Goal: Task Accomplishment & Management: Use online tool/utility

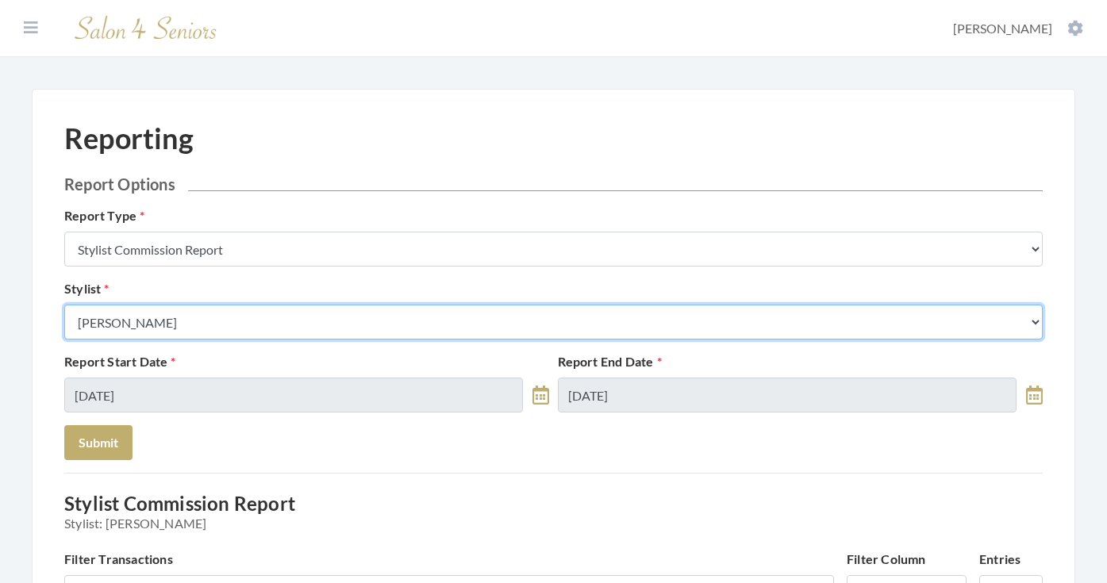
select select "26"
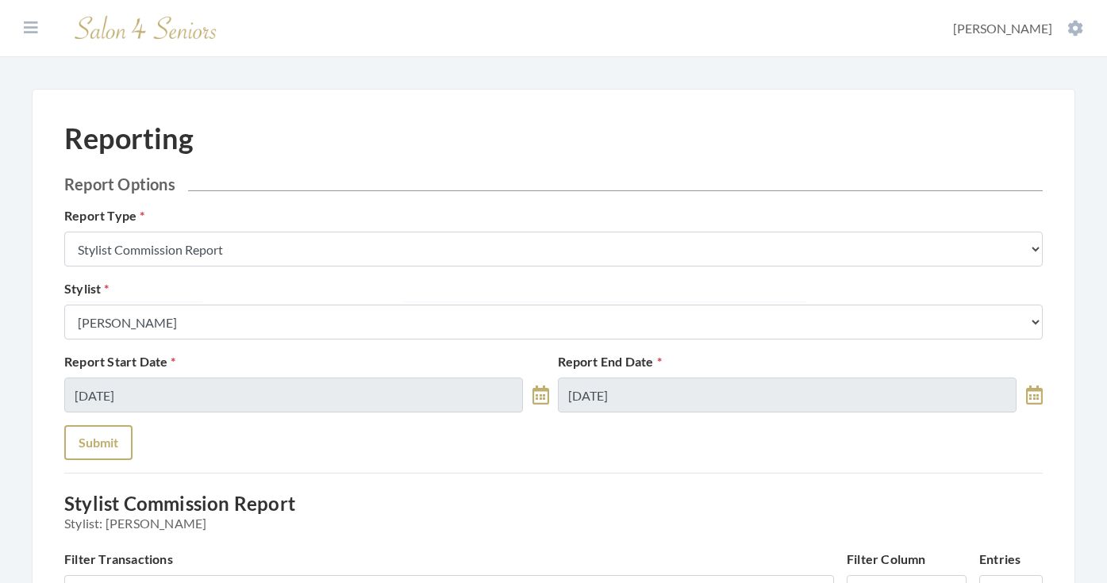
click at [98, 433] on button "Submit" at bounding box center [98, 442] width 68 height 35
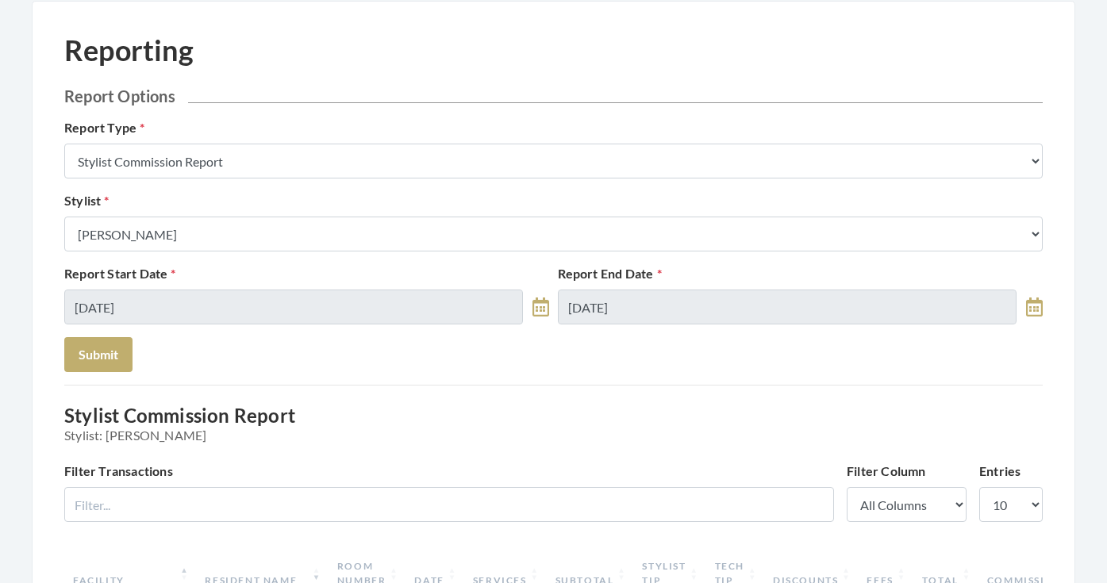
scroll to position [5, 0]
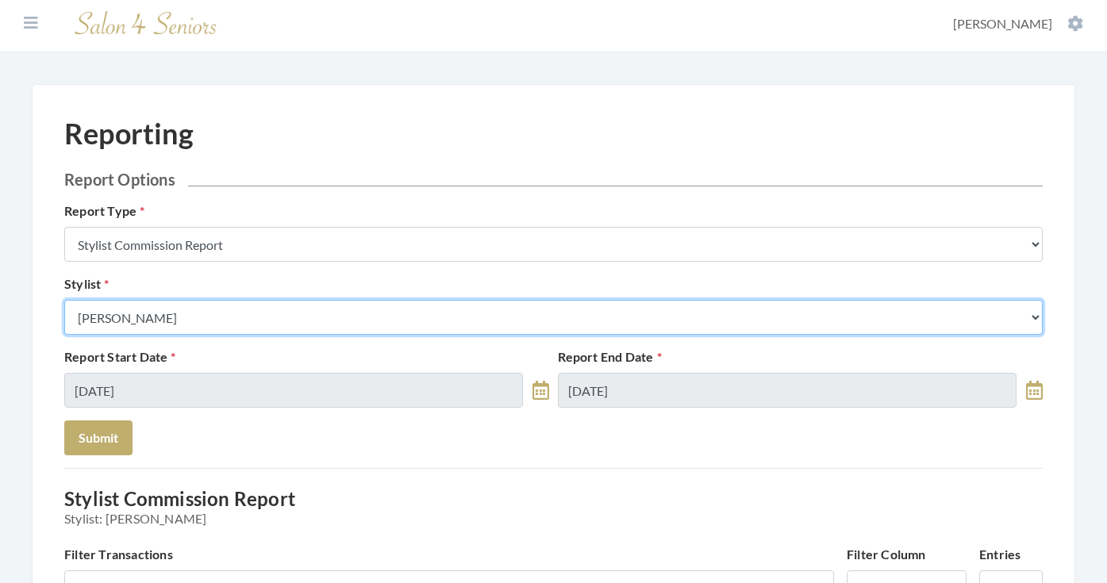
select select "170"
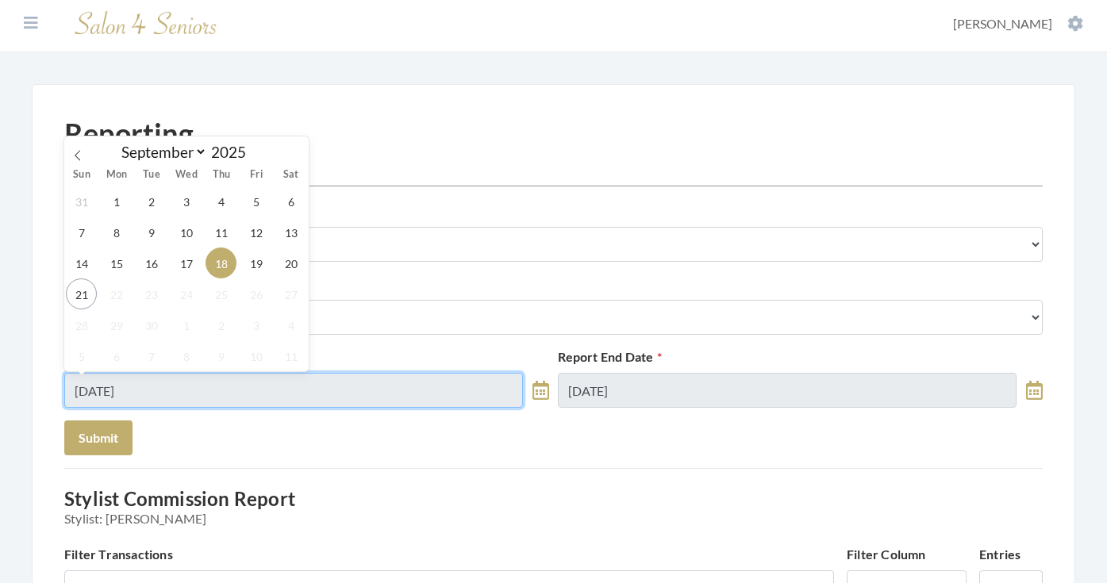
click at [206, 390] on input "09/18/2025" at bounding box center [293, 390] width 459 height 35
click at [195, 272] on span "17" at bounding box center [186, 263] width 31 height 31
type input "09/17/2025"
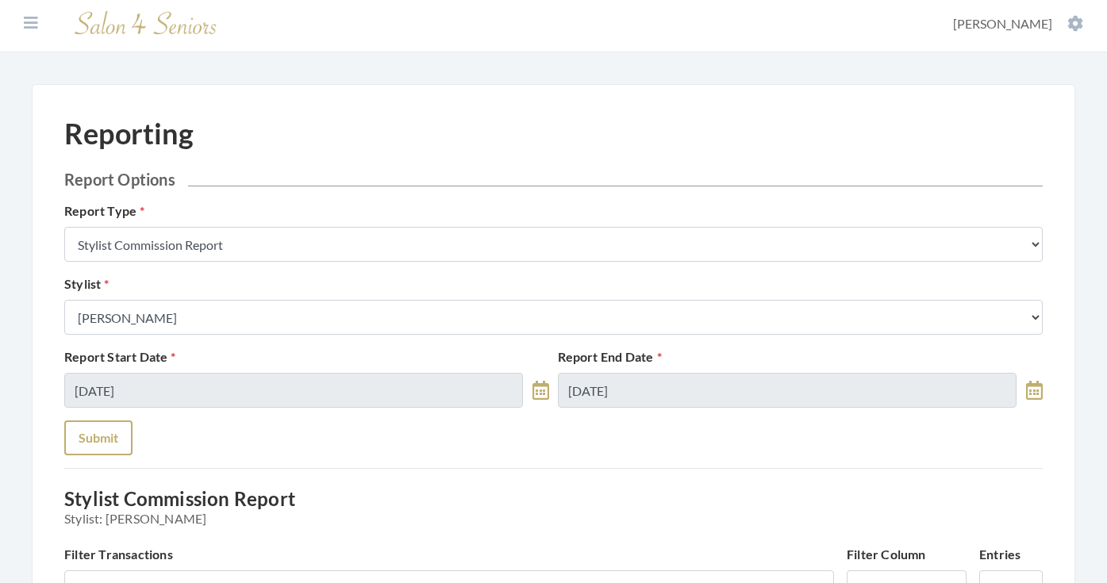
click at [117, 433] on button "Submit" at bounding box center [98, 438] width 68 height 35
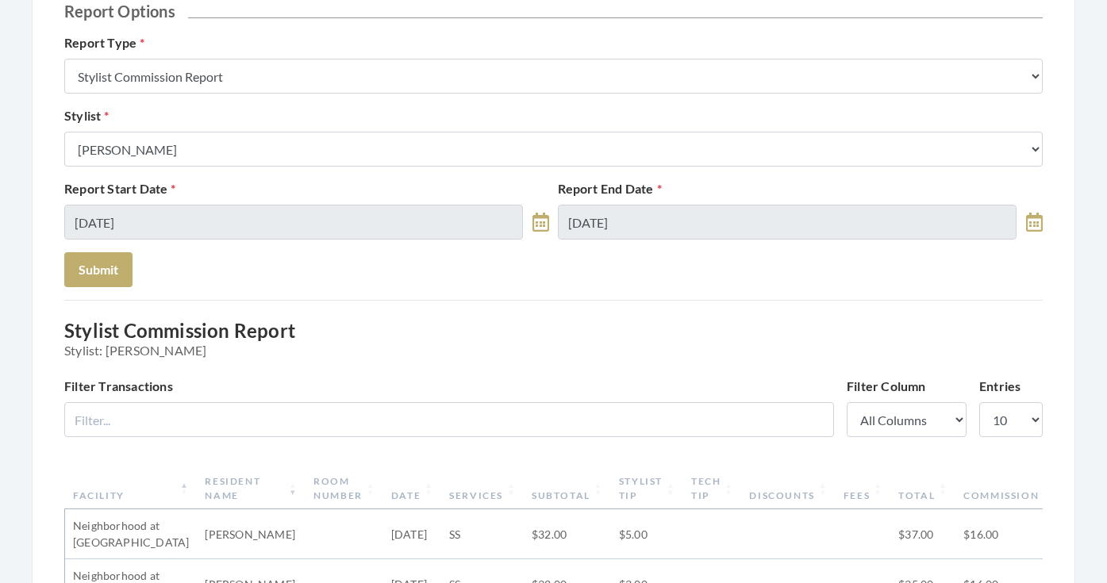
scroll to position [159, 0]
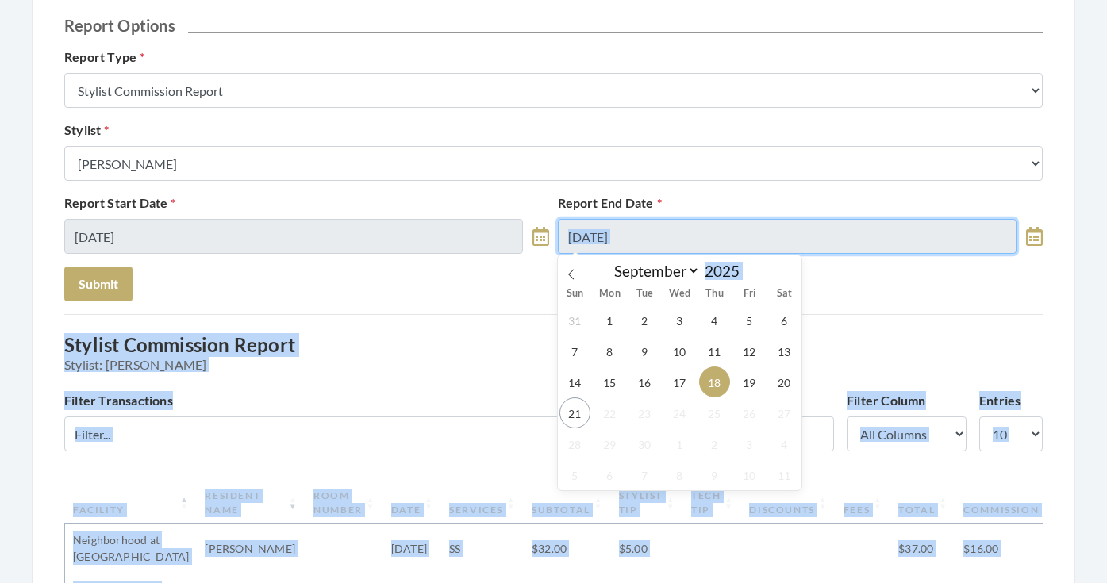
click at [591, 243] on input "[DATE]" at bounding box center [787, 236] width 459 height 35
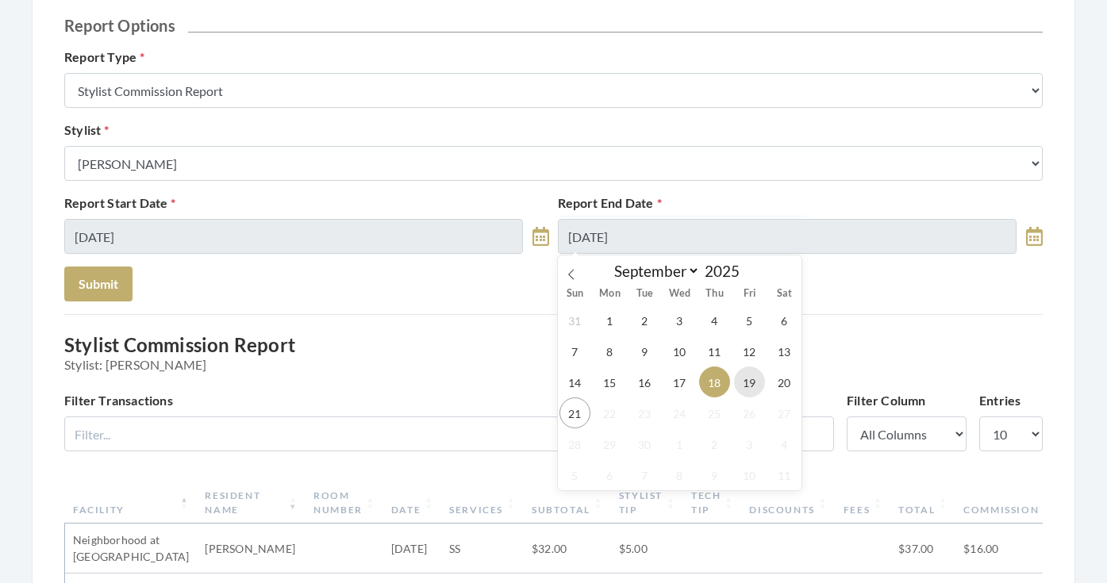
click at [741, 371] on span "19" at bounding box center [749, 382] width 31 height 31
type input "09/19/2025"
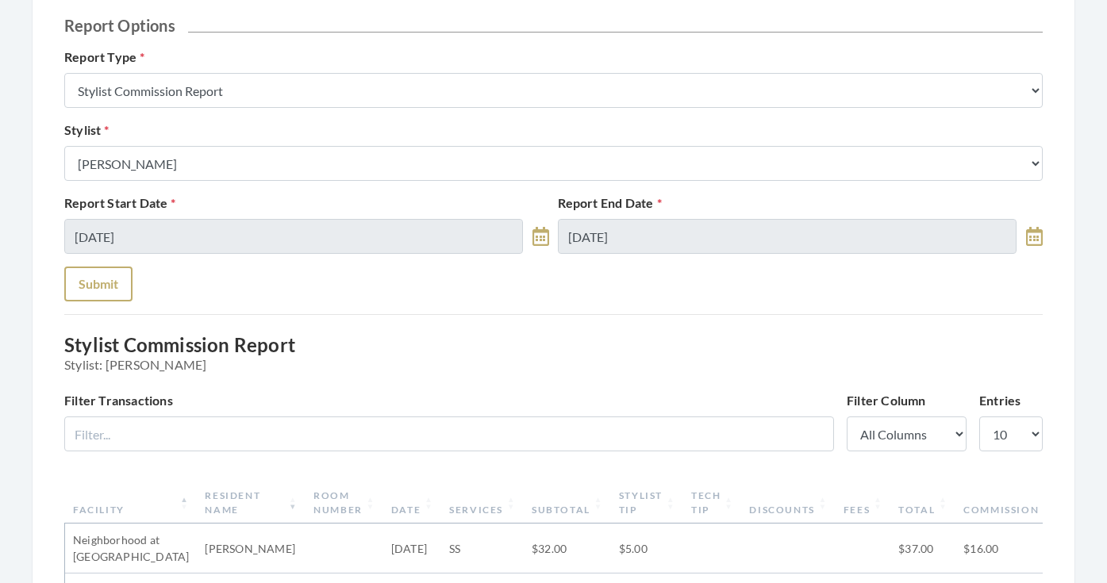
click at [125, 283] on button "Submit" at bounding box center [98, 284] width 68 height 35
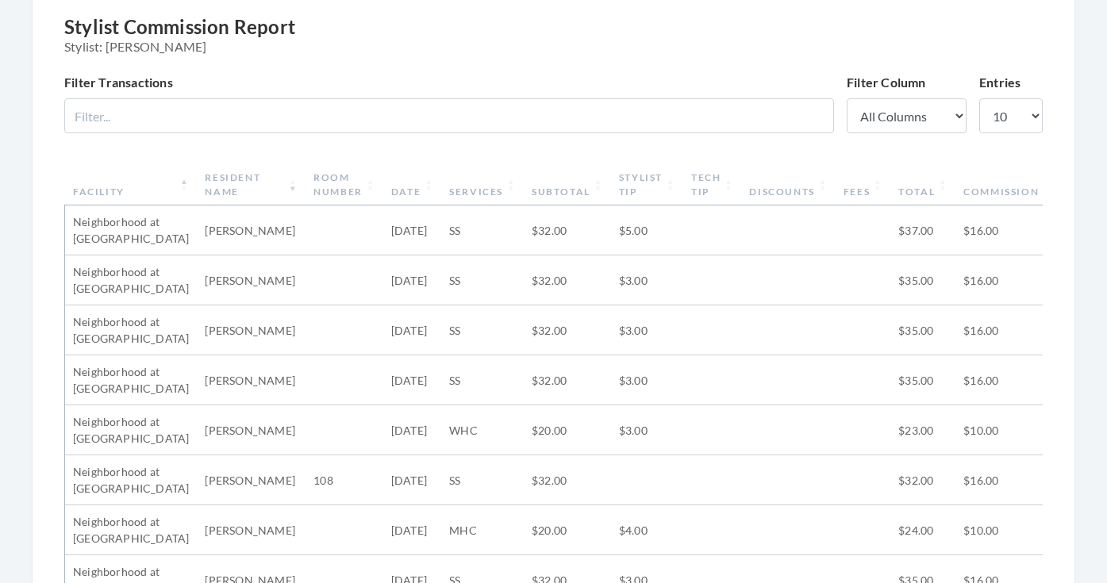
scroll to position [471, 0]
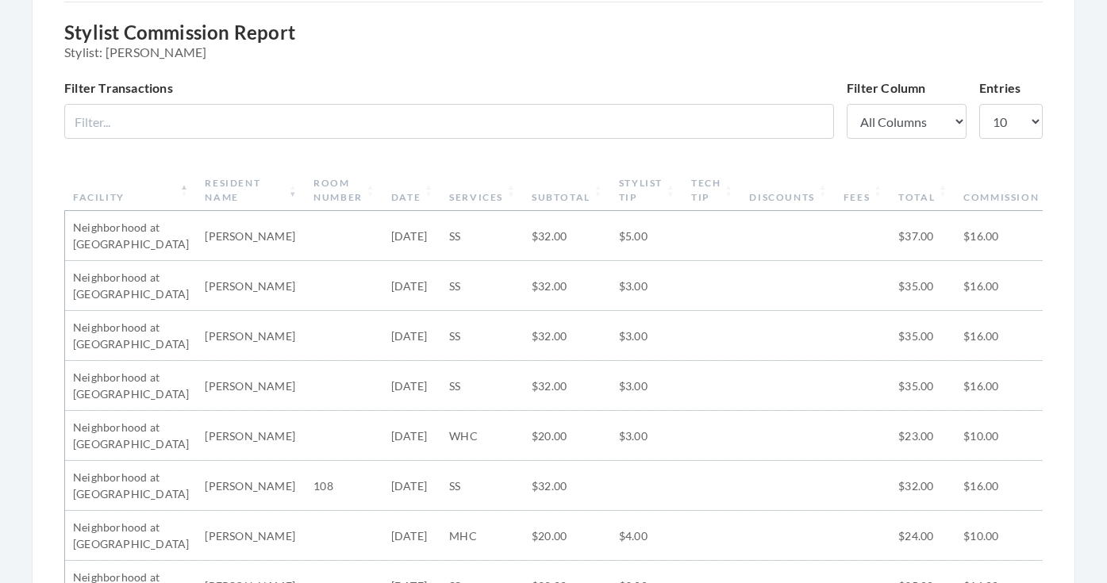
click at [618, 186] on th "Stylist Tip" at bounding box center [647, 190] width 72 height 41
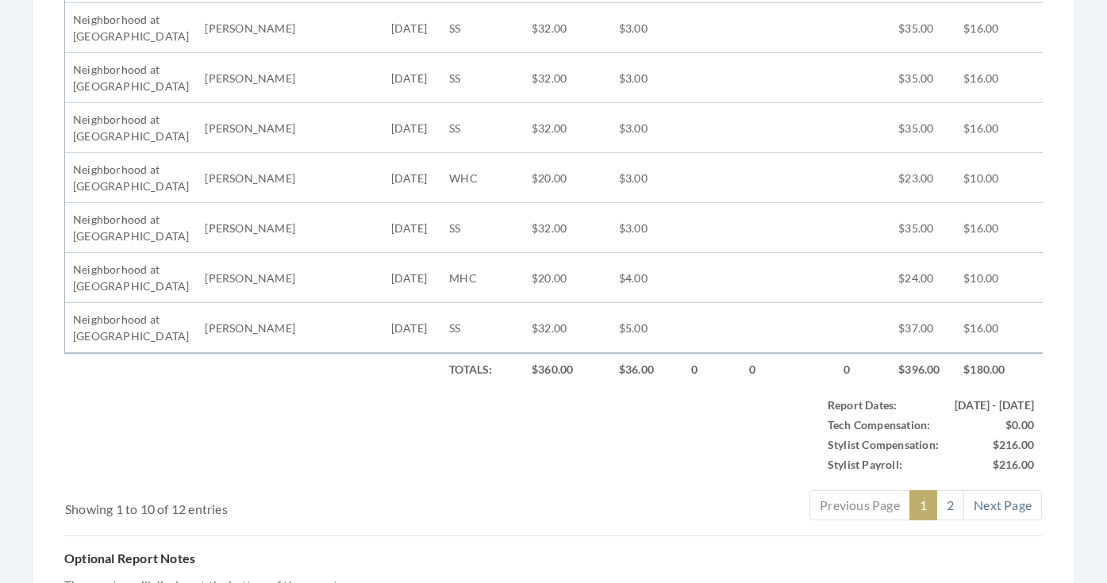
scroll to position [846, 0]
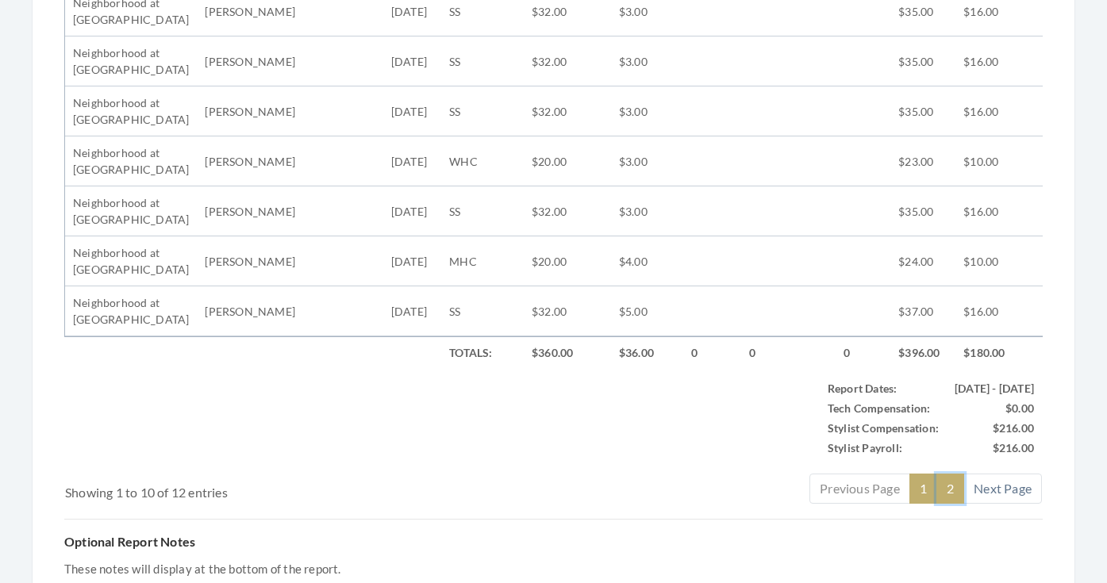
click at [951, 488] on link "2" at bounding box center [951, 489] width 28 height 30
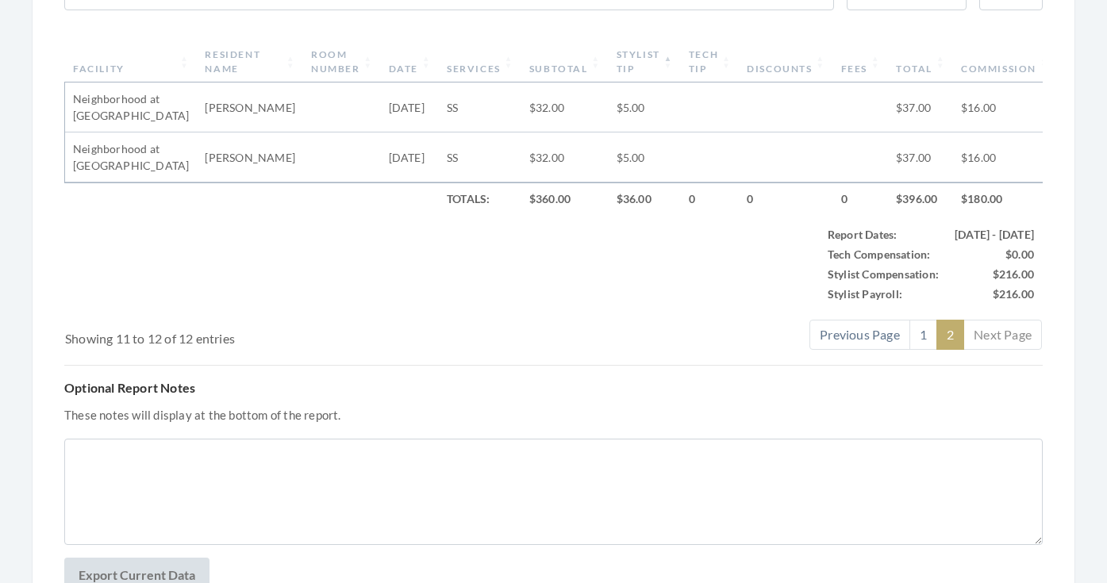
scroll to position [467, 0]
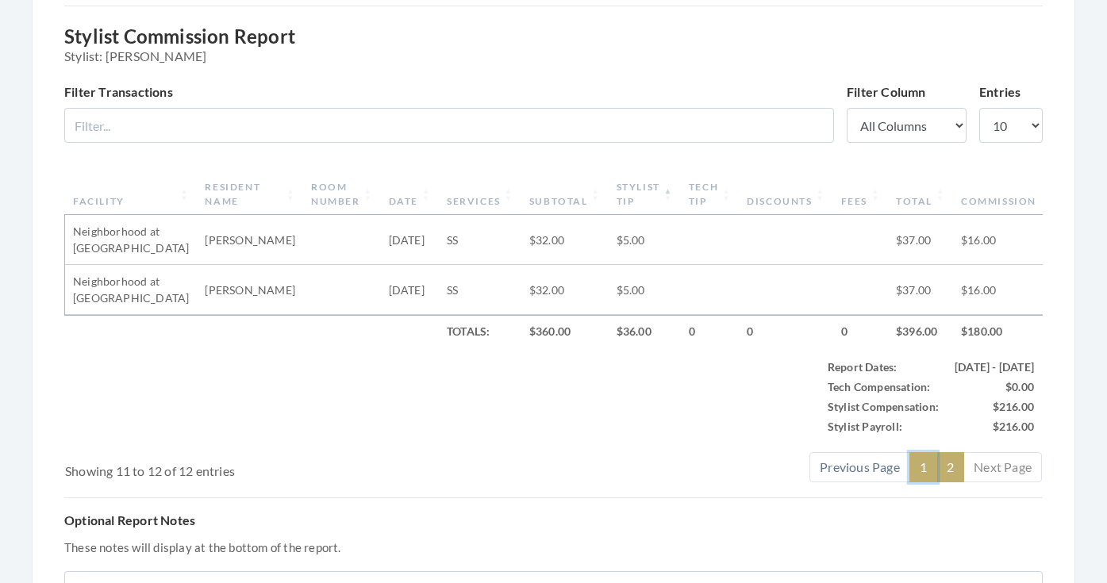
click at [920, 465] on link "1" at bounding box center [924, 467] width 28 height 30
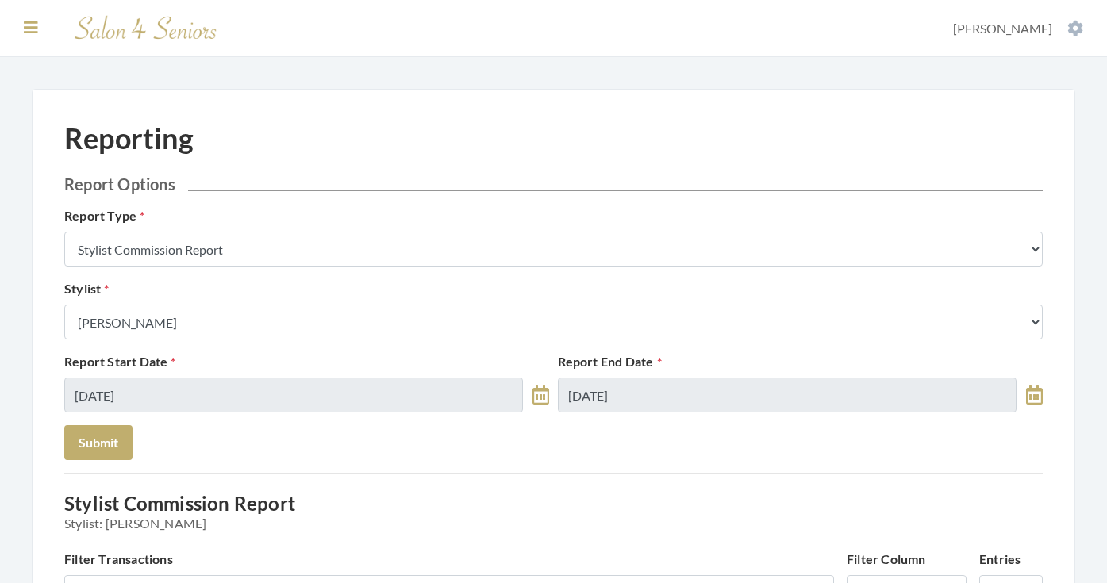
scroll to position [0, 0]
click at [33, 28] on icon at bounding box center [31, 28] width 14 height 16
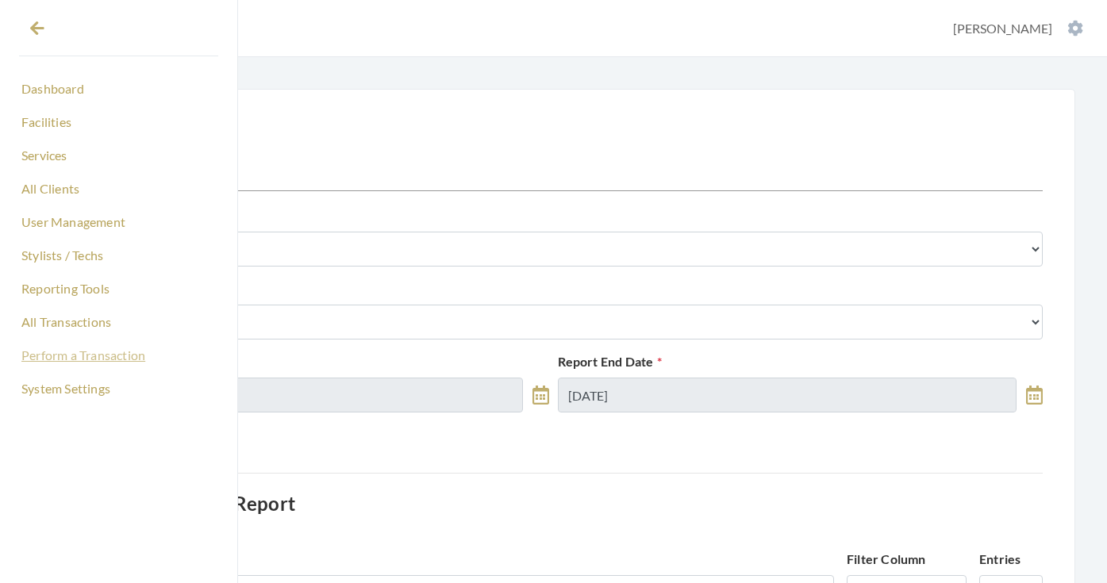
click at [76, 352] on link "Perform a Transaction" at bounding box center [118, 355] width 199 height 27
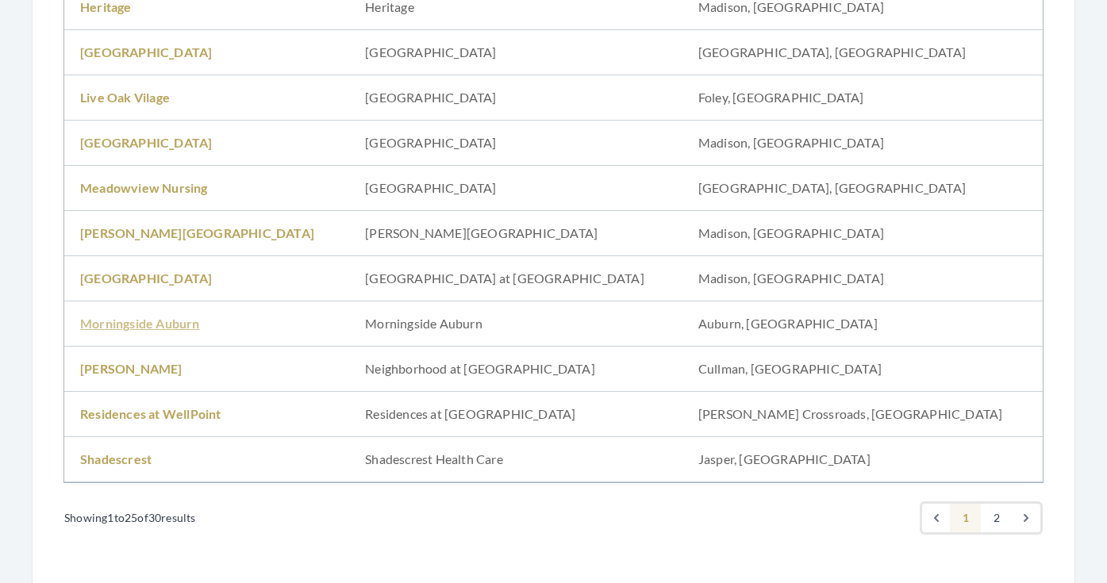
scroll to position [977, 0]
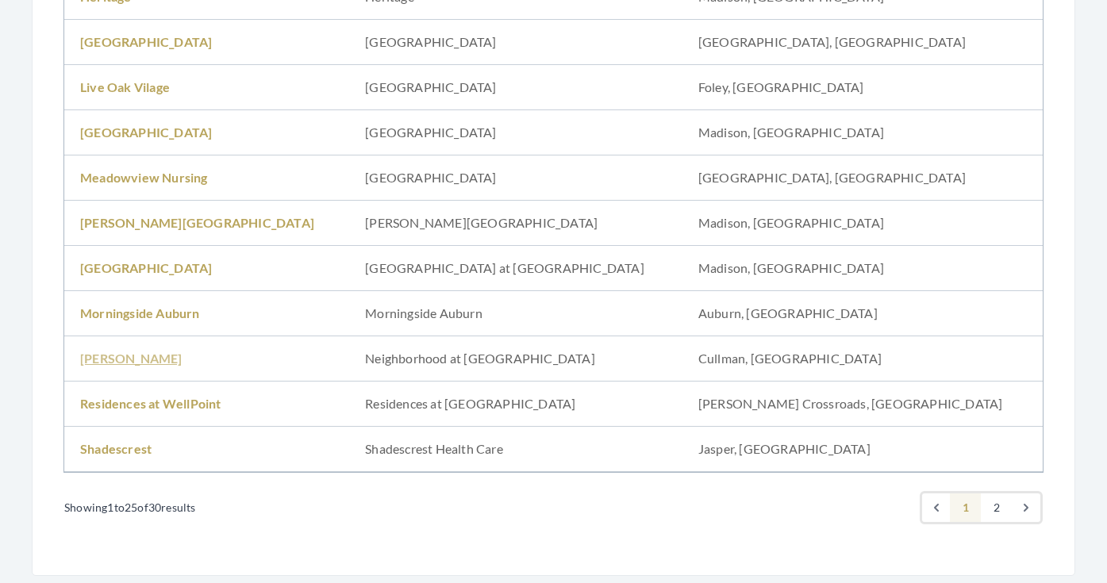
click at [141, 358] on link "[PERSON_NAME]" at bounding box center [131, 358] width 102 height 15
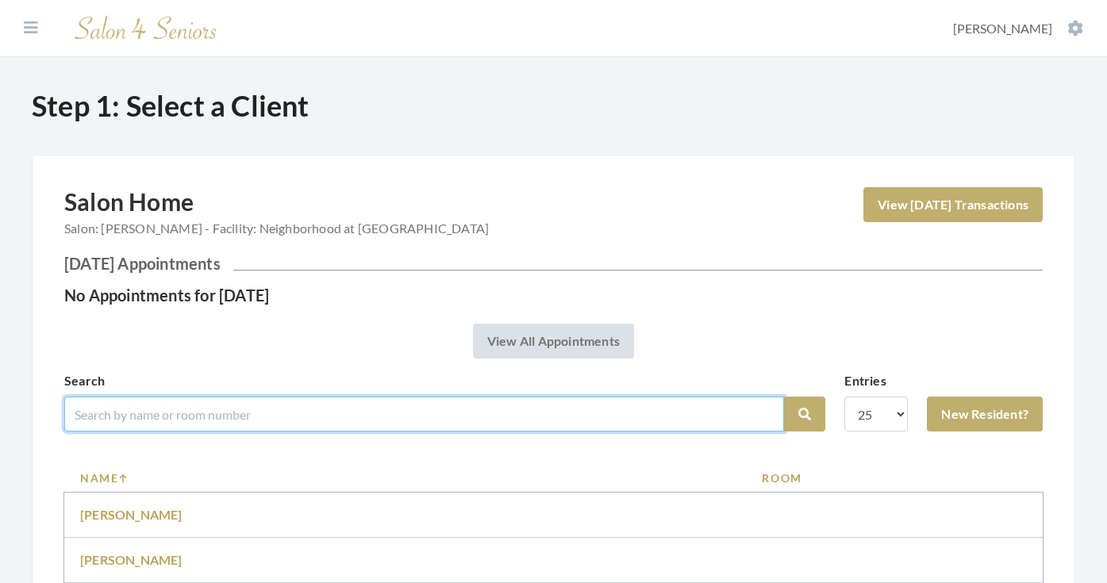
click at [214, 414] on input "search" at bounding box center [424, 414] width 720 height 35
type input "johnson"
click at [805, 414] on button "Search" at bounding box center [804, 414] width 41 height 35
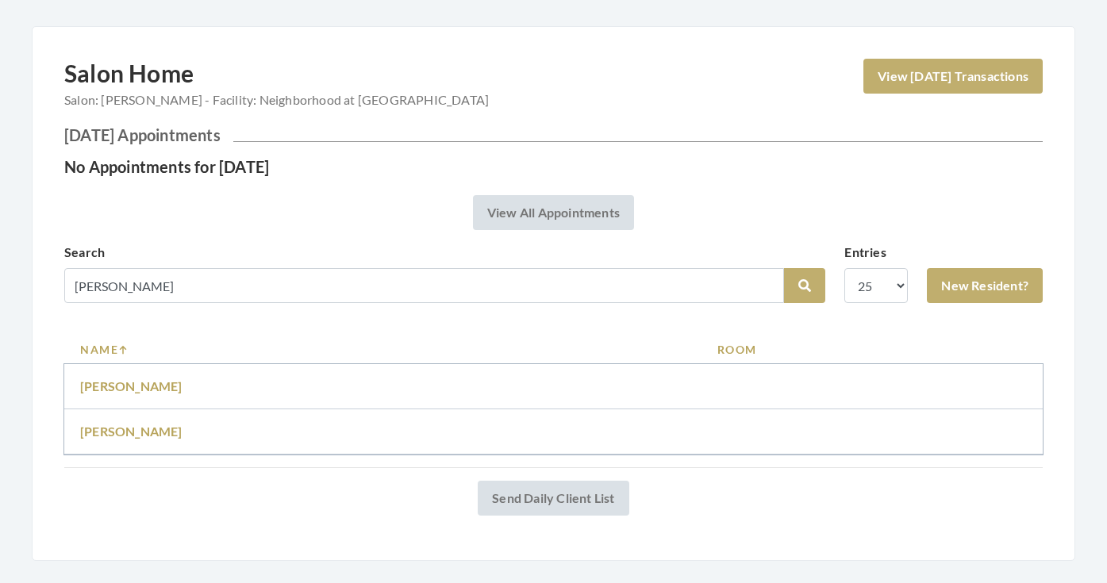
scroll to position [133, 0]
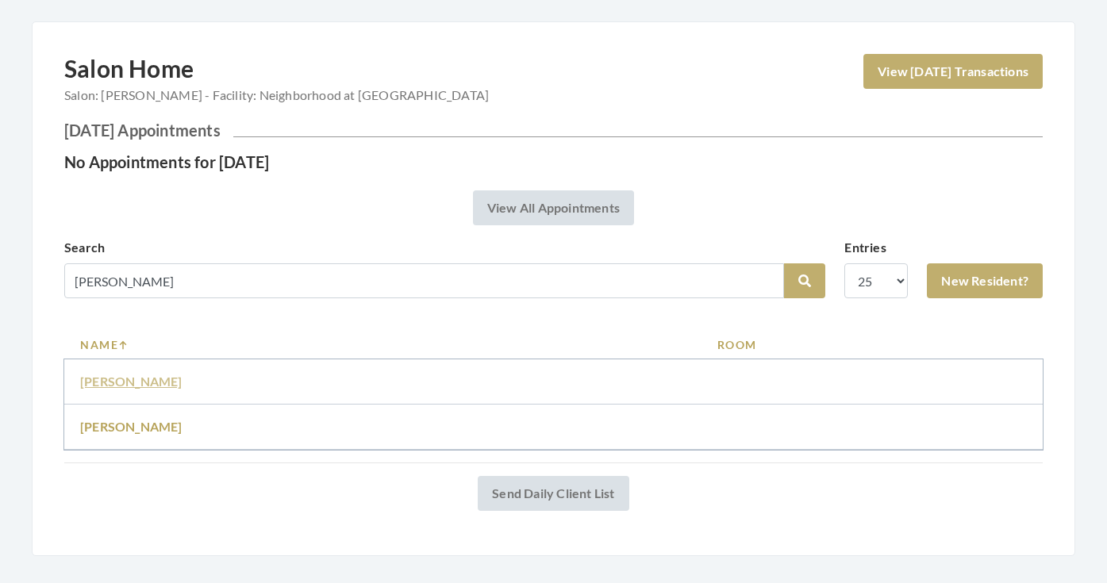
click at [130, 387] on link "Joyce Johnson" at bounding box center [131, 381] width 102 height 15
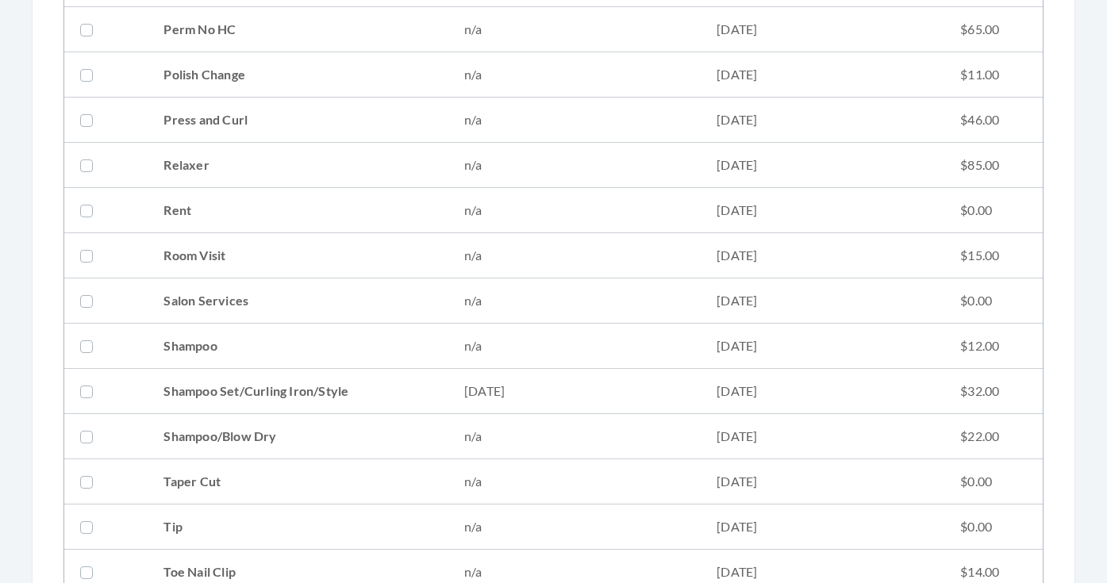
scroll to position [1787, 0]
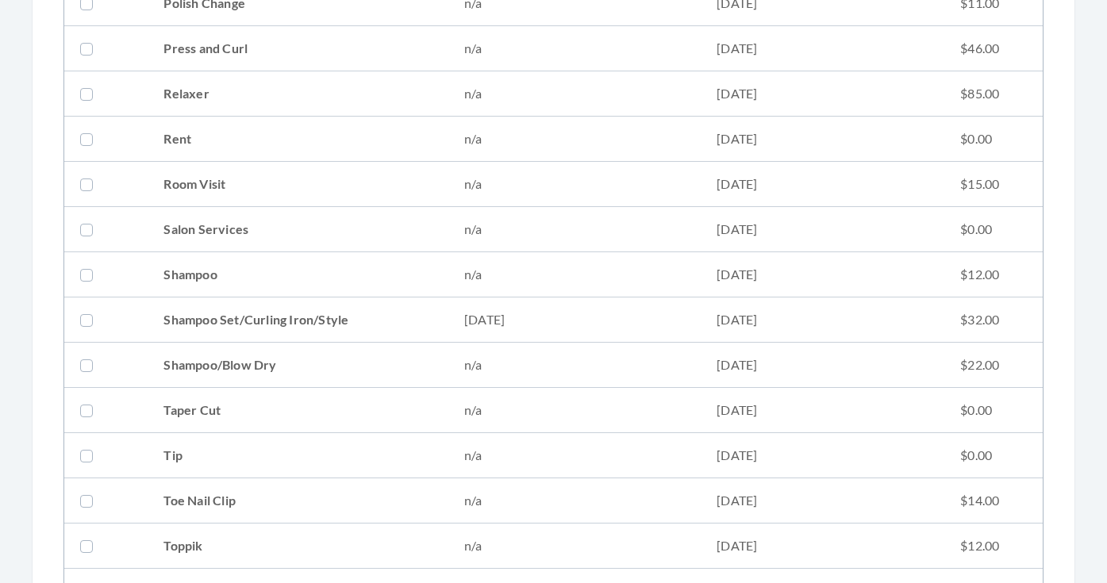
click at [243, 322] on td "Shampoo Set/Curling Iron/Style" at bounding box center [298, 320] width 301 height 45
checkbox input "true"
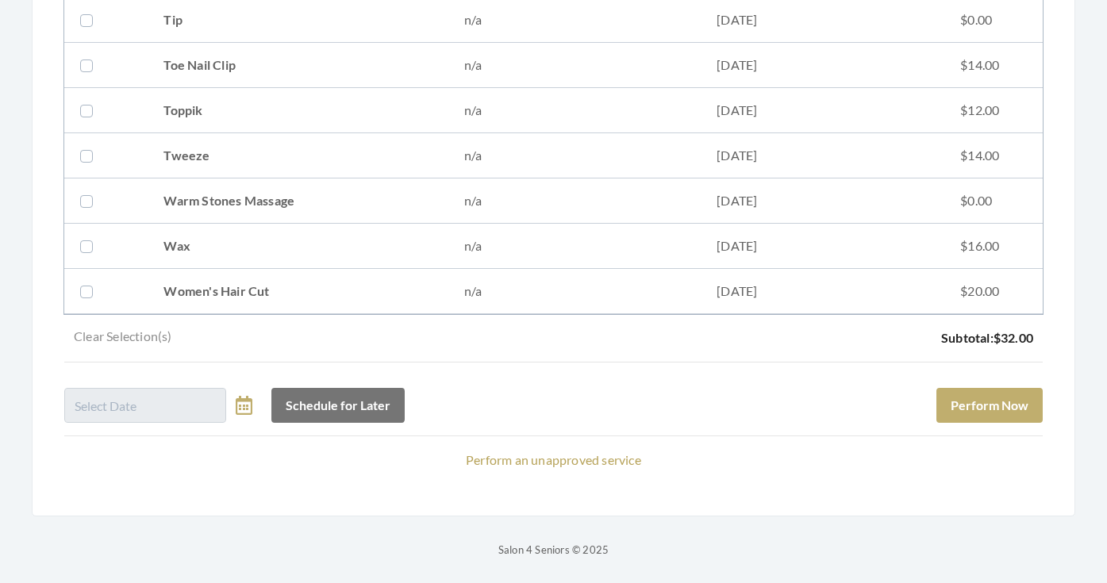
scroll to position [2223, 0]
click at [953, 403] on button "Perform Now" at bounding box center [990, 405] width 106 height 35
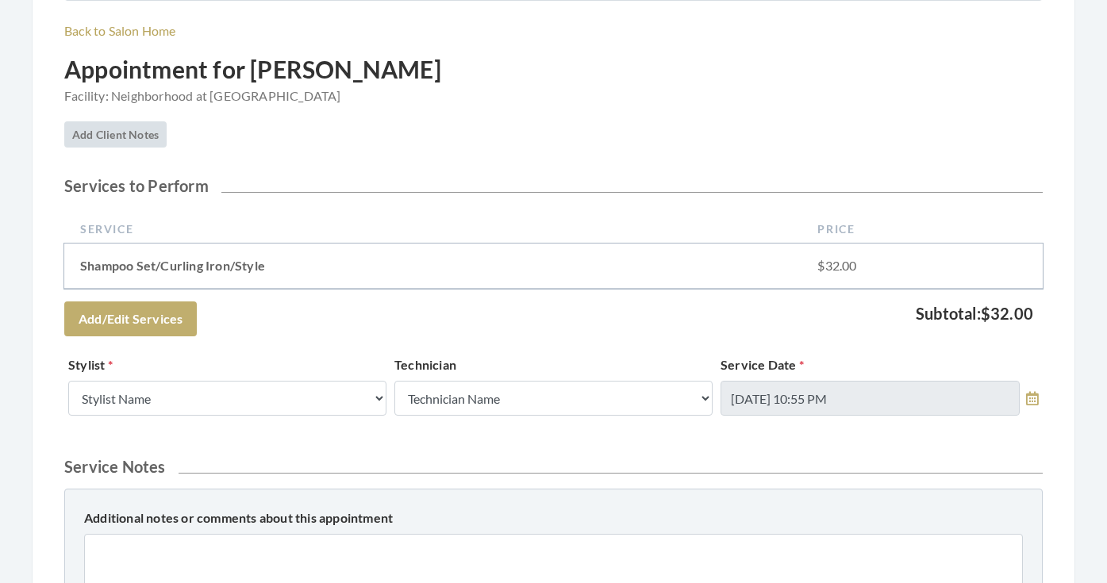
scroll to position [239, 0]
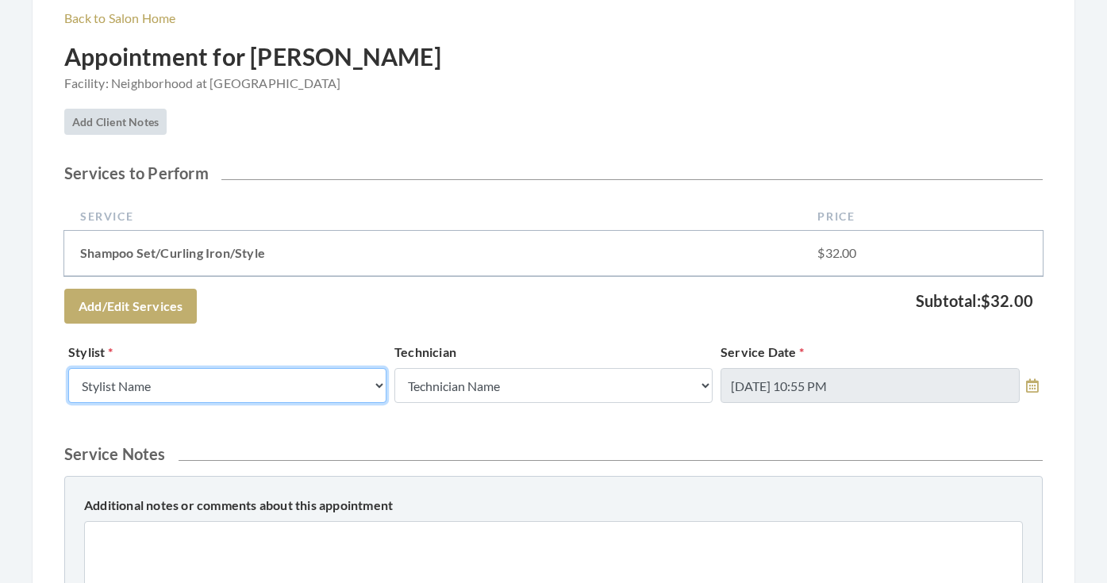
select select "170"
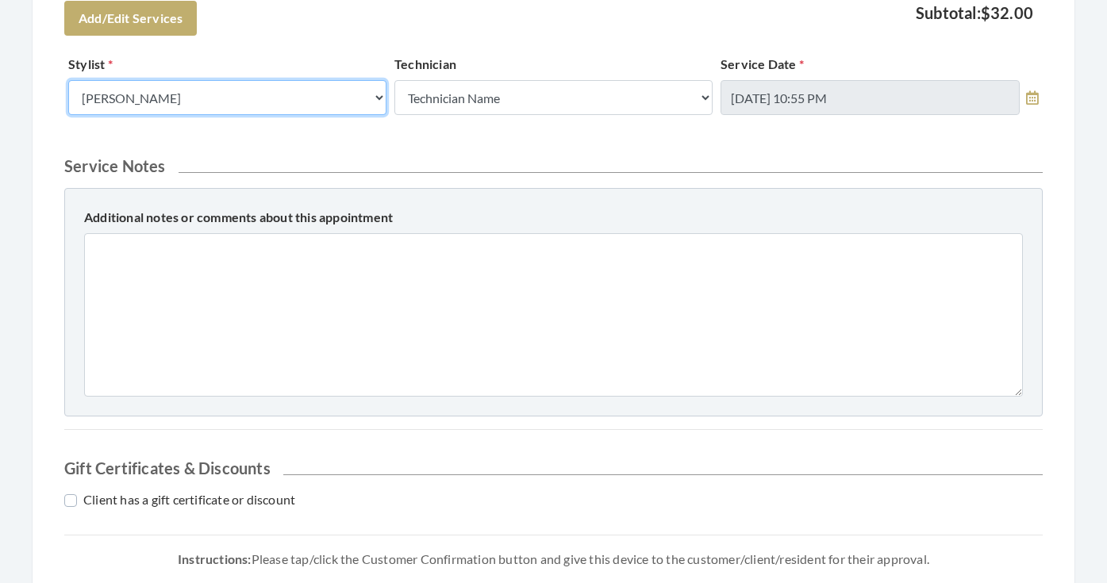
scroll to position [674, 0]
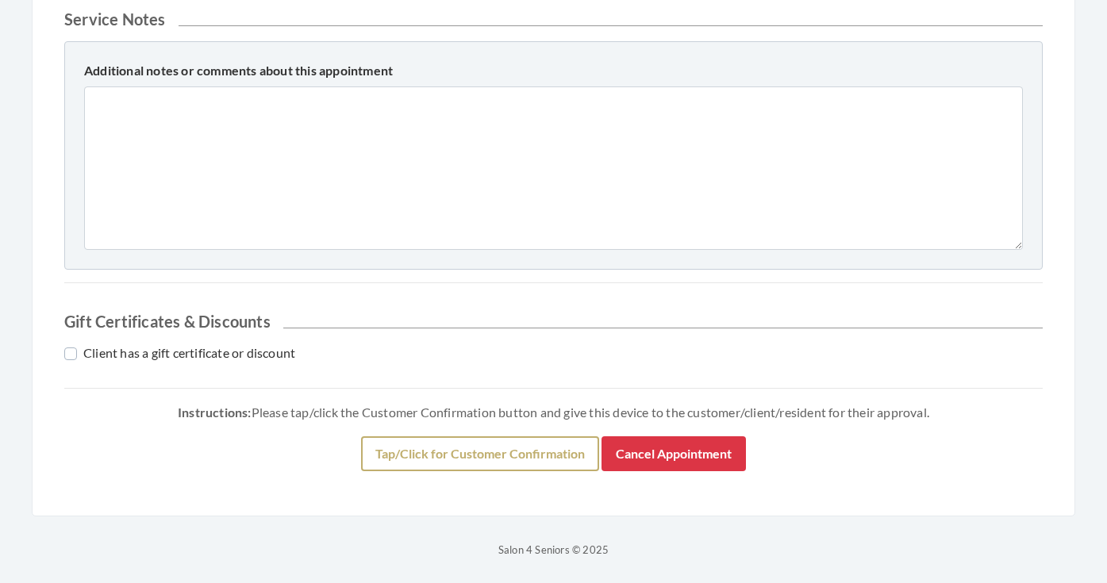
click at [408, 450] on button "Tap/Click for Customer Confirmation" at bounding box center [480, 454] width 238 height 35
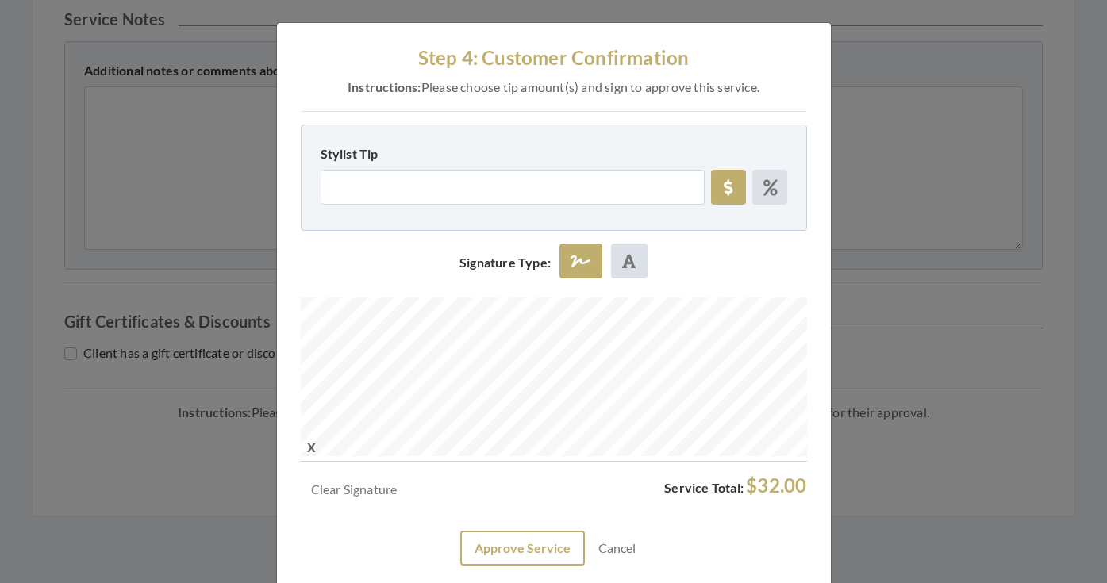
click at [542, 531] on button "Approve Service" at bounding box center [522, 548] width 125 height 35
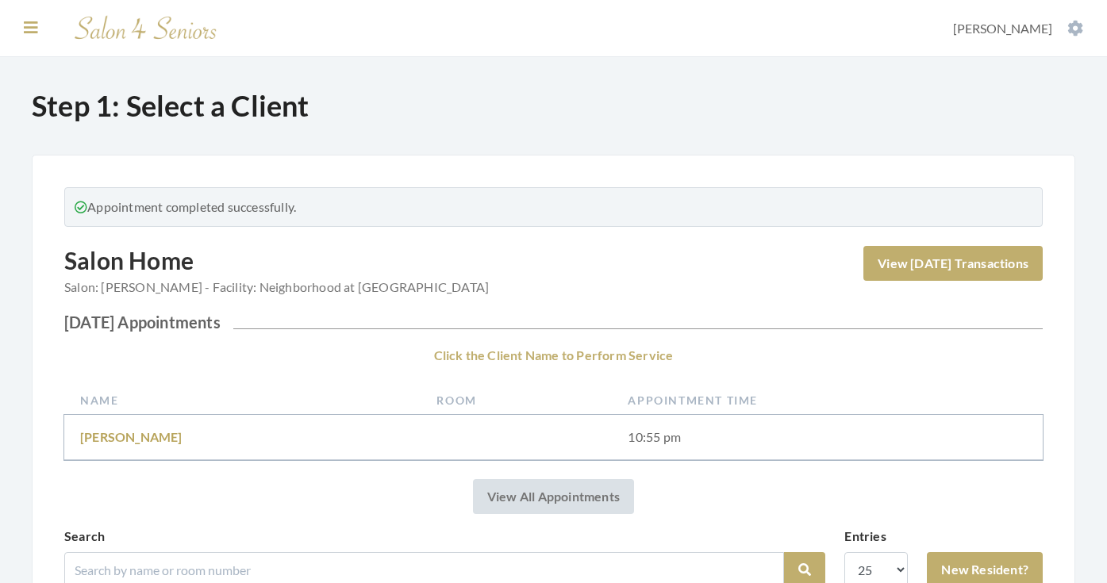
click at [32, 26] on icon at bounding box center [31, 28] width 14 height 16
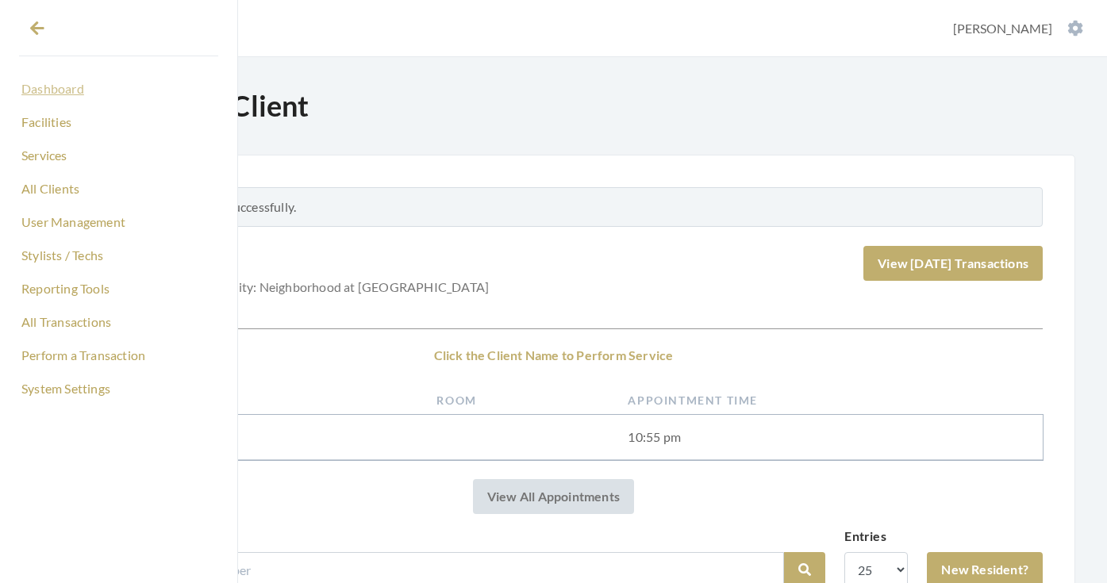
click at [65, 89] on link "Dashboard" at bounding box center [118, 88] width 199 height 27
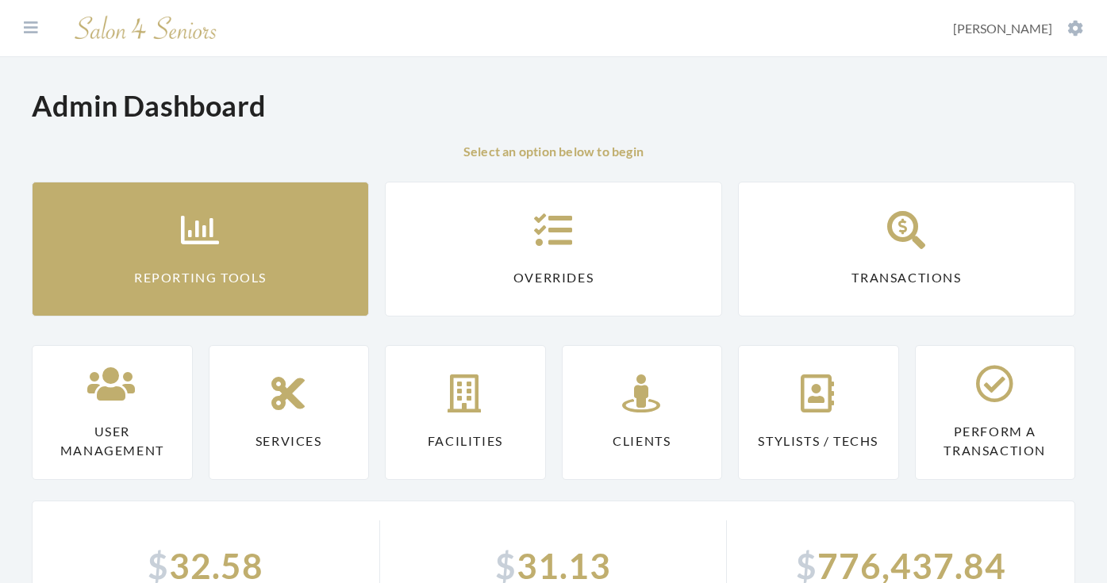
click at [212, 248] on icon at bounding box center [201, 230] width 40 height 38
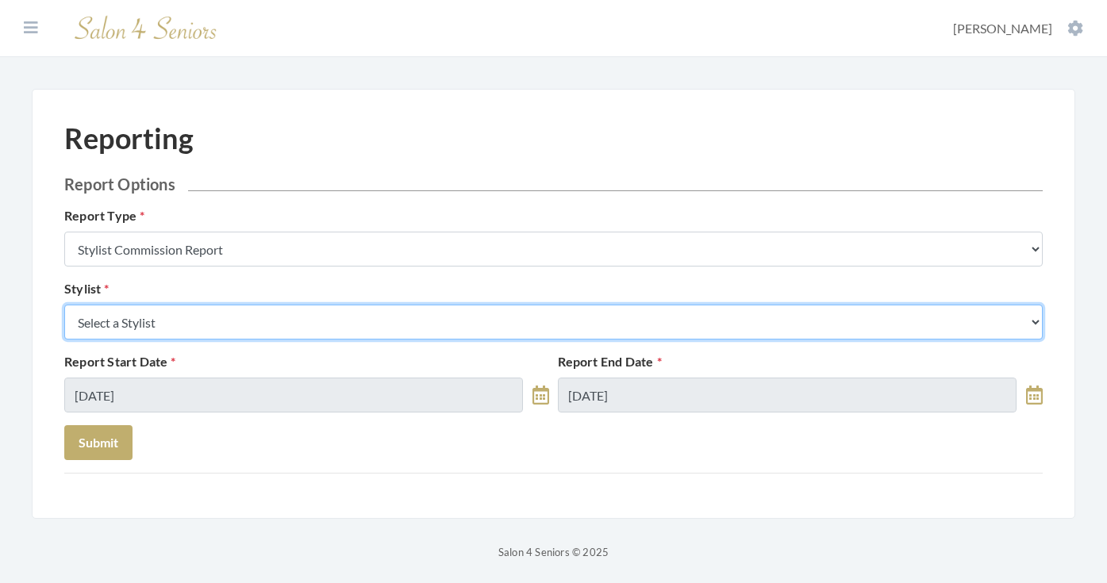
click at [206, 317] on select "Select a Stylist [PERSON_NAME] [PERSON_NAME] [PERSON_NAME] [PERSON_NAME] [PERSO…" at bounding box center [553, 322] width 979 height 35
select select "170"
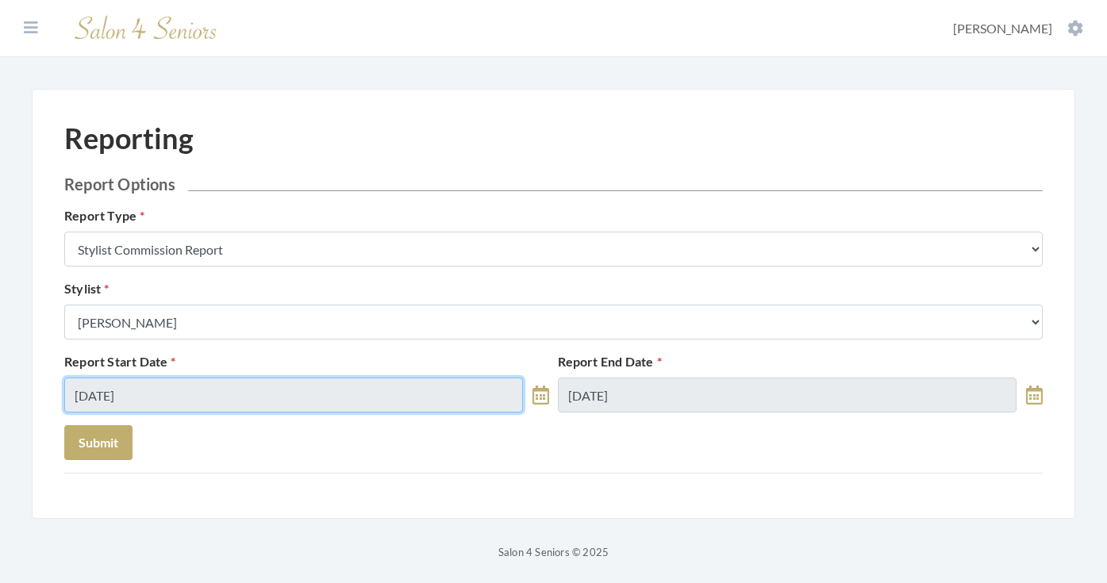
click at [184, 395] on input "[DATE]" at bounding box center [293, 395] width 459 height 35
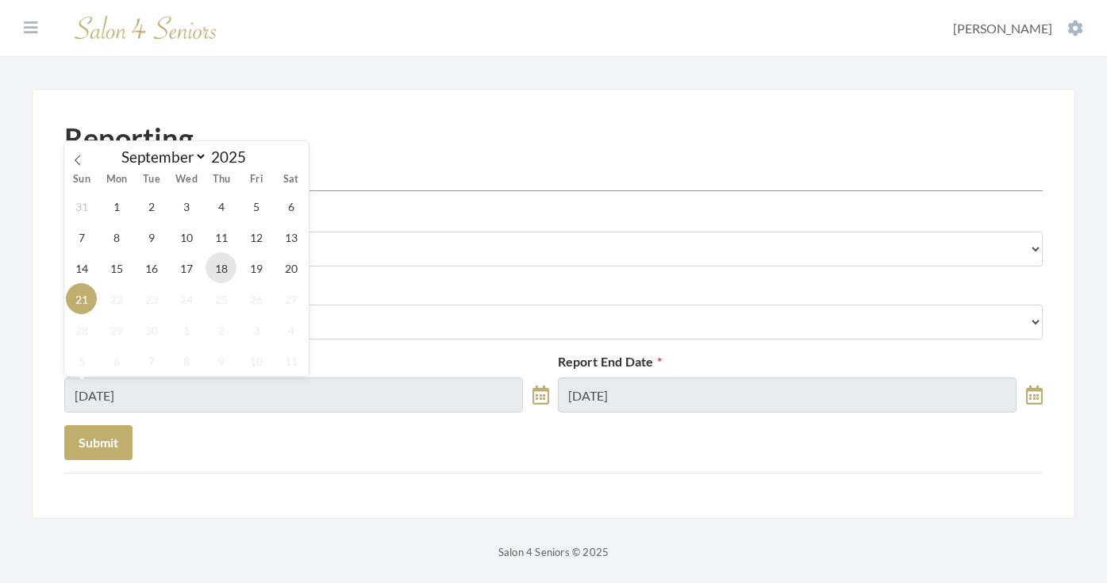
click at [225, 276] on span "18" at bounding box center [221, 267] width 31 height 31
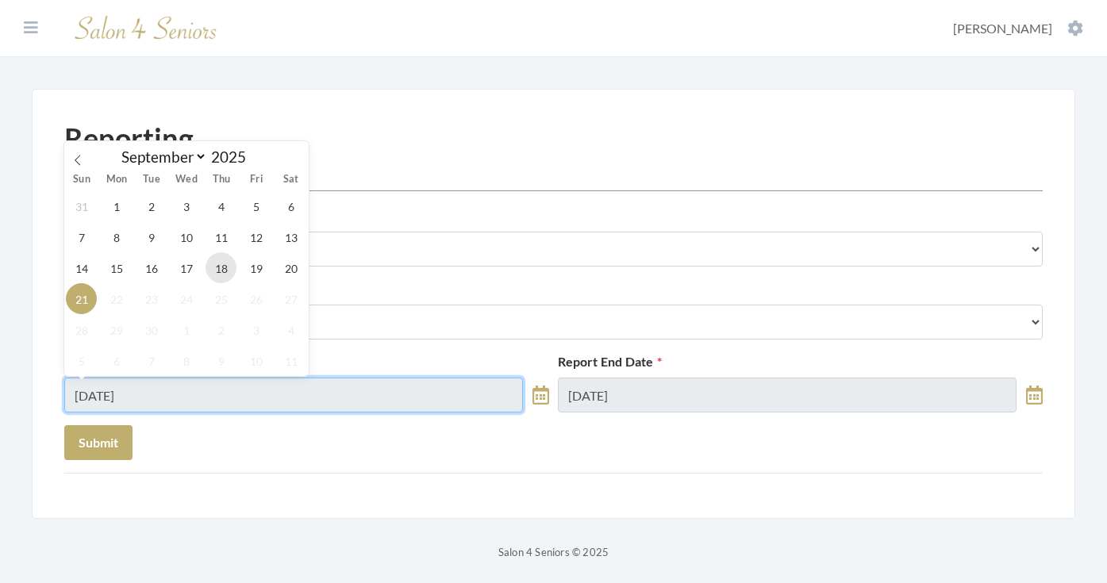
type input "09/18/2025"
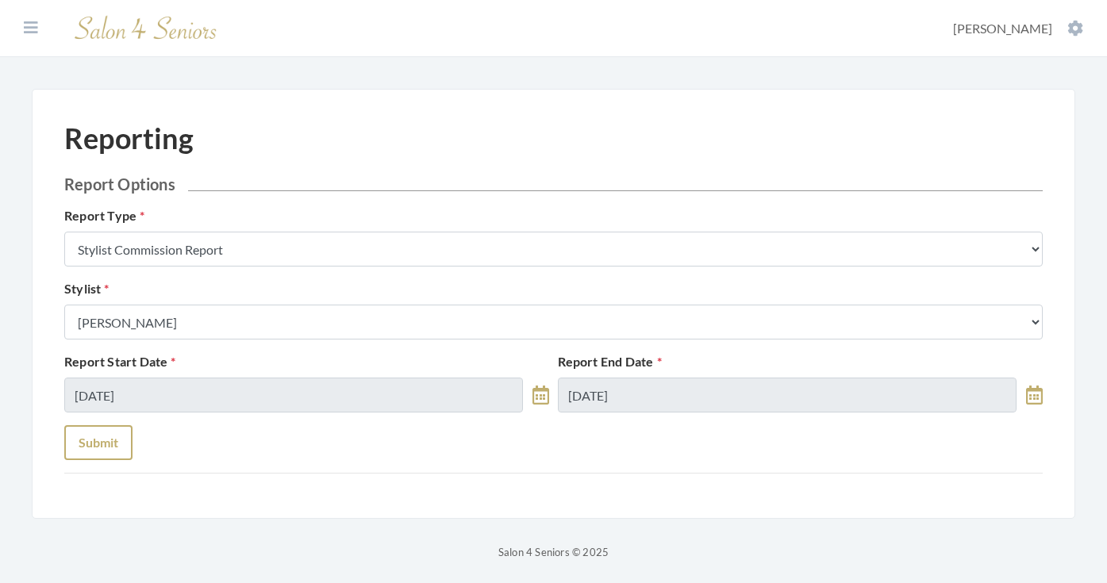
click at [120, 451] on button "Submit" at bounding box center [98, 442] width 68 height 35
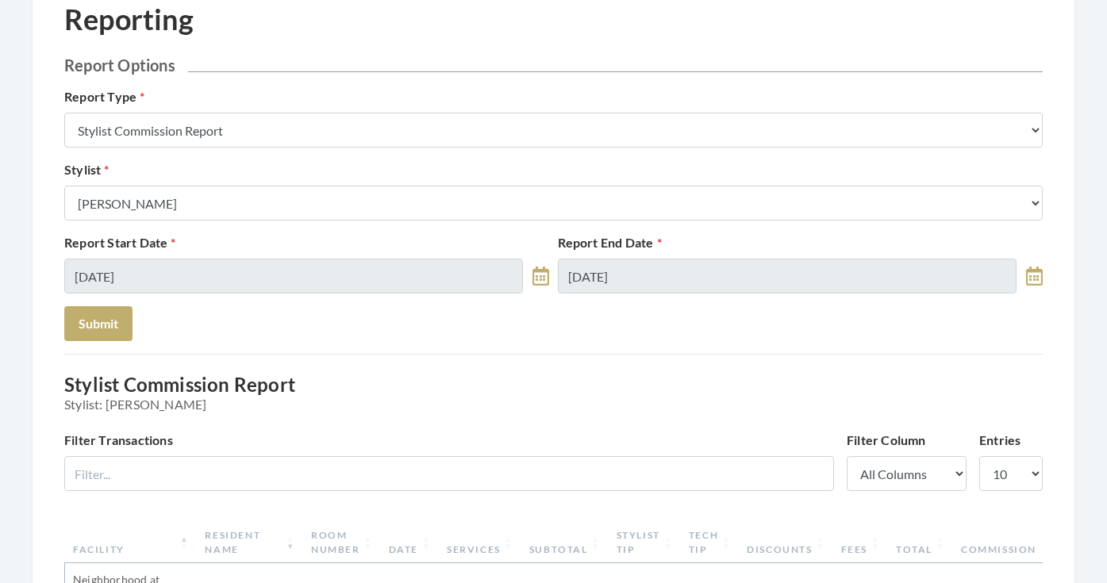
scroll to position [88, 0]
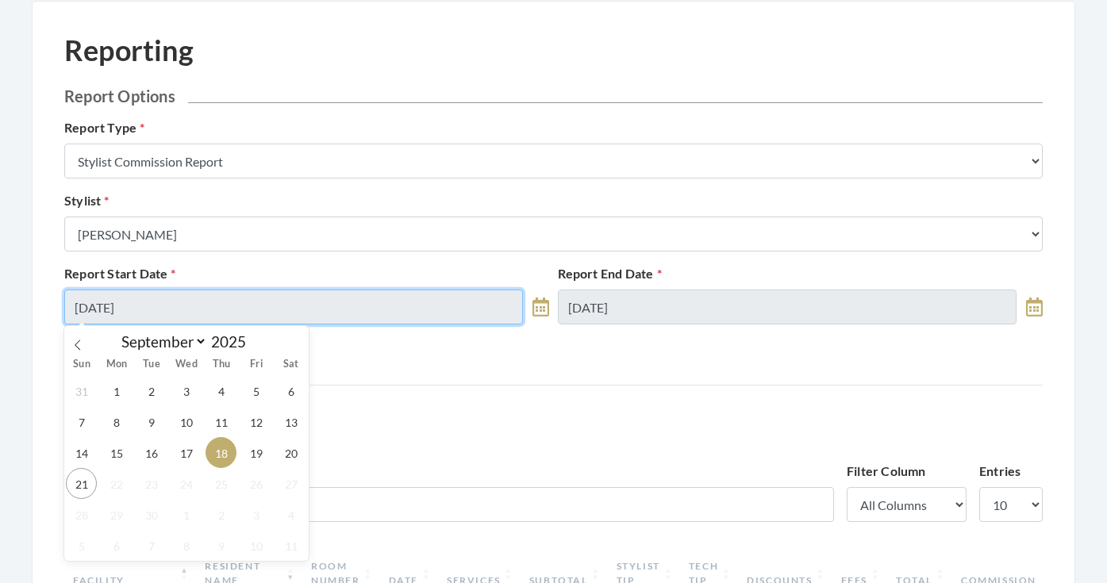
click at [247, 309] on input "[DATE]" at bounding box center [293, 307] width 459 height 35
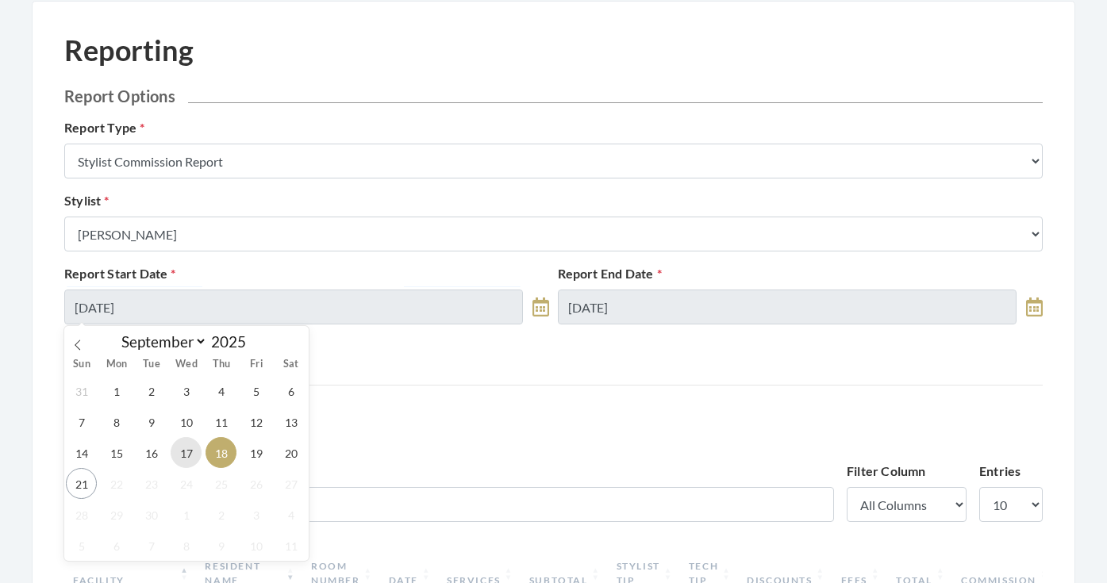
click at [195, 456] on span "17" at bounding box center [186, 452] width 31 height 31
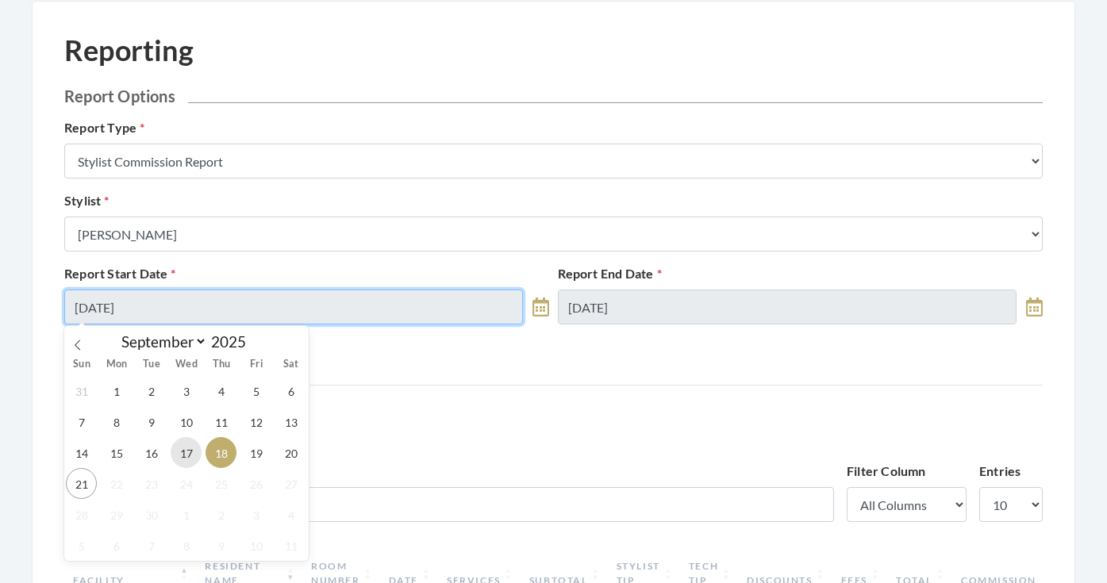
type input "[DATE]"
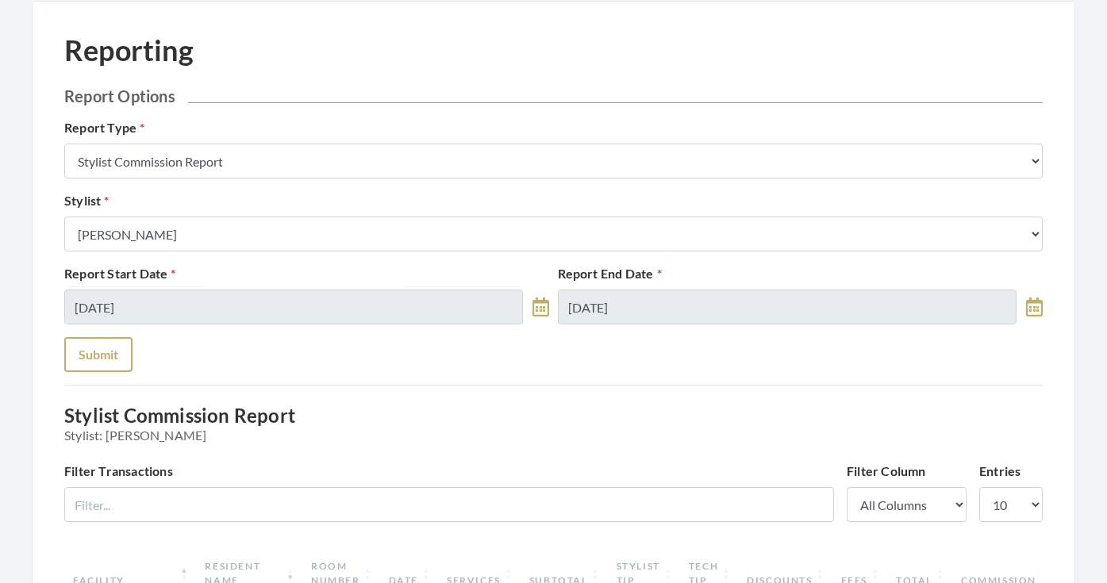
click at [102, 359] on button "Submit" at bounding box center [98, 354] width 68 height 35
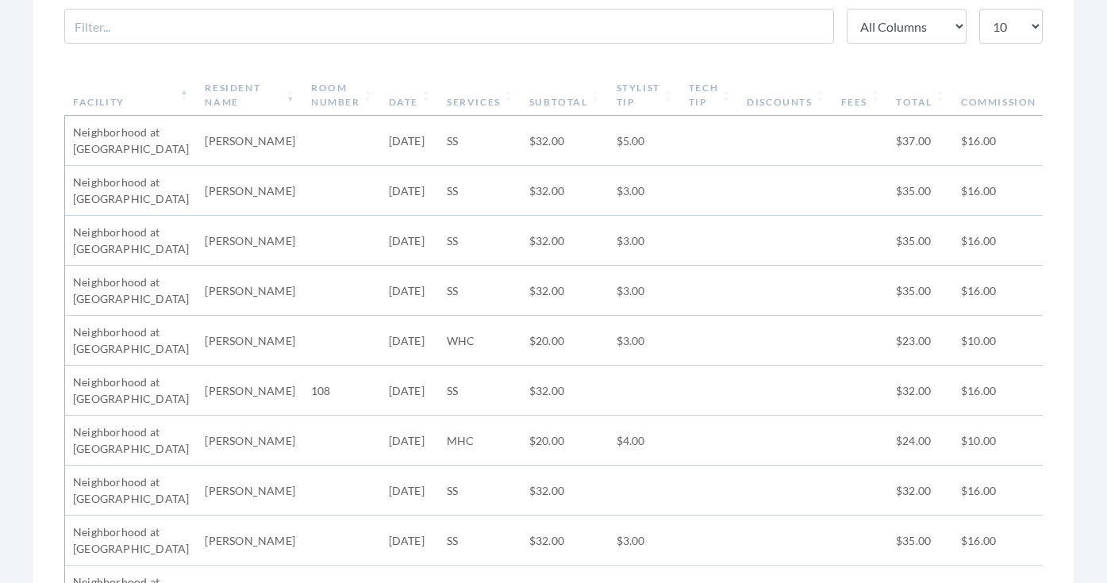
scroll to position [544, 0]
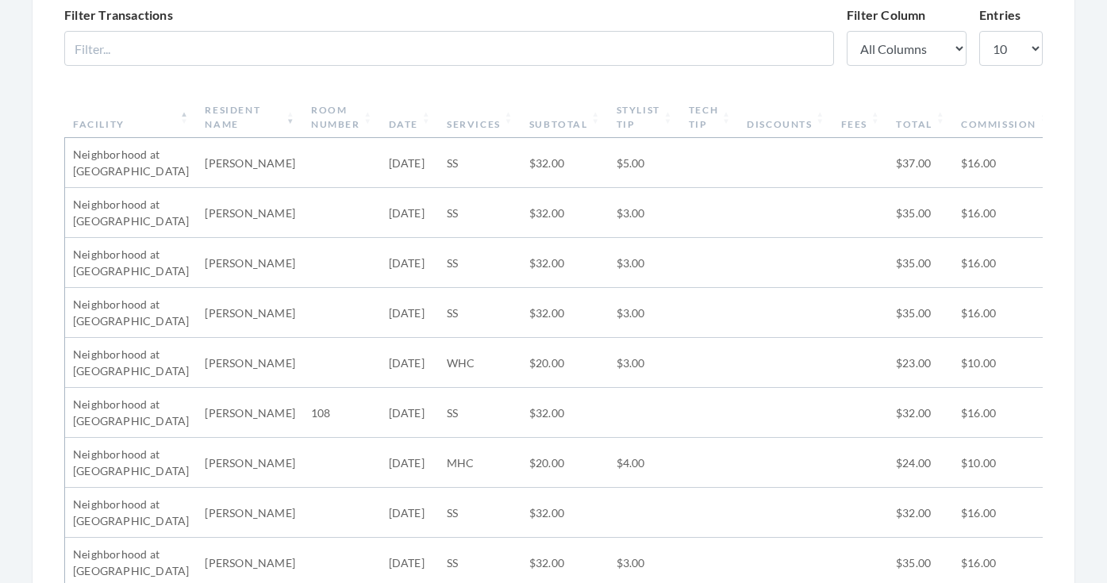
click at [614, 117] on th "Stylist Tip" at bounding box center [645, 117] width 72 height 41
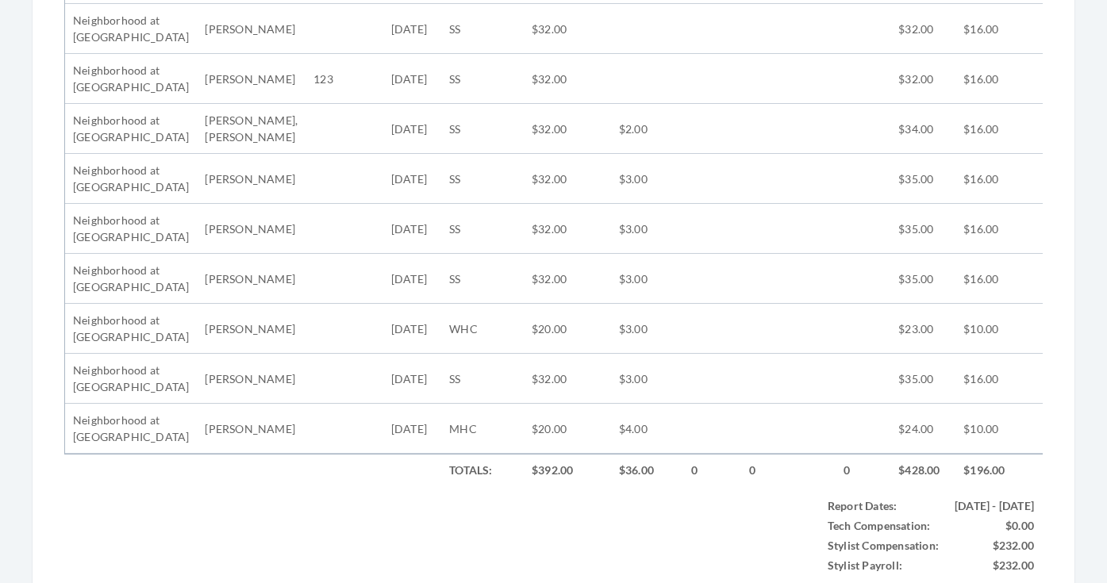
scroll to position [731, 0]
click at [627, 464] on td "$36.00" at bounding box center [647, 468] width 72 height 33
click at [638, 467] on td "$36.00" at bounding box center [647, 468] width 72 height 33
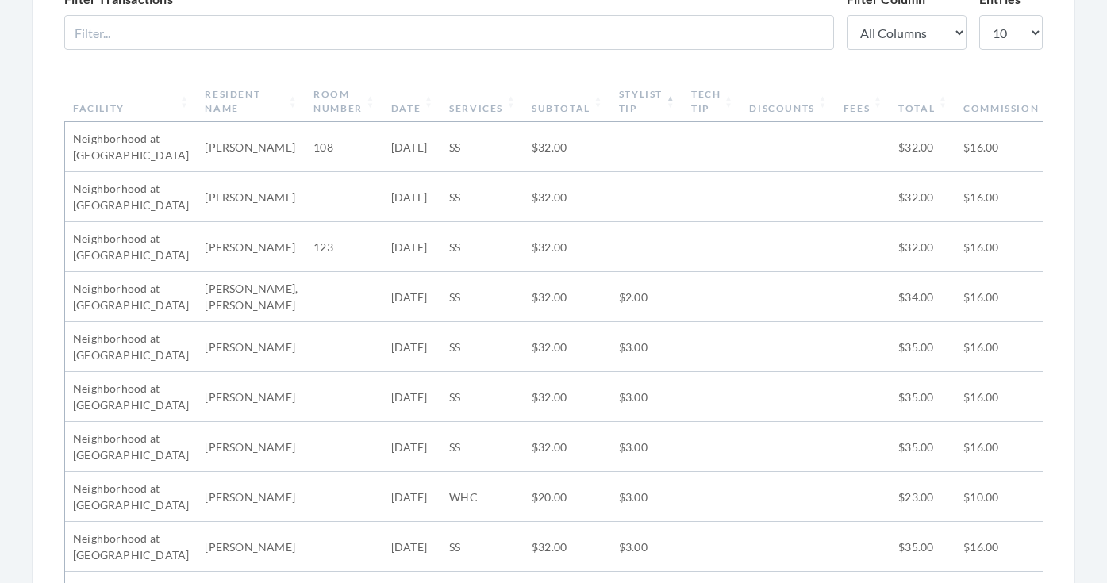
scroll to position [556, 0]
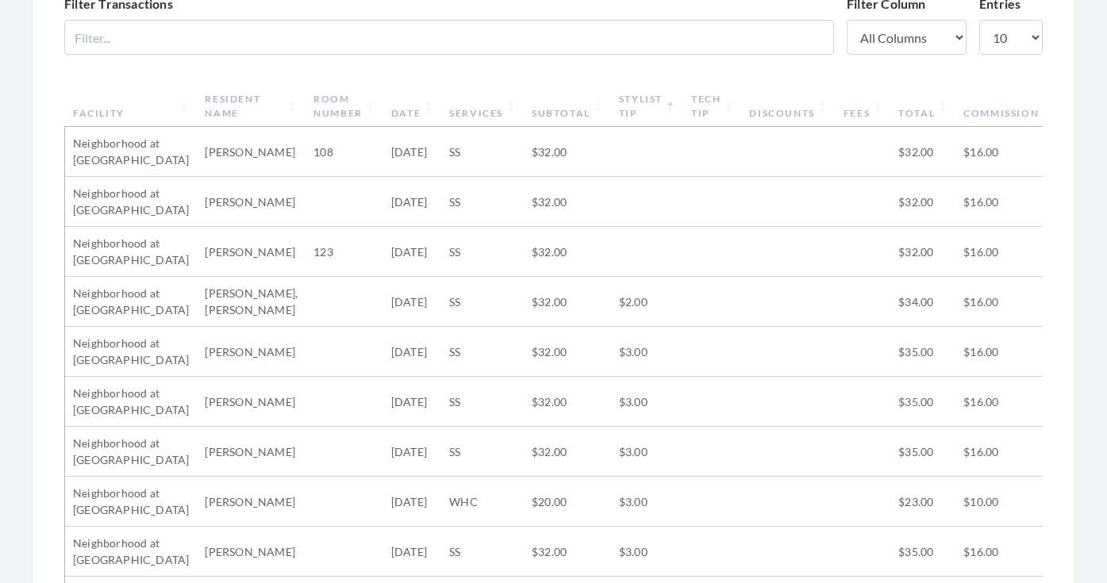
click at [631, 115] on th "Stylist Tip" at bounding box center [647, 106] width 72 height 41
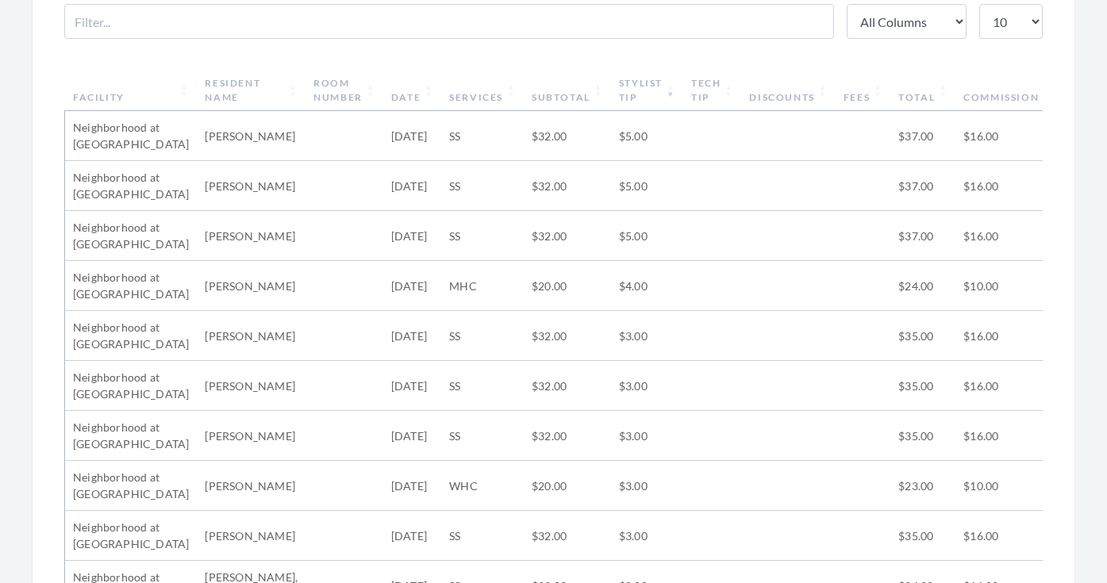
scroll to position [573, 0]
click at [633, 82] on th "Stylist Tip" at bounding box center [647, 88] width 72 height 41
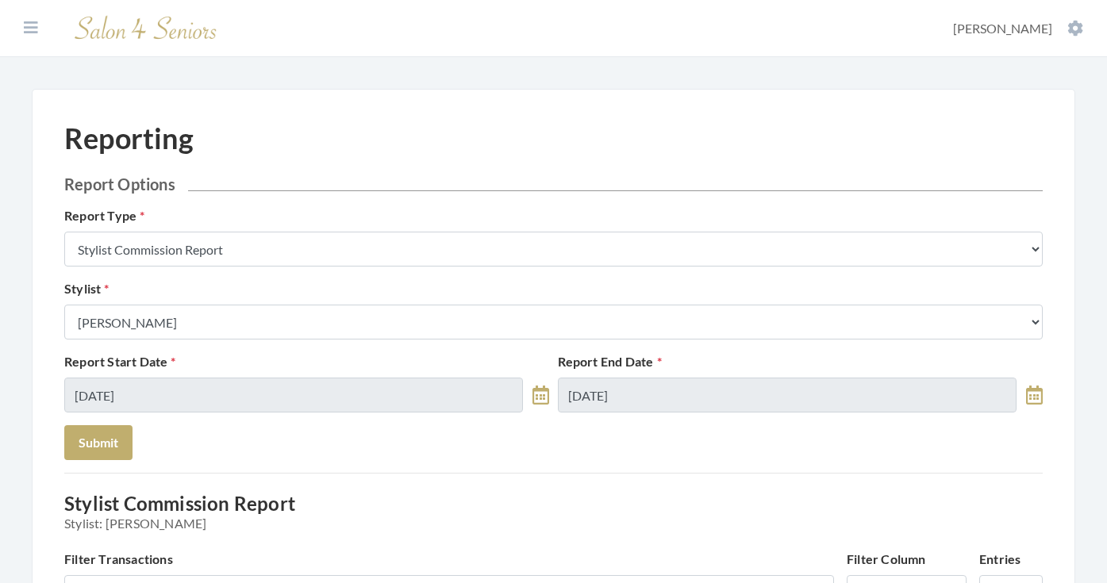
scroll to position [0, 0]
click at [26, 17] on section "Dashboard Facilities Services All Clients User Management Stylists / Techs Repo…" at bounding box center [553, 28] width 1107 height 57
click at [30, 24] on icon at bounding box center [31, 28] width 14 height 16
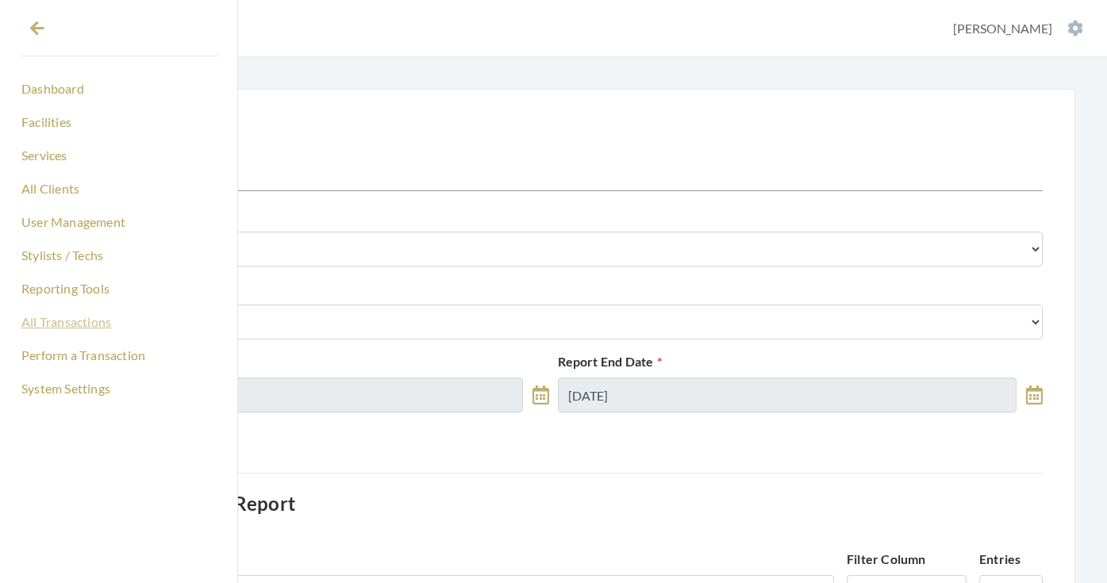
click at [80, 312] on link "All Transactions" at bounding box center [118, 322] width 199 height 27
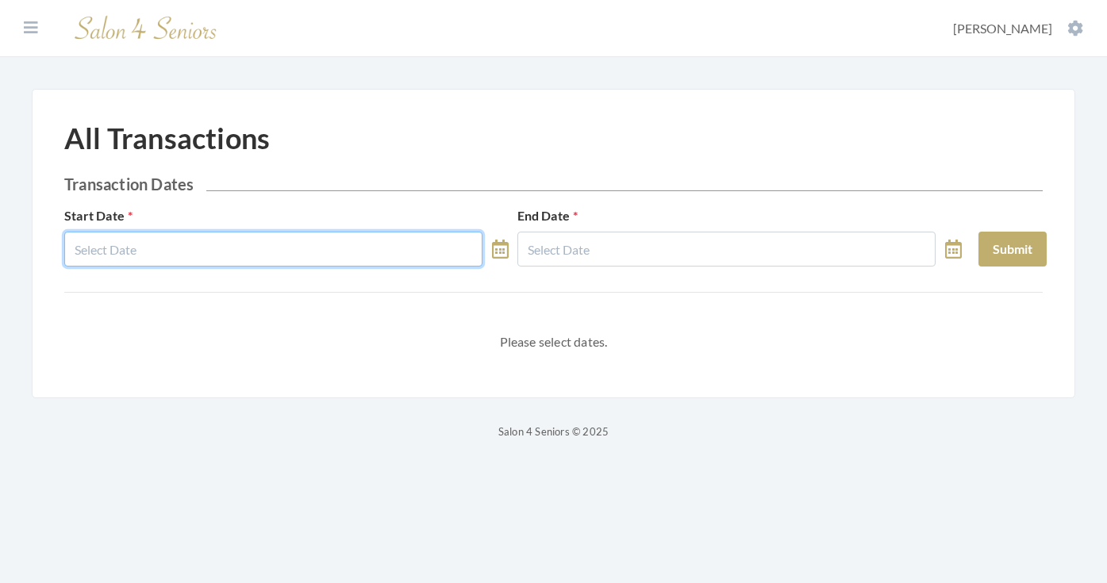
click at [119, 253] on input "text" at bounding box center [273, 249] width 418 height 35
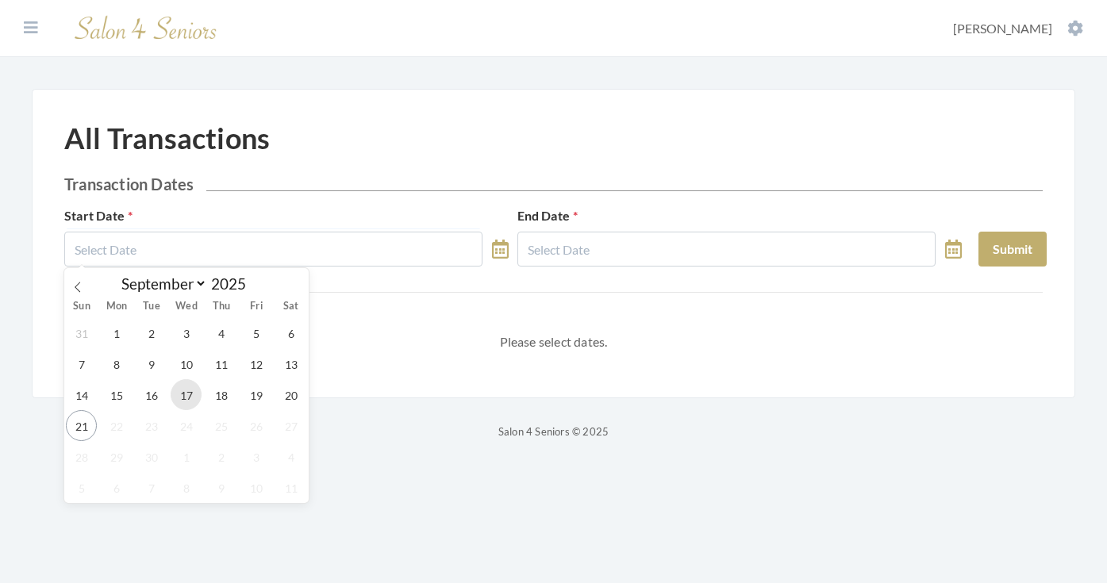
click at [183, 394] on span "17" at bounding box center [186, 394] width 31 height 31
type input "[DATE]"
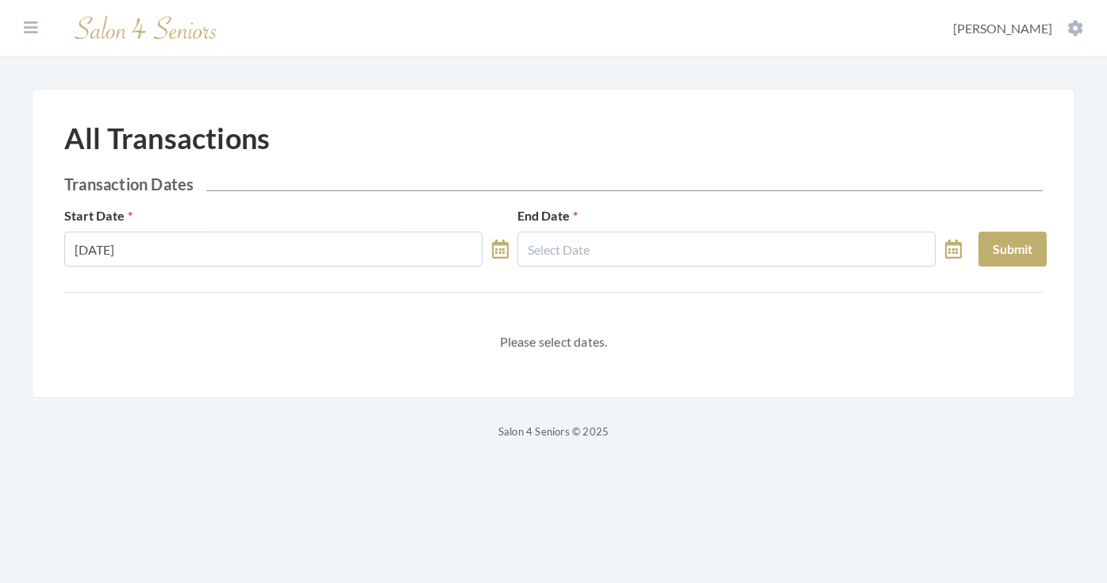
click at [634, 267] on div "Start Date [DATE] End Date Submit" at bounding box center [553, 242] width 987 height 73
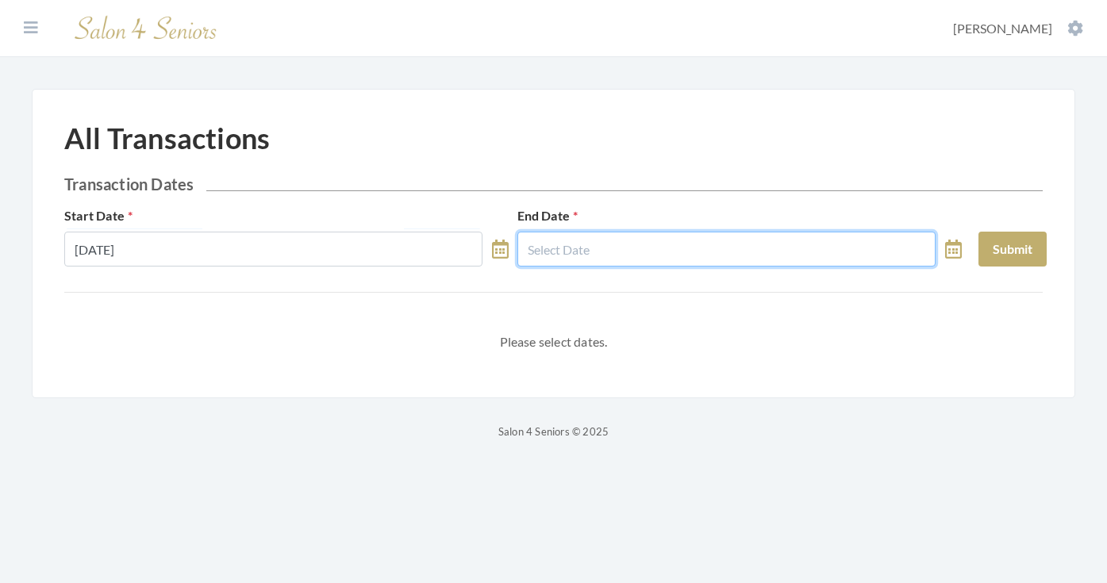
click at [633, 257] on input "text" at bounding box center [726, 249] width 418 height 35
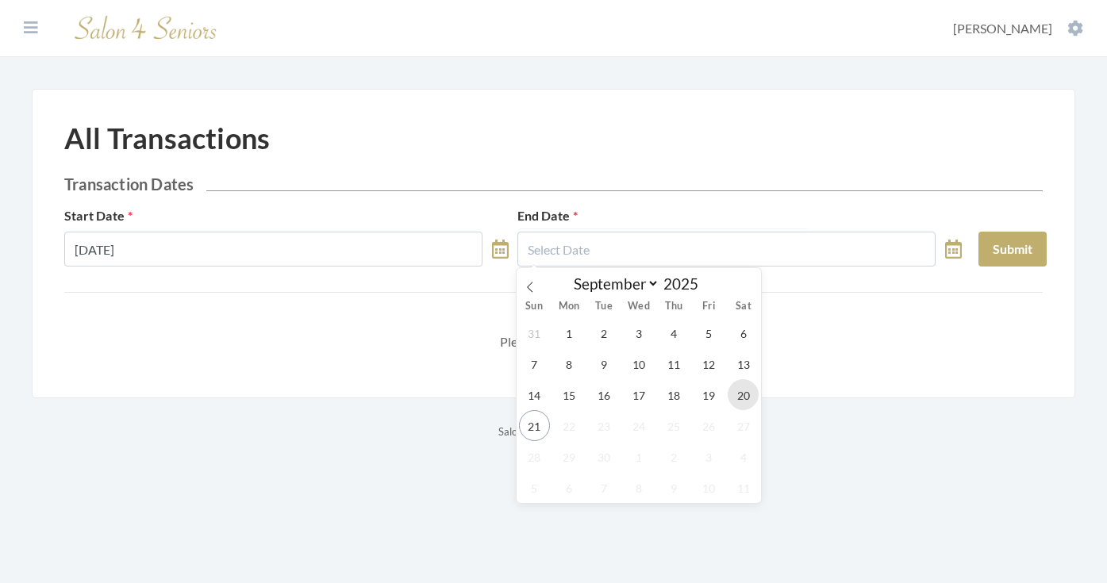
click at [740, 398] on span "20" at bounding box center [743, 394] width 31 height 31
type input "[DATE]"
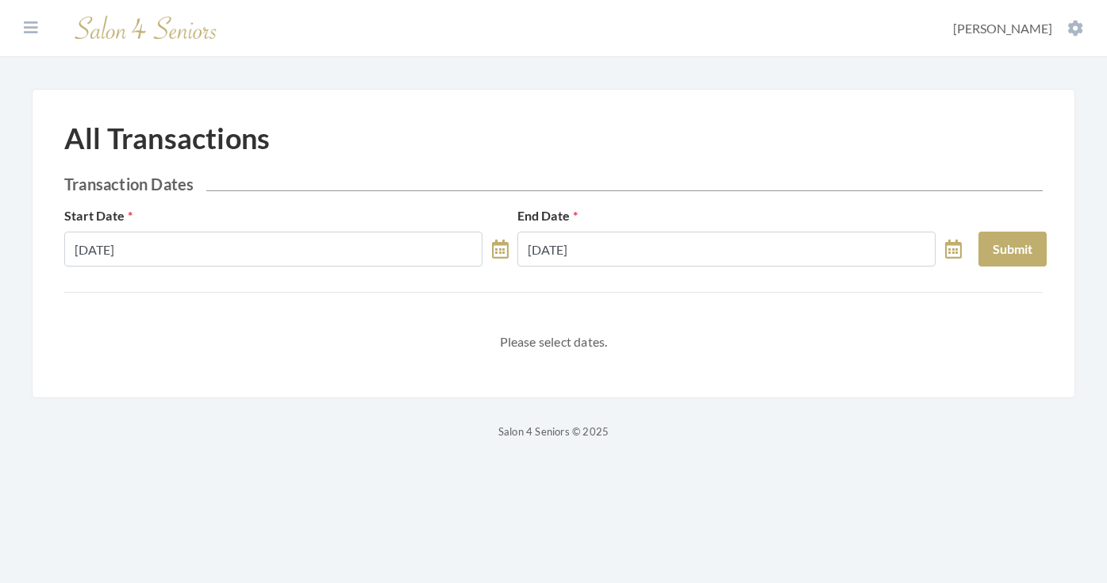
click at [1030, 229] on div "Submit" at bounding box center [1013, 236] width 68 height 60
click at [1029, 236] on button "Submit" at bounding box center [1013, 249] width 68 height 35
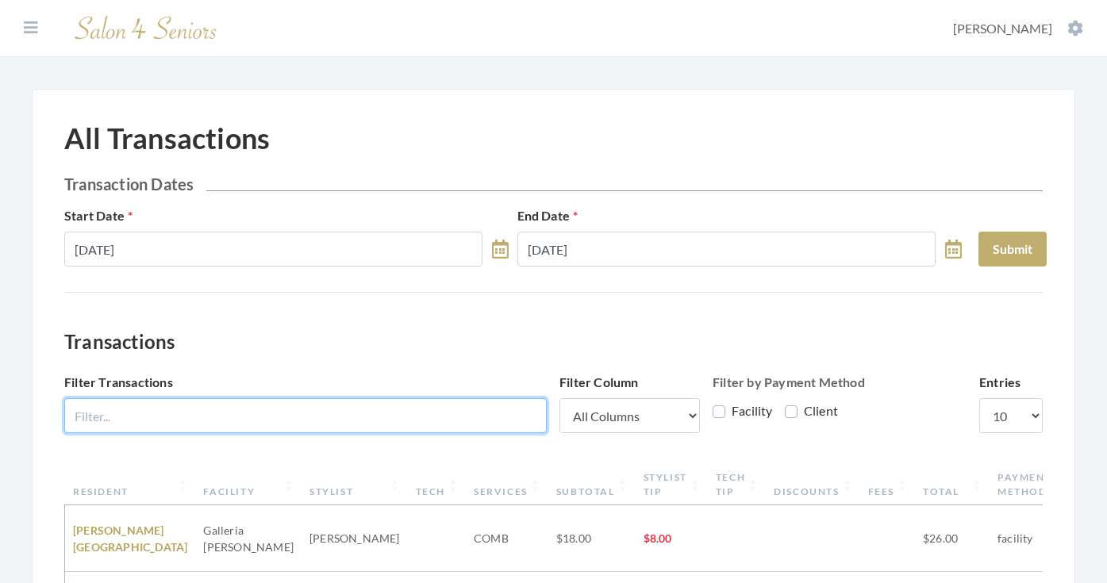
click at [477, 398] on input "Filter Transactions" at bounding box center [305, 415] width 483 height 35
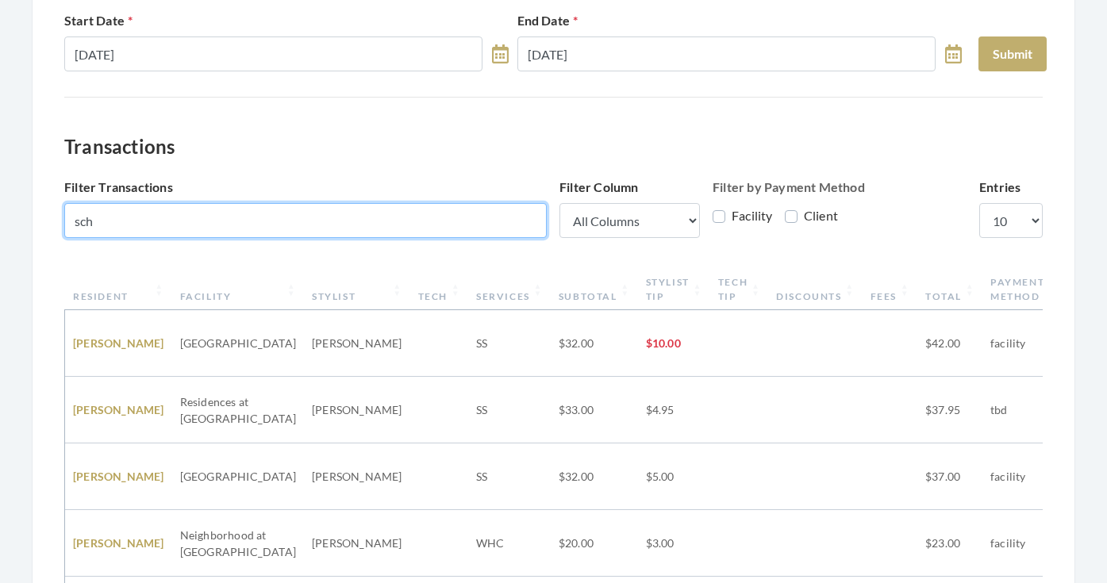
scroll to position [195, 0]
click at [252, 223] on input "sch" at bounding box center [305, 220] width 483 height 35
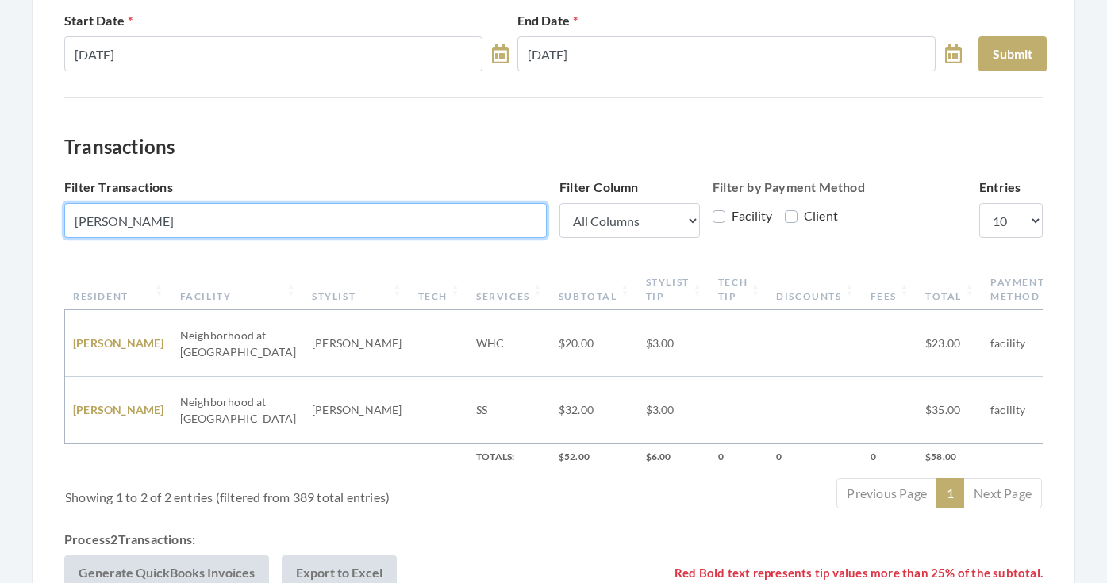
type input "[PERSON_NAME]"
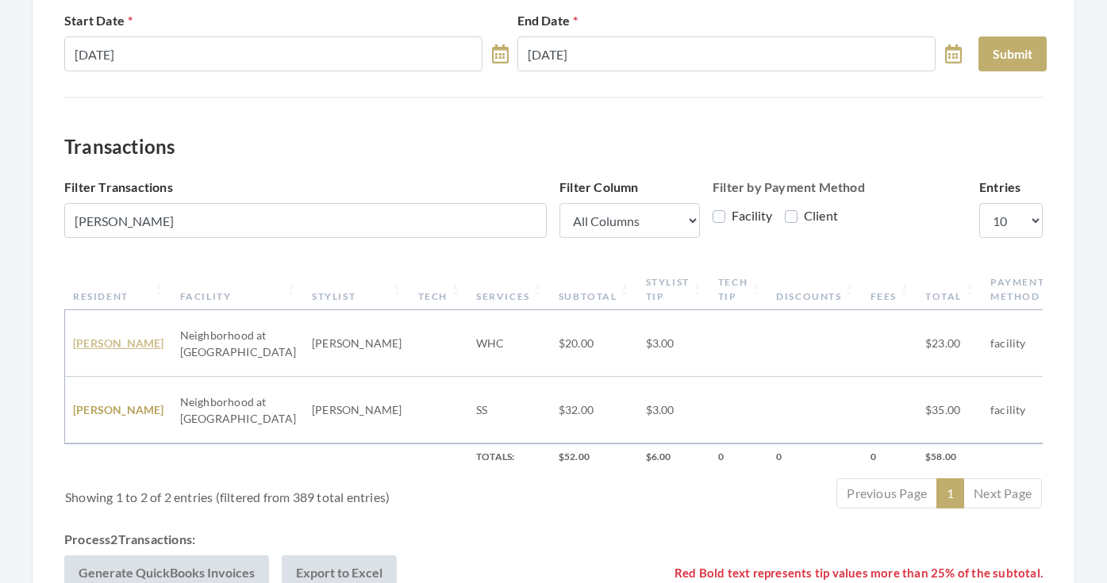
click at [92, 337] on link "[PERSON_NAME]" at bounding box center [118, 343] width 91 height 13
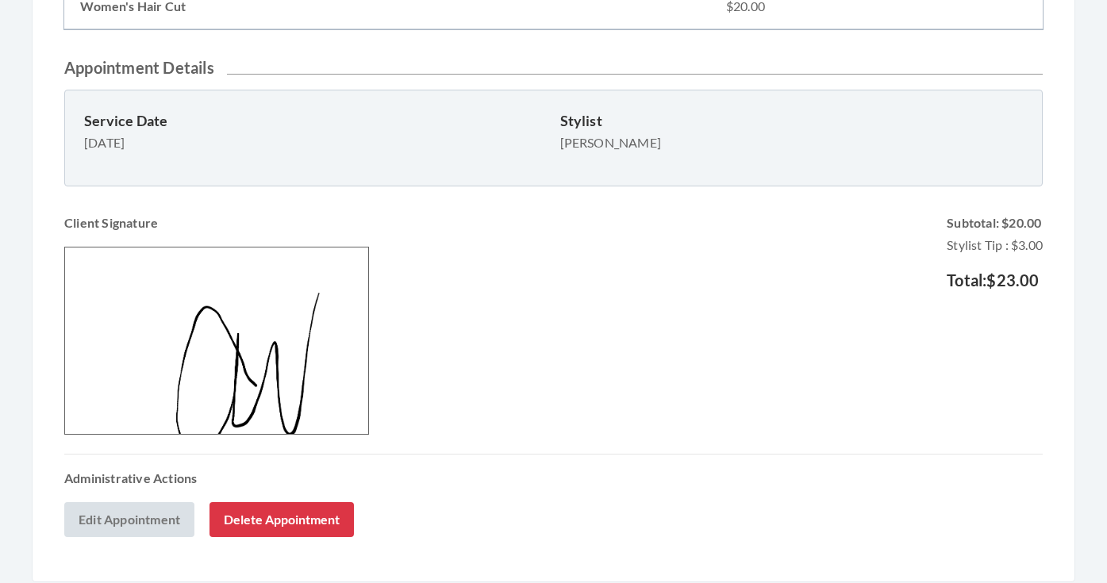
scroll to position [540, 0]
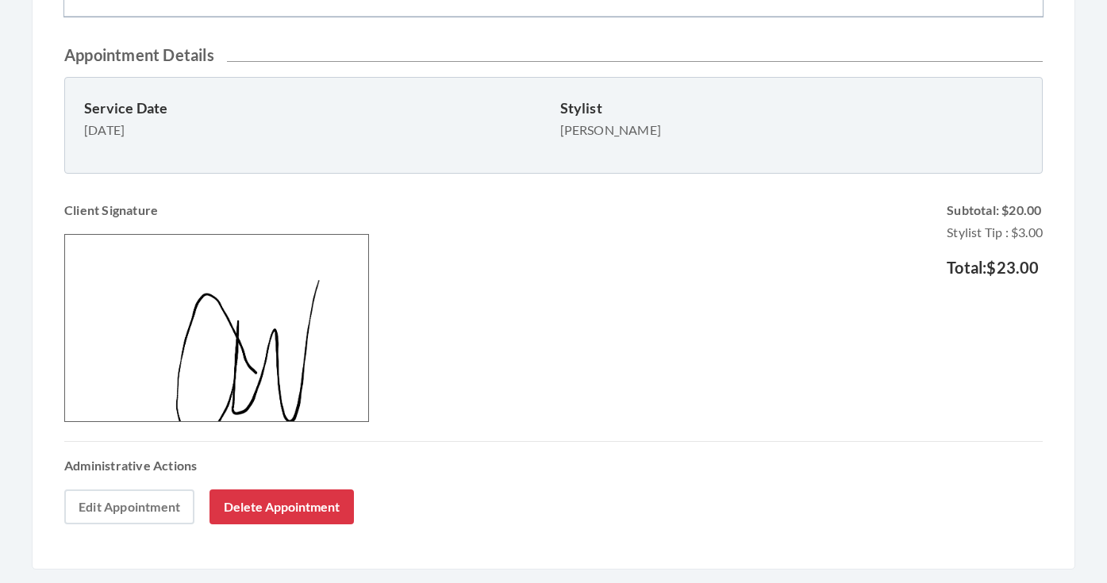
click at [143, 501] on link "Edit Appointment" at bounding box center [129, 507] width 130 height 35
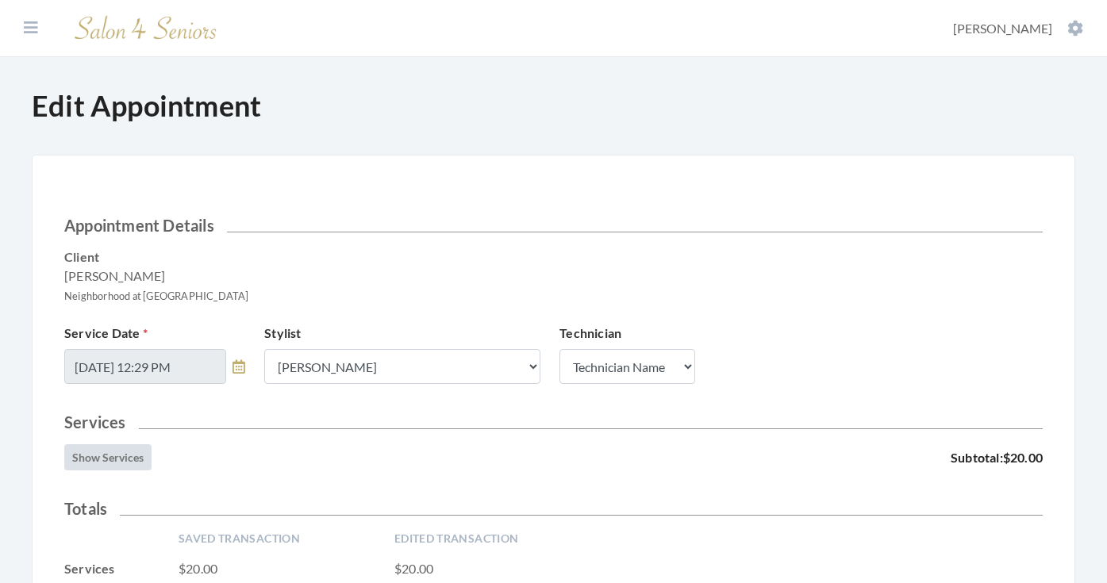
scroll to position [304, 0]
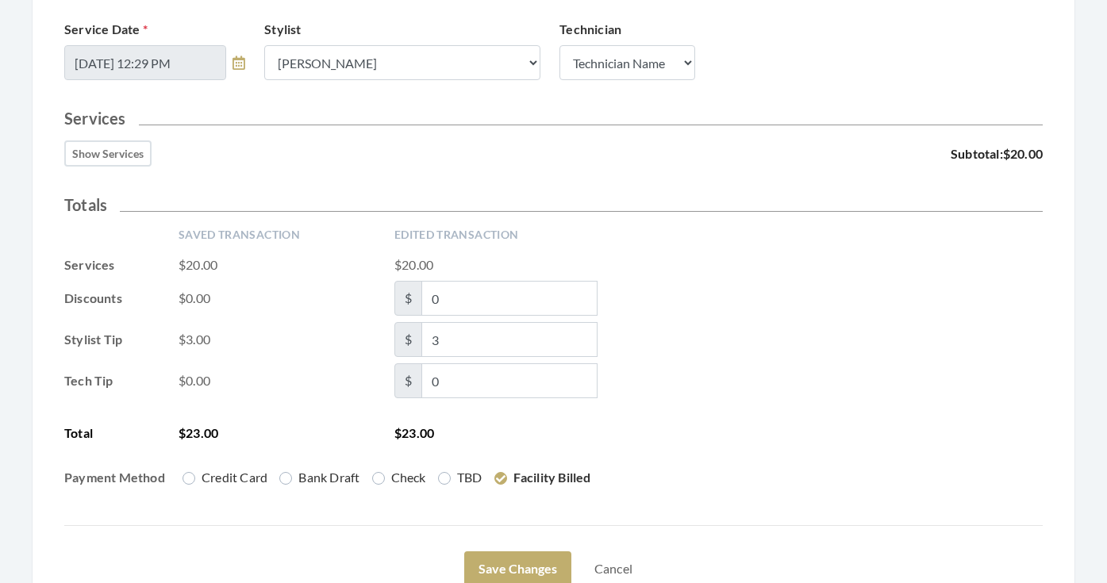
click at [132, 149] on button "Show Services" at bounding box center [107, 153] width 87 height 26
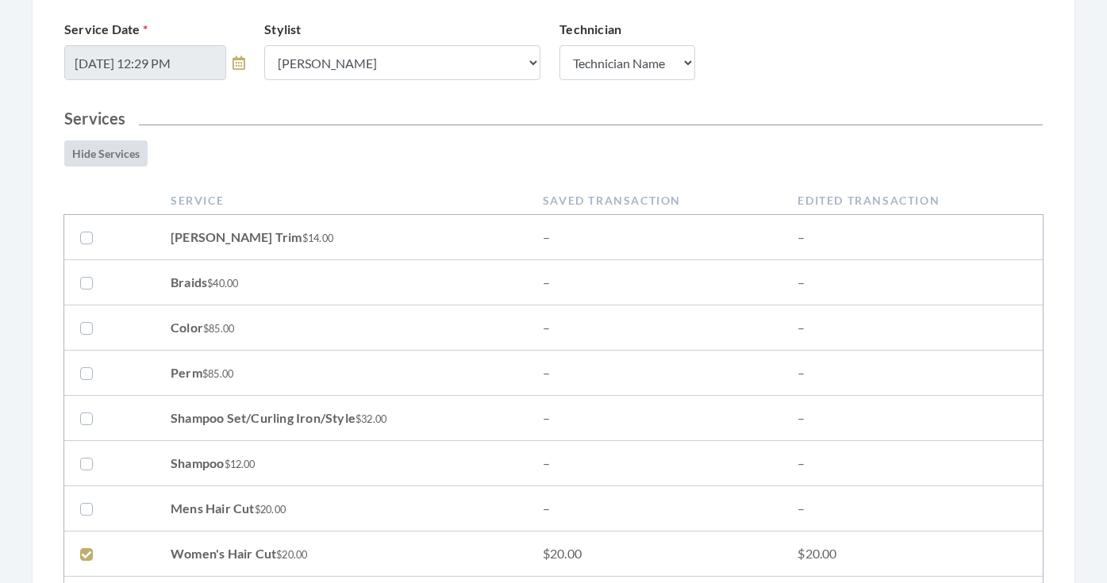
click at [132, 149] on button "Hide Services" at bounding box center [105, 153] width 83 height 26
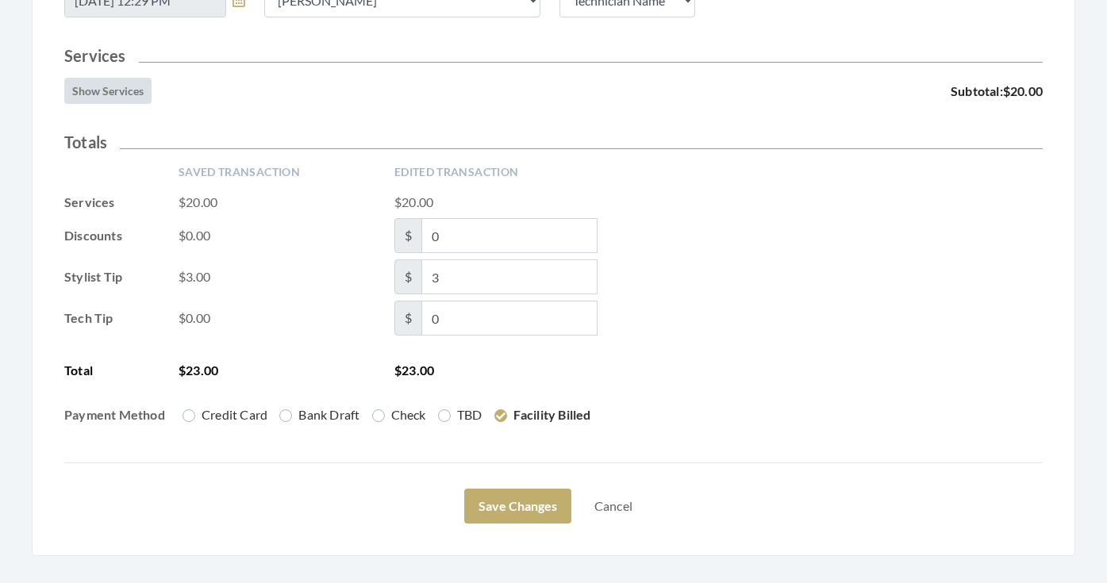
scroll to position [369, 0]
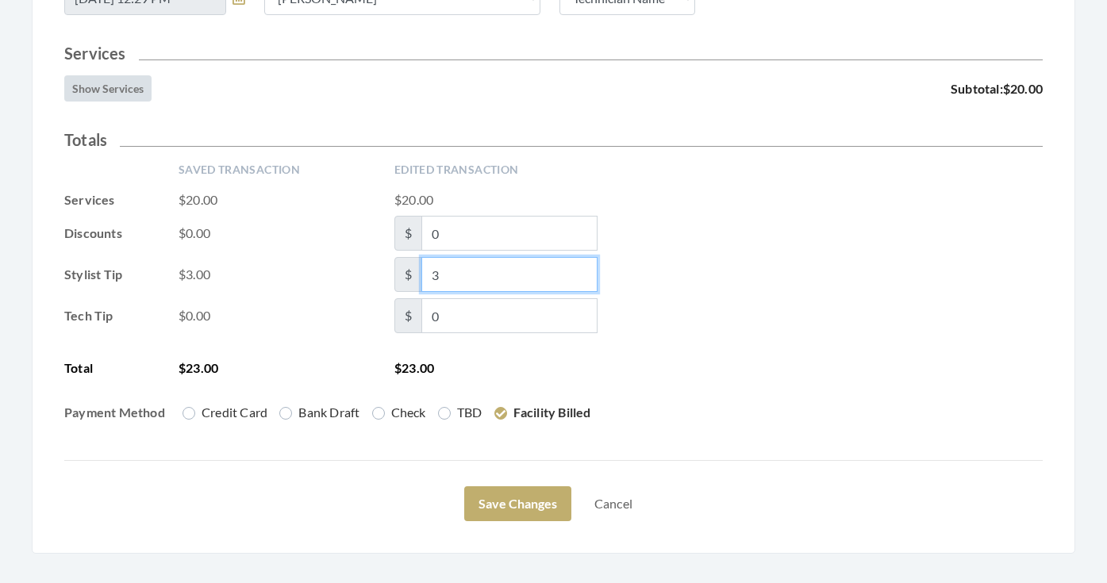
drag, startPoint x: 475, startPoint y: 284, endPoint x: 412, endPoint y: 283, distance: 63.5
click at [412, 283] on span "$ 3" at bounding box center [495, 274] width 203 height 35
type input "0"
click at [797, 352] on div "Saved Transaction Edited Transaction Services $20.00 $20.00 Discounts $0.00 $ 0…" at bounding box center [553, 298] width 979 height 273
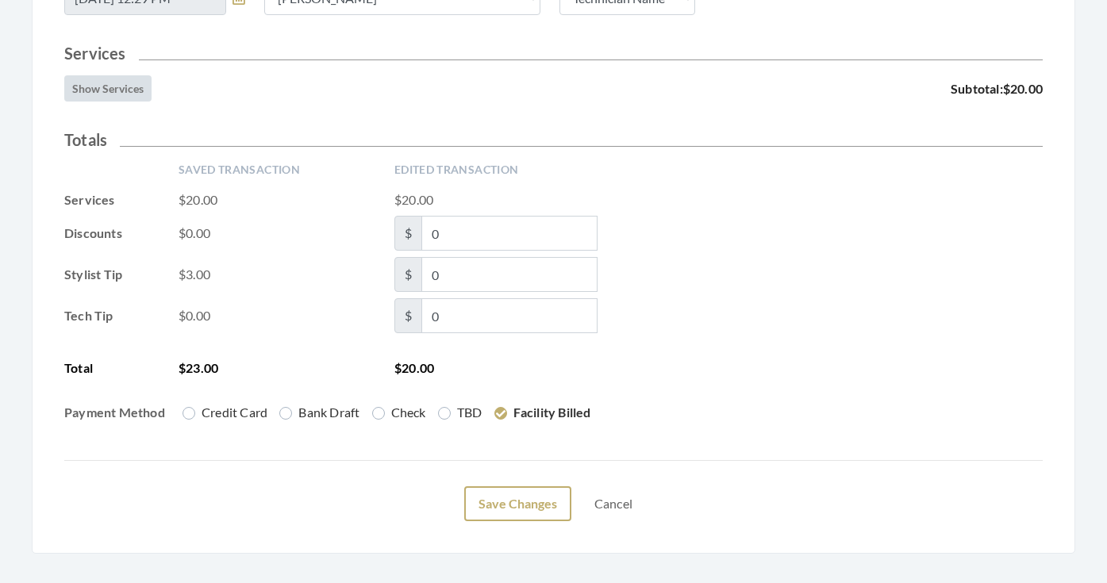
click at [565, 492] on button "Save Changes" at bounding box center [517, 504] width 107 height 35
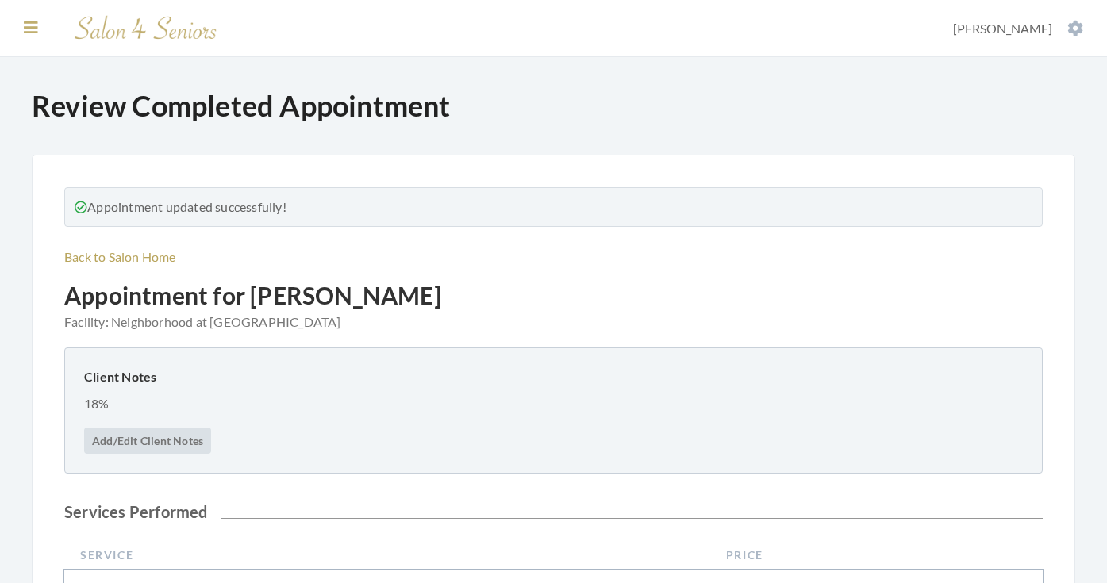
click at [42, 33] on button at bounding box center [31, 27] width 24 height 17
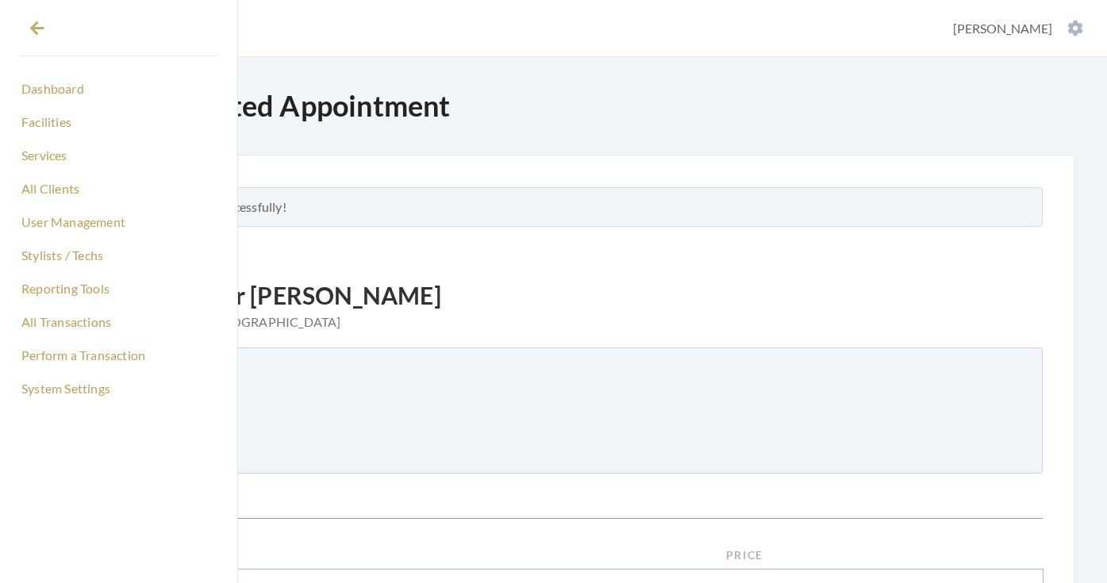
click at [47, 65] on ul "Dashboard Facilities Services All Clients User Management Stylists / Techs Repo…" at bounding box center [118, 231] width 199 height 350
click at [40, 97] on link "Dashboard" at bounding box center [118, 88] width 199 height 27
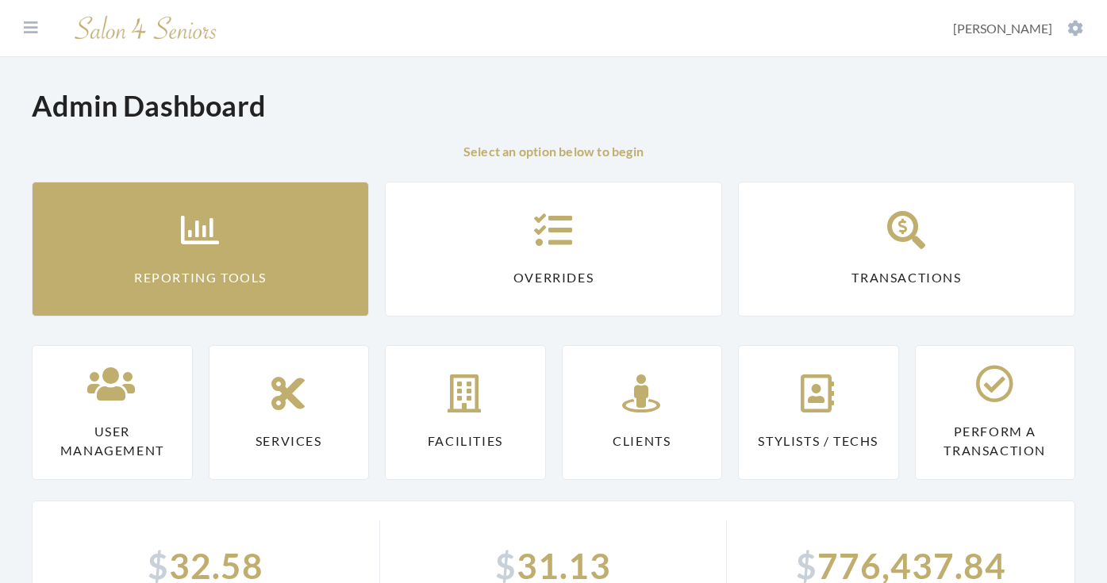
click at [140, 221] on link "Reporting Tools" at bounding box center [200, 249] width 337 height 135
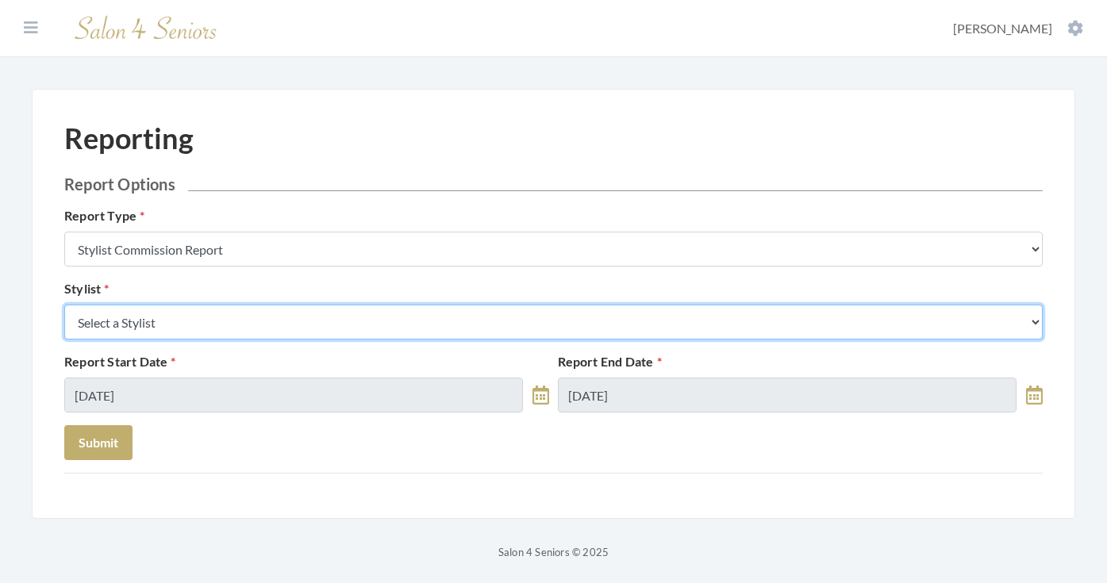
select select "165"
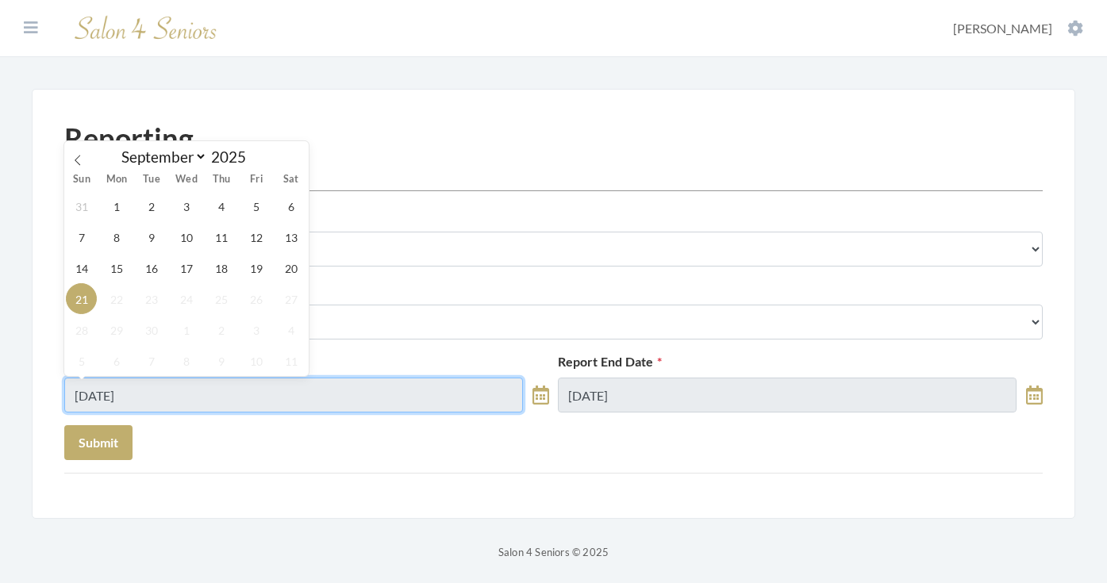
click at [223, 389] on input "09/21/2025" at bounding box center [293, 395] width 459 height 35
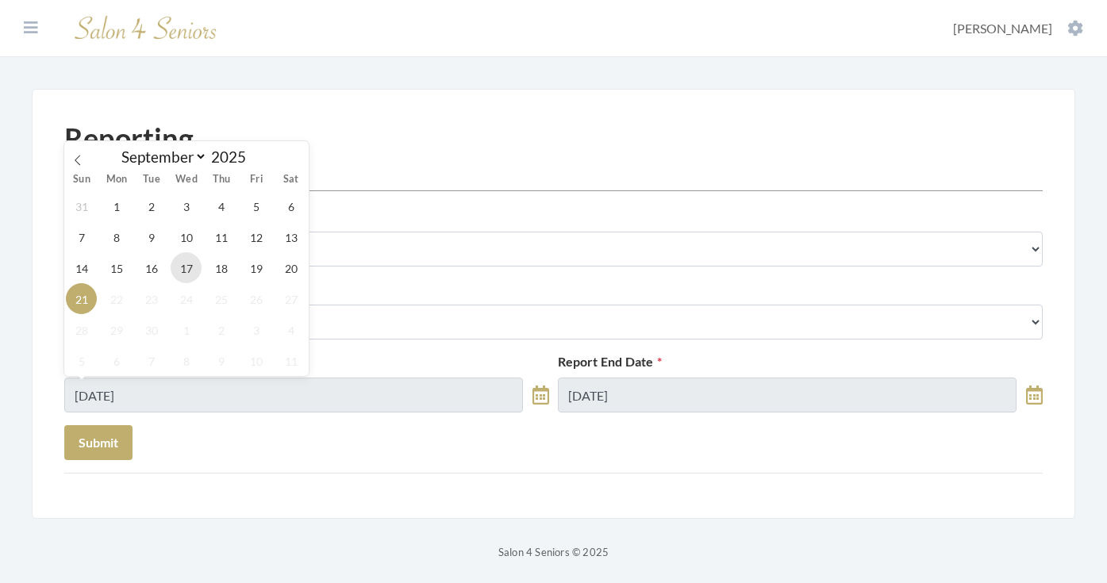
click at [199, 268] on span "17" at bounding box center [186, 267] width 31 height 31
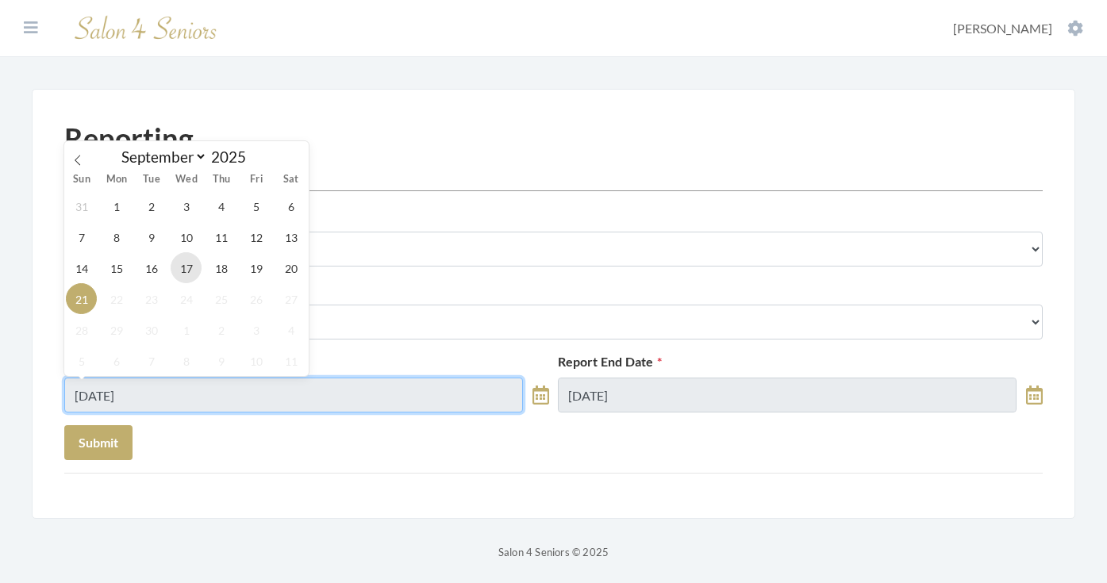
type input "09/17/2025"
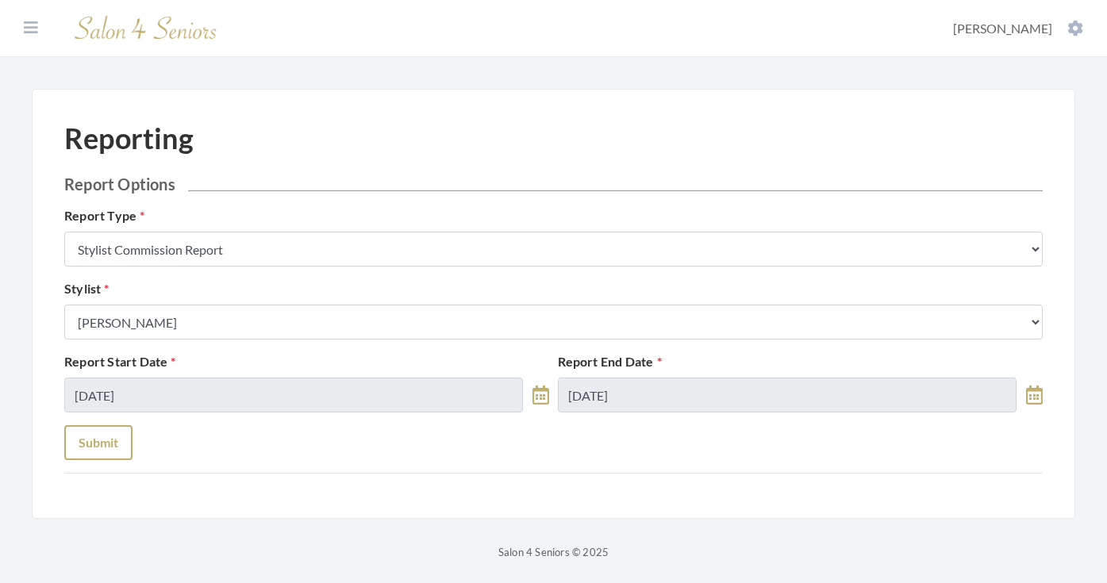
click at [116, 452] on button "Submit" at bounding box center [98, 442] width 68 height 35
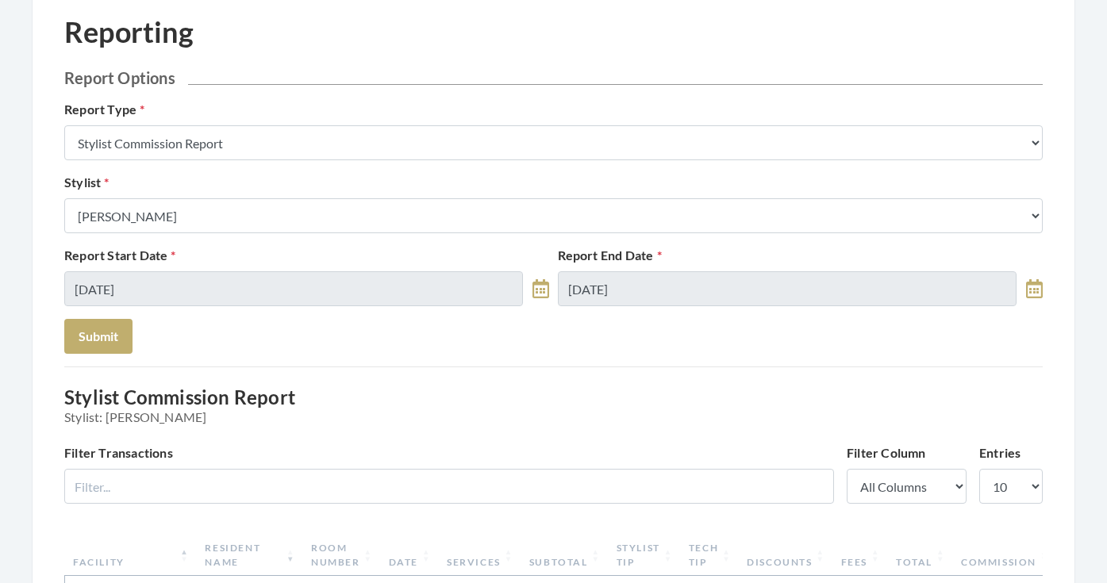
scroll to position [83, 0]
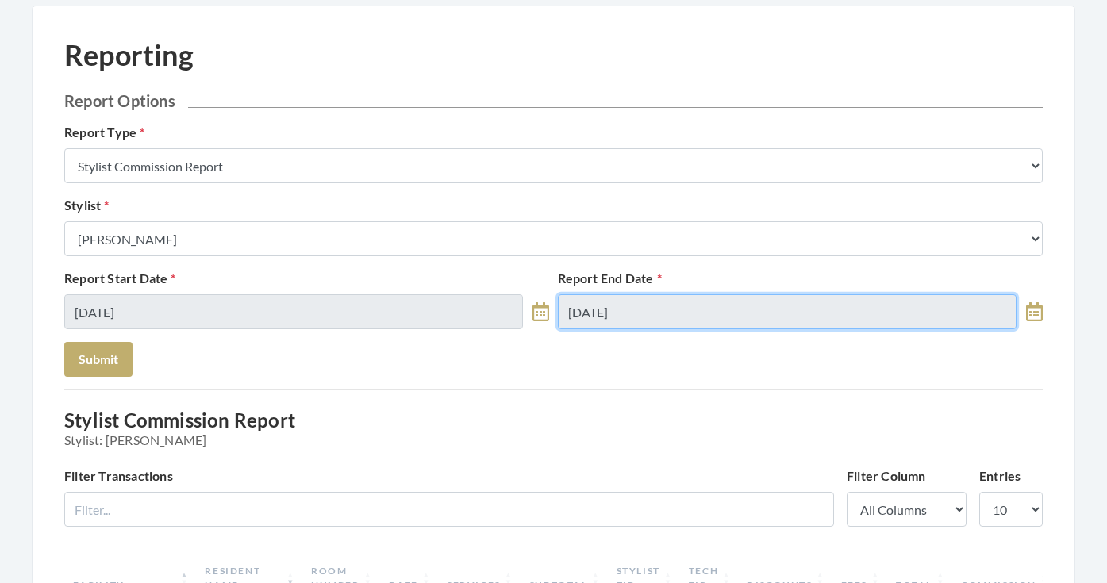
click at [598, 313] on input "[DATE]" at bounding box center [787, 311] width 459 height 35
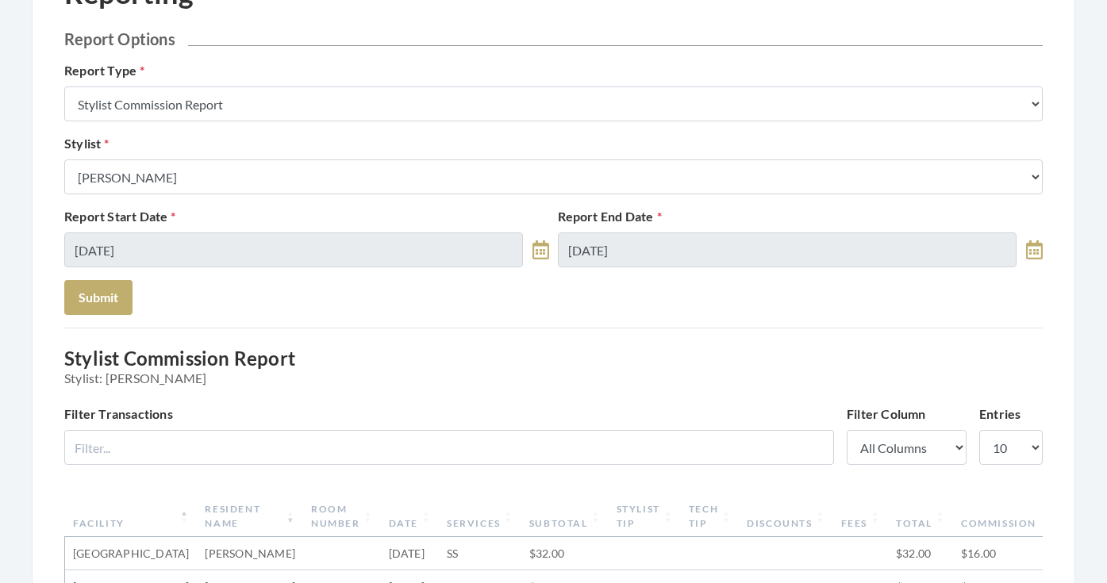
scroll to position [102, 0]
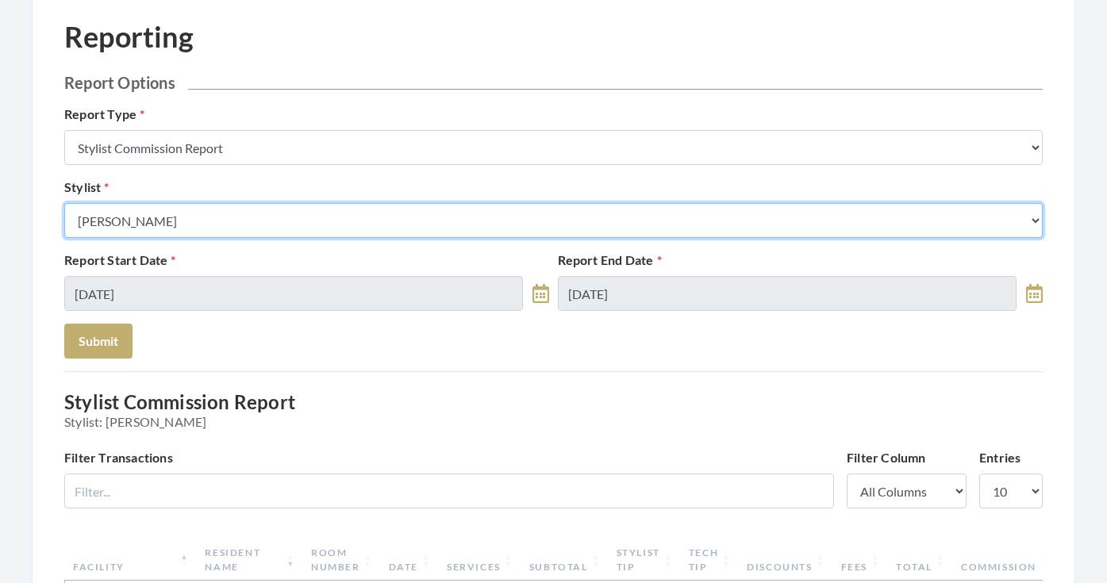
select select "170"
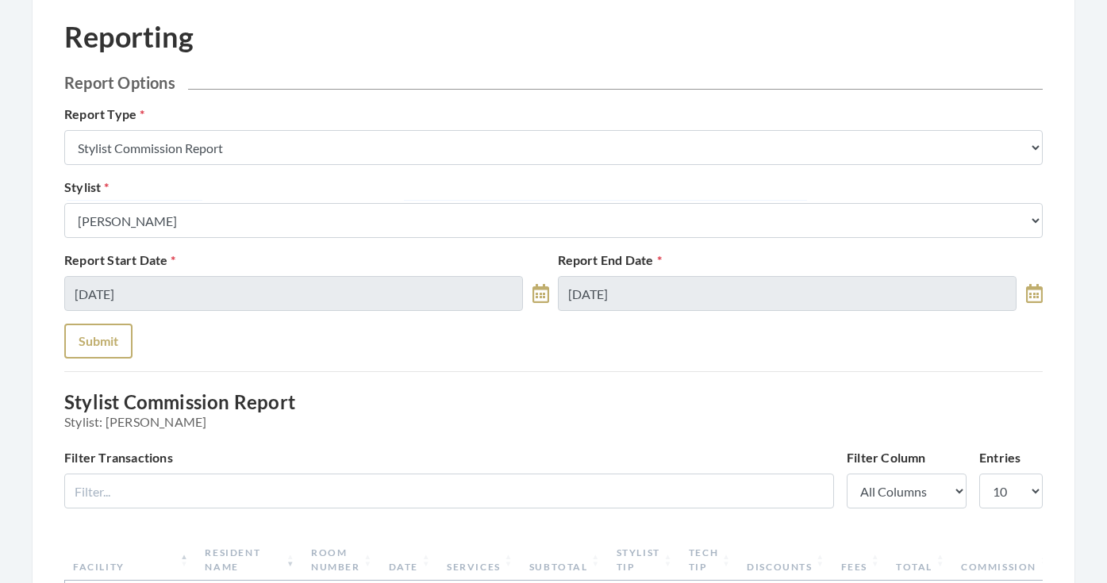
click at [116, 347] on button "Submit" at bounding box center [98, 341] width 68 height 35
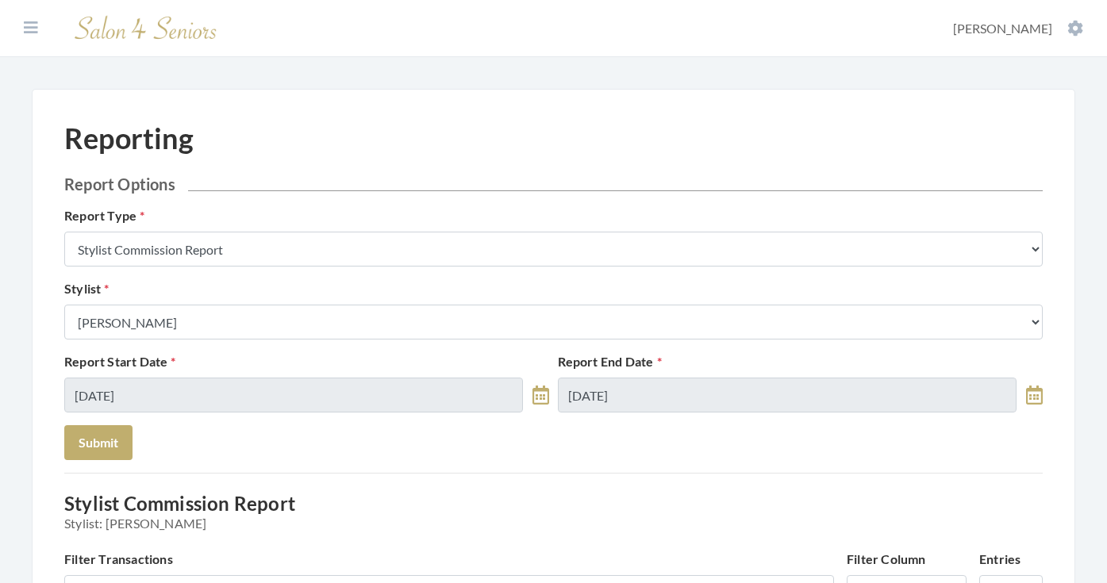
click at [237, 340] on form "Report Options Report Type Stylist Commission Report Tech Payroll Report Facili…" at bounding box center [553, 318] width 979 height 286
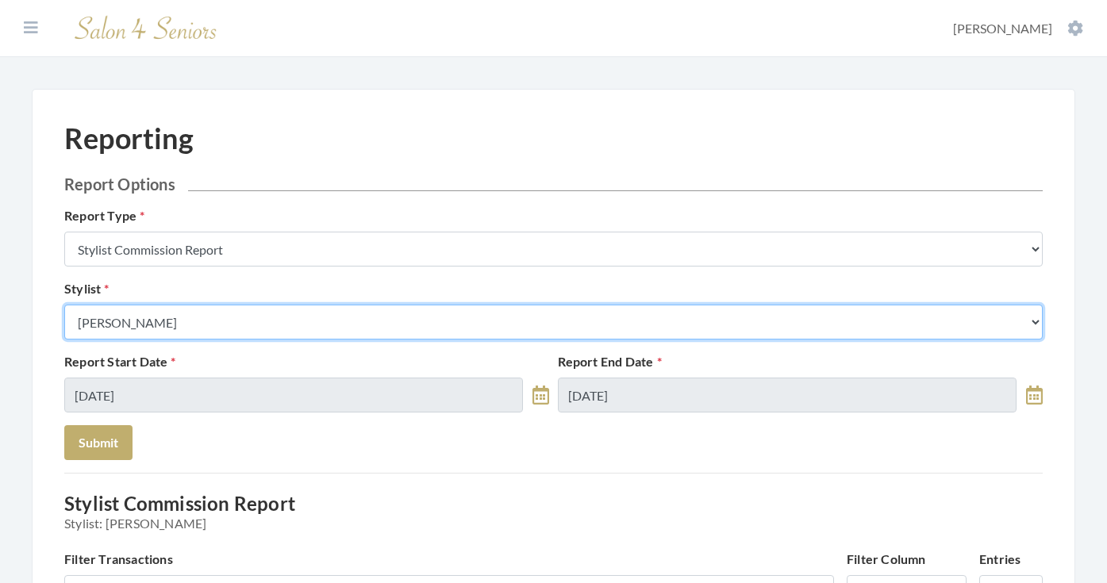
select select "44"
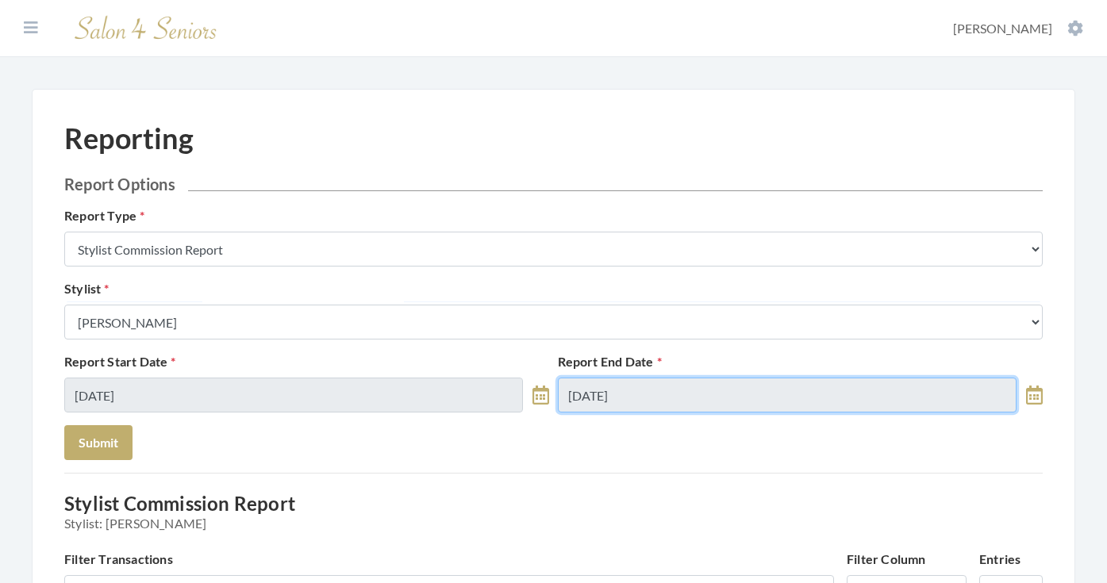
click at [611, 403] on input "[DATE]" at bounding box center [787, 395] width 459 height 35
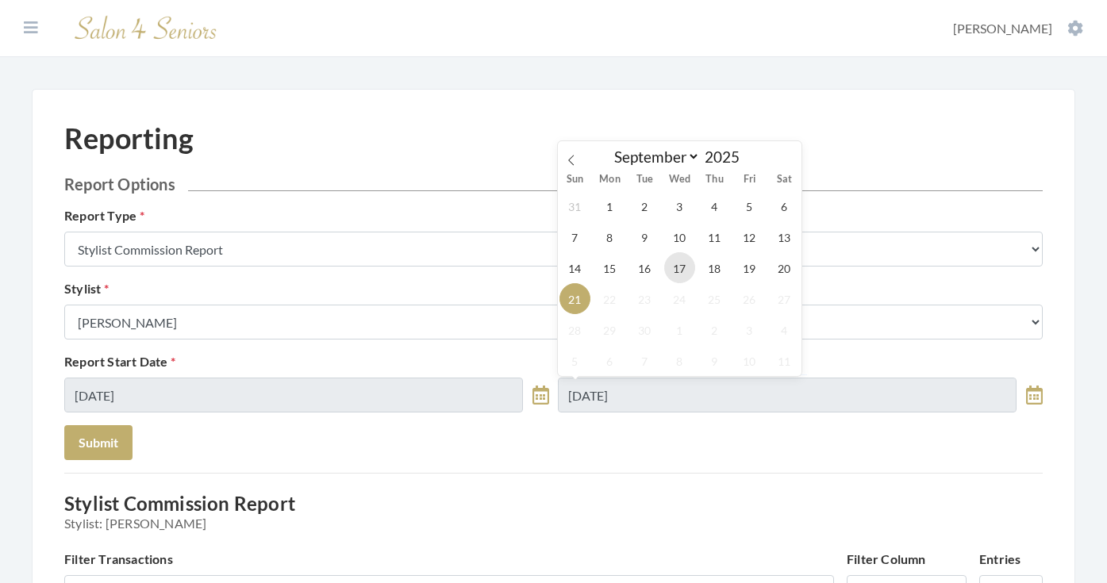
click at [686, 273] on span "17" at bounding box center [679, 267] width 31 height 31
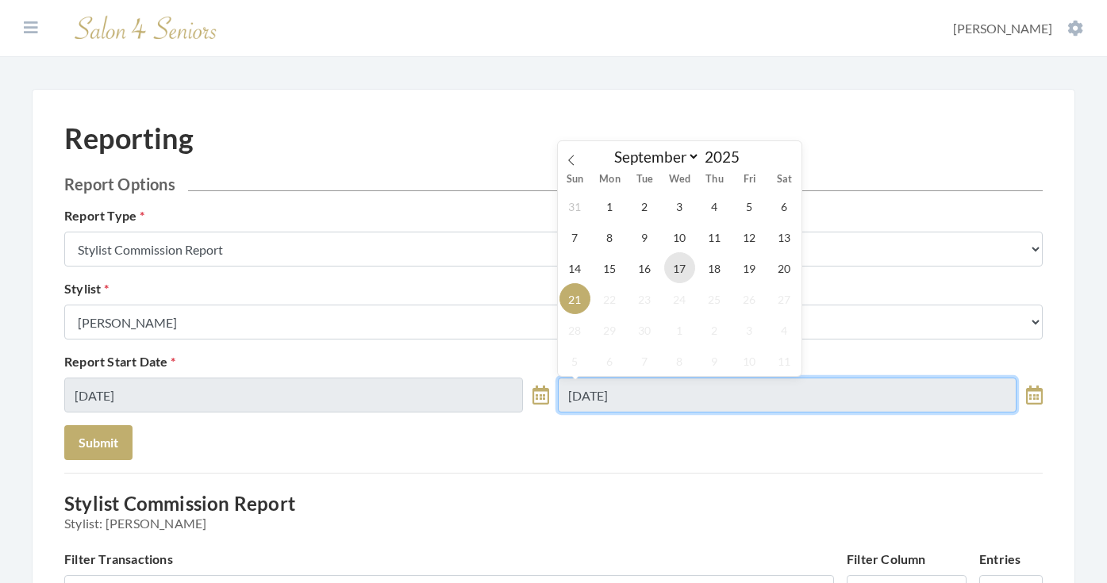
type input "[DATE]"
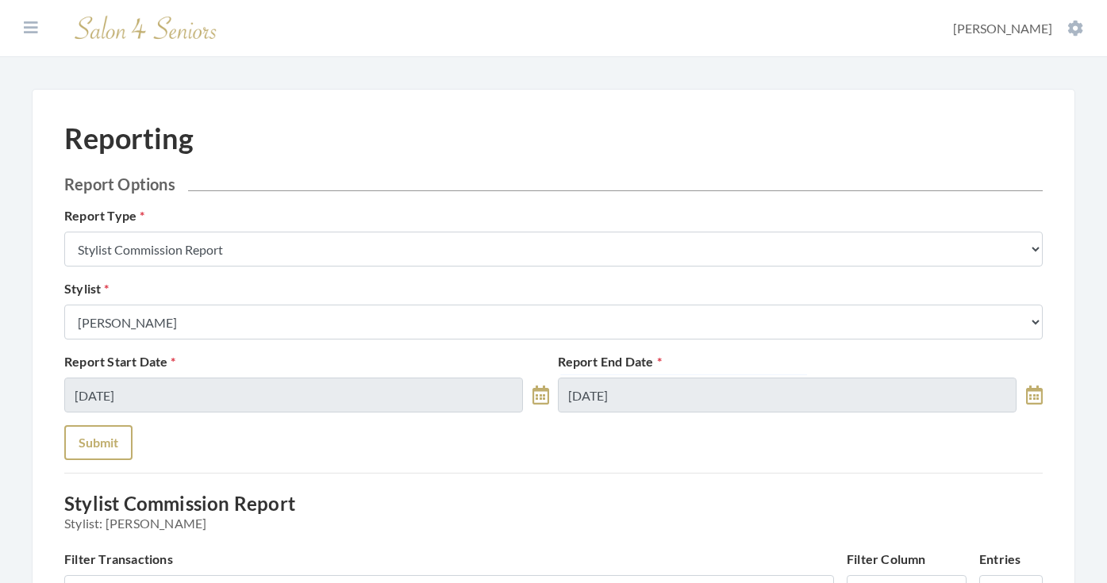
click at [121, 441] on button "Submit" at bounding box center [98, 442] width 68 height 35
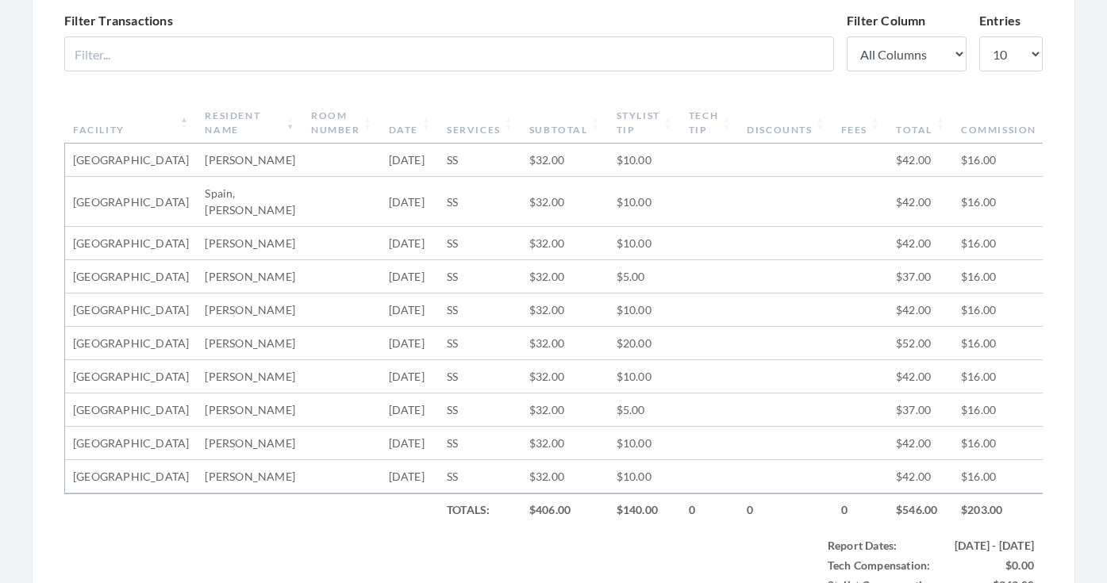
scroll to position [303, 0]
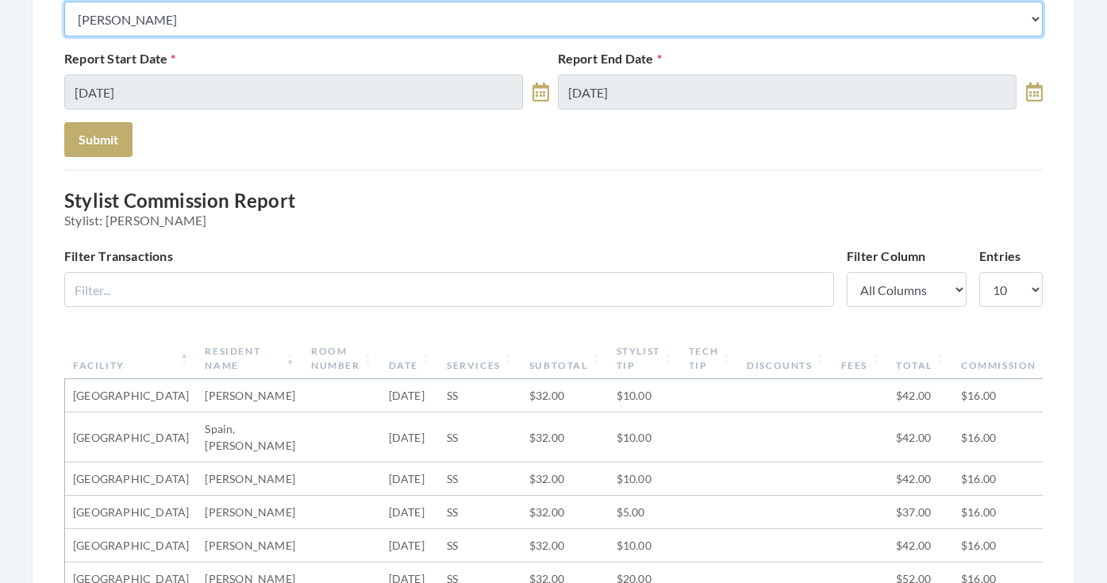
select select "115"
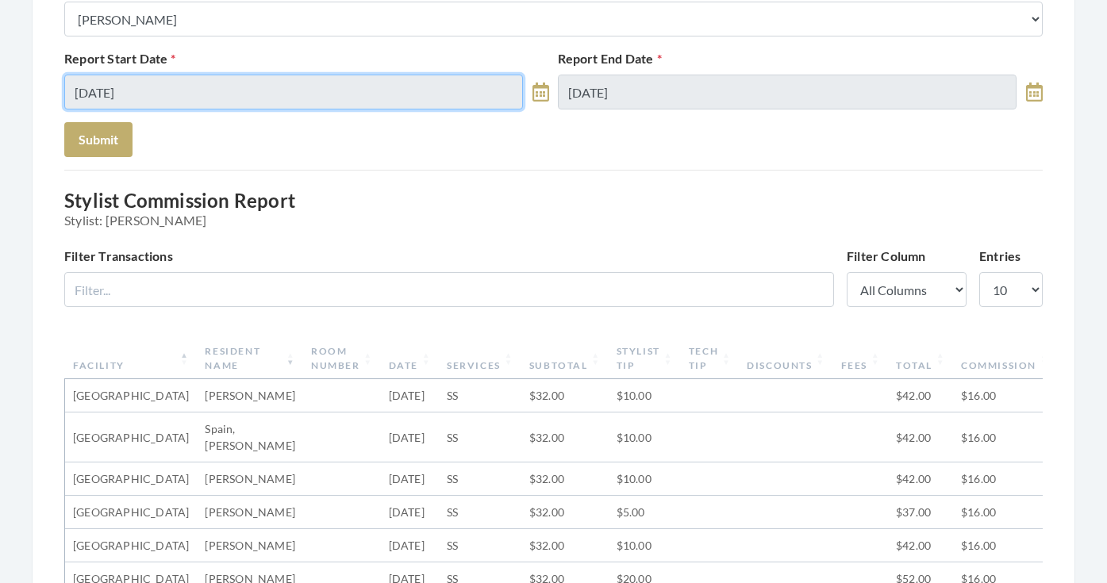
click at [287, 96] on input "[DATE]" at bounding box center [293, 92] width 459 height 35
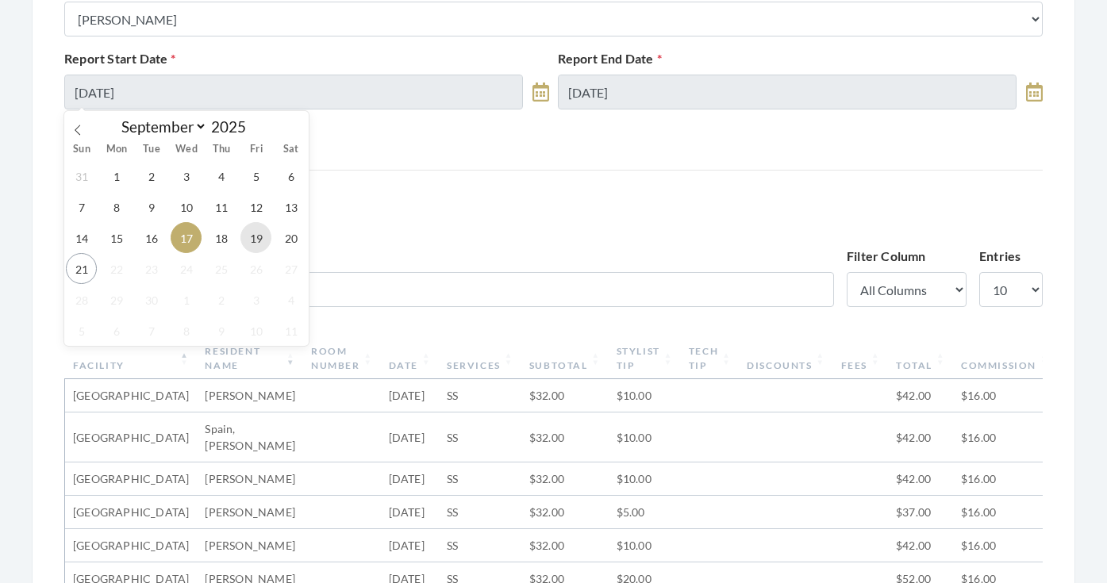
click at [263, 245] on span "19" at bounding box center [255, 237] width 31 height 31
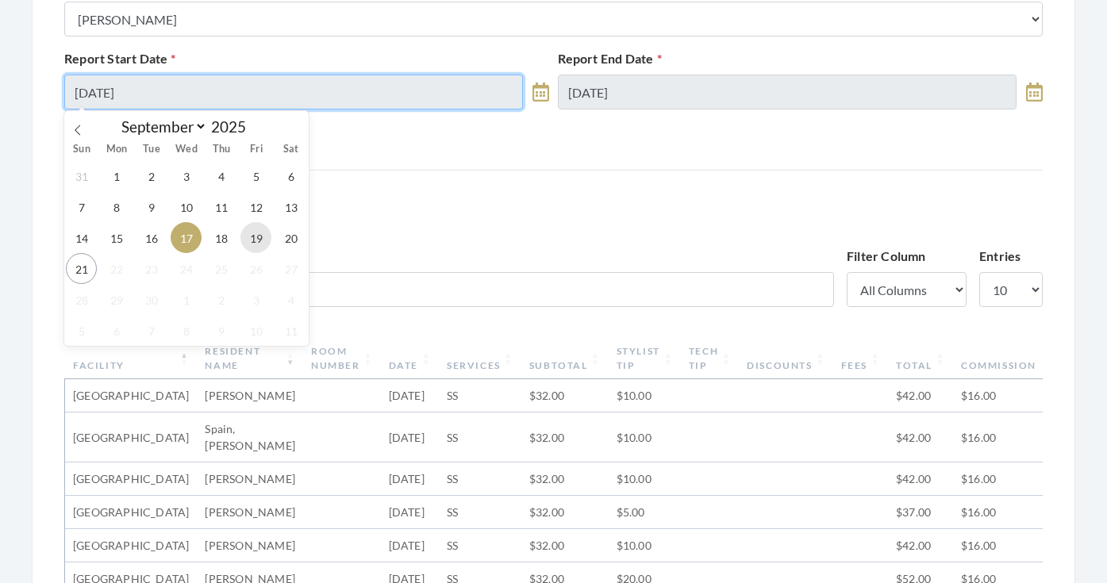
type input "[DATE]"
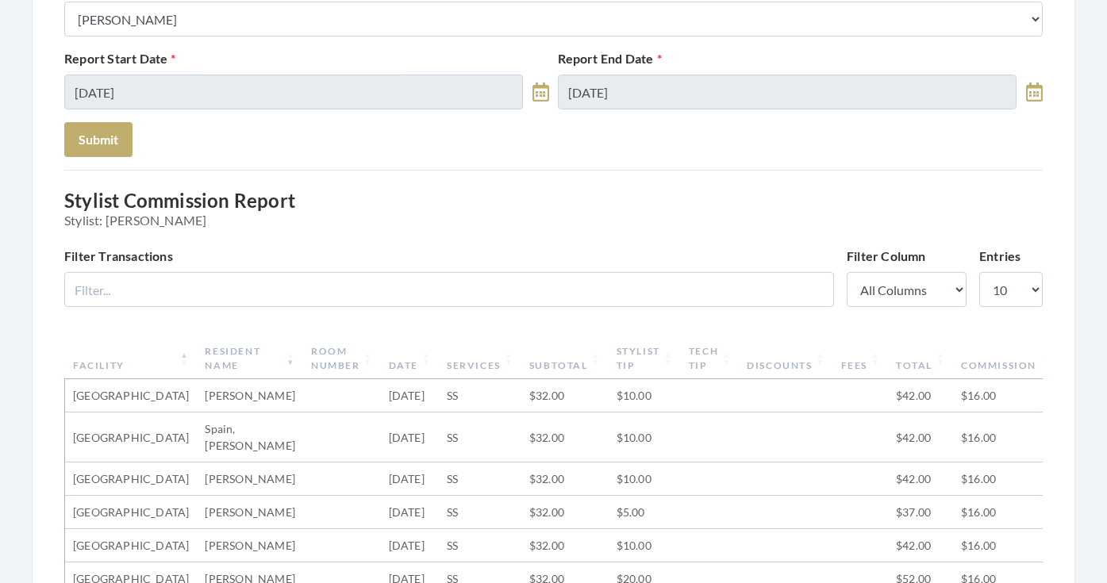
click at [620, 74] on div "Report End Date [DATE]" at bounding box center [801, 79] width 494 height 60
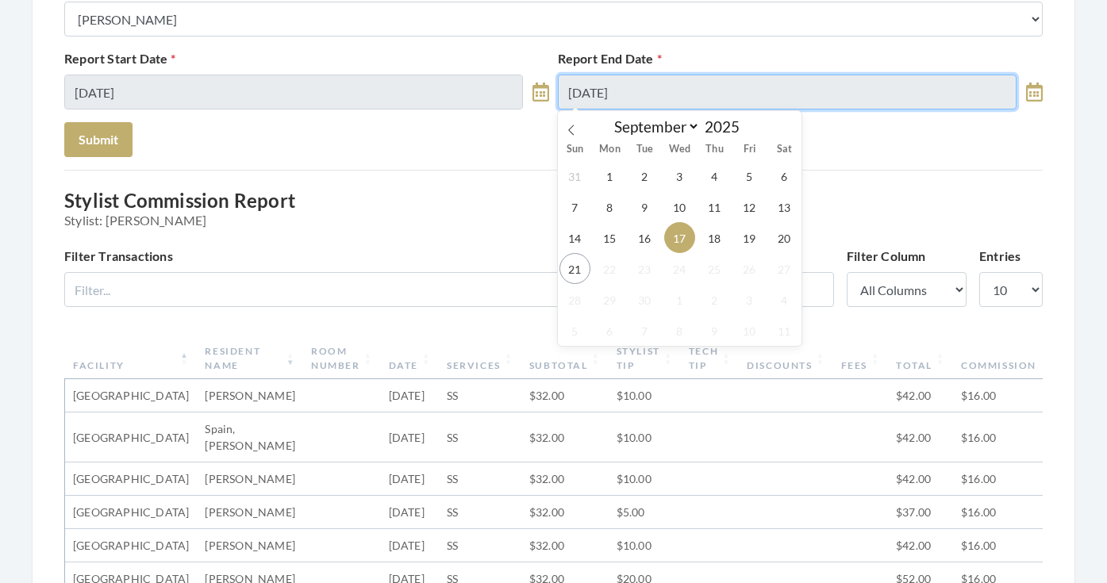
click at [627, 94] on input "[DATE]" at bounding box center [787, 92] width 459 height 35
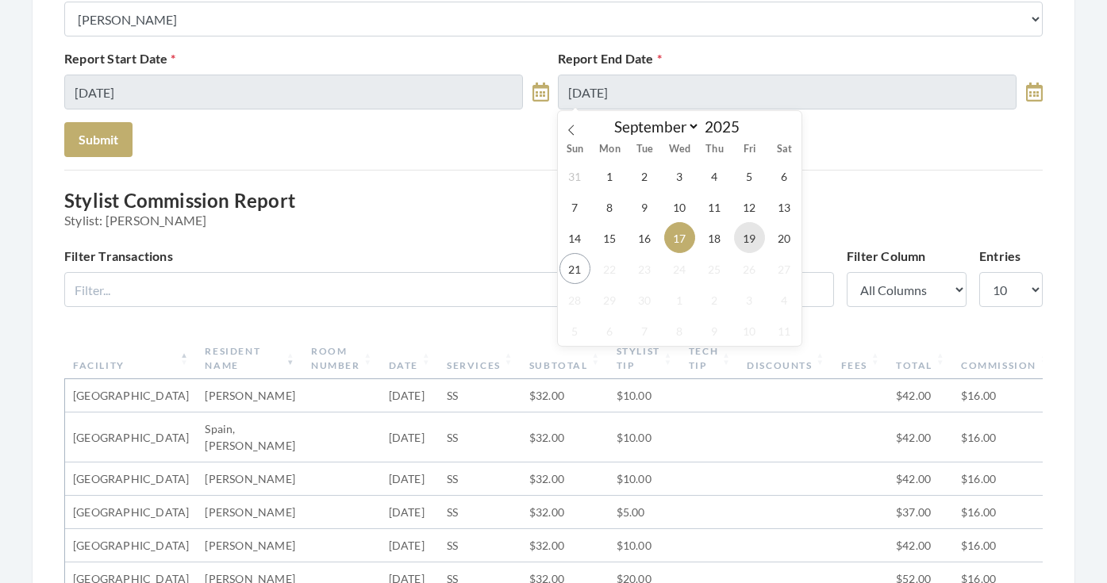
click at [744, 251] on span "19" at bounding box center [749, 237] width 31 height 31
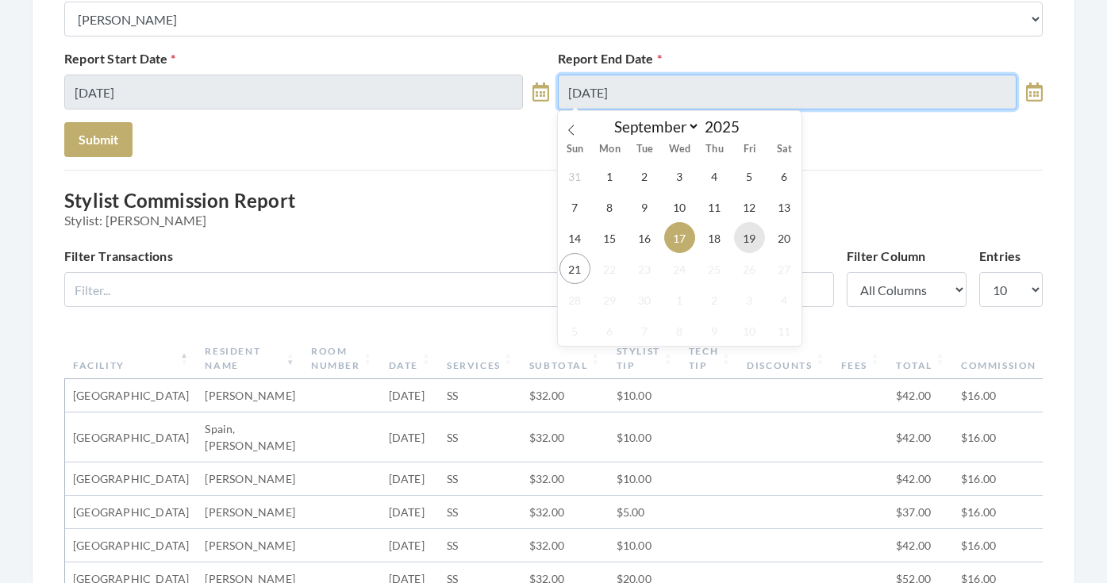
type input "[DATE]"
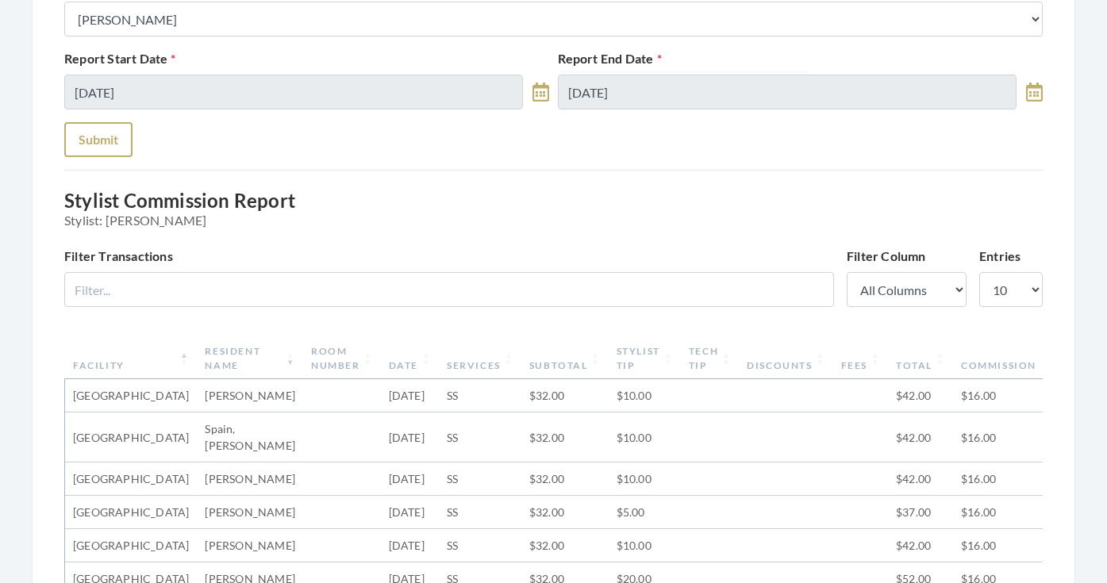
click at [91, 152] on button "Submit" at bounding box center [98, 139] width 68 height 35
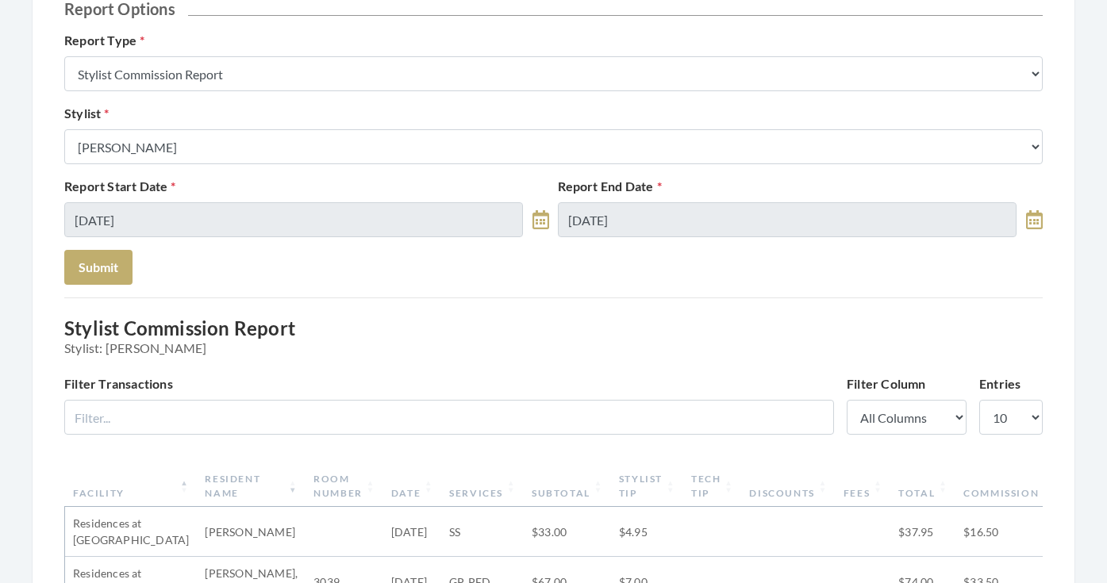
scroll to position [120, 0]
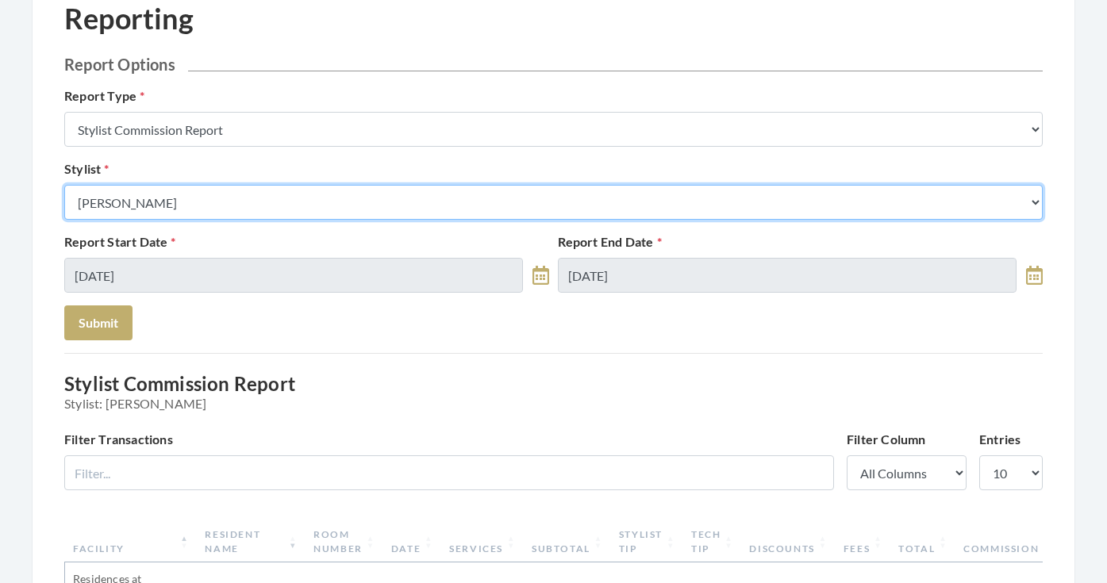
select select "44"
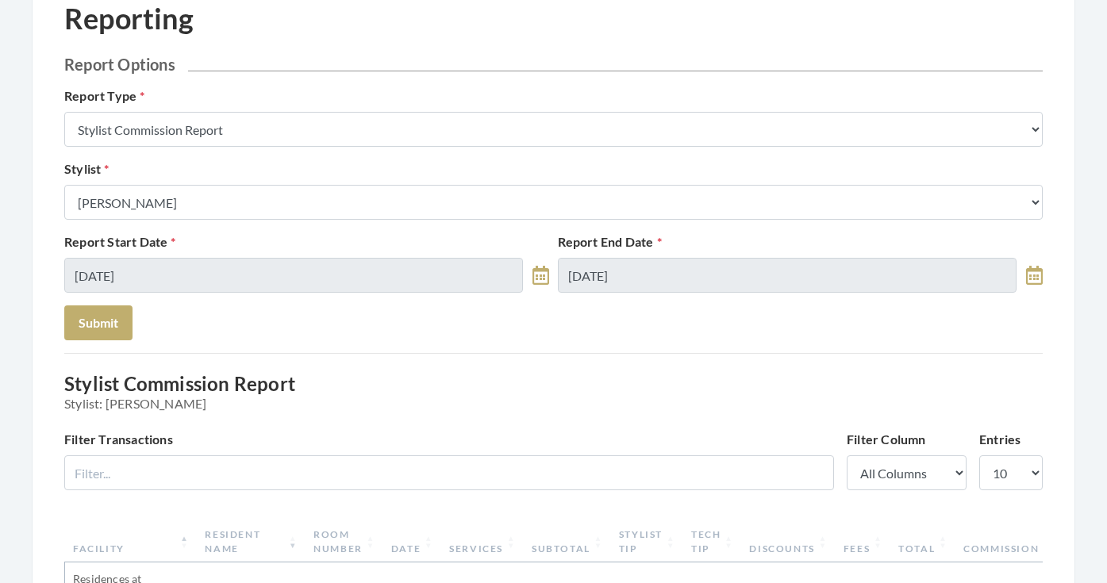
click at [110, 326] on button "Submit" at bounding box center [98, 323] width 68 height 35
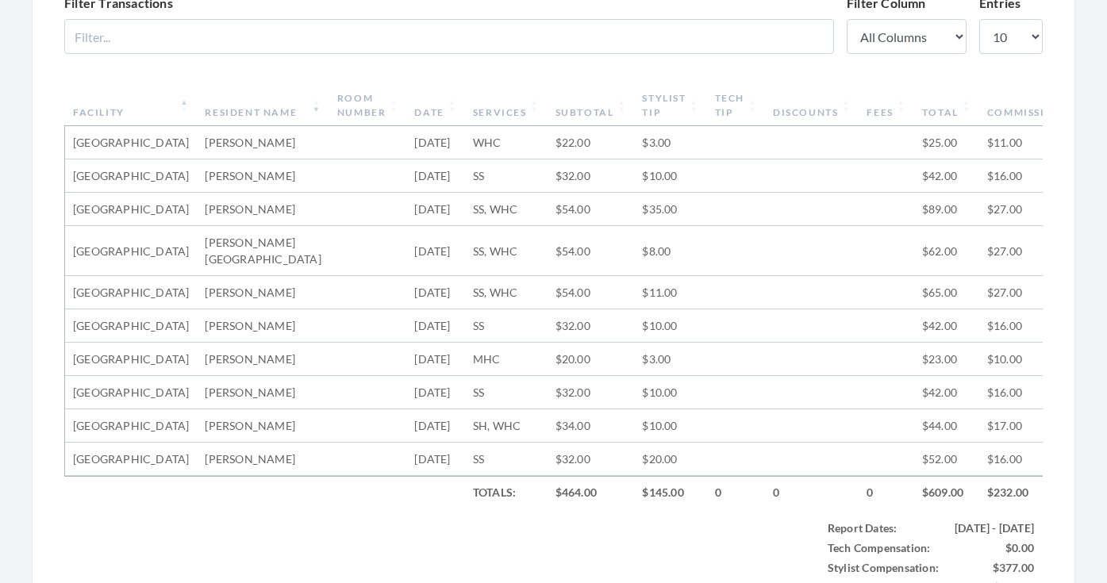
scroll to position [554, 0]
click at [147, 110] on th "Facility" at bounding box center [131, 107] width 132 height 41
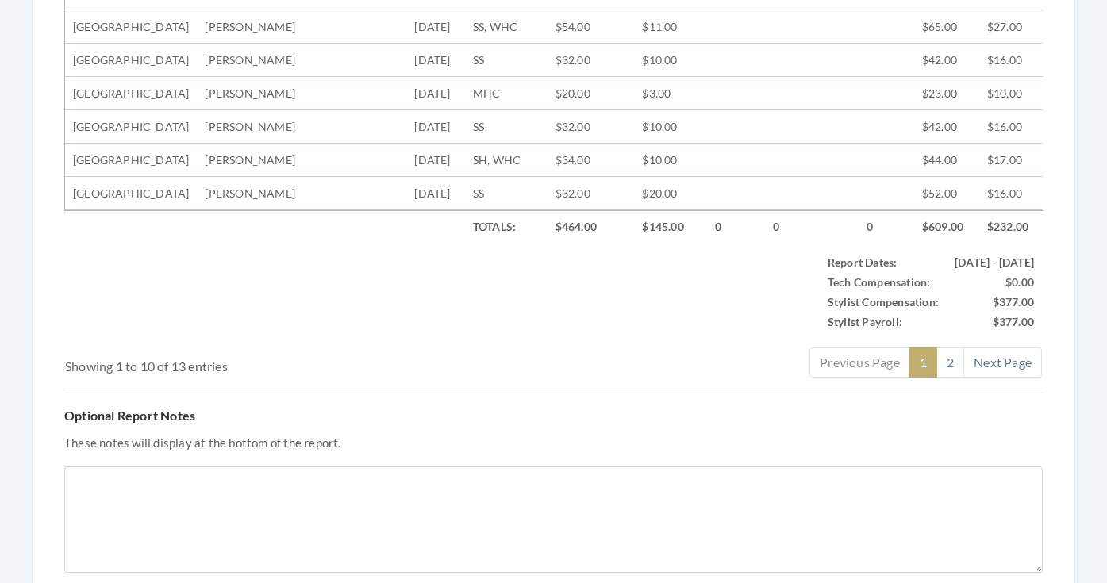
scroll to position [833, 0]
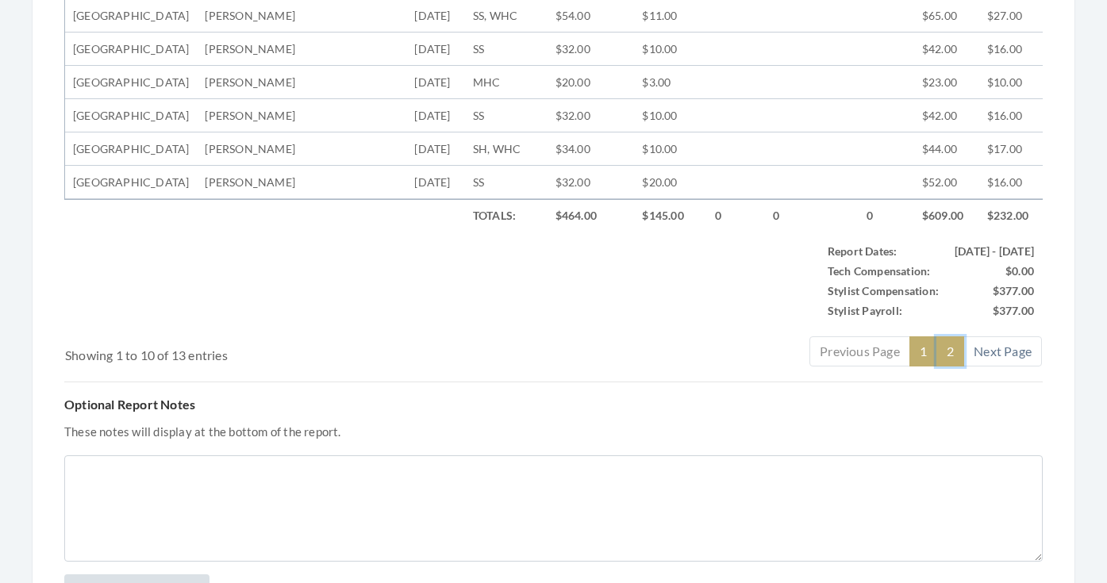
click at [950, 367] on link "2" at bounding box center [951, 352] width 28 height 30
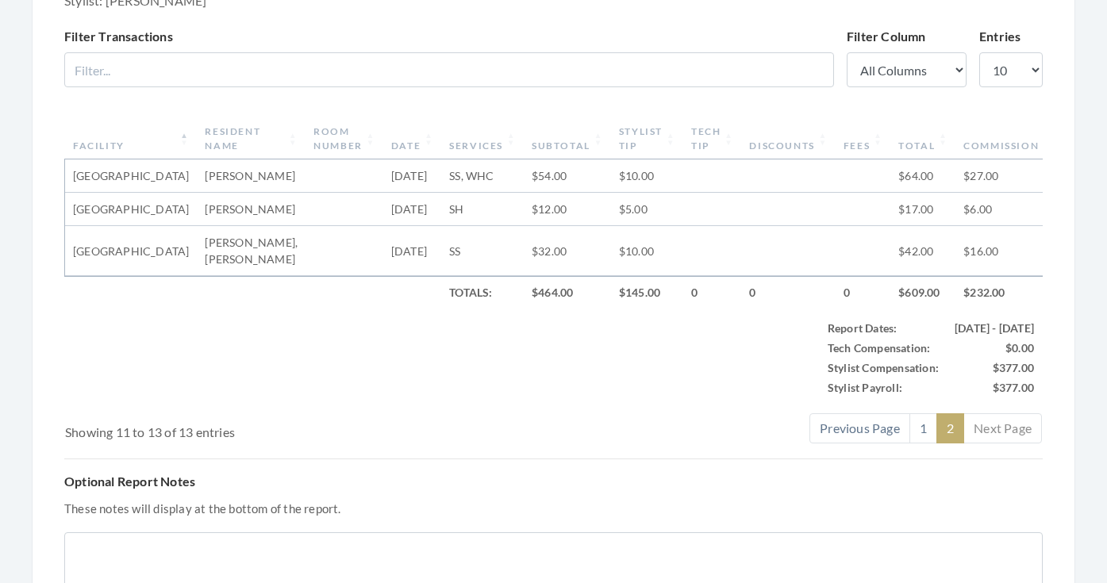
scroll to position [537, 0]
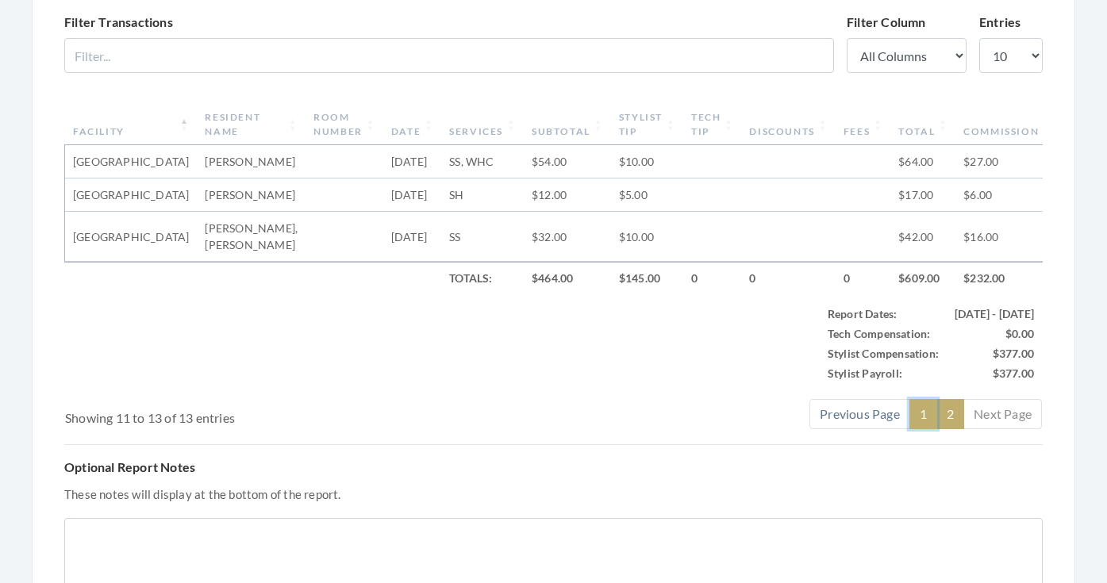
click at [922, 429] on link "1" at bounding box center [924, 414] width 28 height 30
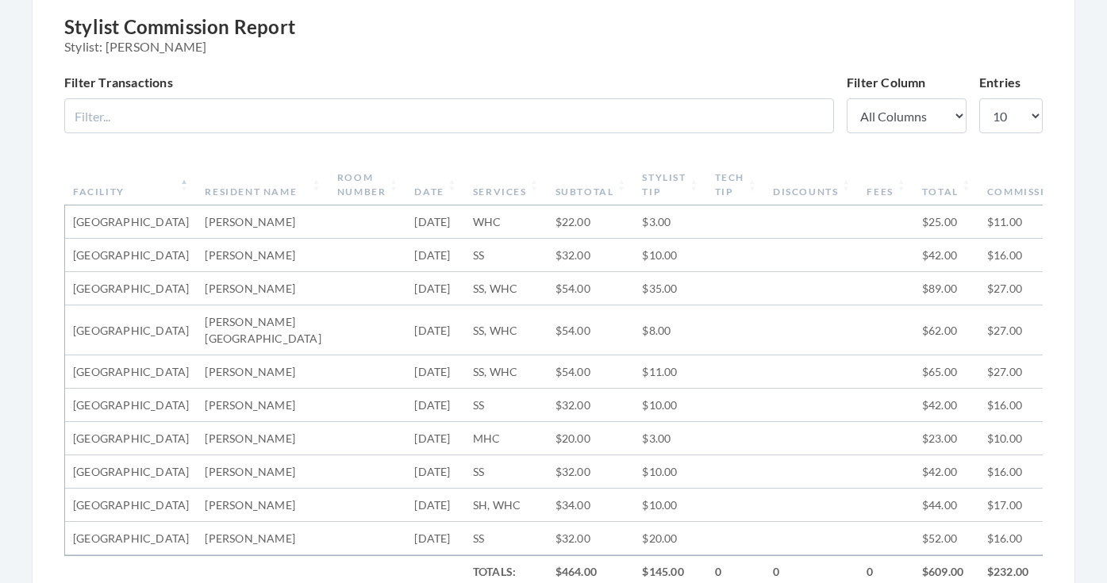
scroll to position [405, 0]
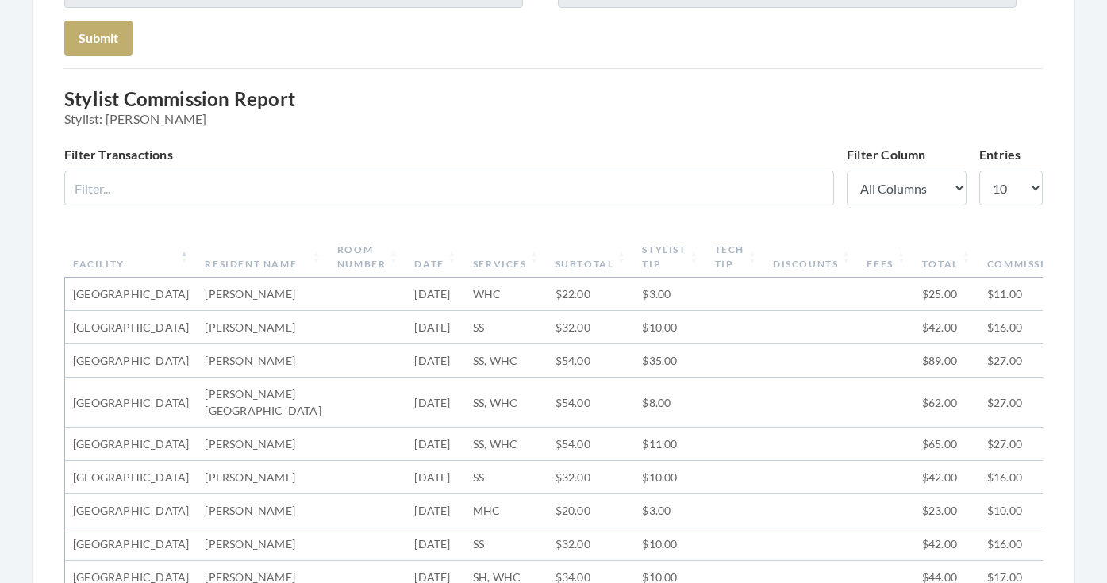
click at [650, 253] on th "Stylist Tip" at bounding box center [670, 257] width 72 height 41
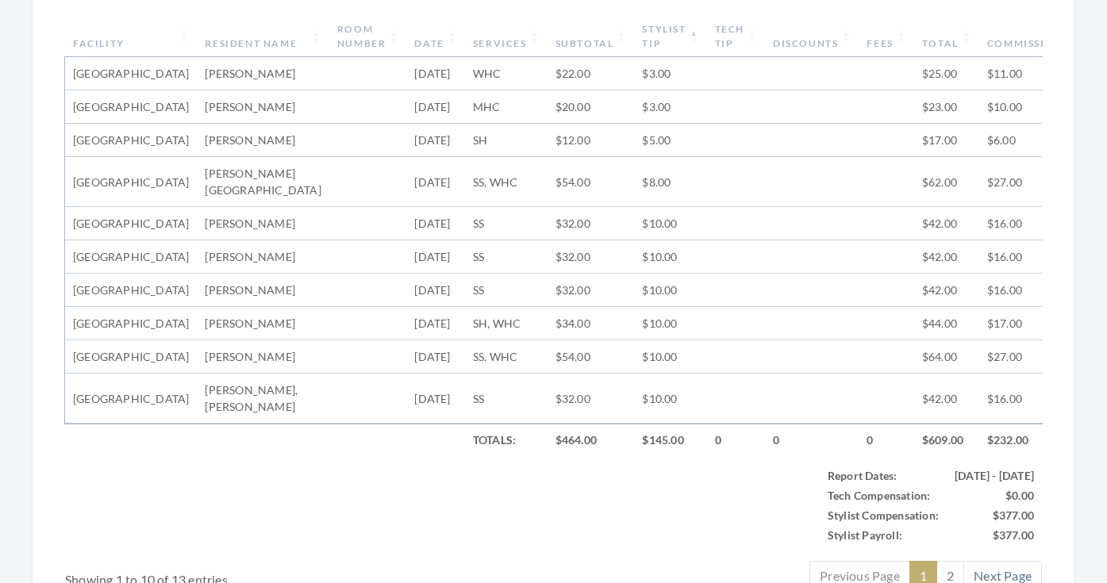
scroll to position [629, 0]
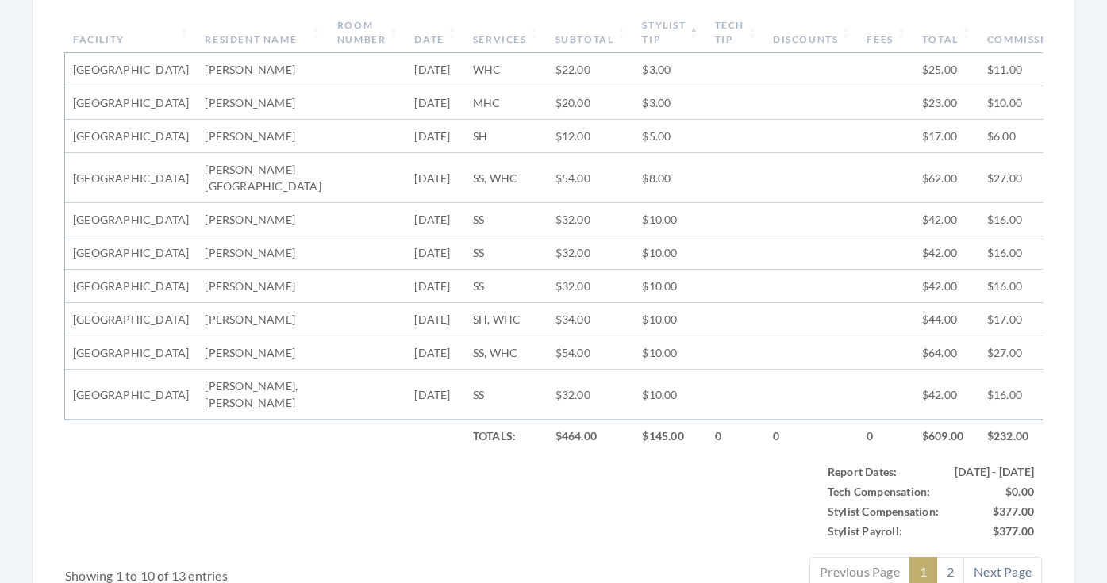
click at [634, 30] on th "Stylist Tip" at bounding box center [670, 32] width 72 height 41
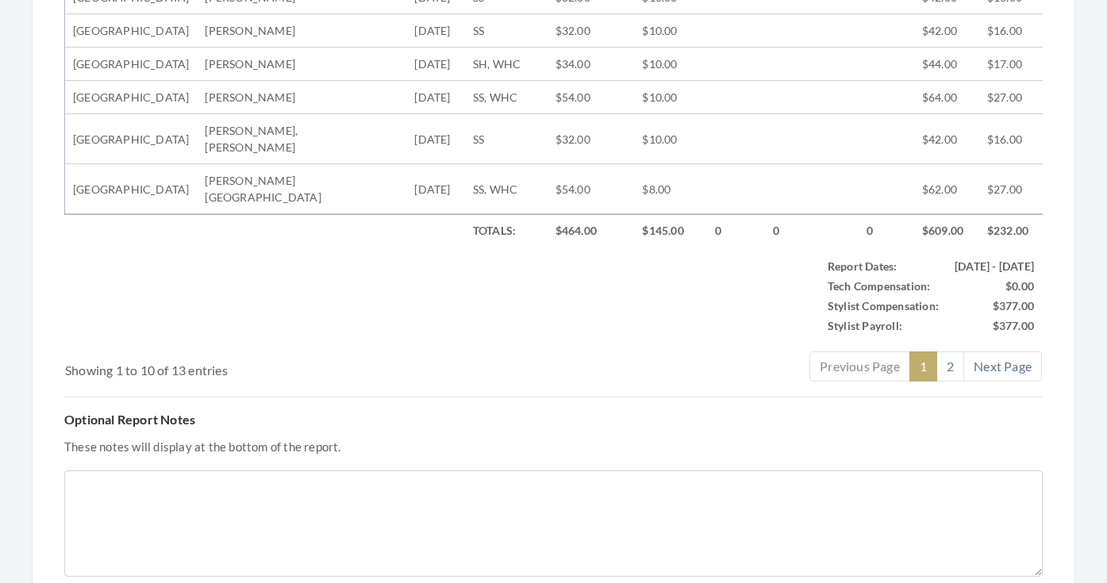
scroll to position [837, 0]
click at [954, 379] on link "2" at bounding box center [951, 364] width 28 height 30
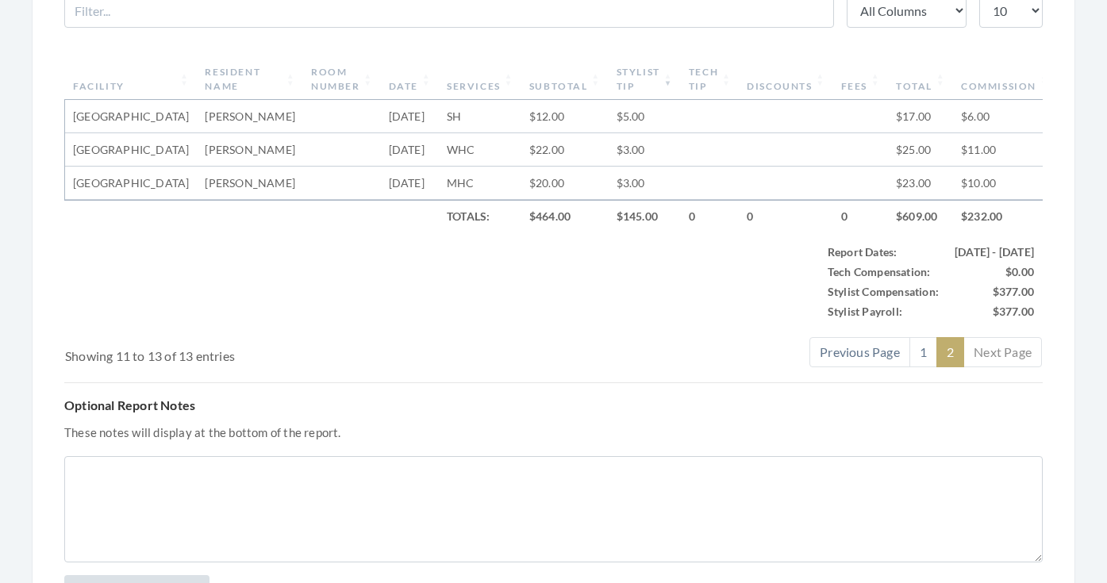
scroll to position [582, 0]
click at [922, 368] on link "1" at bounding box center [924, 353] width 28 height 30
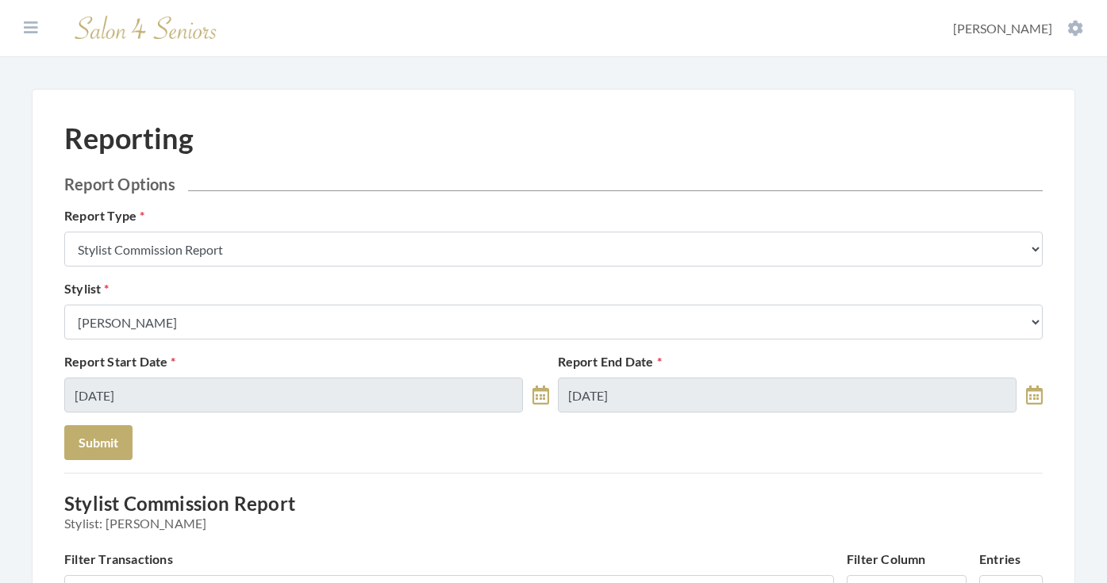
scroll to position [0, 0]
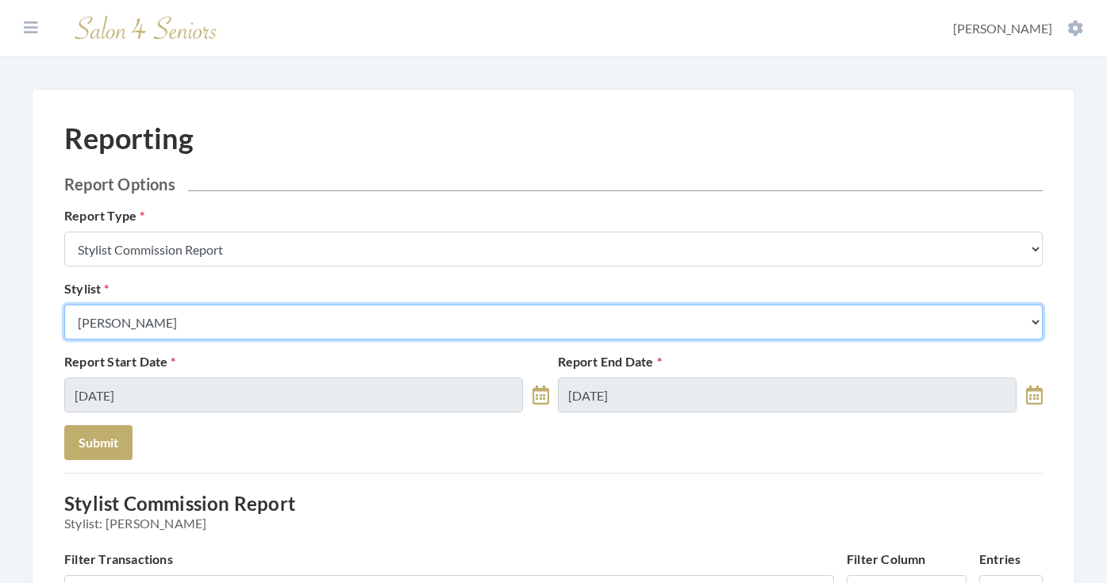
select select "126"
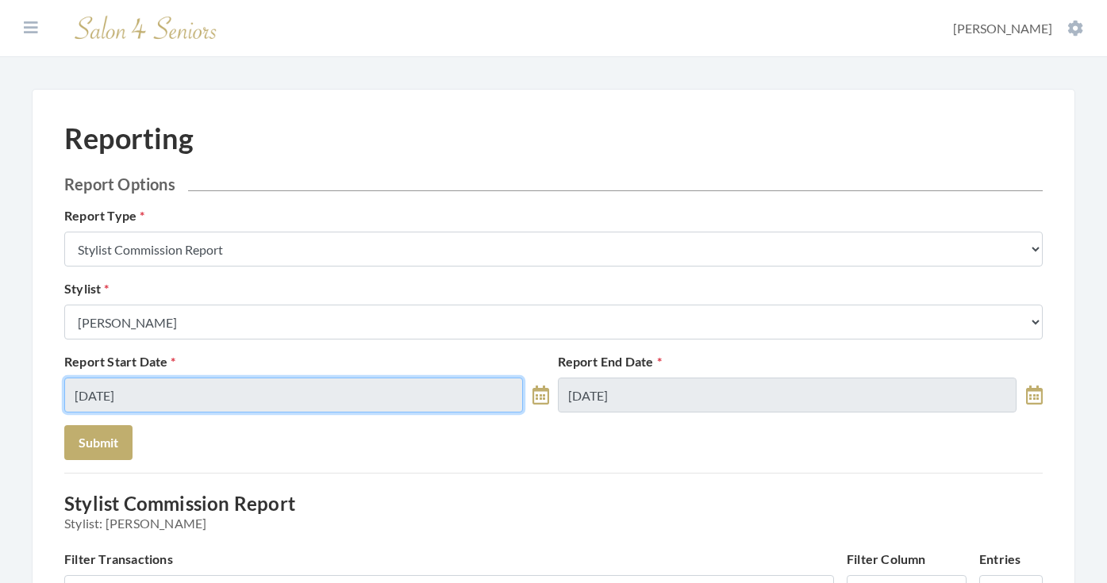
click at [318, 398] on input "09/19/2025" at bounding box center [293, 395] width 459 height 35
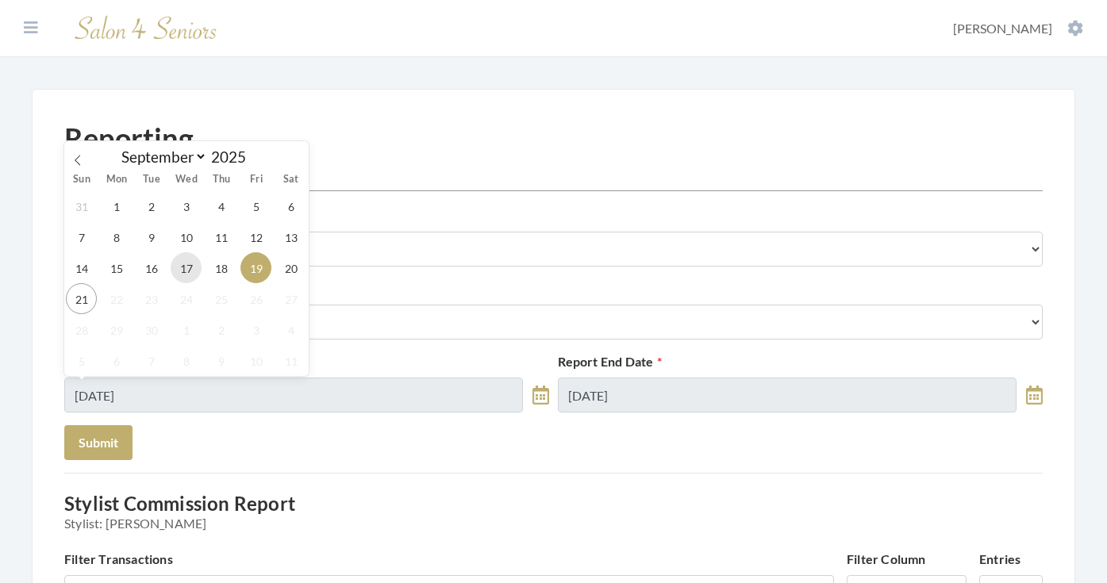
click at [187, 271] on span "17" at bounding box center [186, 267] width 31 height 31
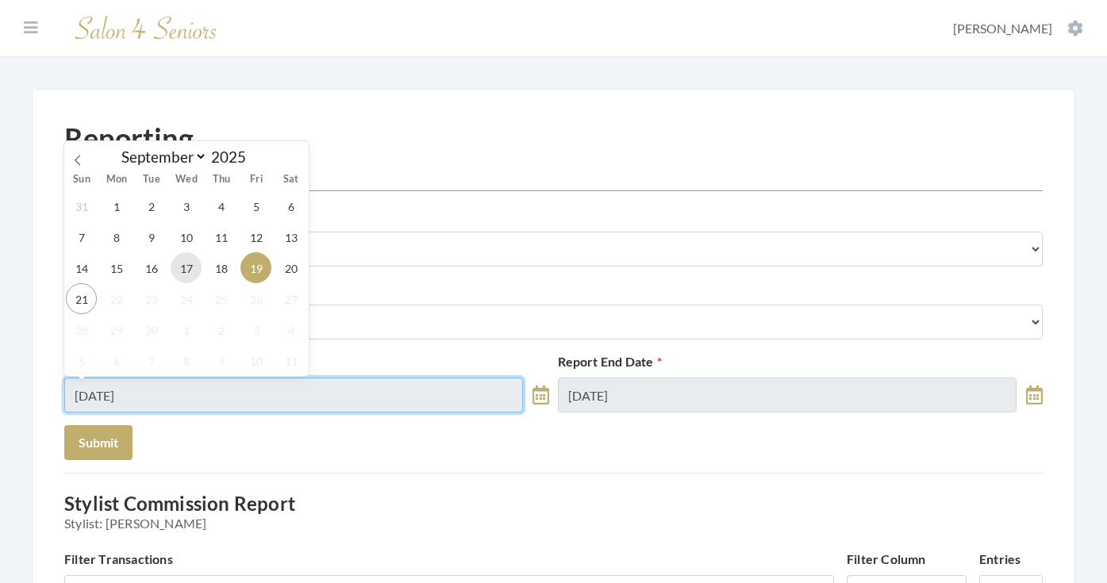
type input "09/17/2025"
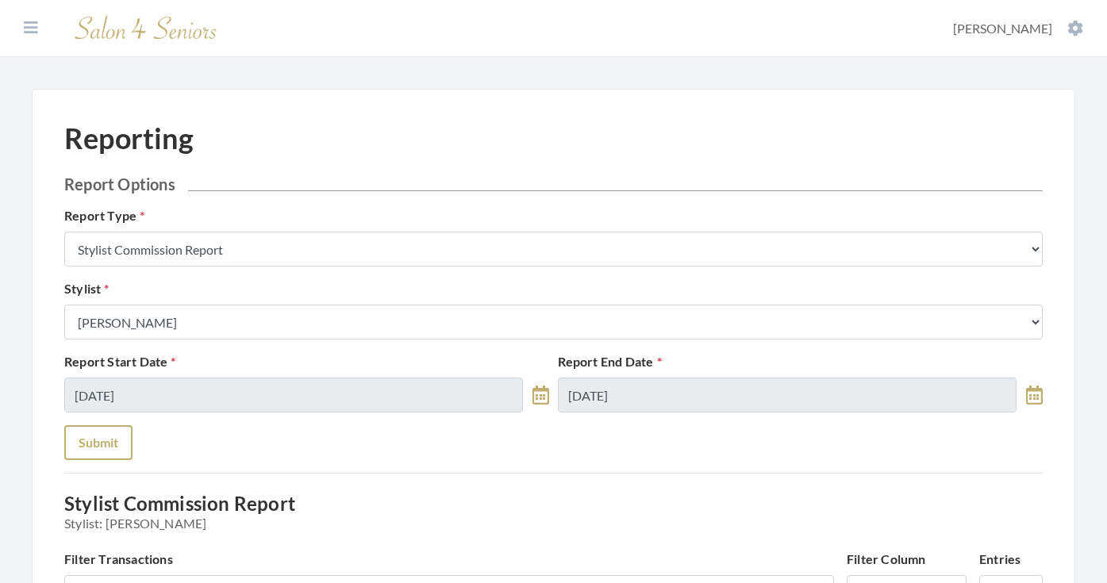
click at [113, 460] on button "Submit" at bounding box center [98, 442] width 68 height 35
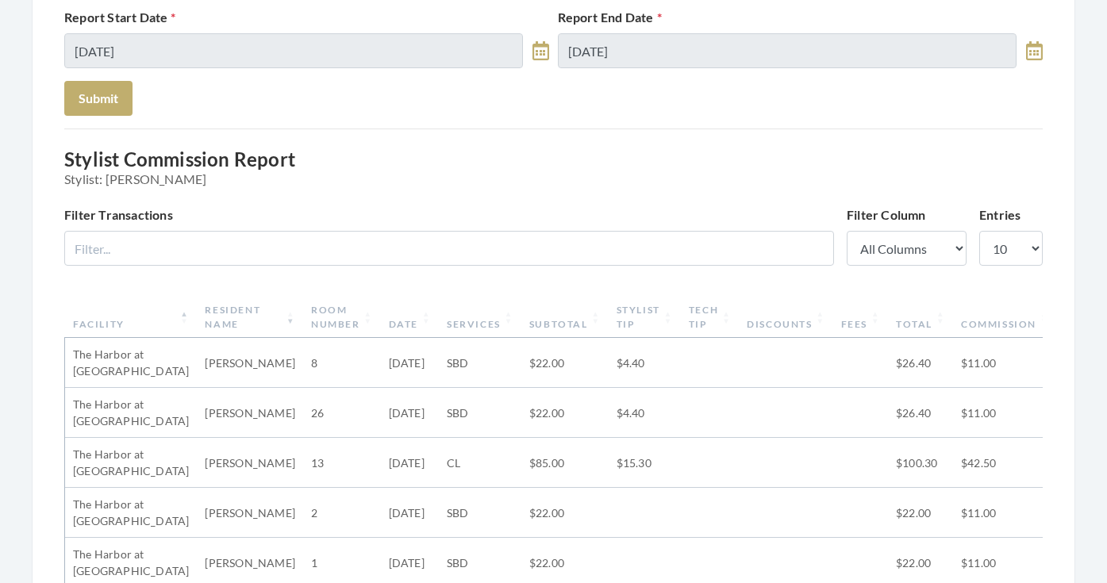
scroll to position [196, 0]
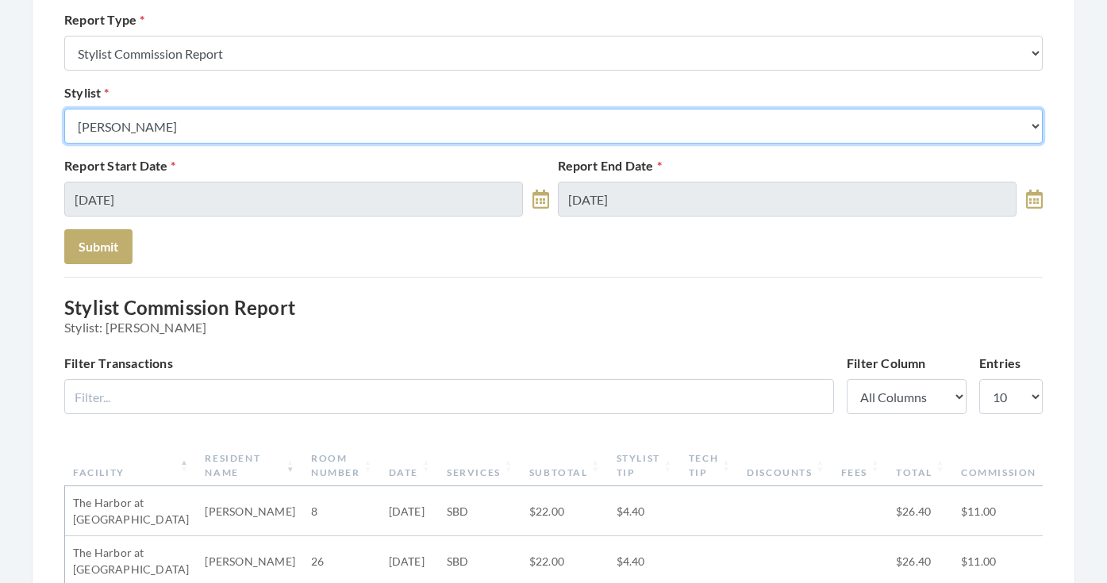
select select "13"
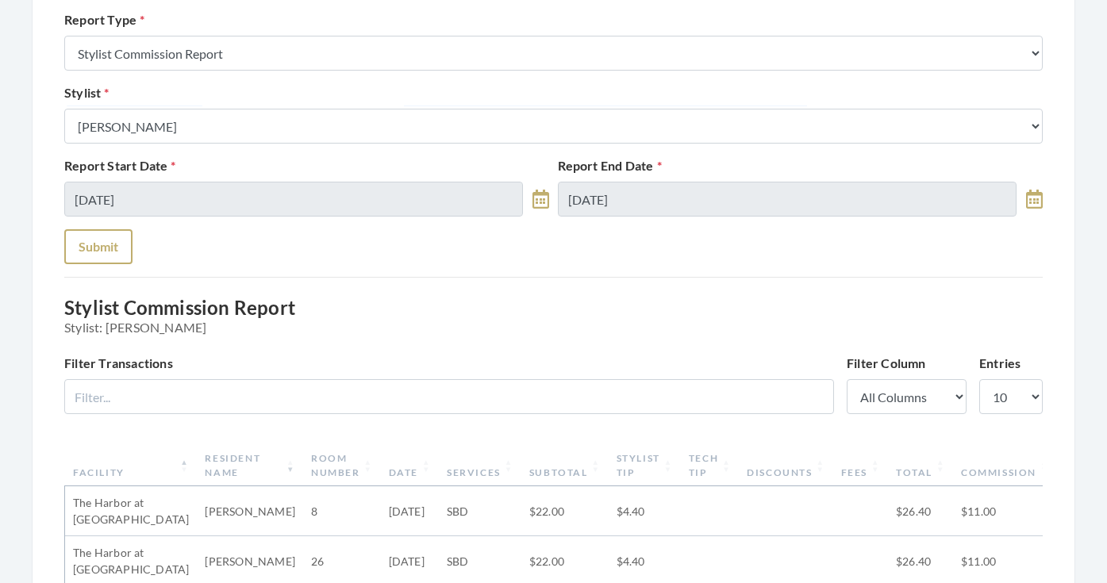
click at [119, 240] on button "Submit" at bounding box center [98, 246] width 68 height 35
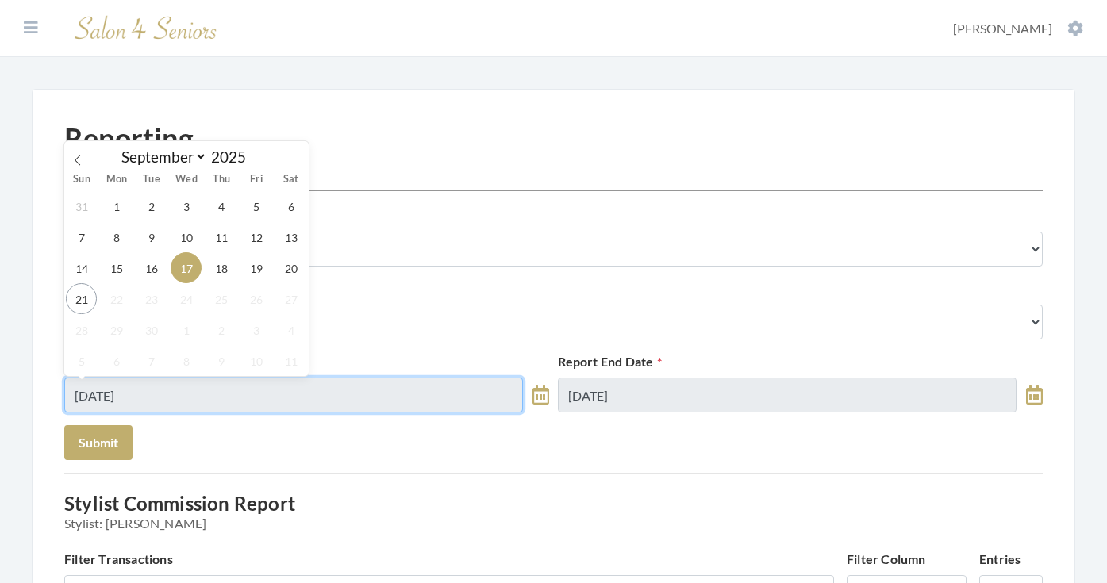
click at [456, 394] on input "[DATE]" at bounding box center [293, 395] width 459 height 35
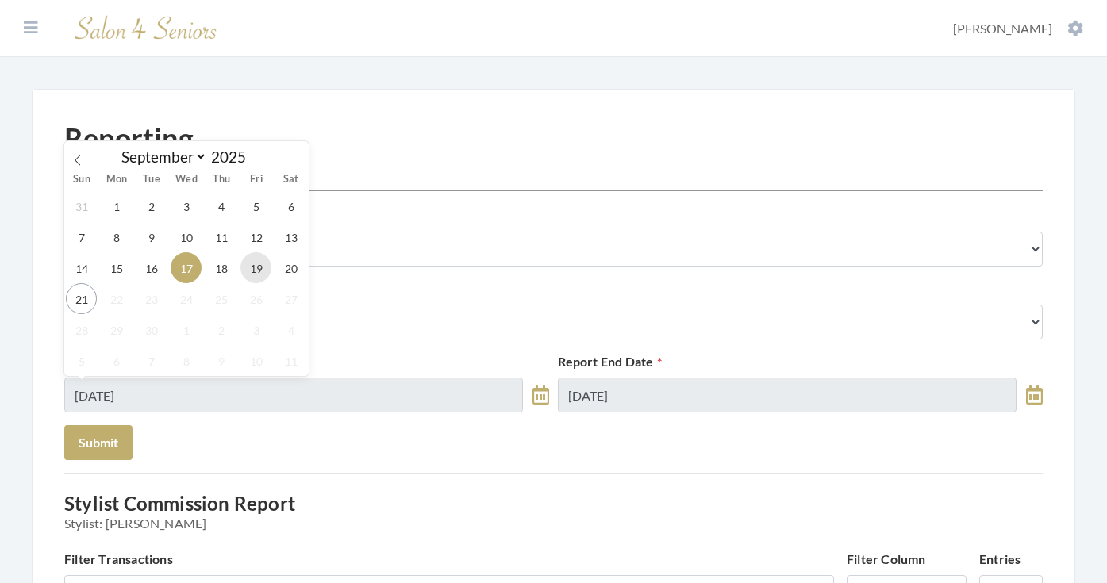
click at [261, 279] on span "19" at bounding box center [255, 267] width 31 height 31
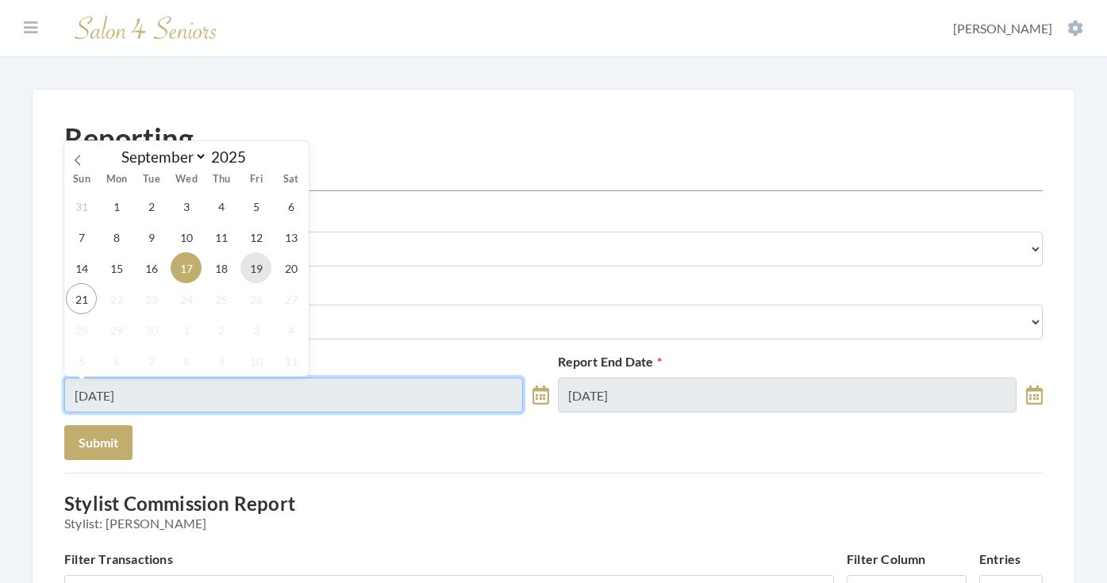
type input "[DATE]"
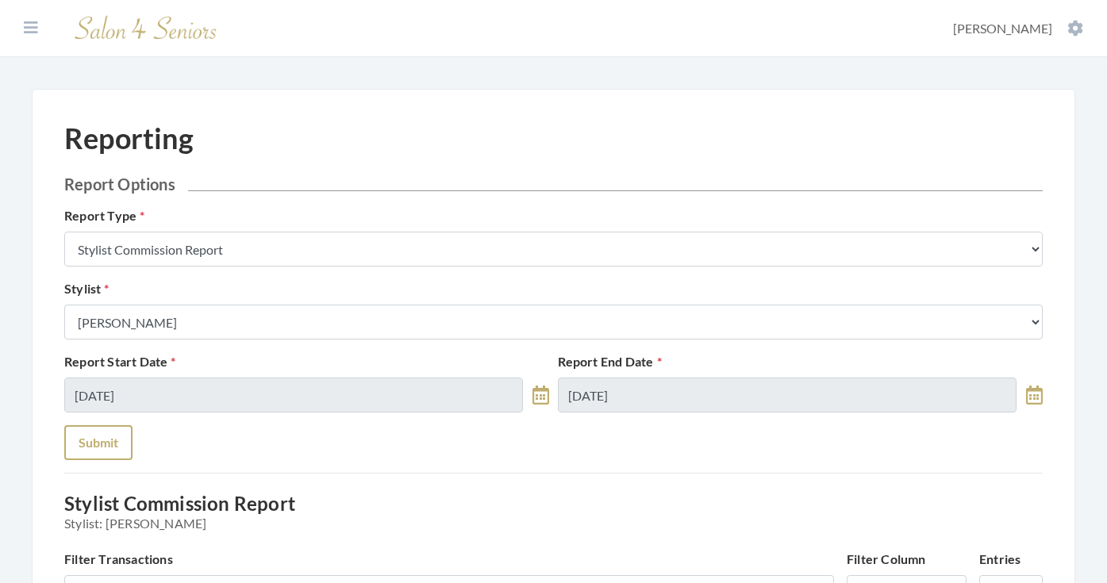
click at [105, 433] on button "Submit" at bounding box center [98, 442] width 68 height 35
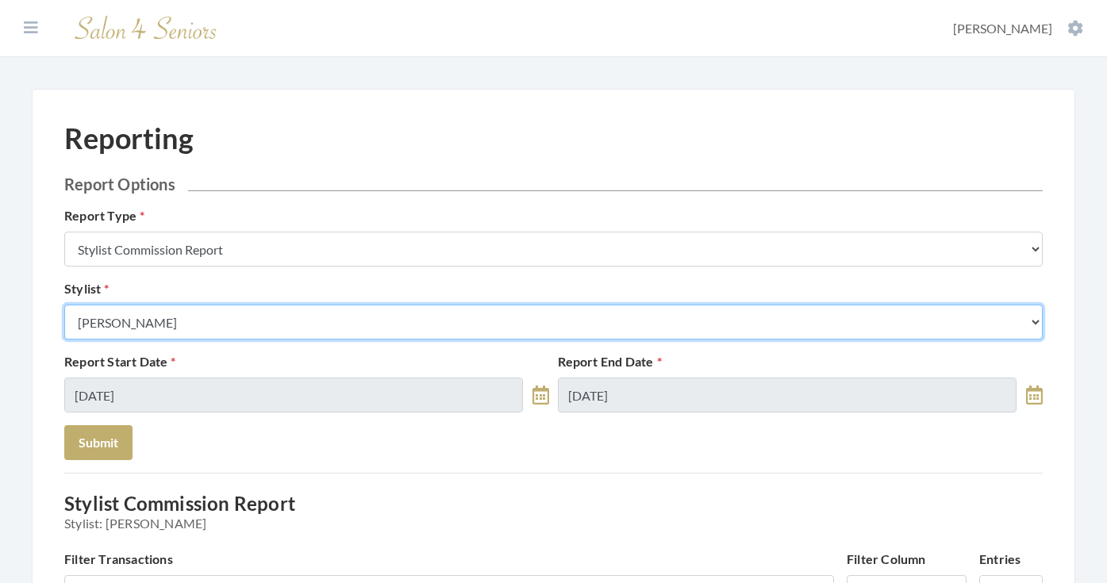
select select "26"
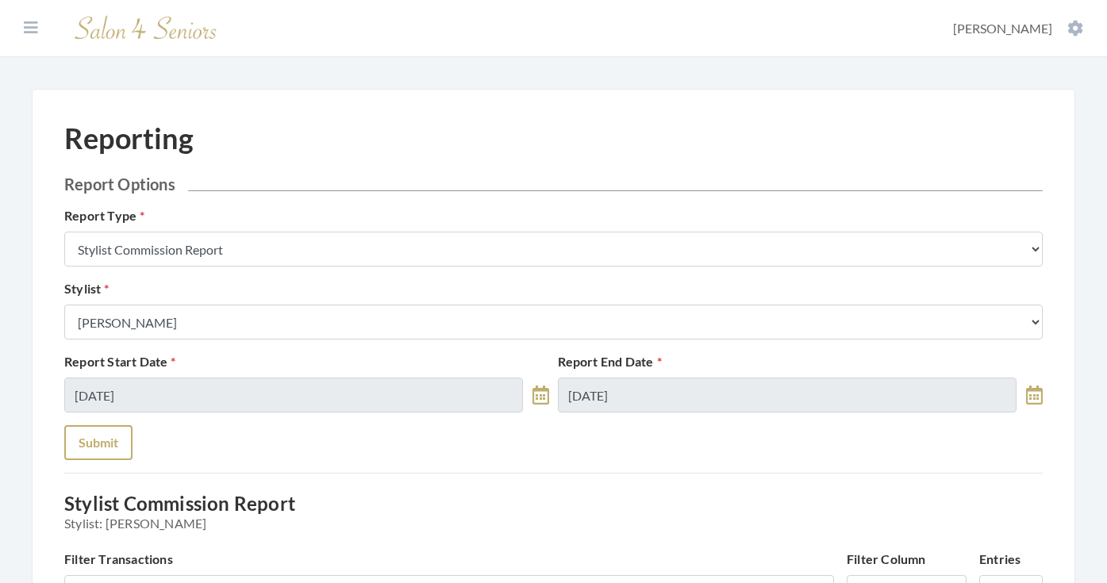
click at [100, 456] on button "Submit" at bounding box center [98, 442] width 68 height 35
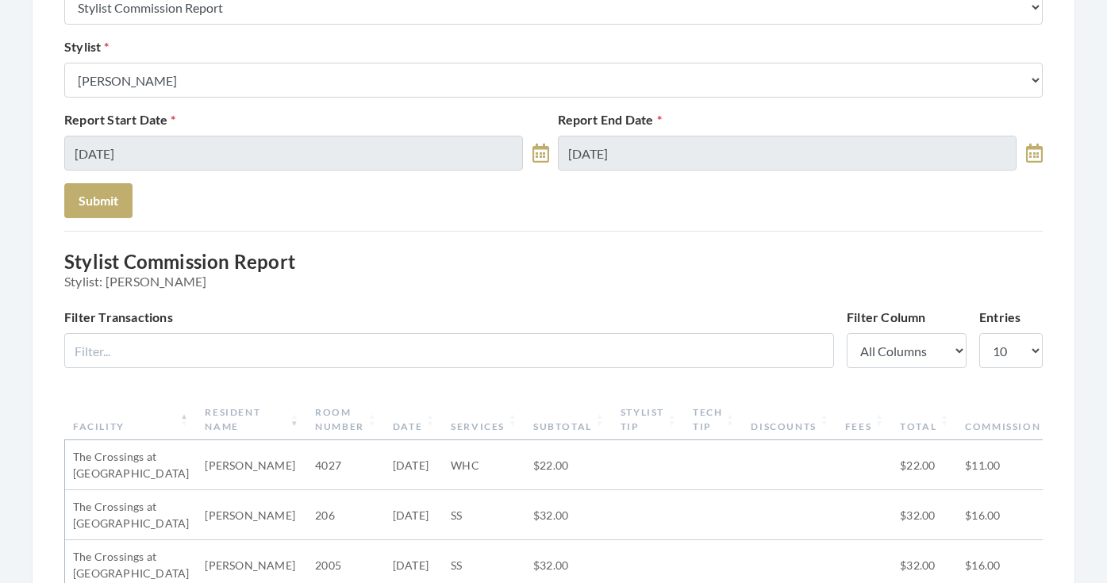
scroll to position [215, 0]
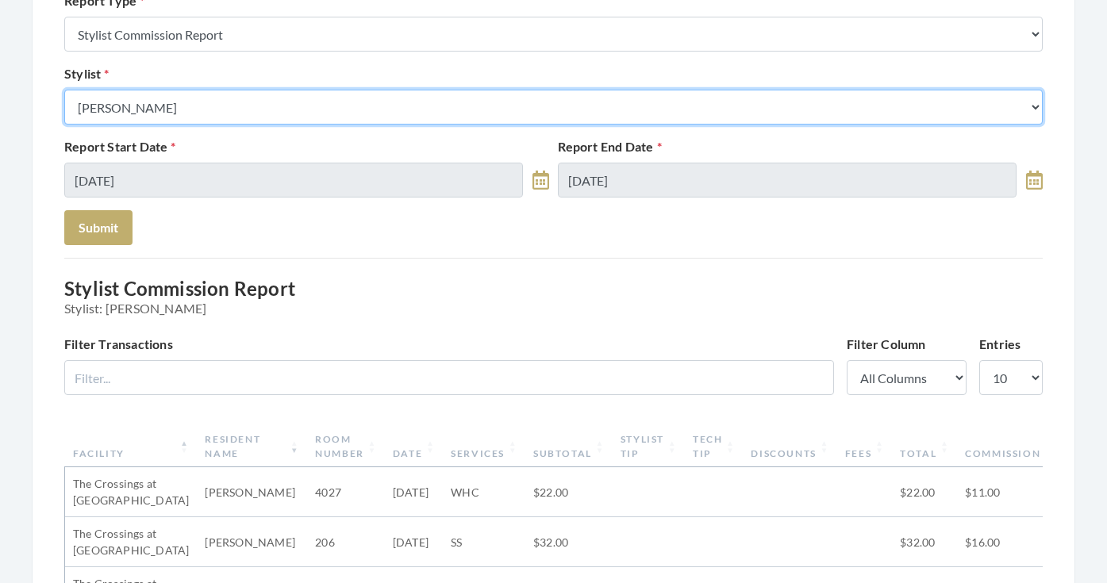
select select "44"
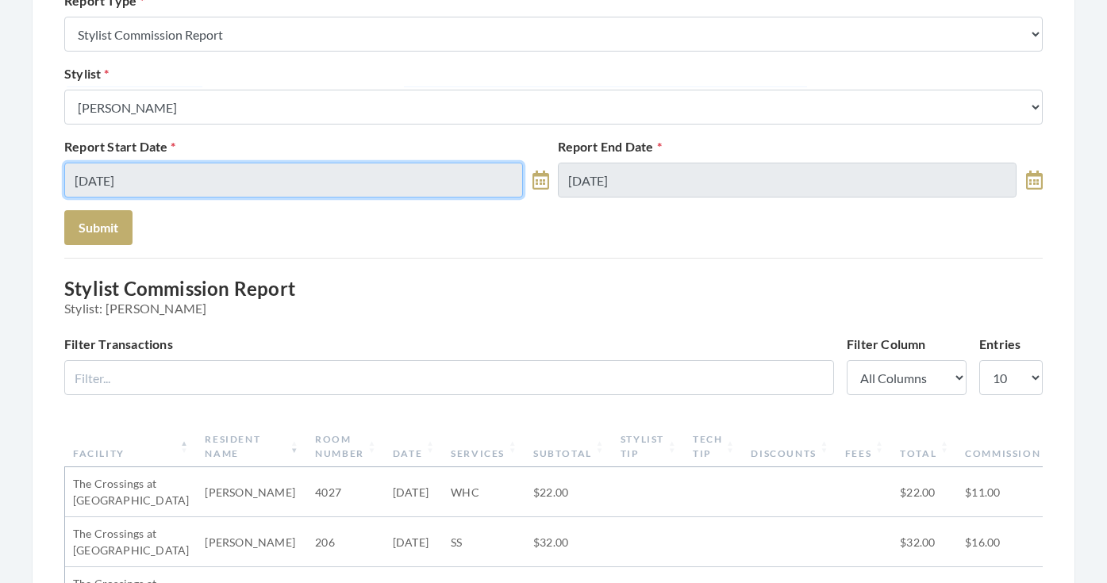
click at [200, 183] on input "[DATE]" at bounding box center [293, 180] width 459 height 35
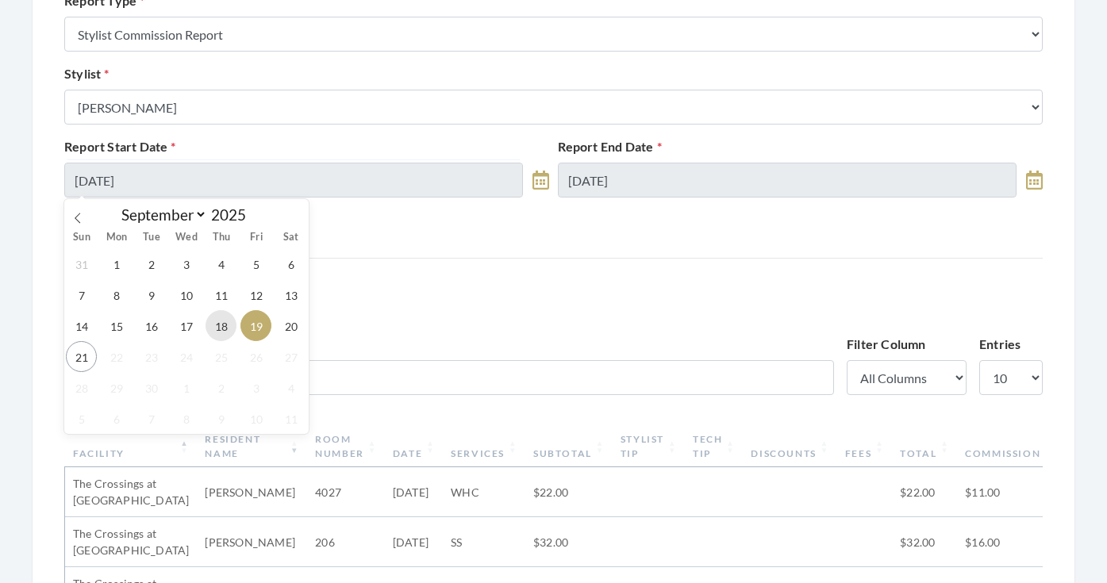
click at [231, 329] on span "18" at bounding box center [221, 325] width 31 height 31
type input "[DATE]"
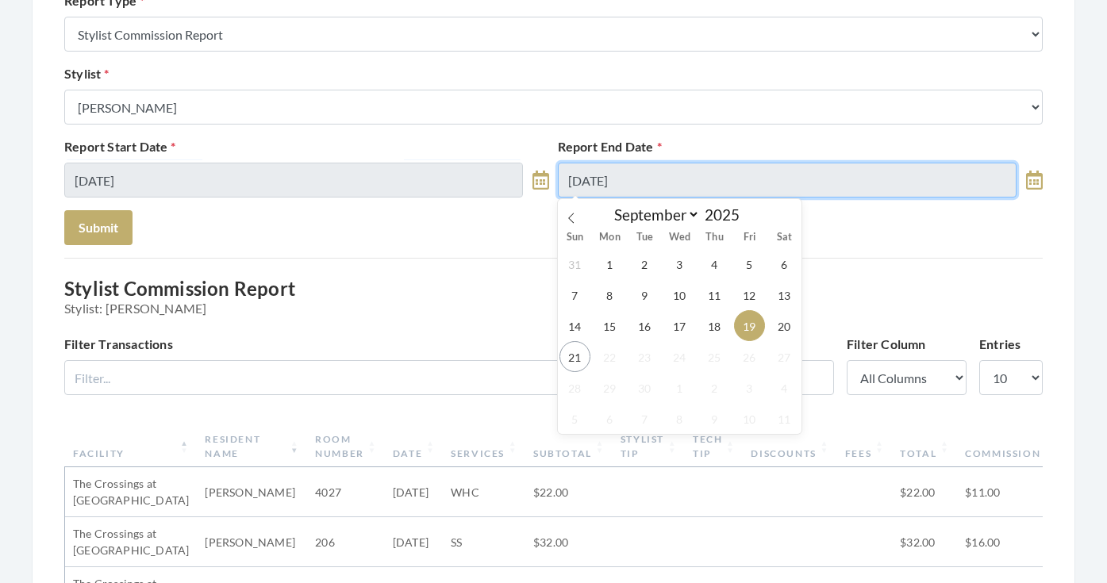
click at [604, 177] on input "[DATE]" at bounding box center [787, 180] width 459 height 35
click at [703, 328] on span "18" at bounding box center [714, 325] width 31 height 31
type input "[DATE]"
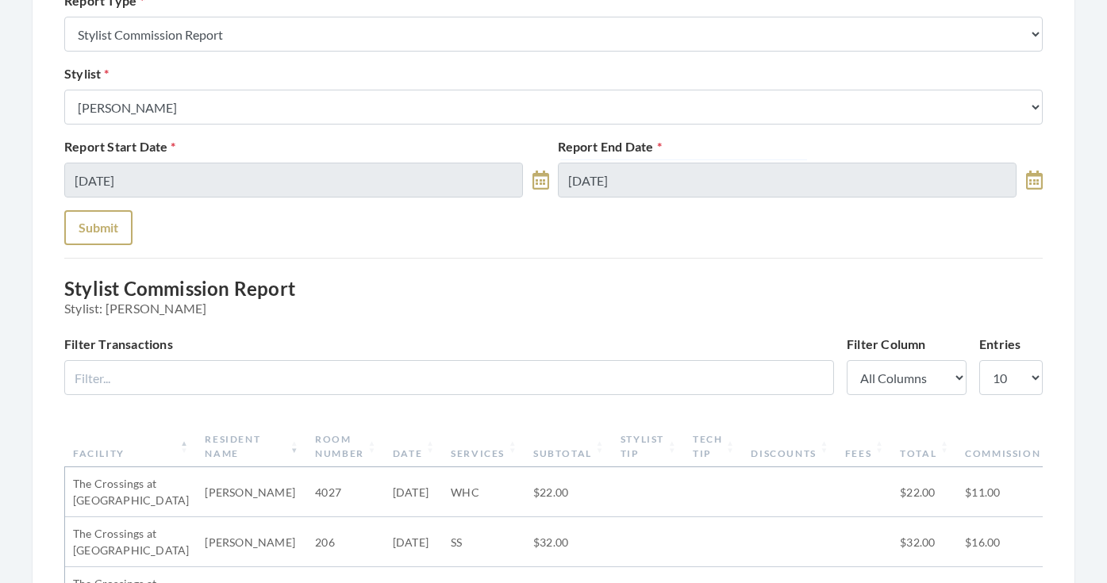
click at [125, 242] on button "Submit" at bounding box center [98, 227] width 68 height 35
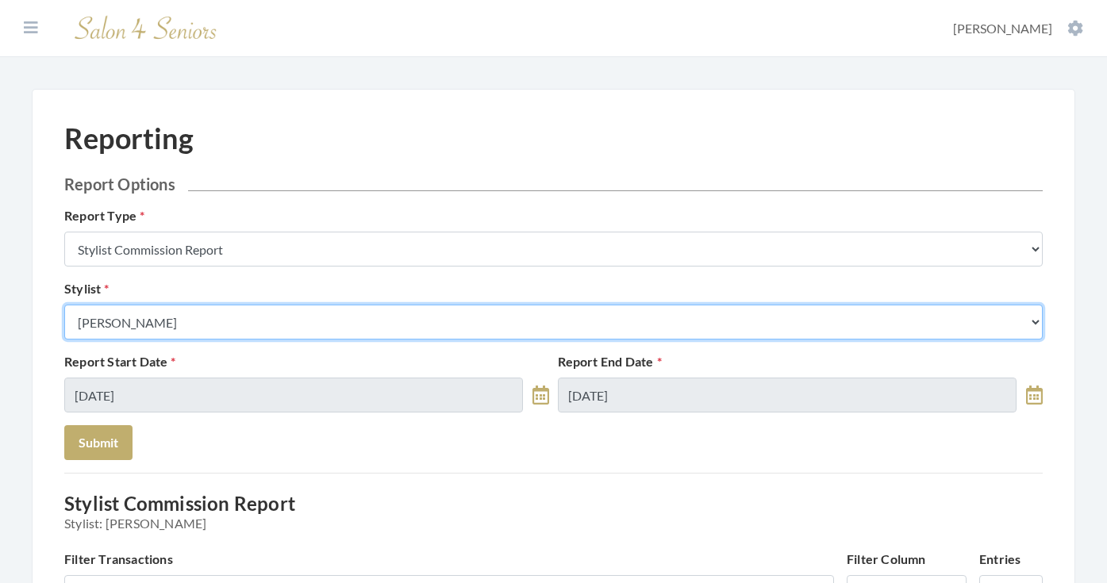
select select "146"
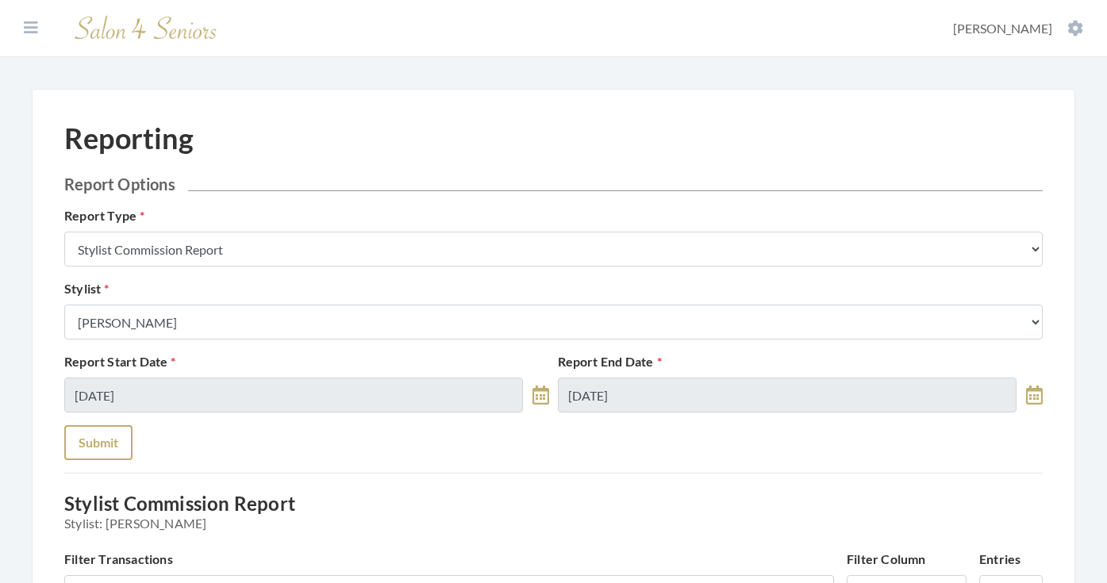
click at [114, 440] on button "Submit" at bounding box center [98, 442] width 68 height 35
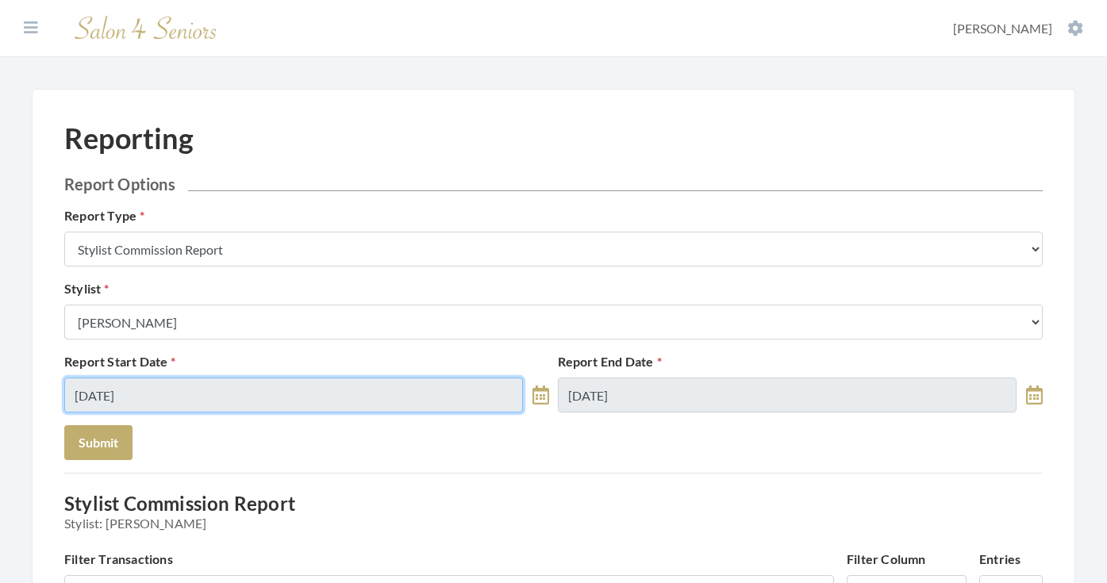
click at [162, 386] on input "09/18/2025" at bounding box center [293, 395] width 459 height 35
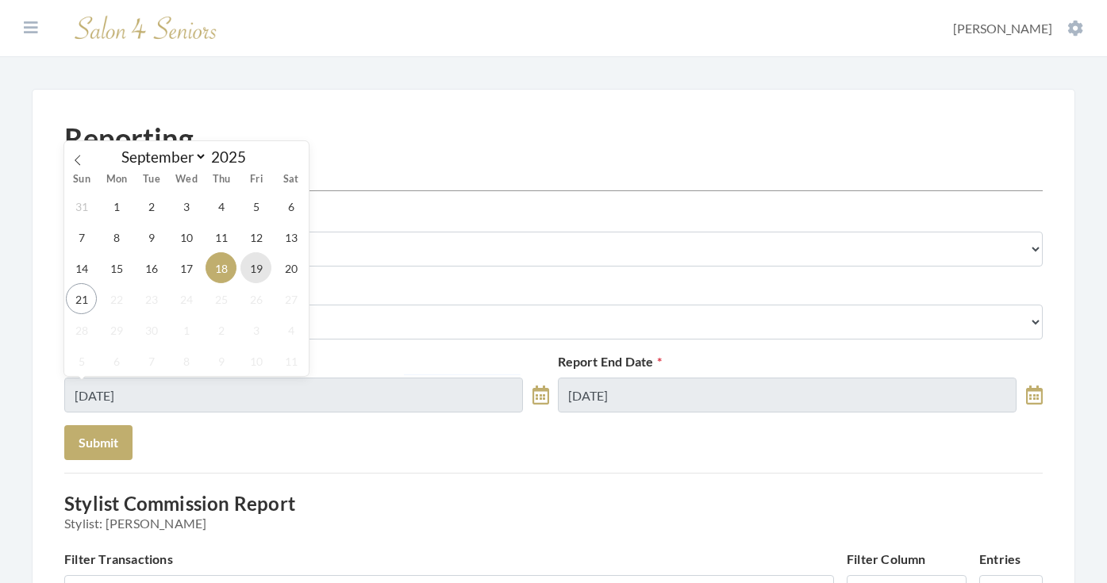
click at [255, 268] on span "19" at bounding box center [255, 267] width 31 height 31
type input "[DATE]"
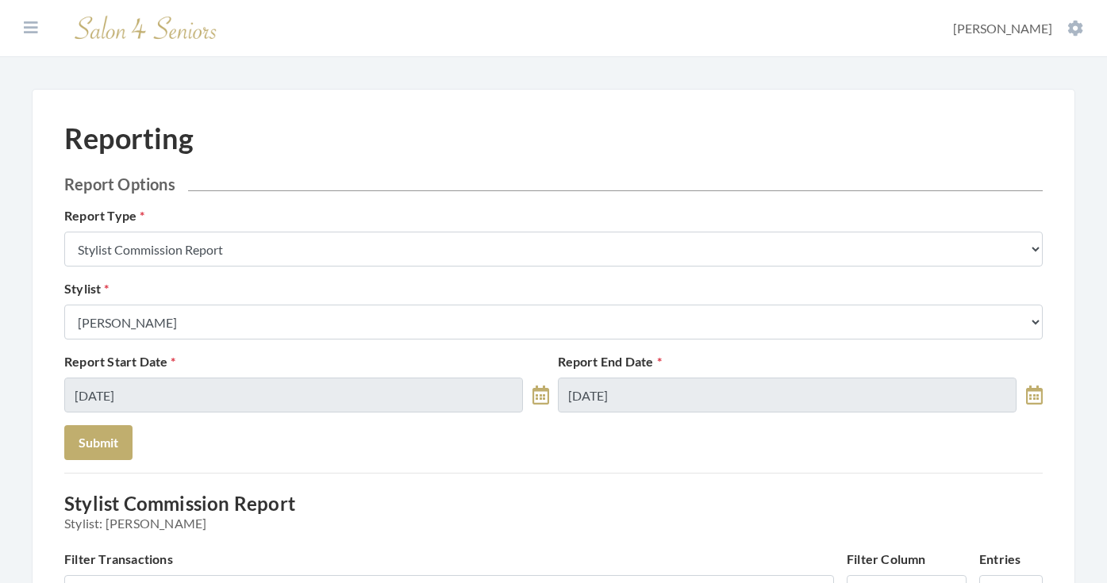
click at [602, 376] on div "Report End Date 09/18/2025" at bounding box center [801, 382] width 494 height 60
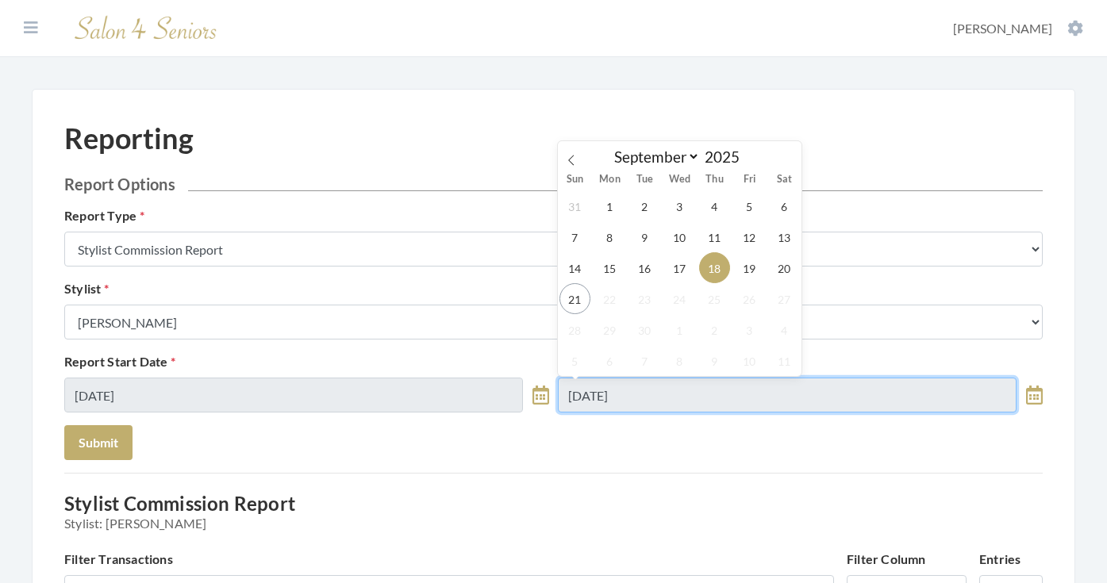
click at [614, 387] on input "09/18/2025" at bounding box center [787, 395] width 459 height 35
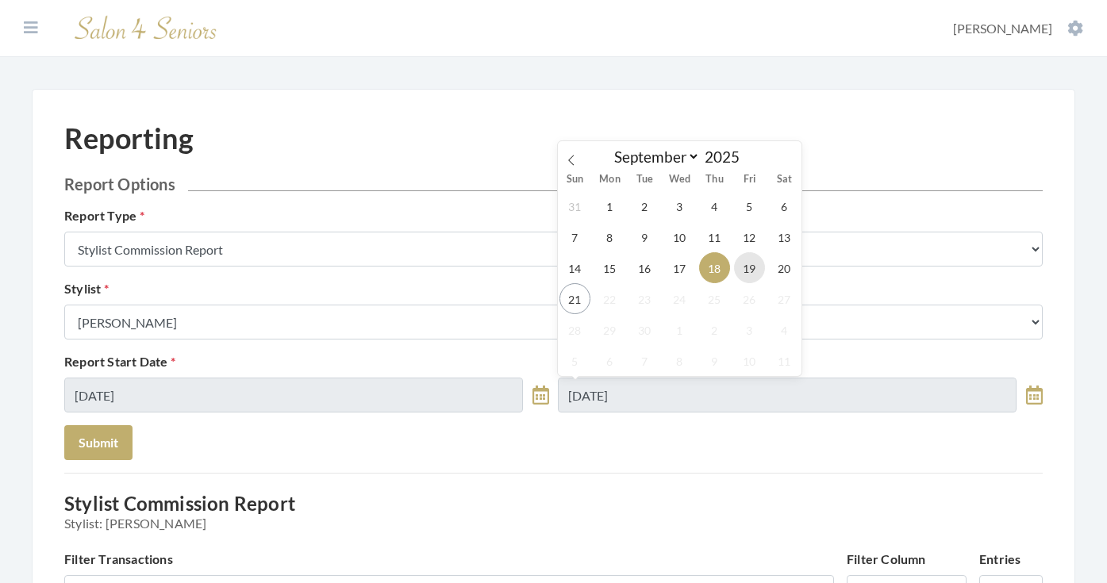
click at [751, 273] on span "19" at bounding box center [749, 267] width 31 height 31
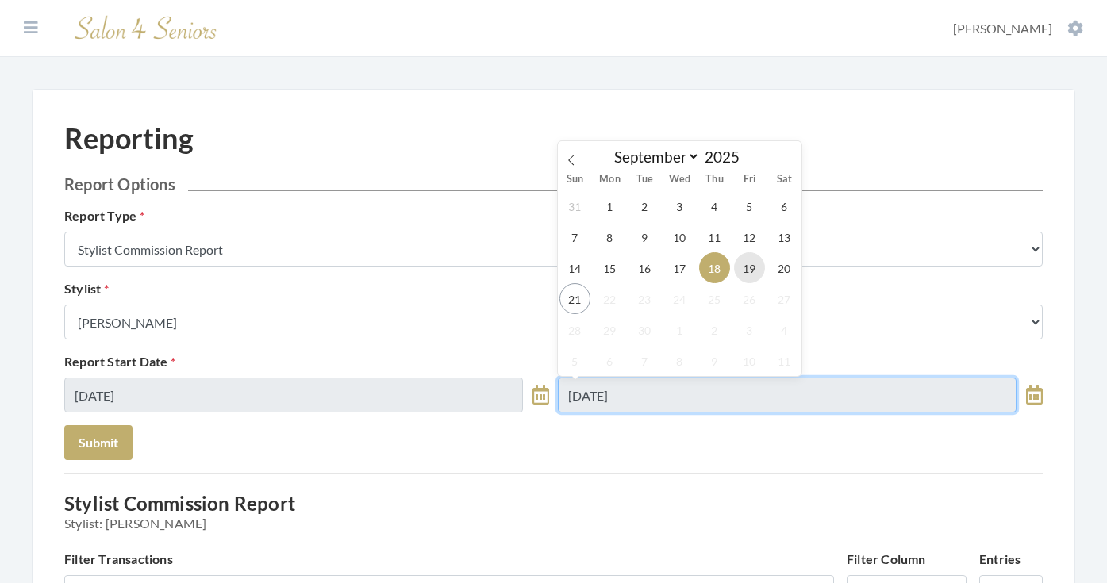
type input "[DATE]"
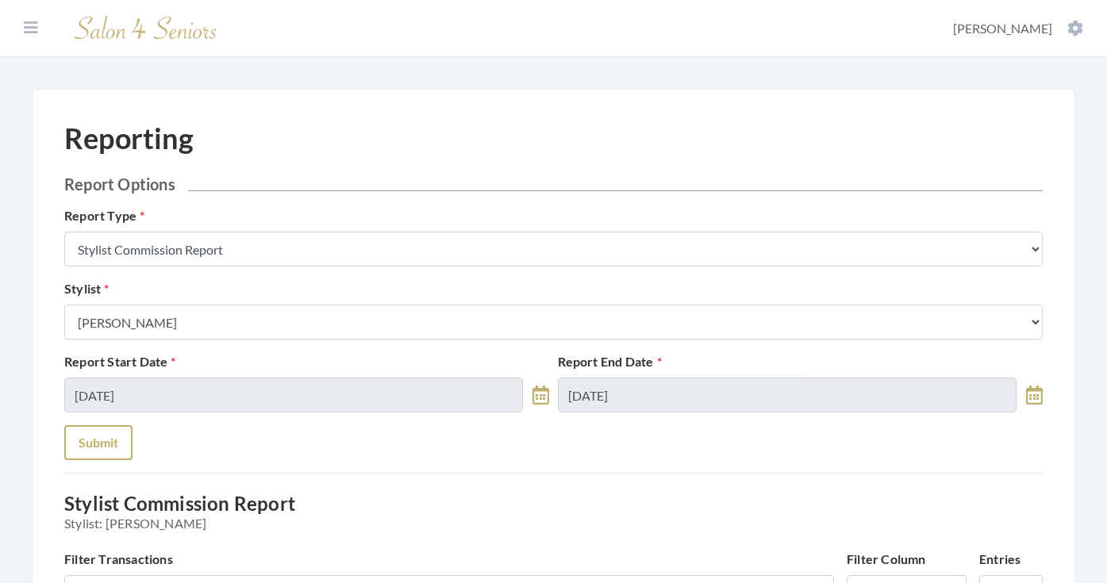
click at [94, 455] on button "Submit" at bounding box center [98, 442] width 68 height 35
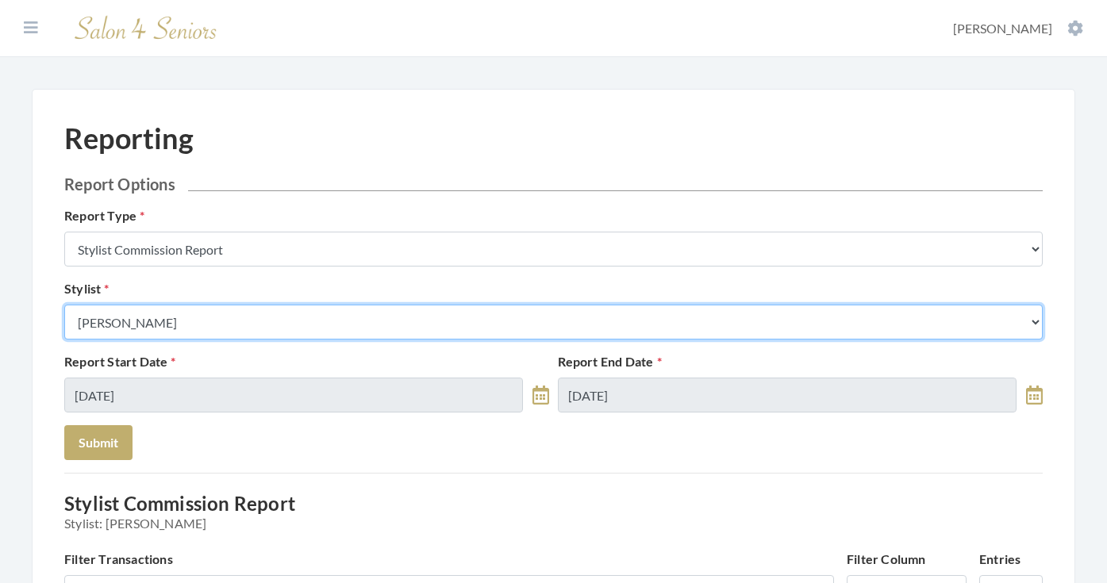
select select "153"
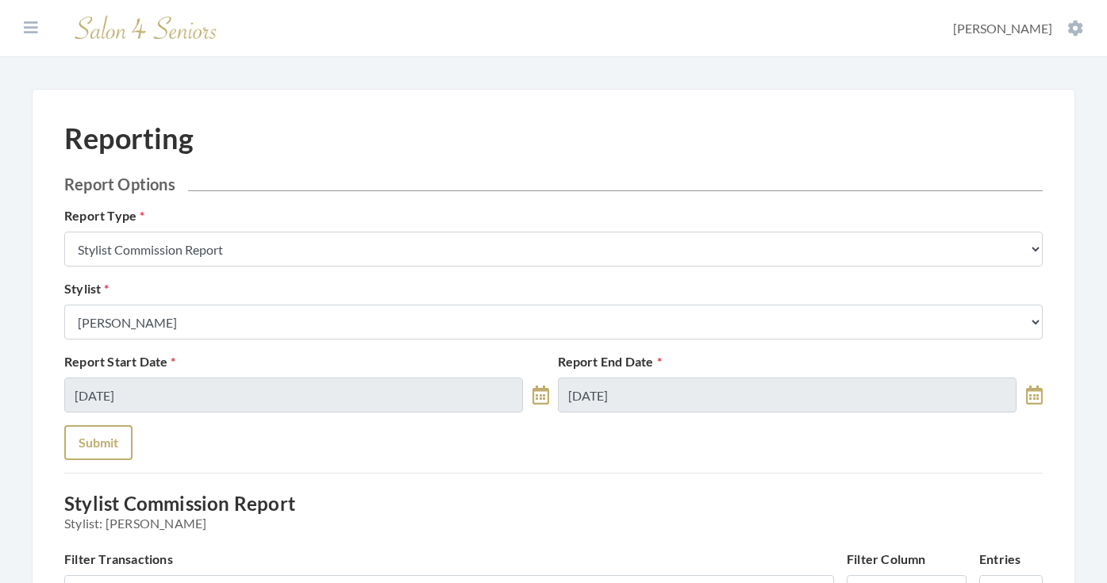
click at [110, 443] on button "Submit" at bounding box center [98, 442] width 68 height 35
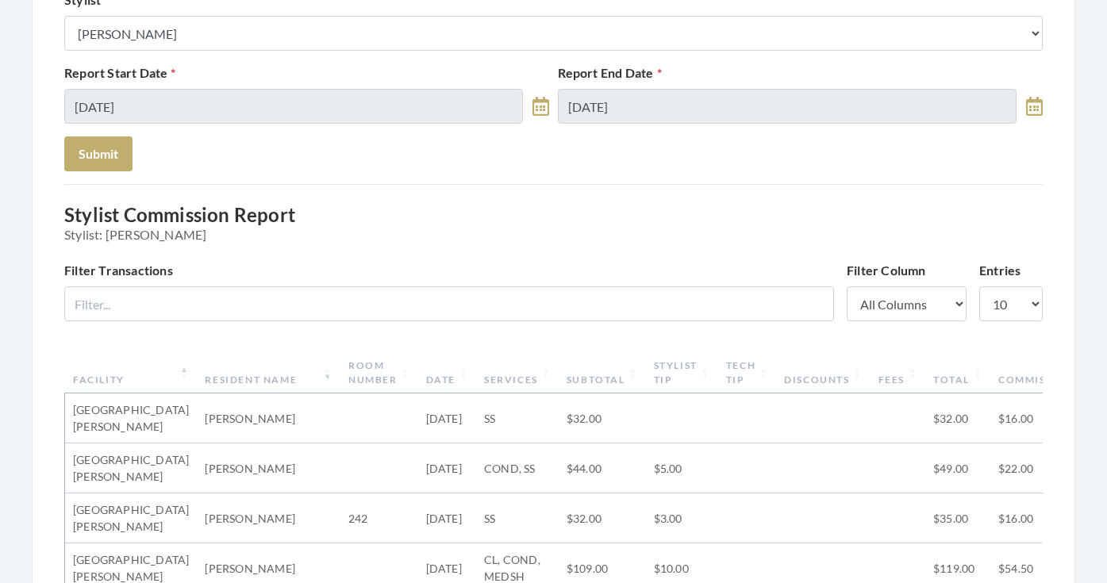
scroll to position [276, 0]
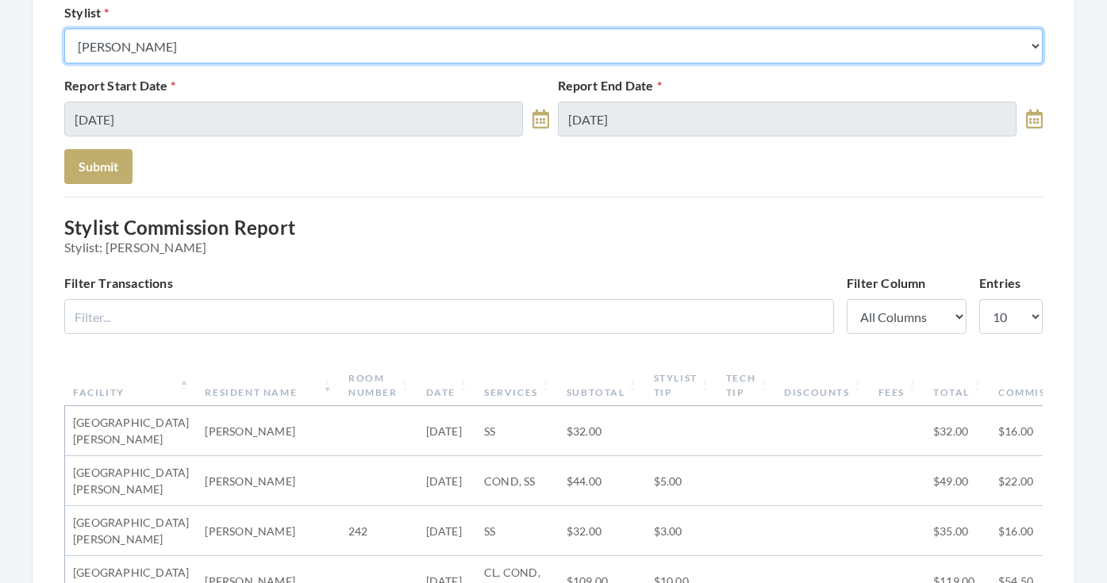
select select "147"
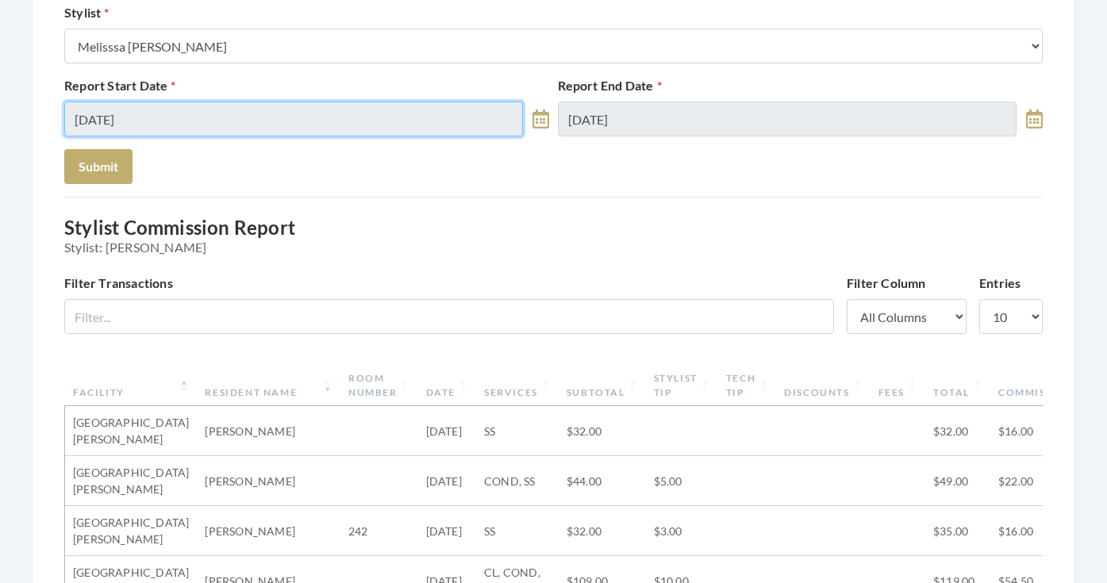
click at [171, 115] on input "[DATE]" at bounding box center [293, 119] width 459 height 35
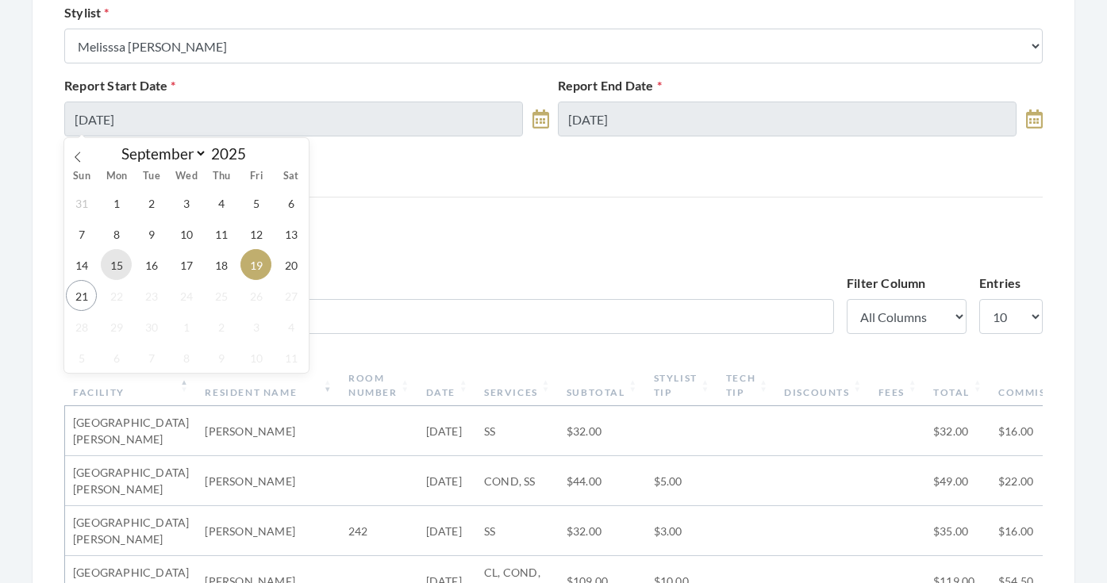
click at [120, 259] on span "15" at bounding box center [116, 264] width 31 height 31
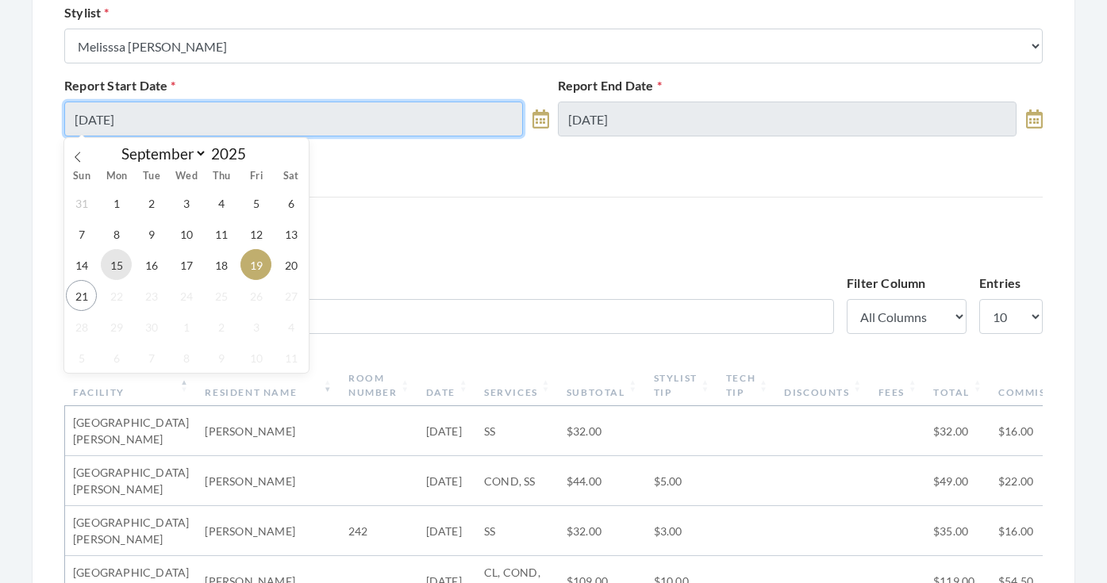
type input "[DATE]"
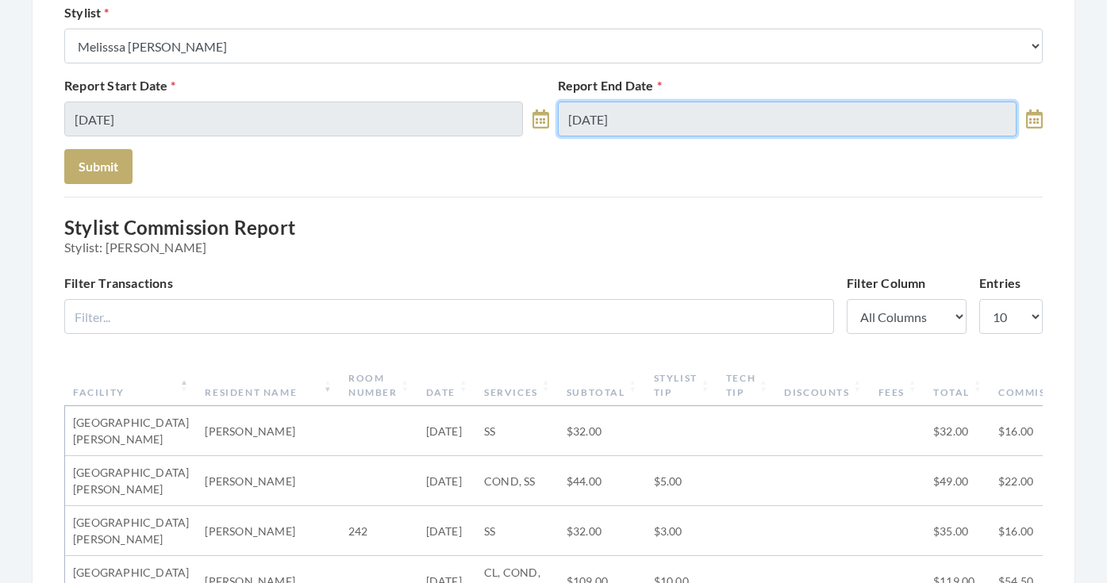
click at [586, 122] on input "09/19/2025" at bounding box center [787, 119] width 459 height 35
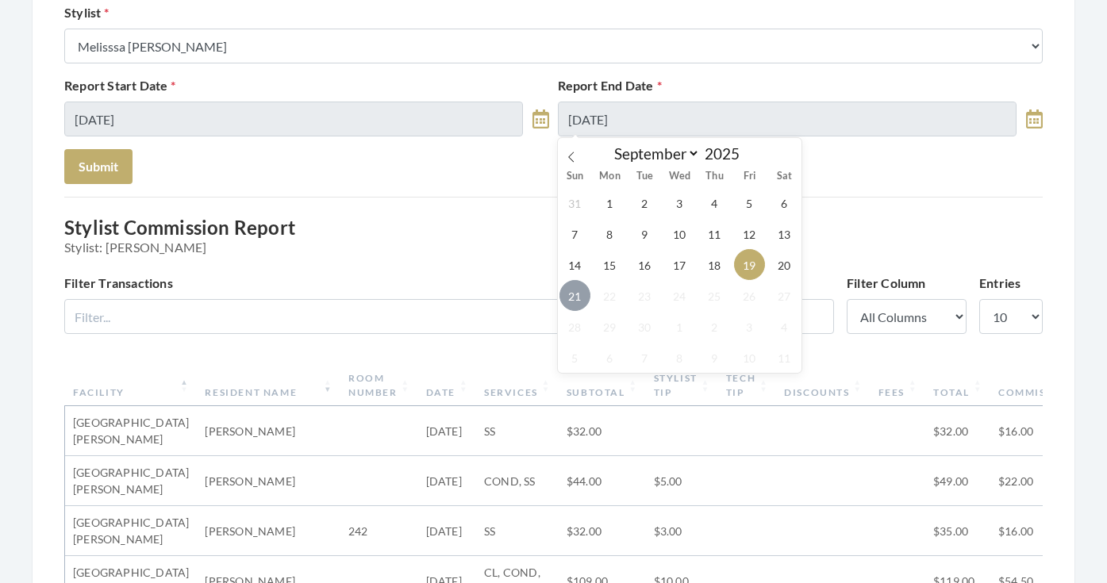
click at [571, 288] on span "21" at bounding box center [575, 295] width 31 height 31
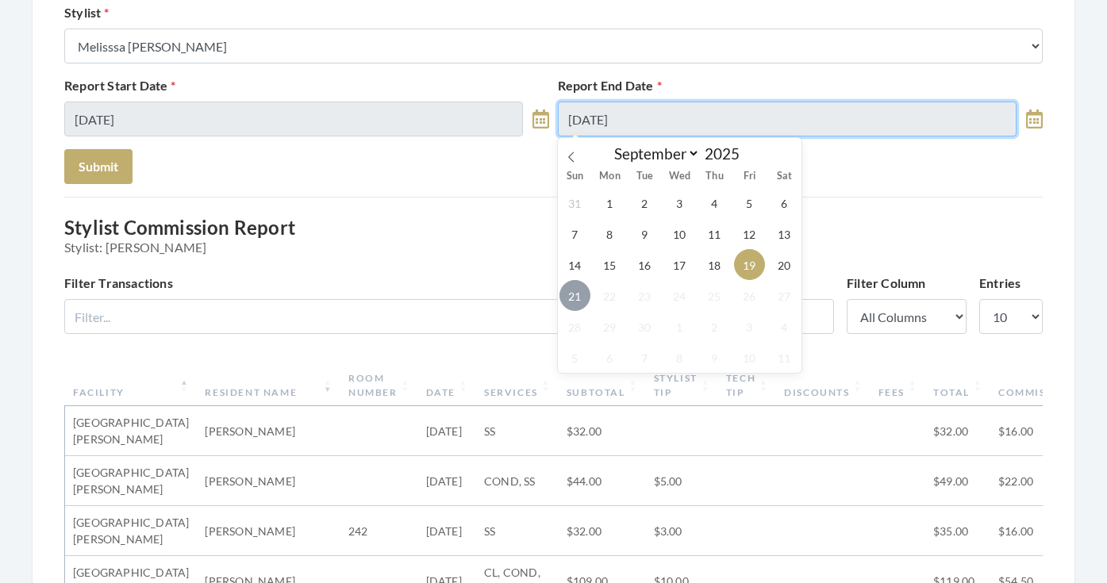
type input "[DATE]"
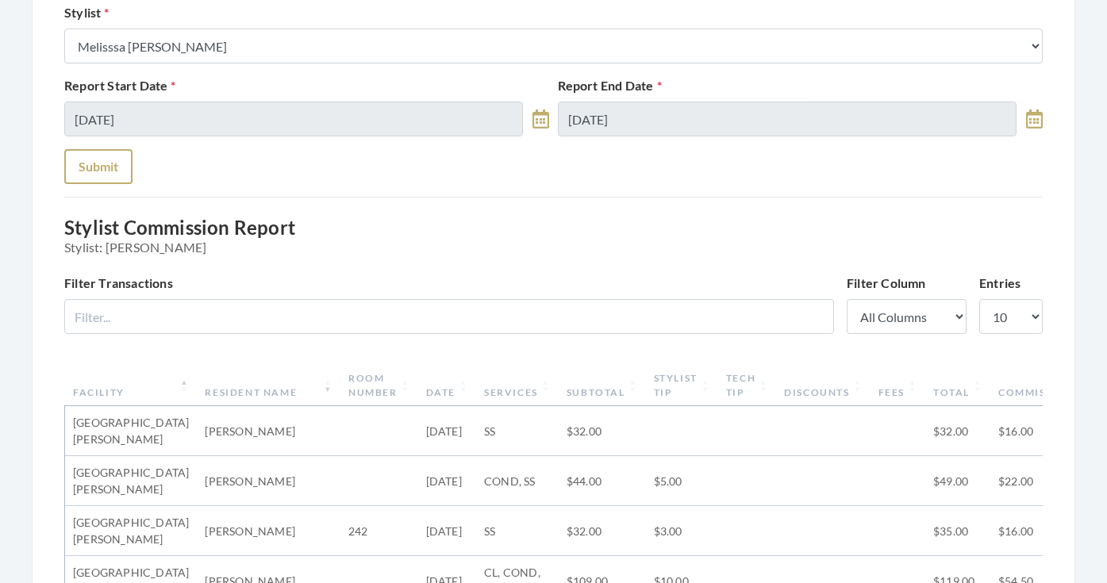
click at [106, 174] on button "Submit" at bounding box center [98, 166] width 68 height 35
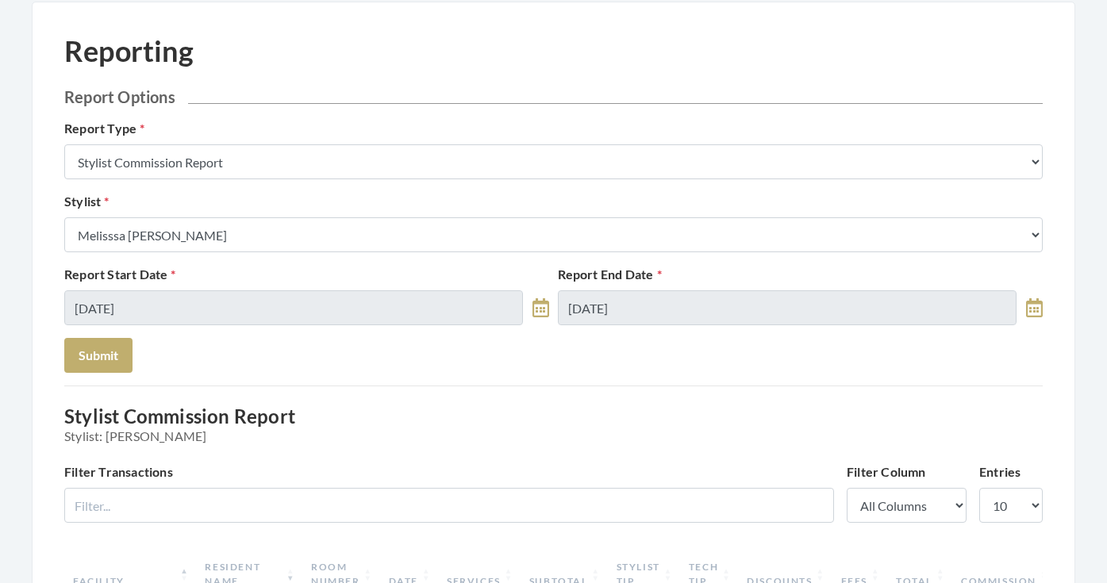
scroll to position [58, 0]
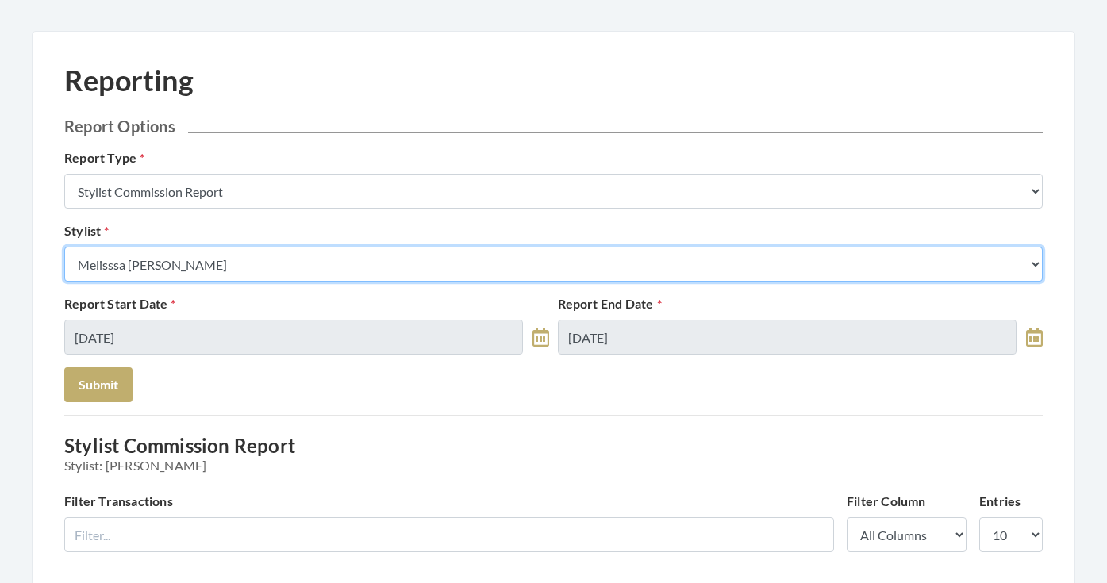
select select "115"
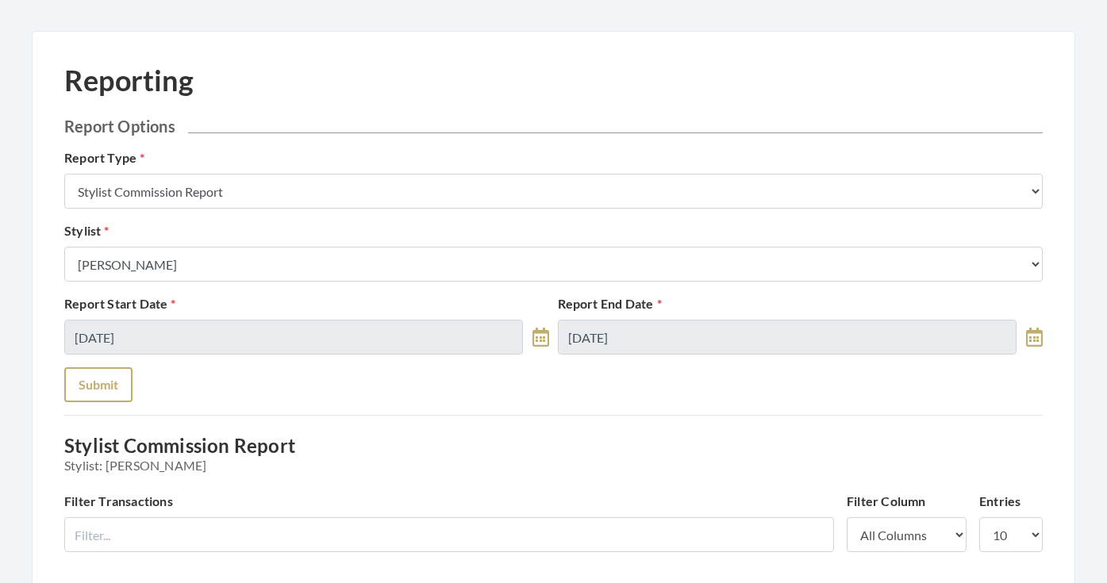
click at [94, 390] on button "Submit" at bounding box center [98, 384] width 68 height 35
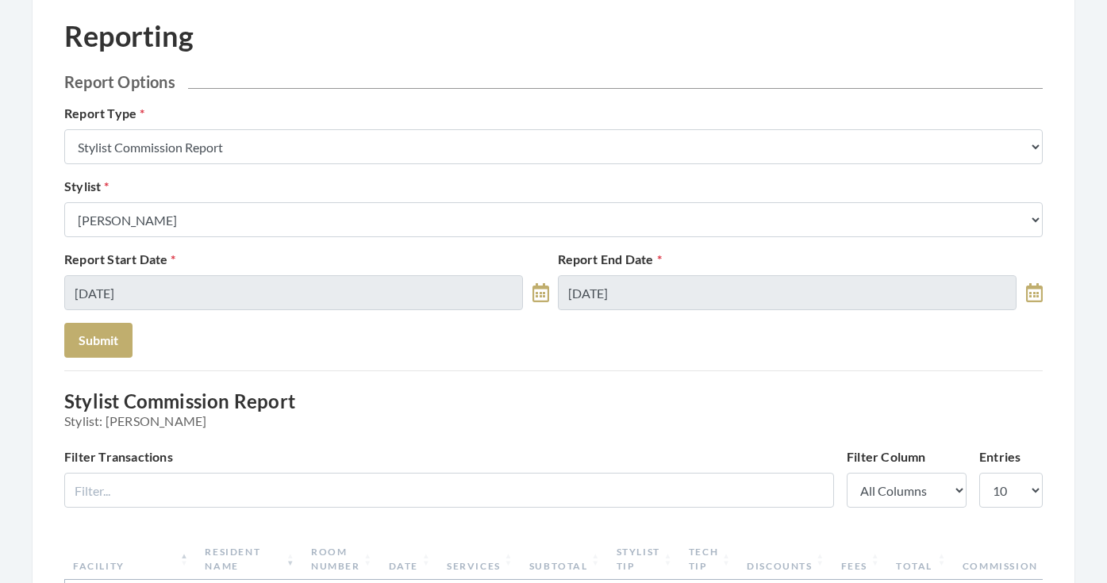
scroll to position [65, 0]
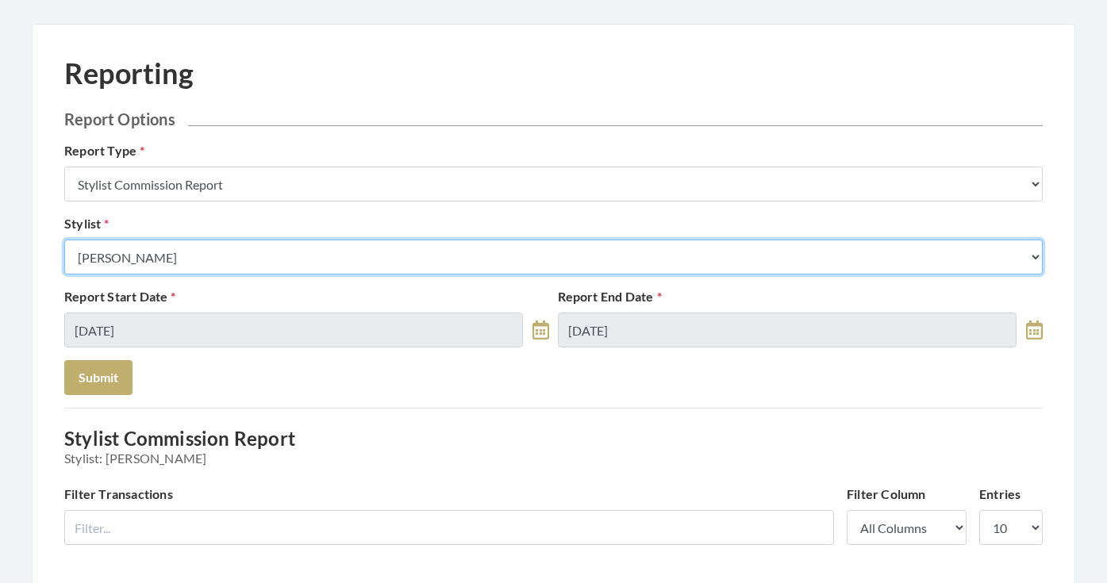
select select "180"
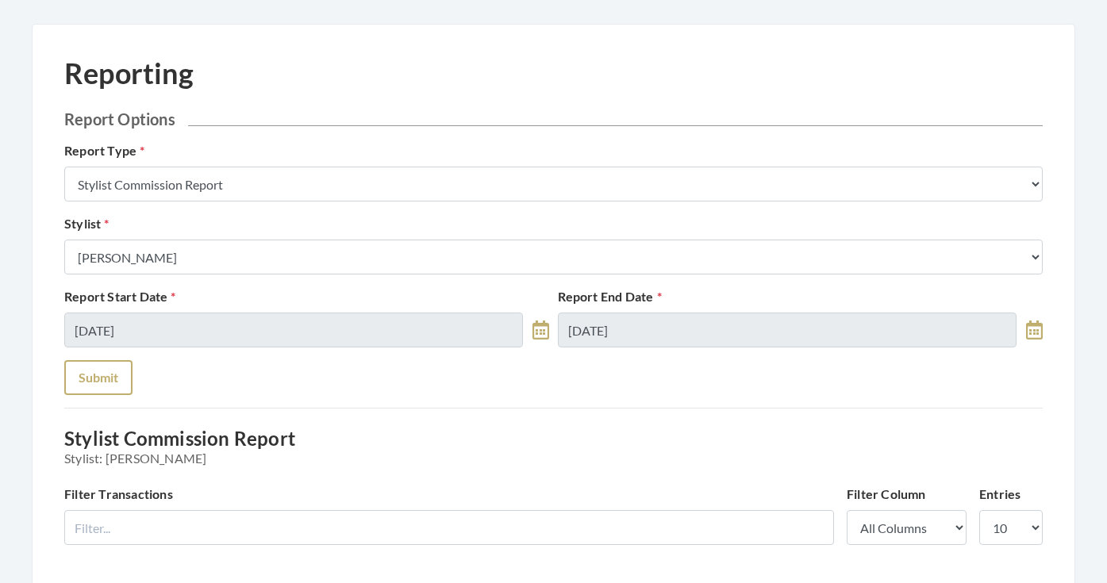
click at [116, 383] on button "Submit" at bounding box center [98, 377] width 68 height 35
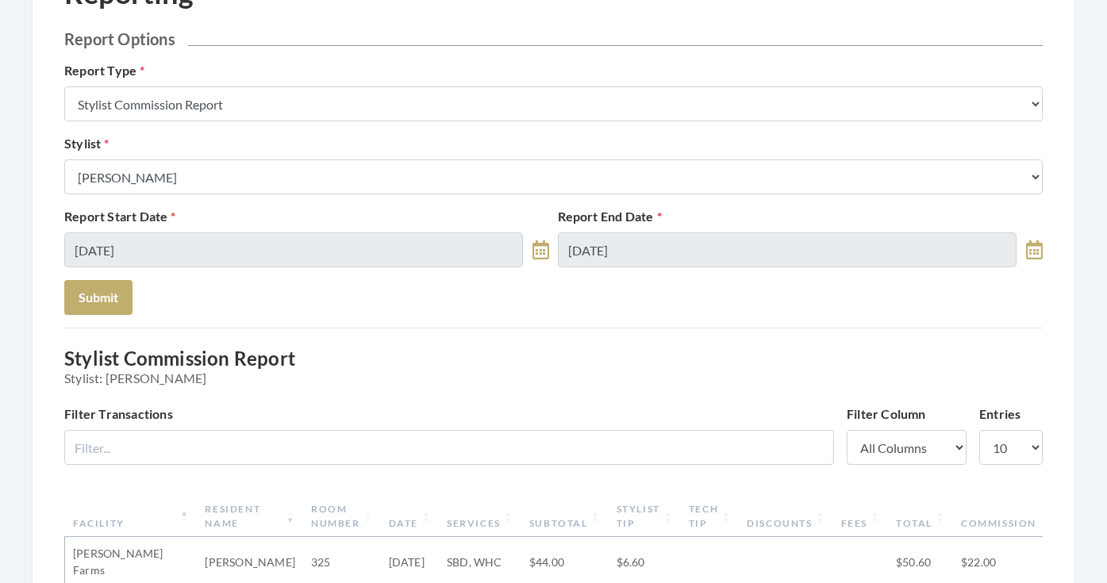
scroll to position [2, 0]
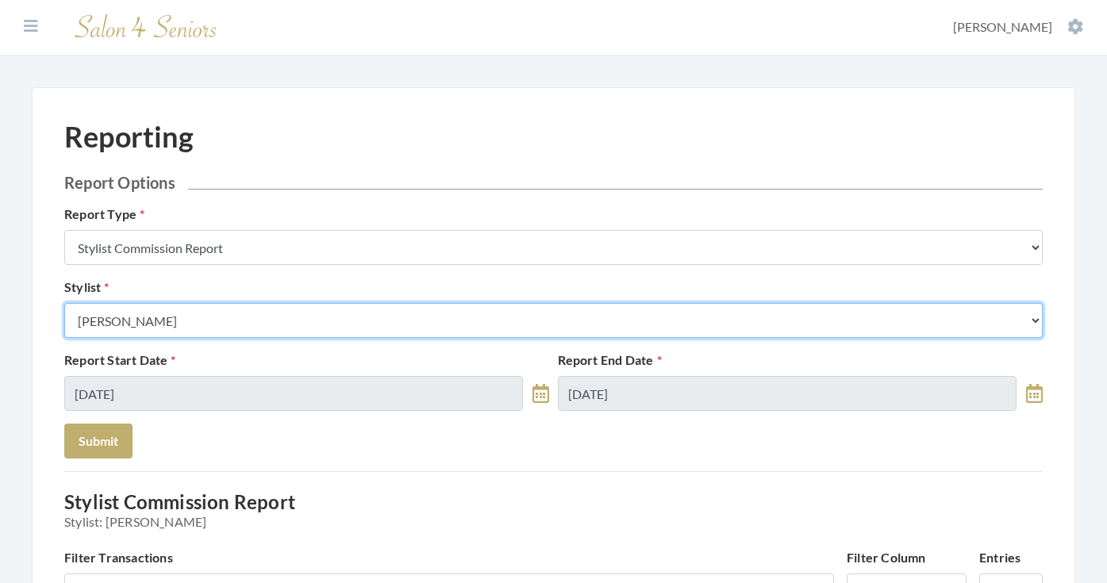
select select "127"
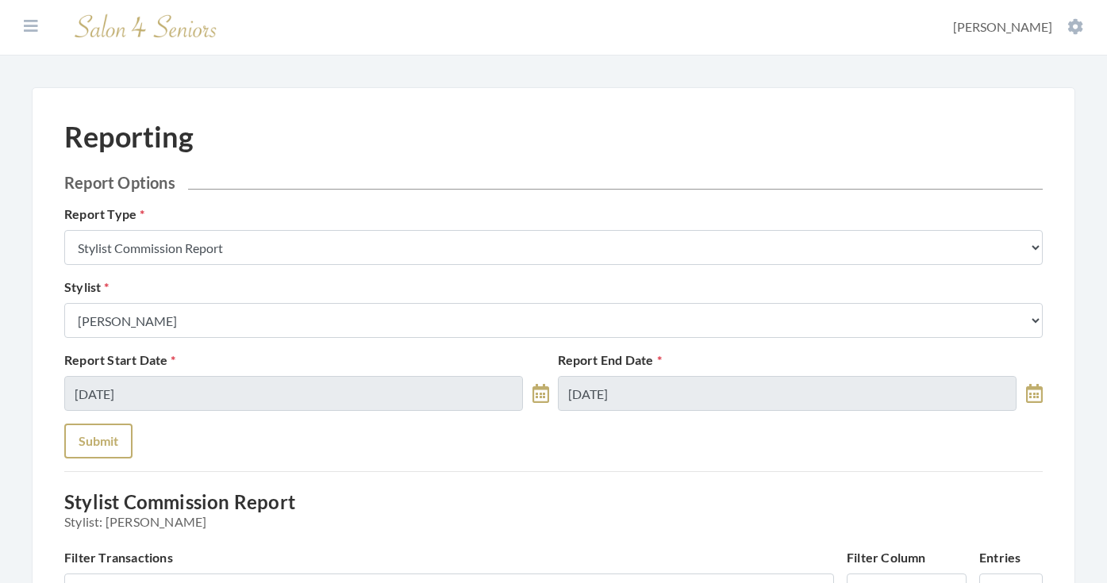
click at [112, 427] on button "Submit" at bounding box center [98, 441] width 68 height 35
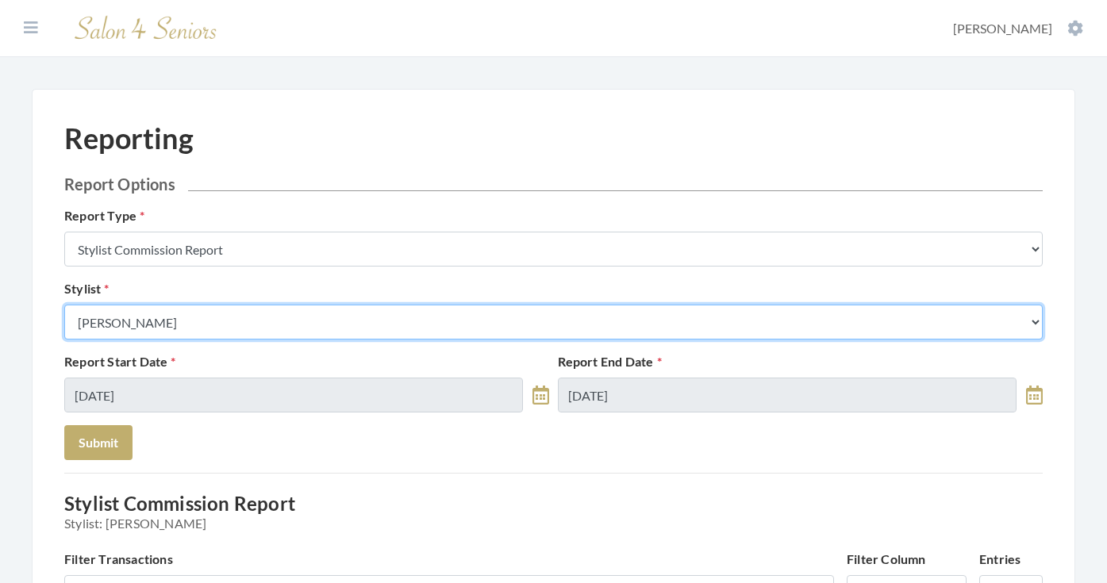
select select "169"
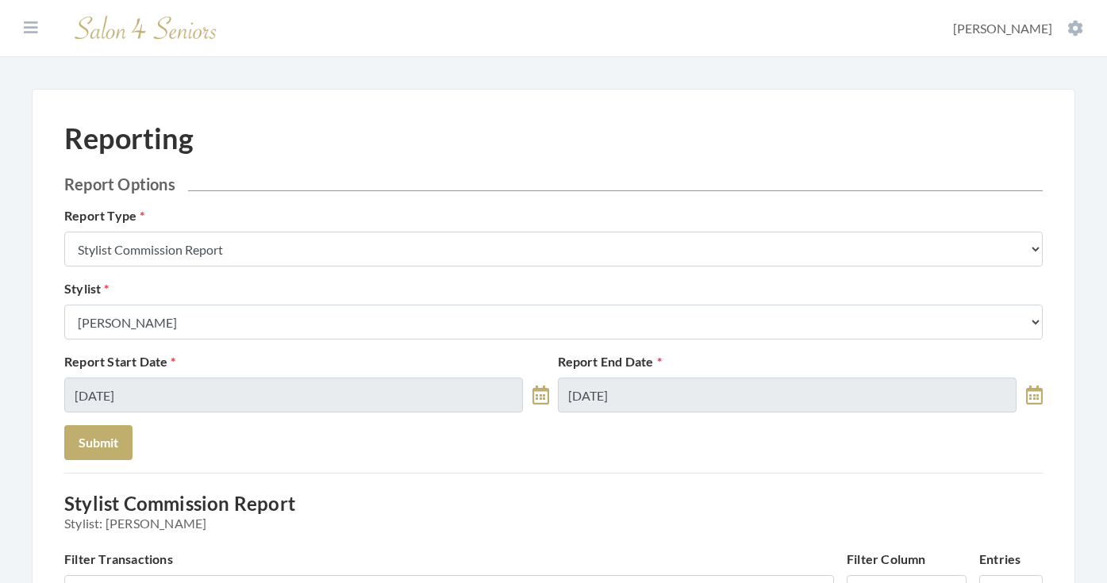
click at [121, 425] on div "Report Start Date 09/15/2025 Report End Date 09/21/2025" at bounding box center [553, 388] width 987 height 73
click at [117, 440] on button "Submit" at bounding box center [98, 442] width 68 height 35
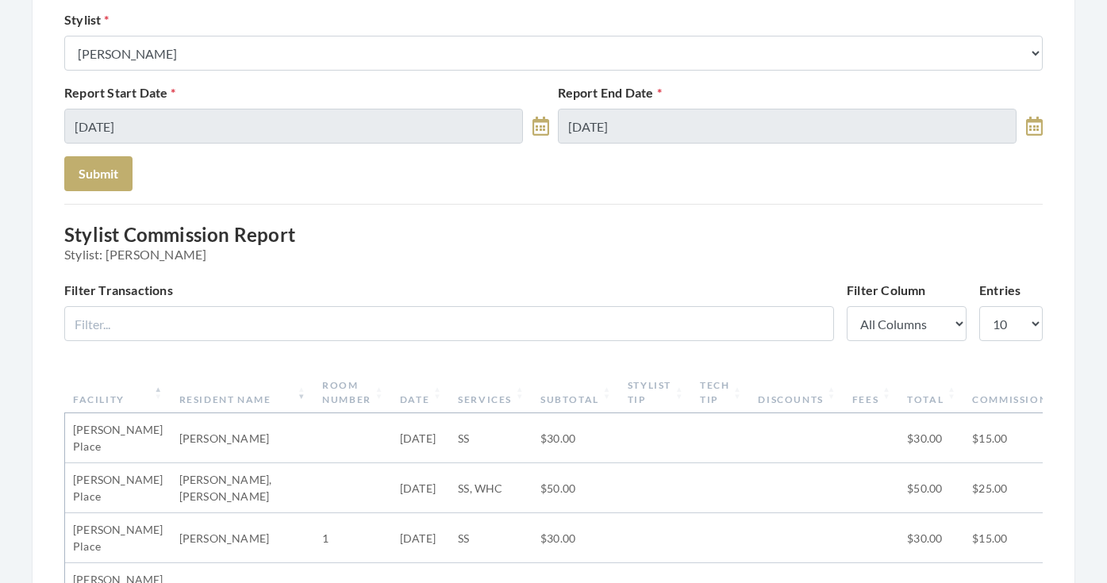
scroll to position [52, 0]
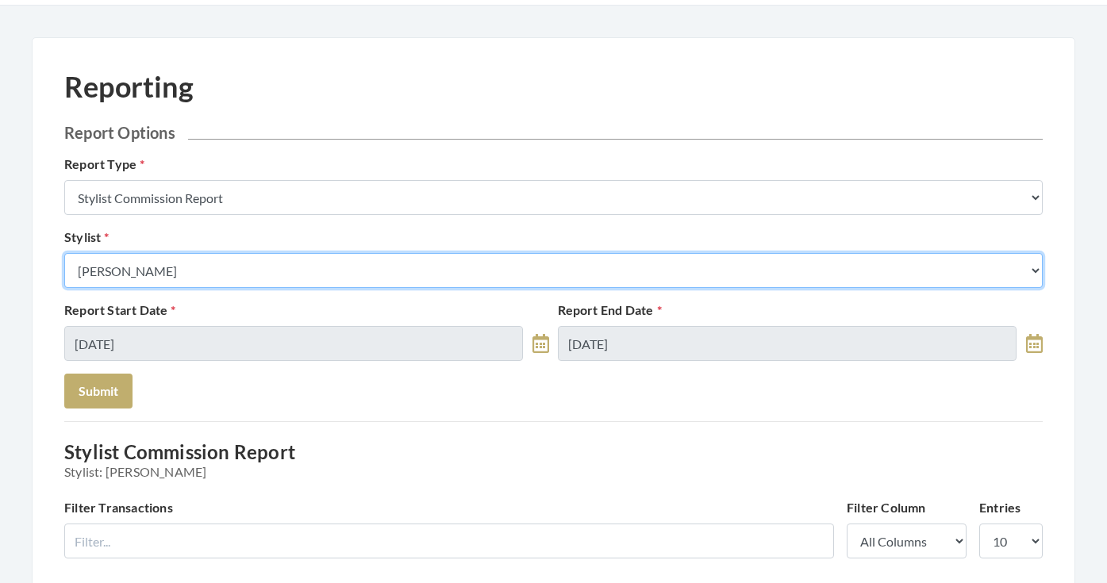
select select "19"
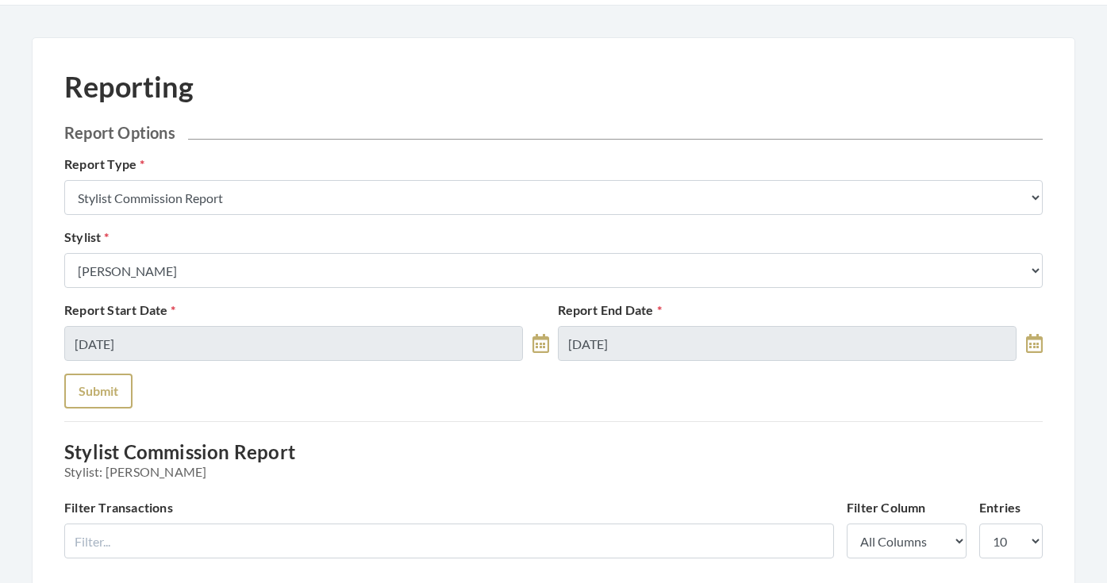
click at [97, 392] on button "Submit" at bounding box center [98, 391] width 68 height 35
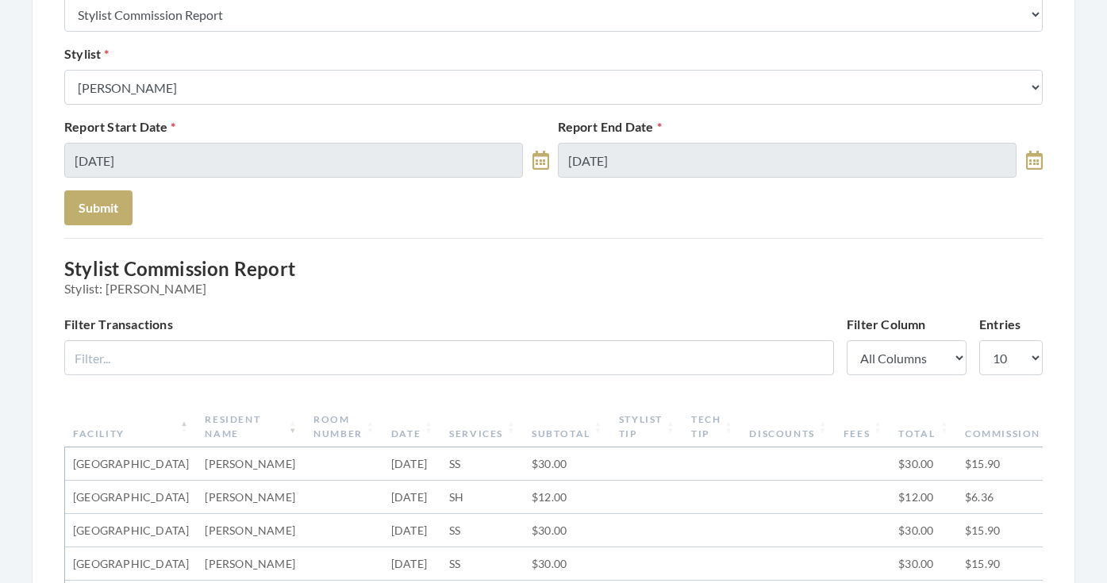
scroll to position [226, 0]
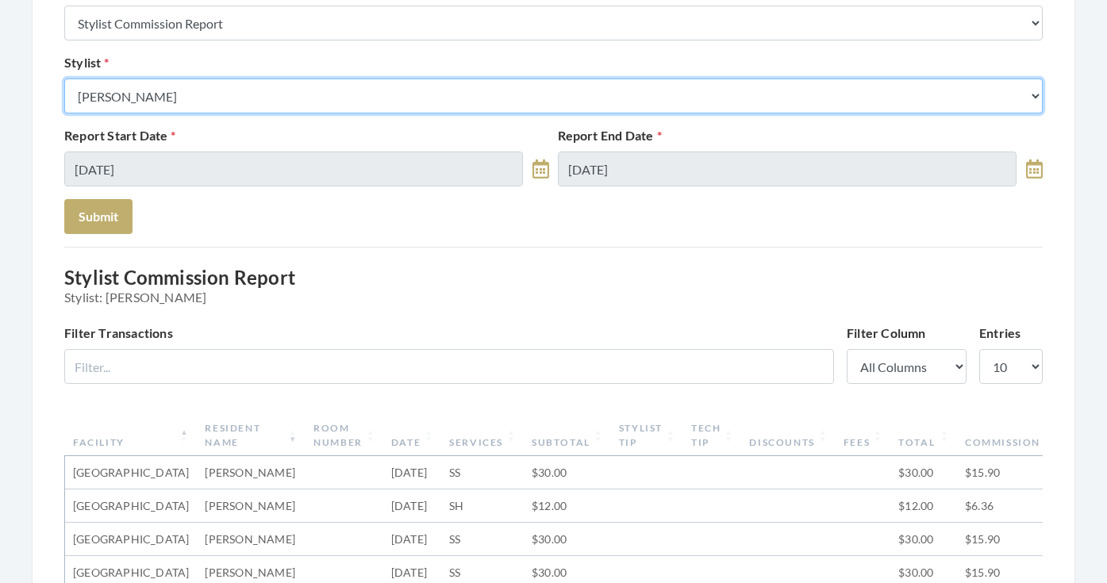
select select "26"
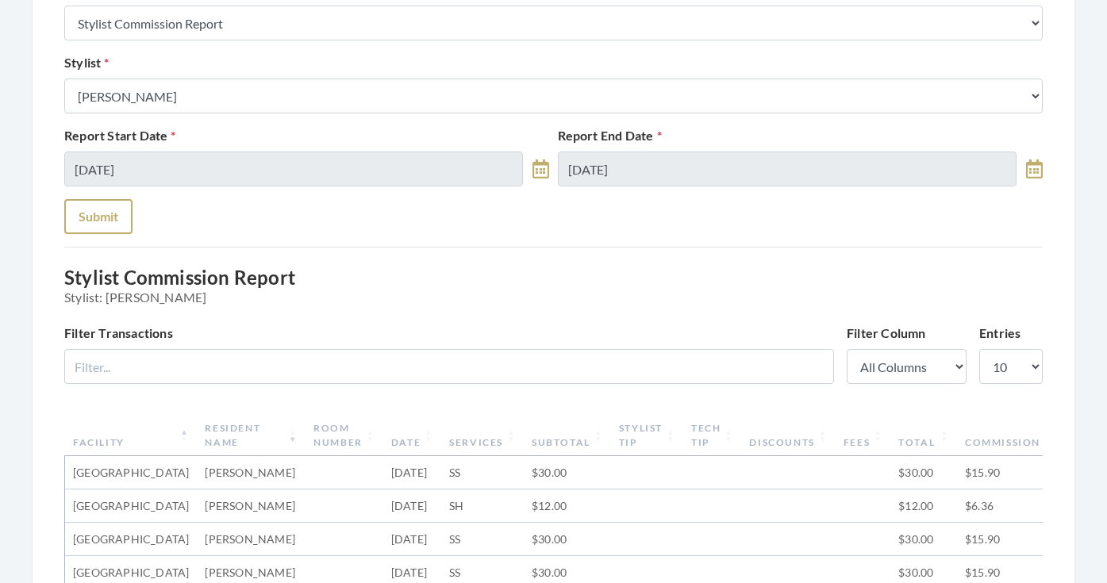
click at [107, 233] on button "Submit" at bounding box center [98, 216] width 68 height 35
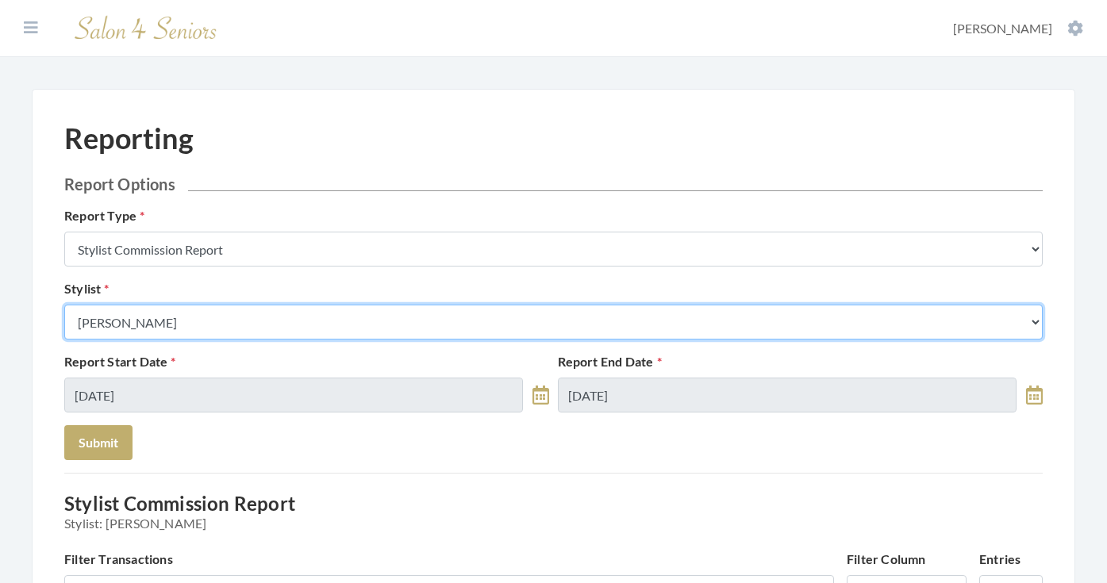
select select "24"
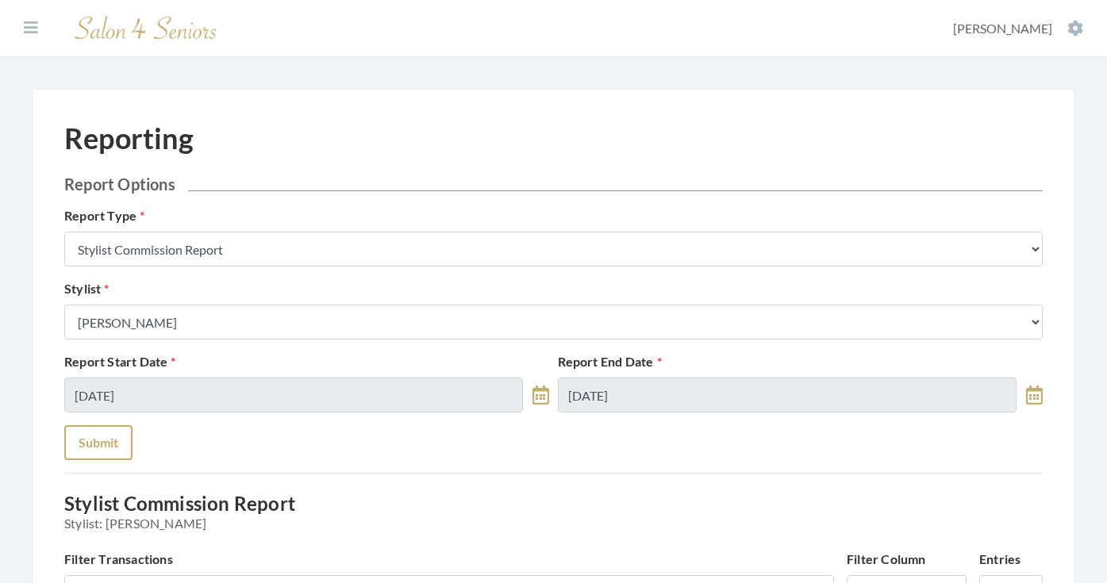
click at [102, 443] on button "Submit" at bounding box center [98, 442] width 68 height 35
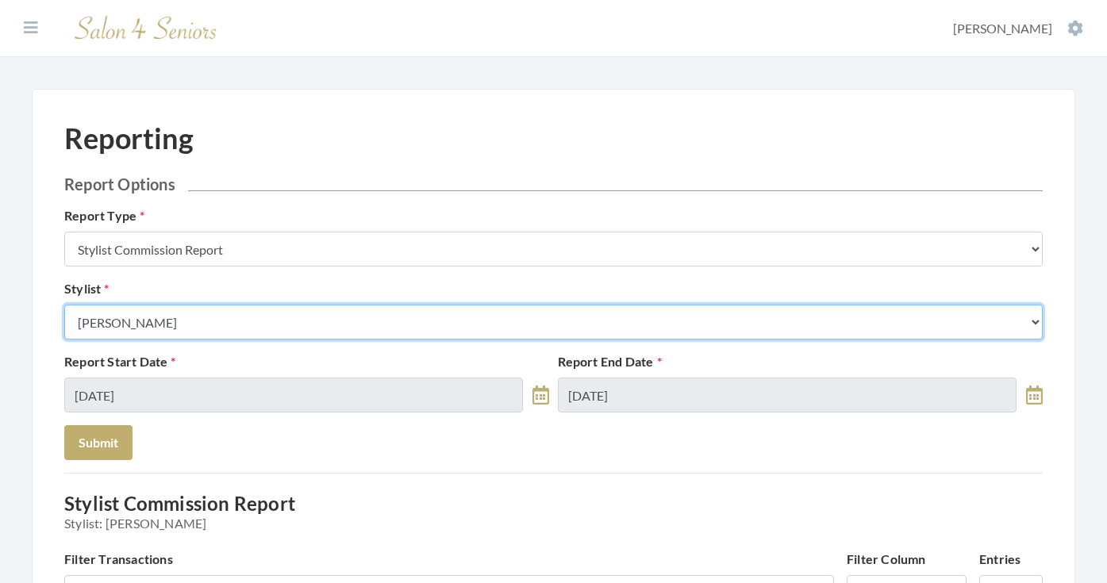
select select "28"
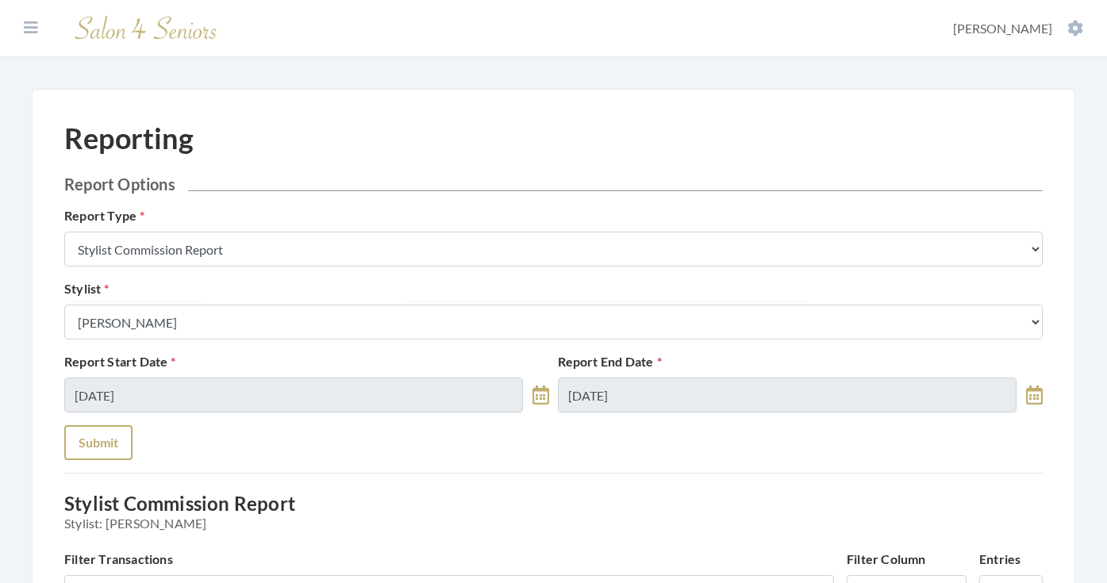
click at [110, 435] on button "Submit" at bounding box center [98, 442] width 68 height 35
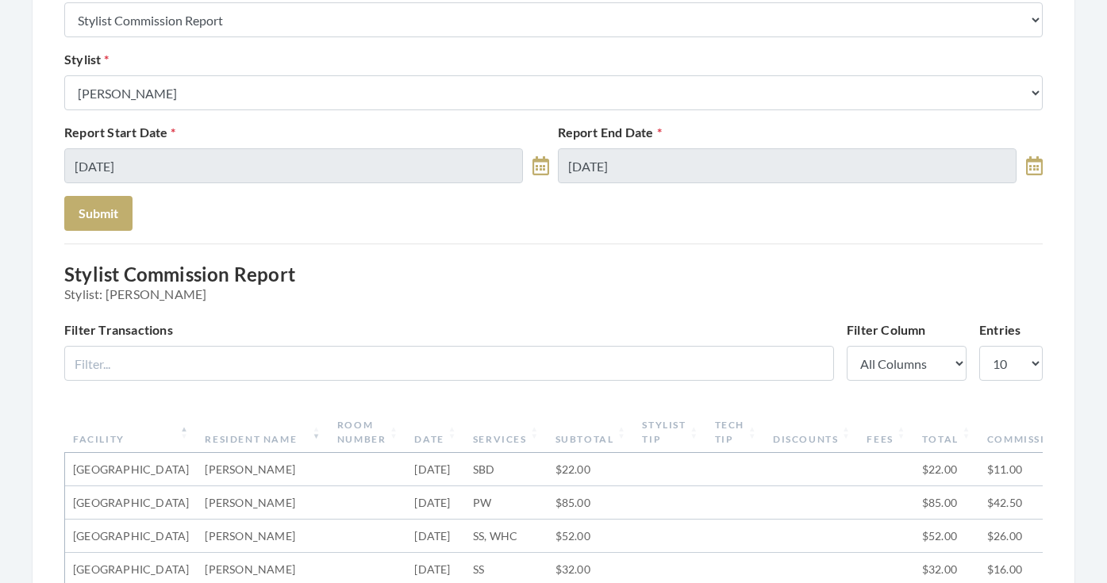
scroll to position [183, 0]
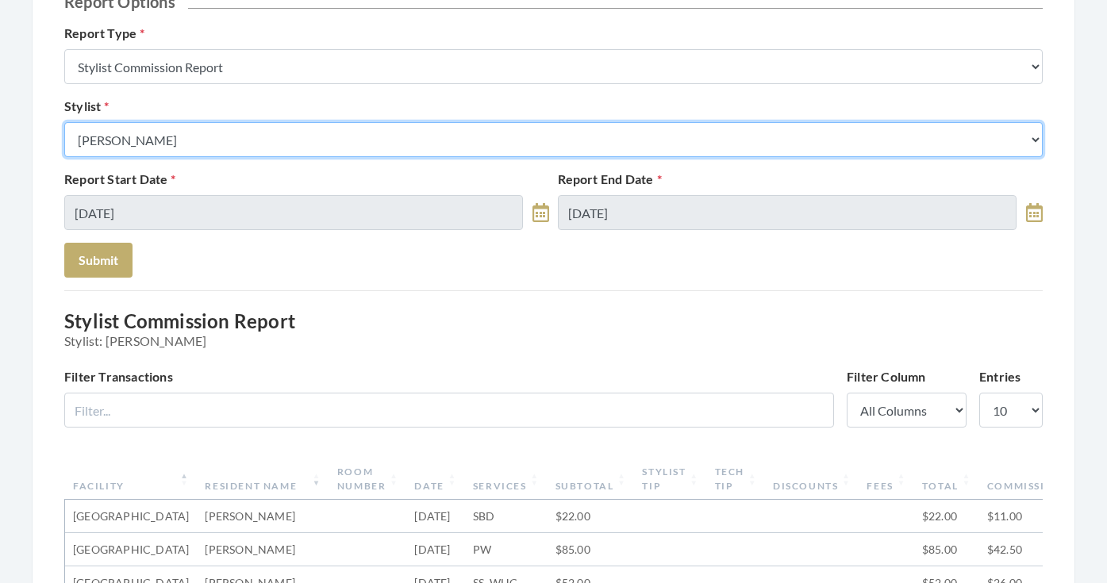
select select "176"
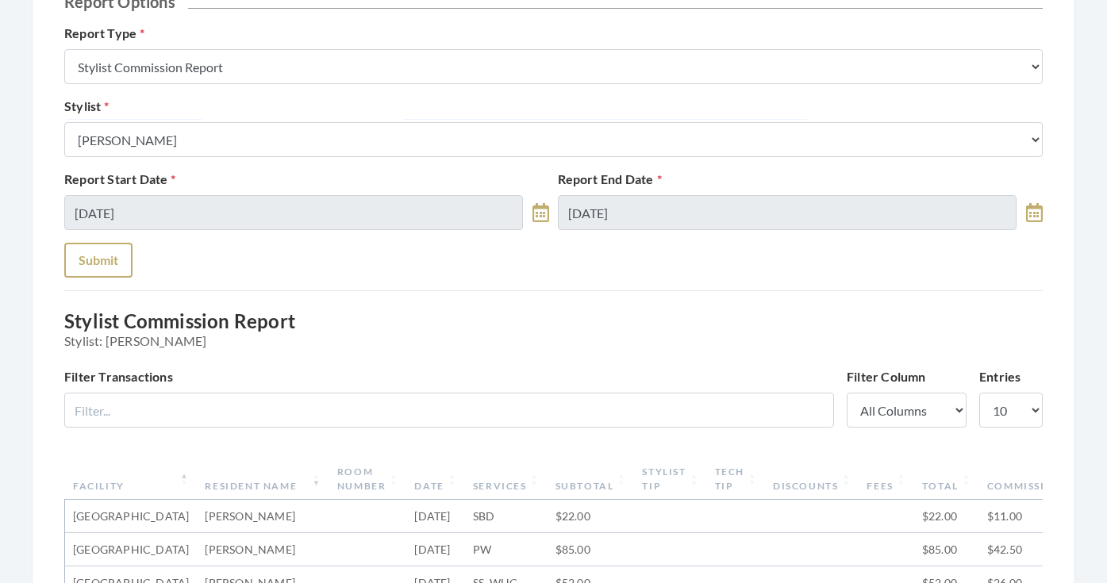
click at [106, 256] on button "Submit" at bounding box center [98, 260] width 68 height 35
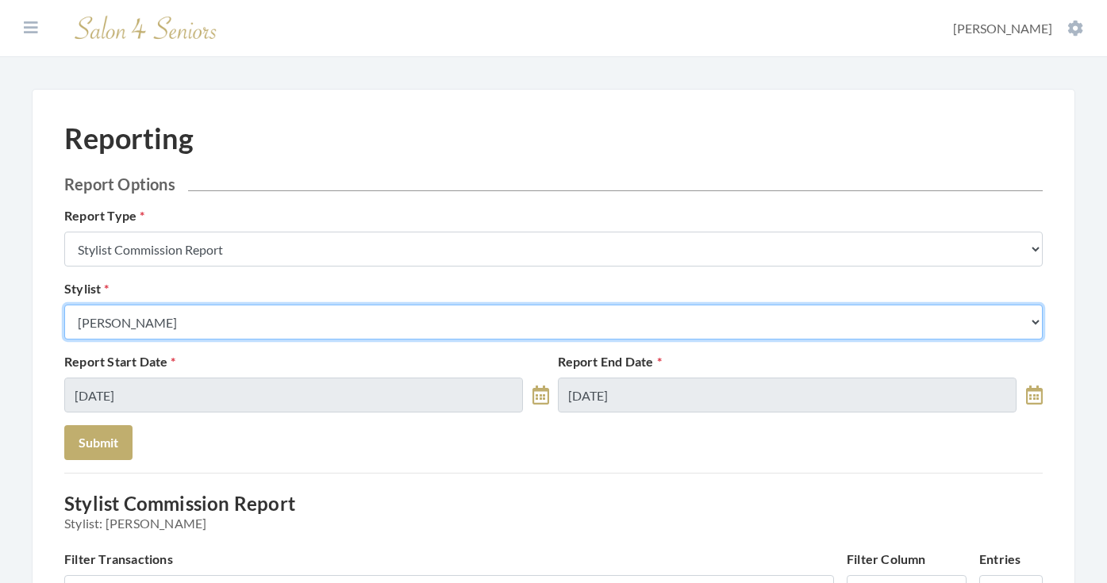
select select "32"
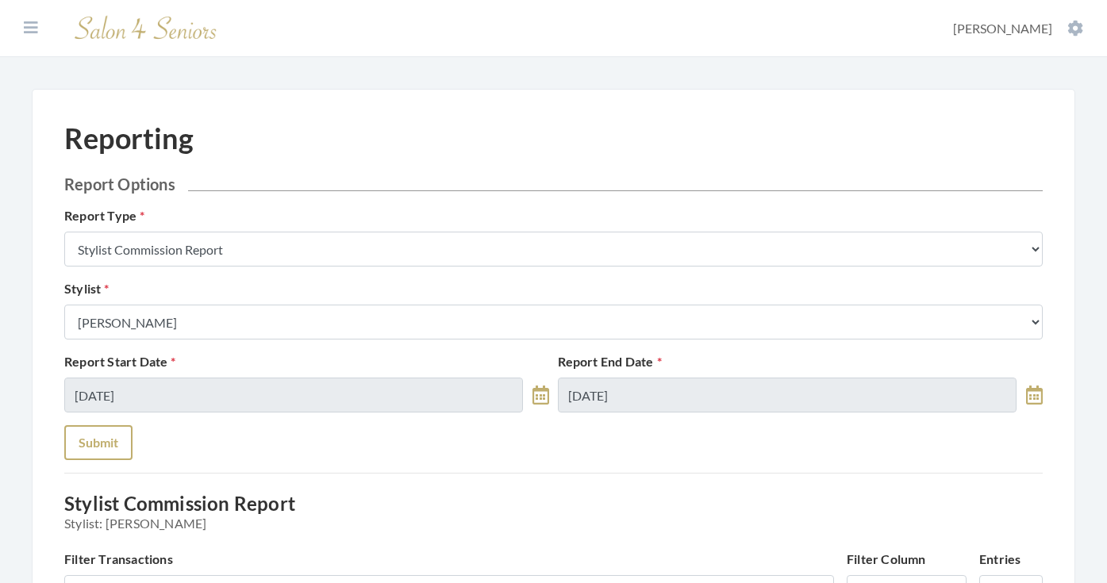
click at [95, 444] on button "Submit" at bounding box center [98, 442] width 68 height 35
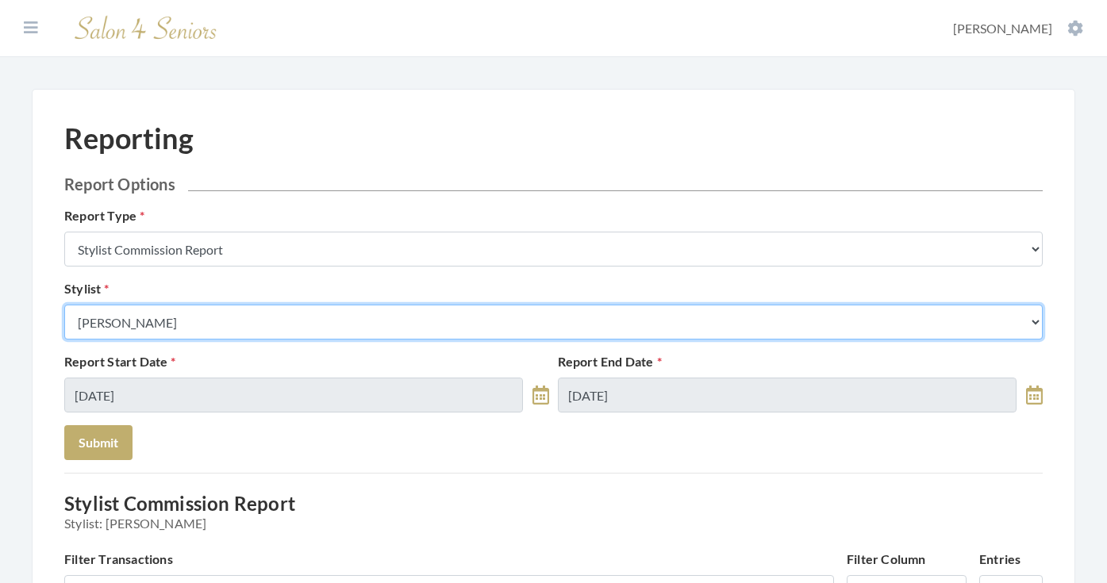
select select "166"
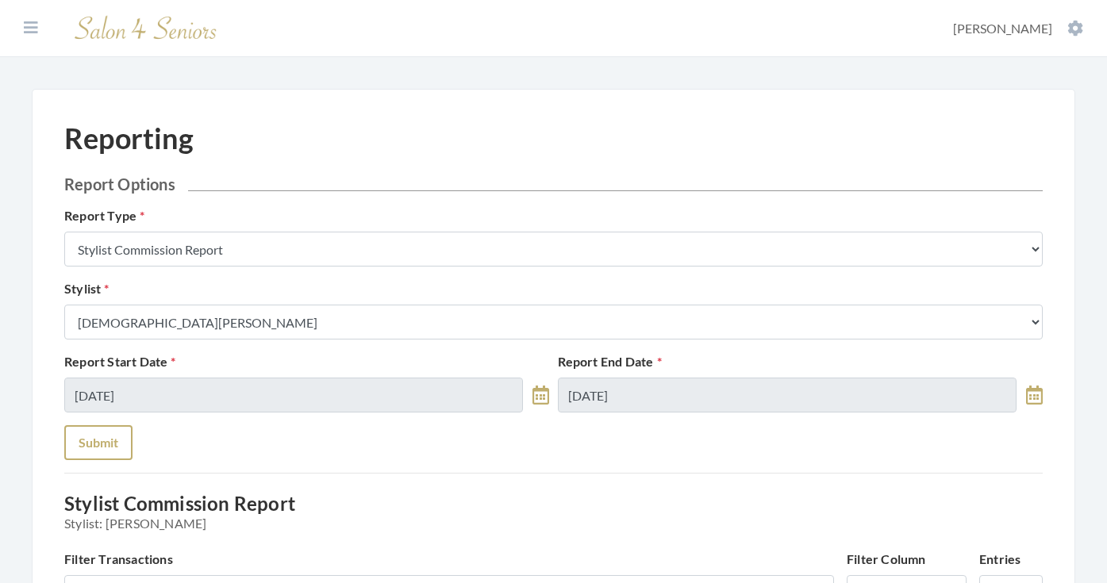
click at [113, 448] on button "Submit" at bounding box center [98, 442] width 68 height 35
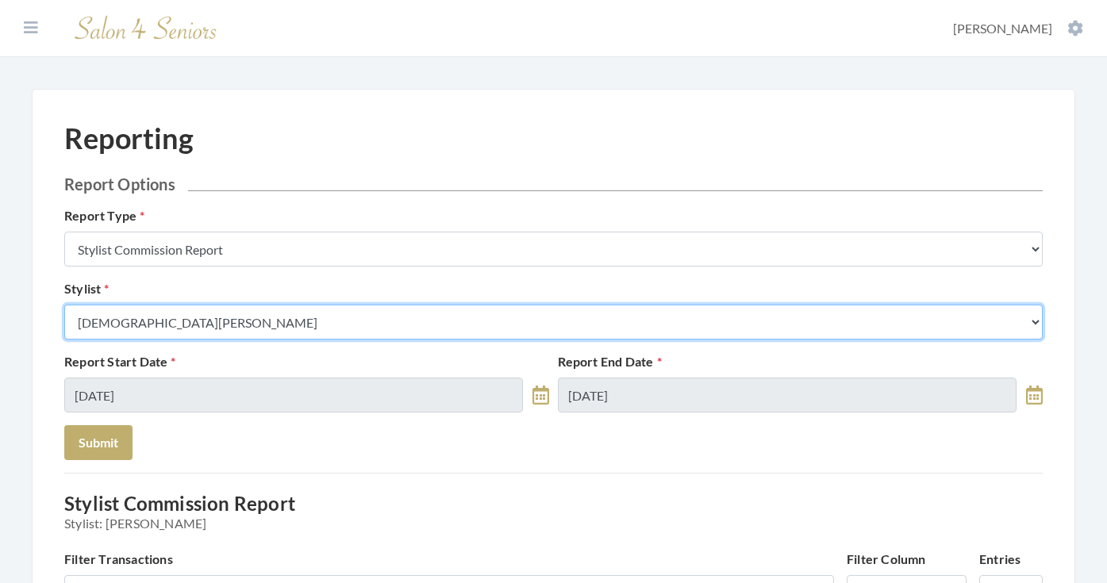
select select "165"
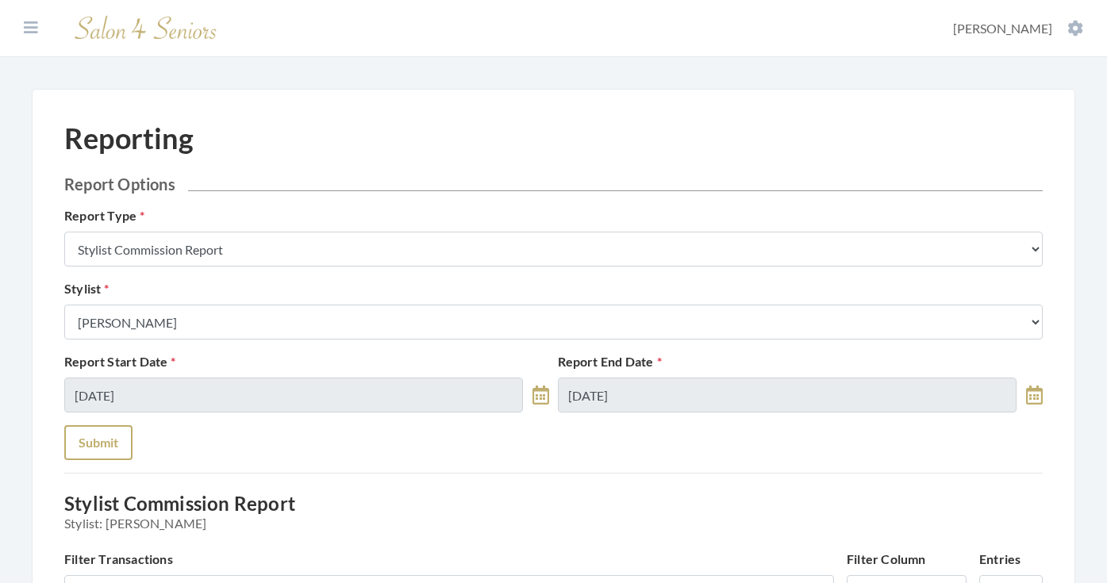
click at [109, 444] on button "Submit" at bounding box center [98, 442] width 68 height 35
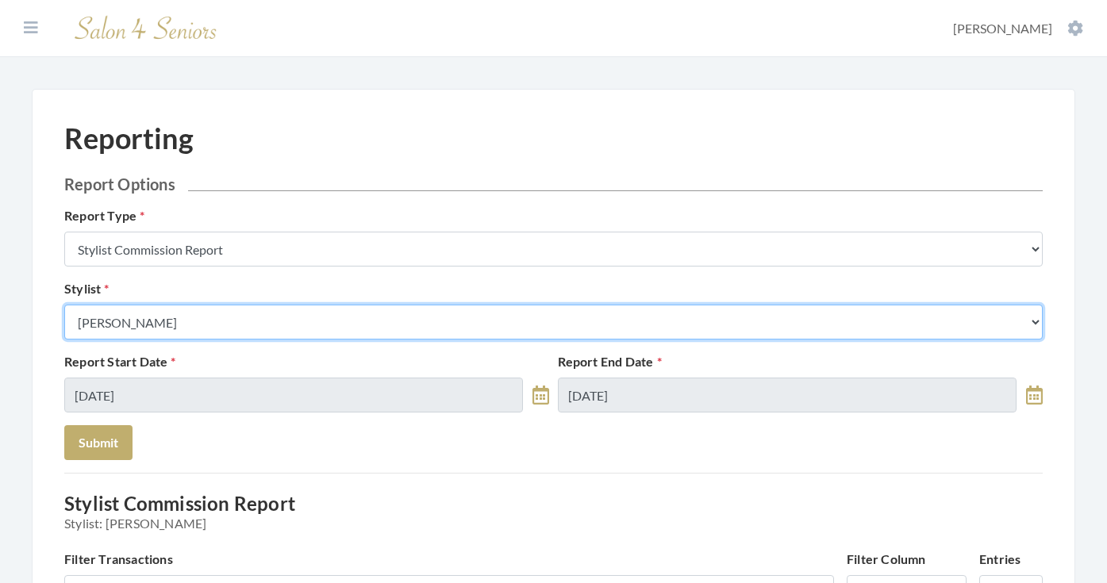
select select "13"
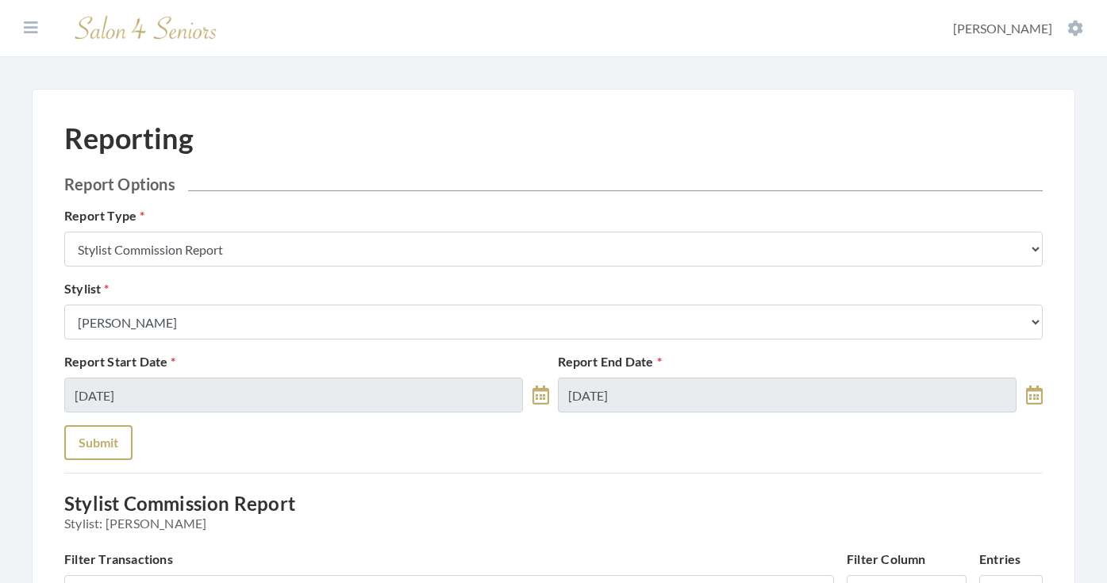
click at [105, 460] on button "Submit" at bounding box center [98, 442] width 68 height 35
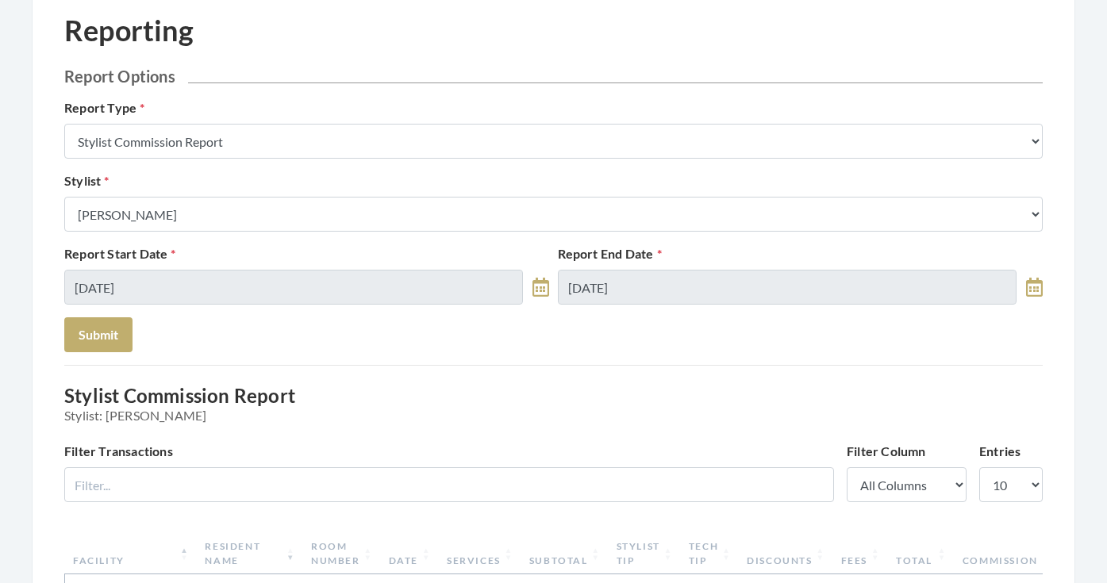
scroll to position [39, 0]
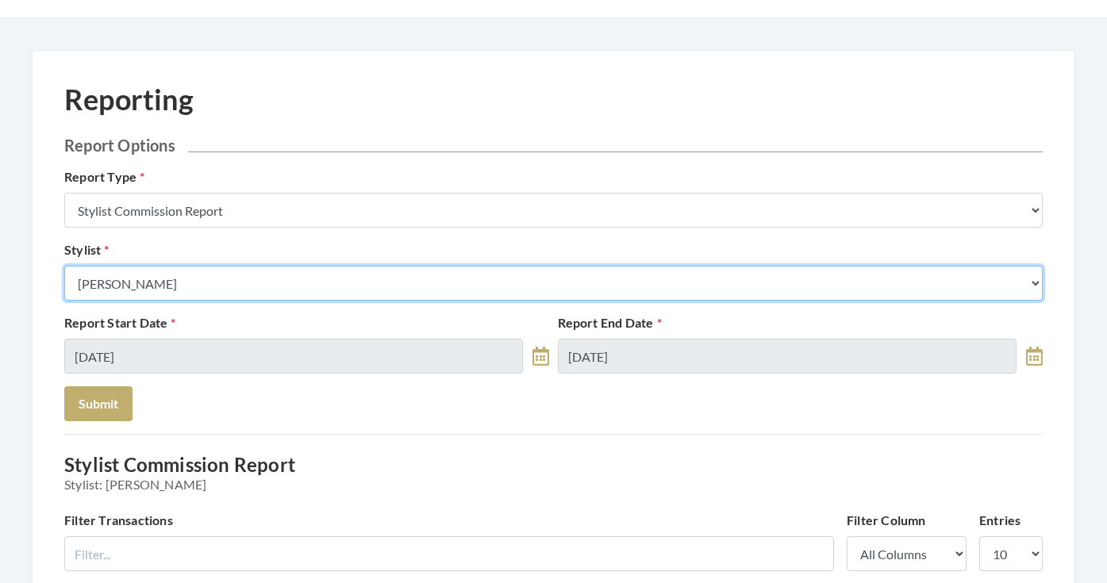
select select "146"
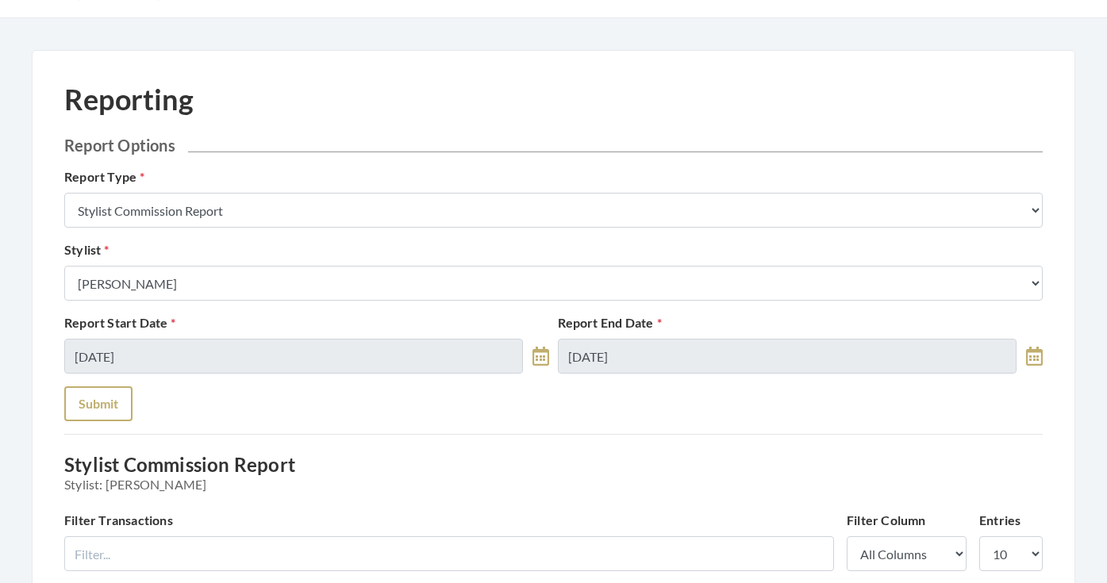
click at [111, 391] on button "Submit" at bounding box center [98, 404] width 68 height 35
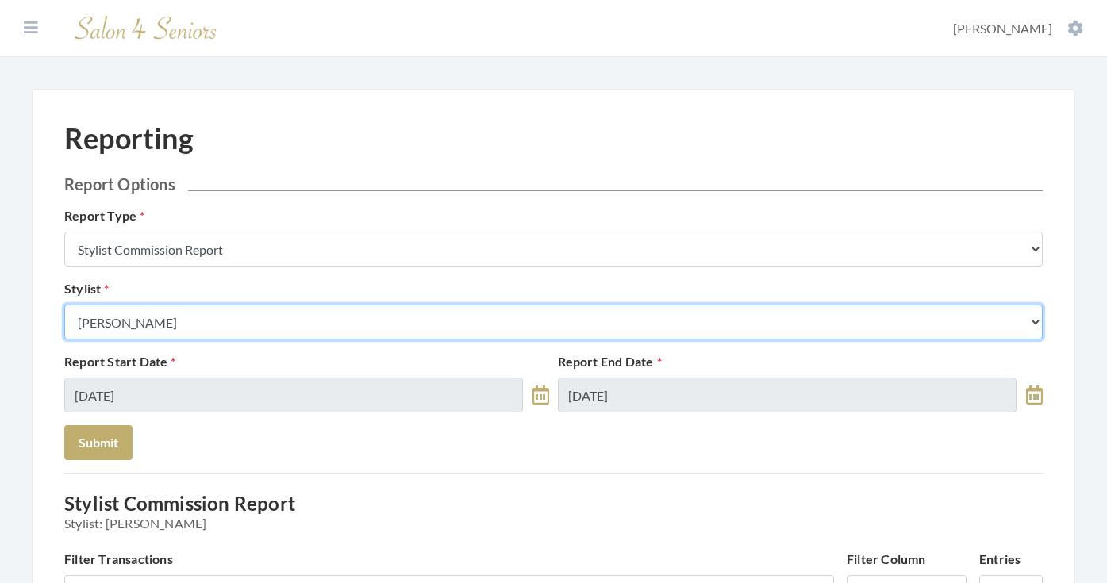
select select "153"
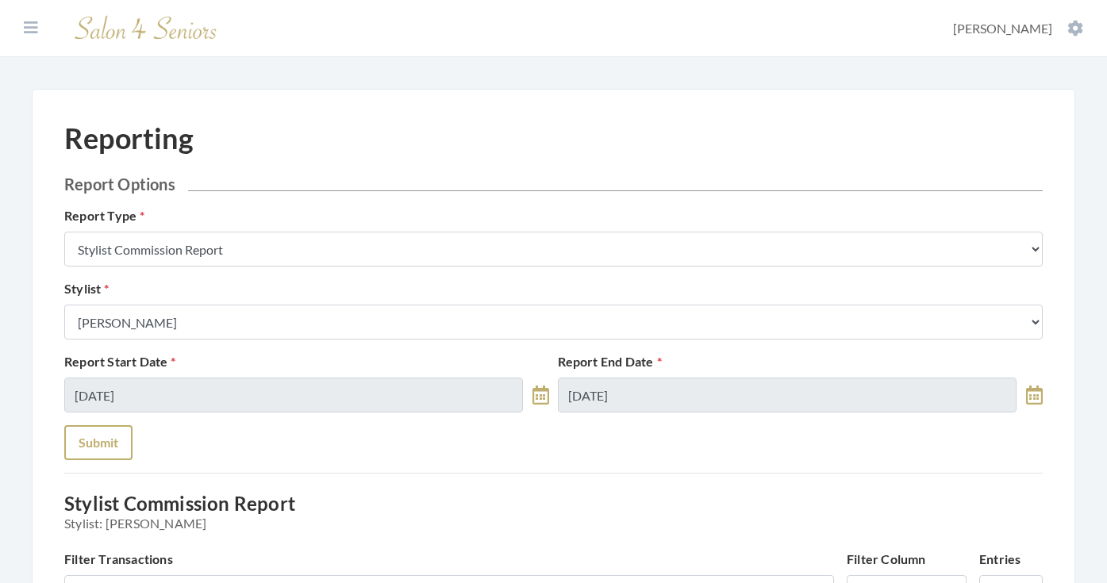
click at [104, 440] on button "Submit" at bounding box center [98, 442] width 68 height 35
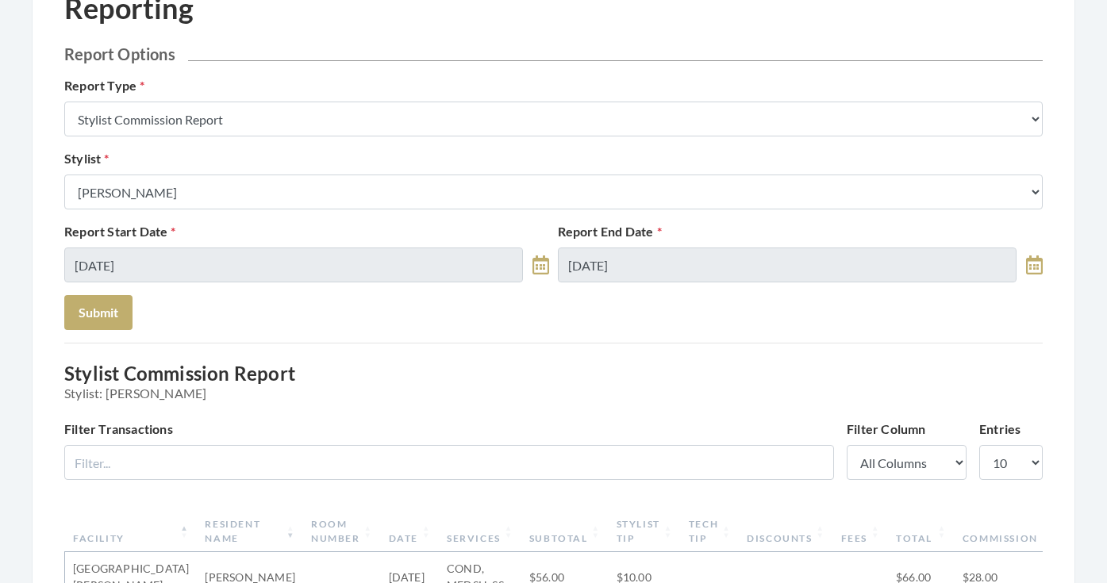
scroll to position [125, 0]
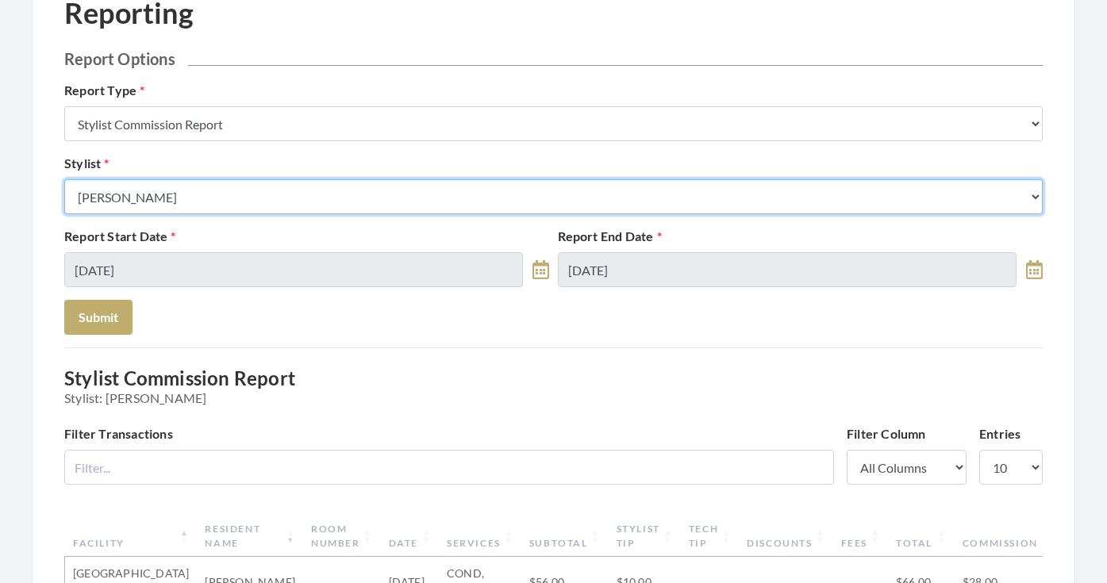
select select "64"
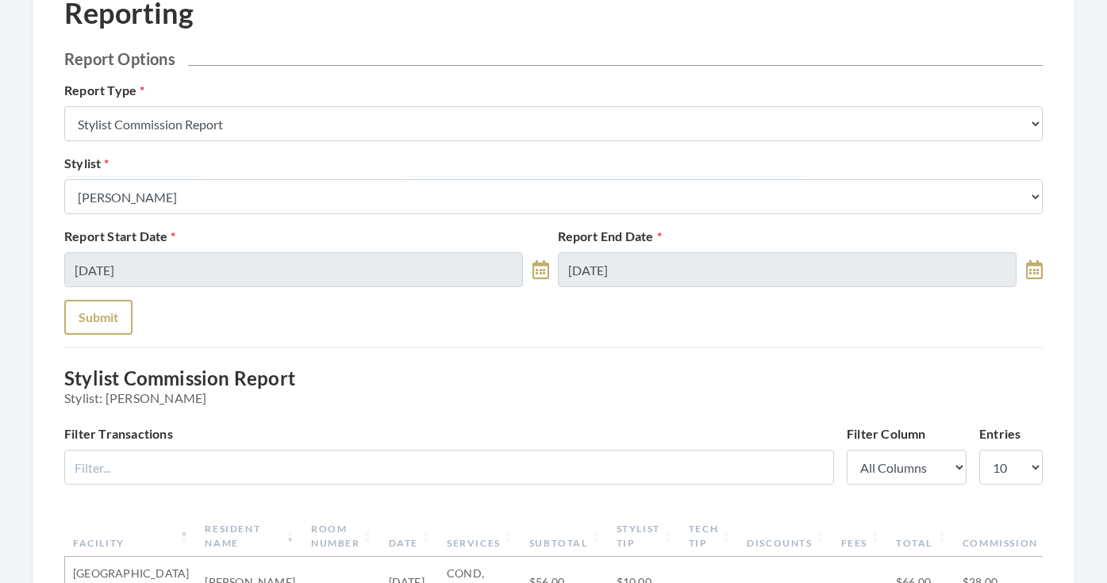
click at [100, 308] on button "Submit" at bounding box center [98, 317] width 68 height 35
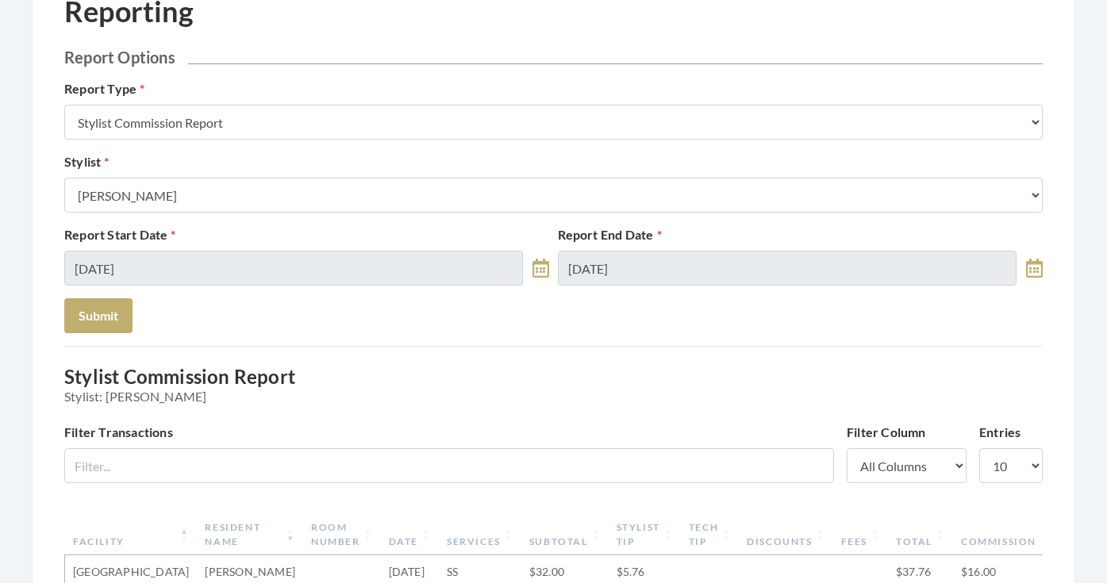
scroll to position [90, 0]
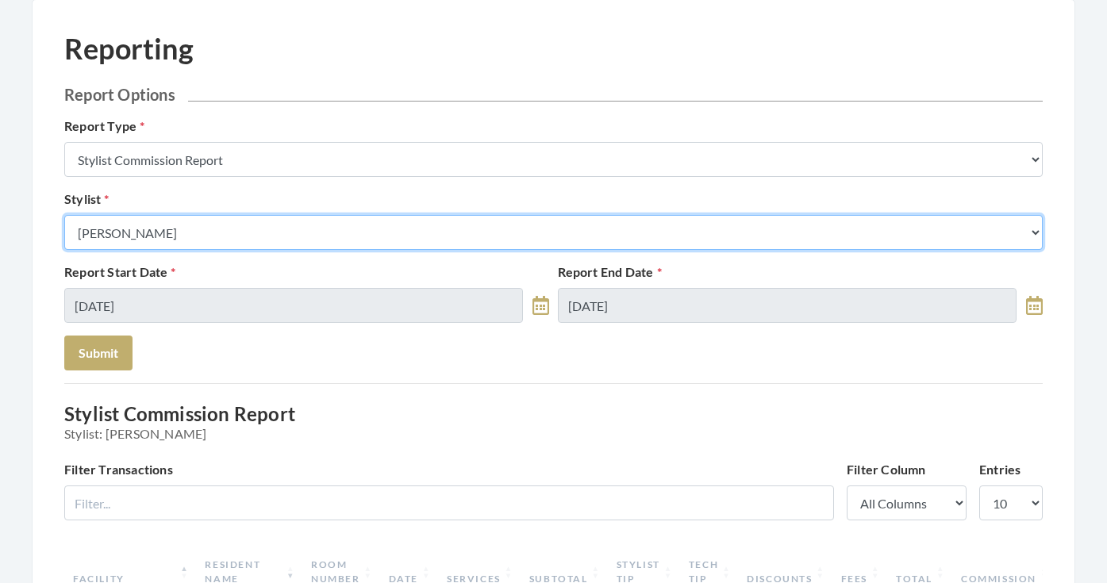
select select "25"
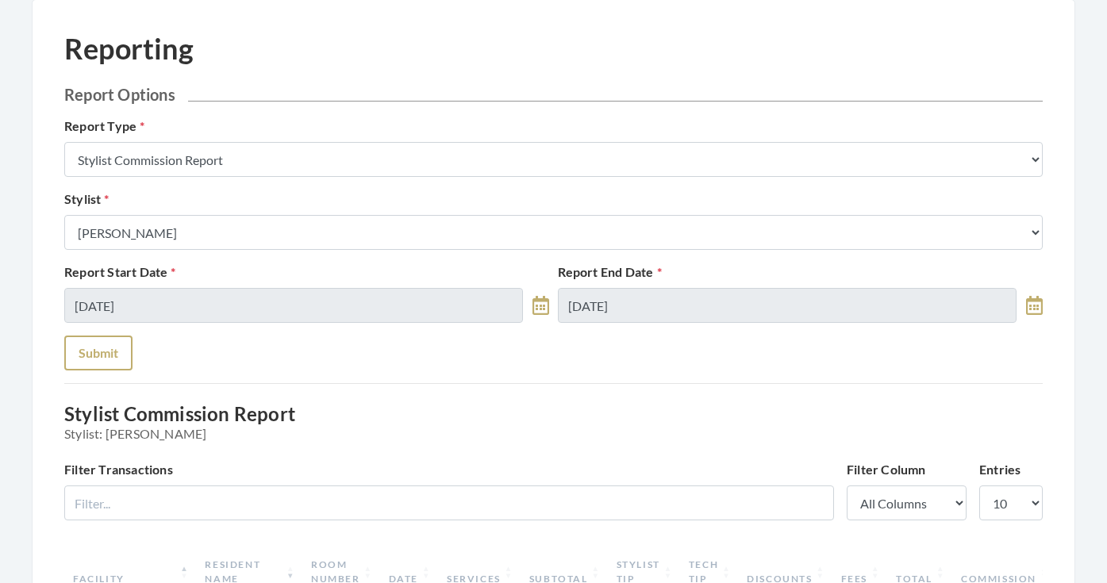
click at [101, 359] on button "Submit" at bounding box center [98, 353] width 68 height 35
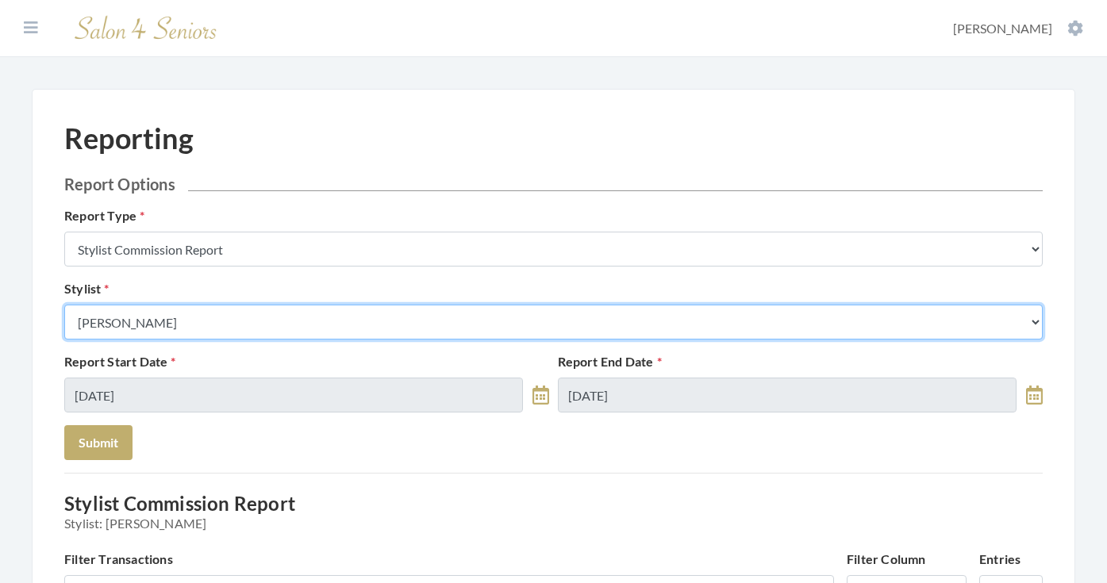
select select "49"
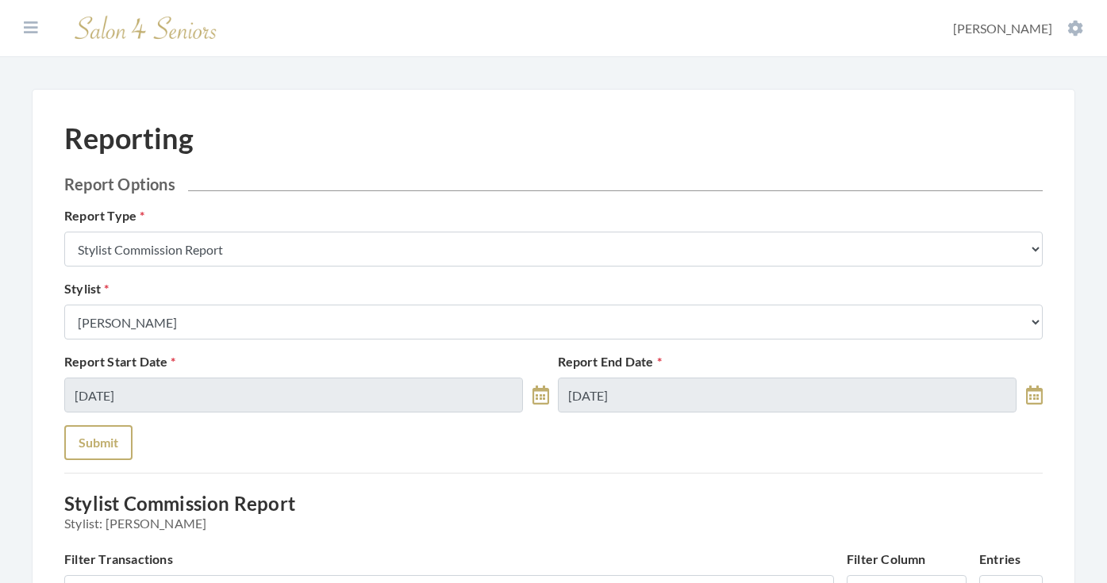
click at [100, 434] on button "Submit" at bounding box center [98, 442] width 68 height 35
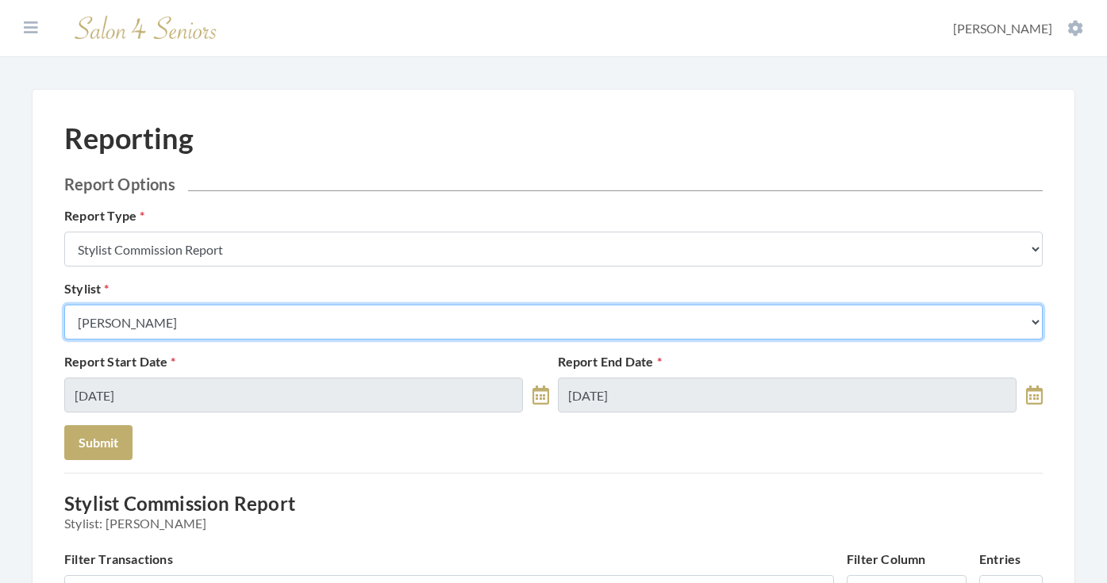
select select "43"
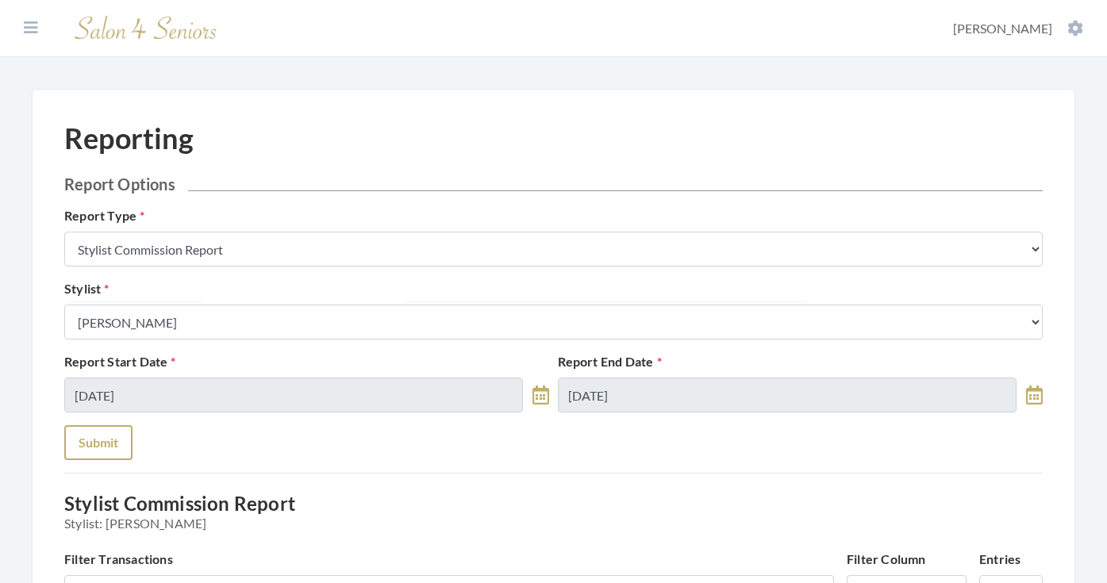
click at [108, 459] on button "Submit" at bounding box center [98, 442] width 68 height 35
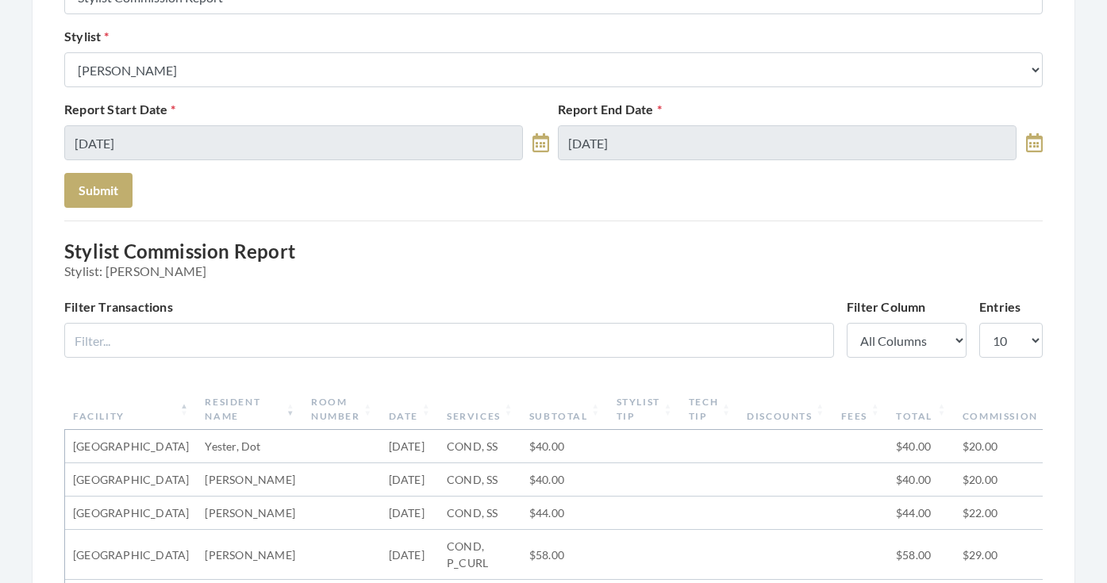
scroll to position [287, 0]
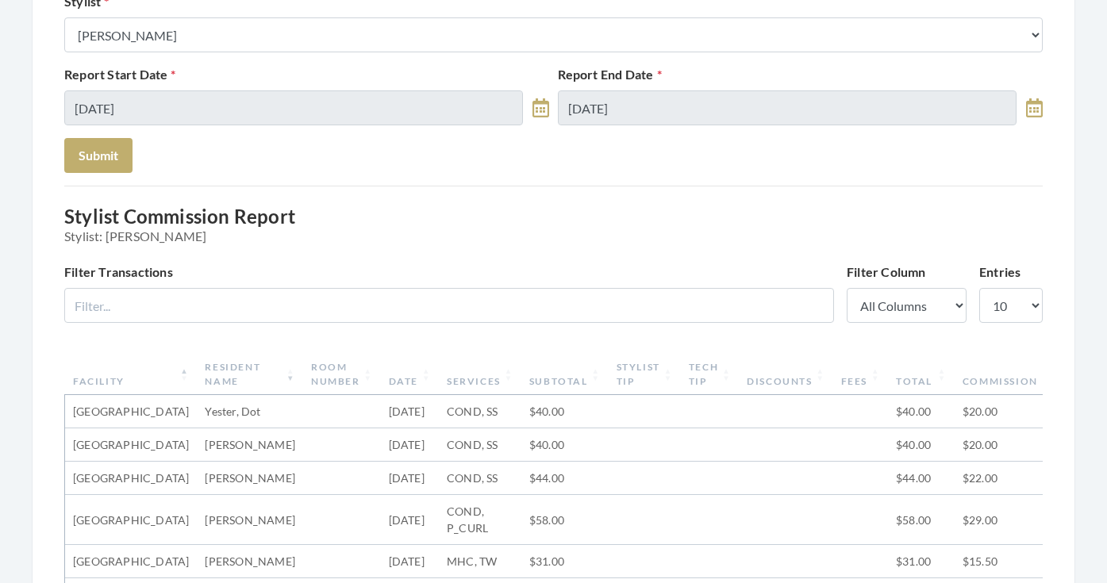
click at [381, 382] on th "Date" at bounding box center [410, 374] width 58 height 41
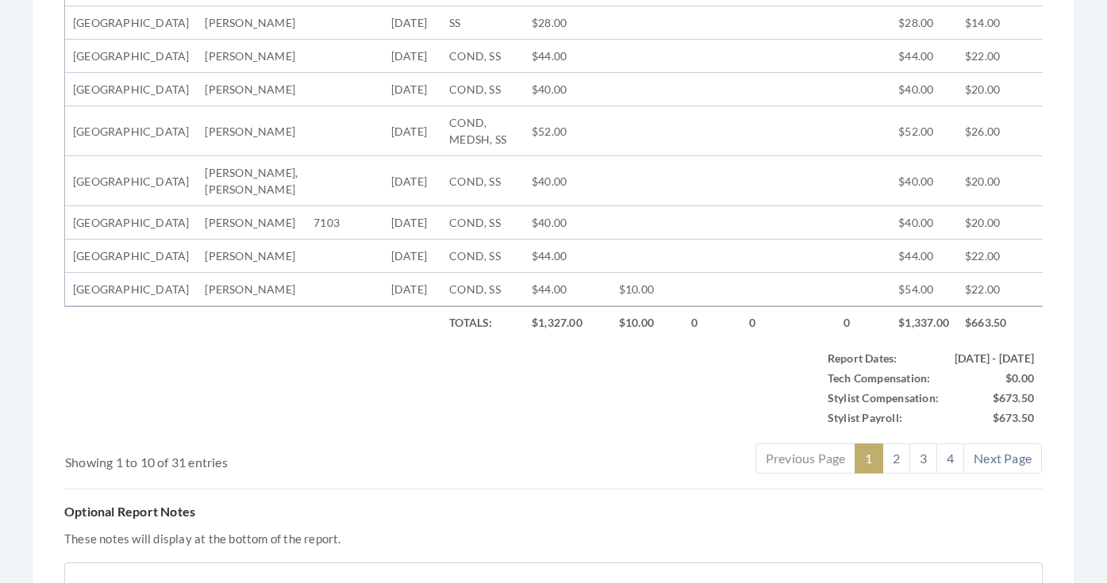
scroll to position [744, 0]
click at [892, 472] on link "2" at bounding box center [897, 457] width 28 height 30
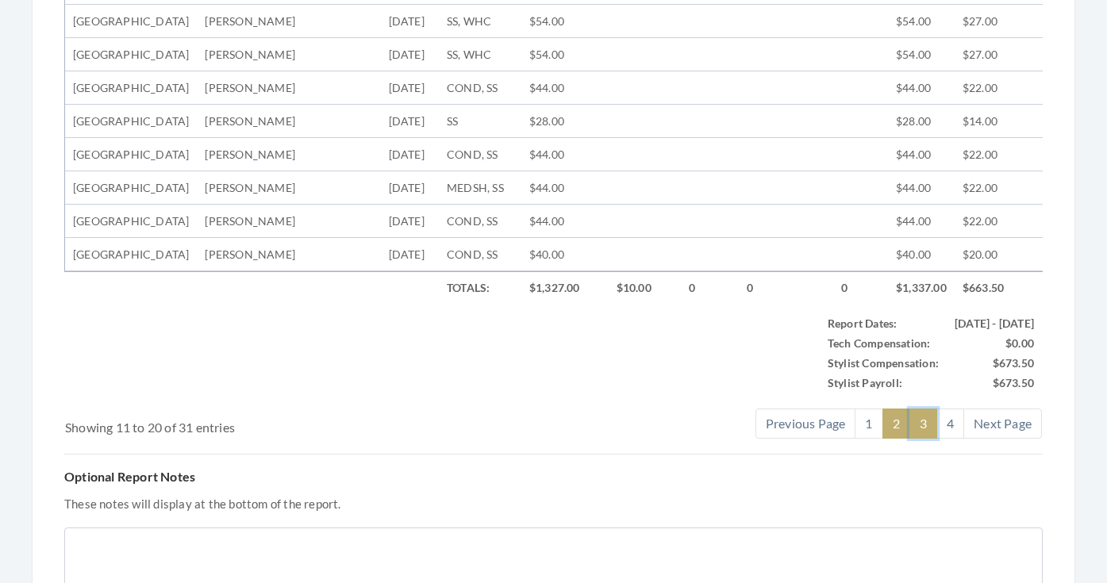
click at [921, 439] on link "3" at bounding box center [924, 424] width 28 height 30
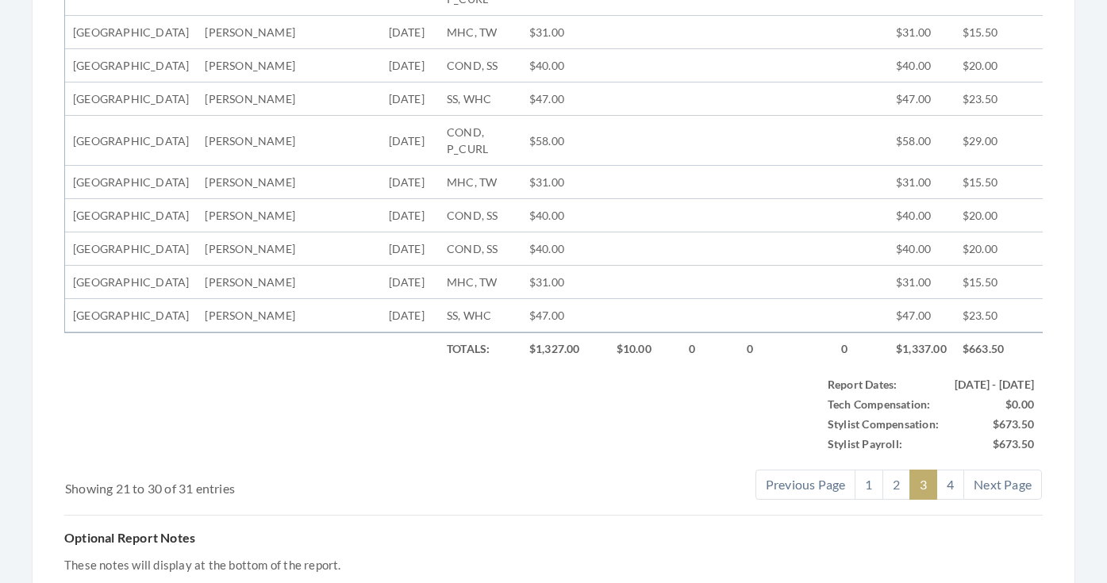
scroll to position [704, 0]
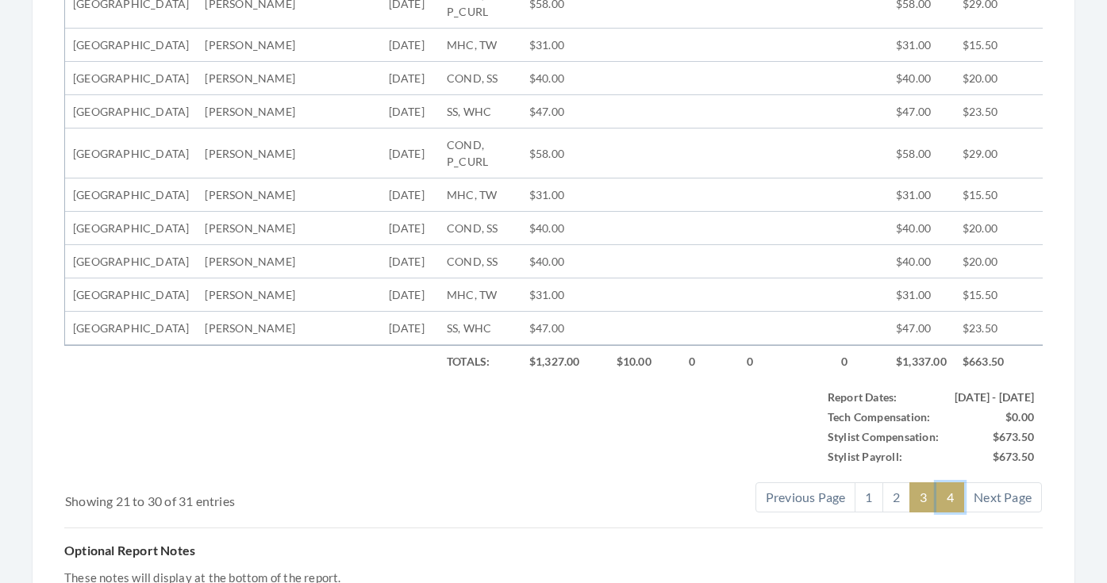
click at [947, 491] on link "4" at bounding box center [951, 498] width 28 height 30
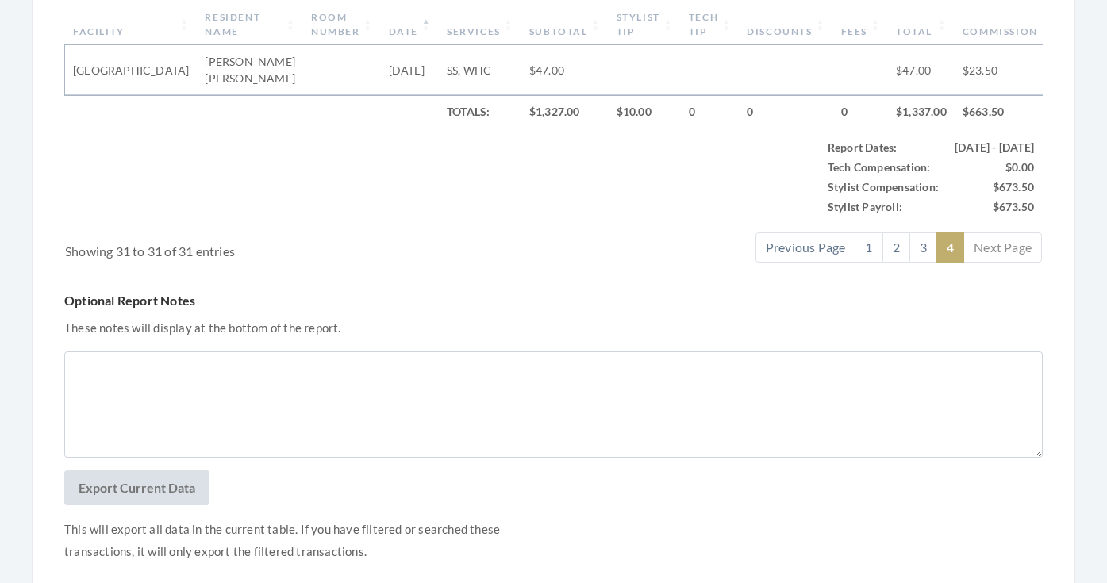
scroll to position [450, 0]
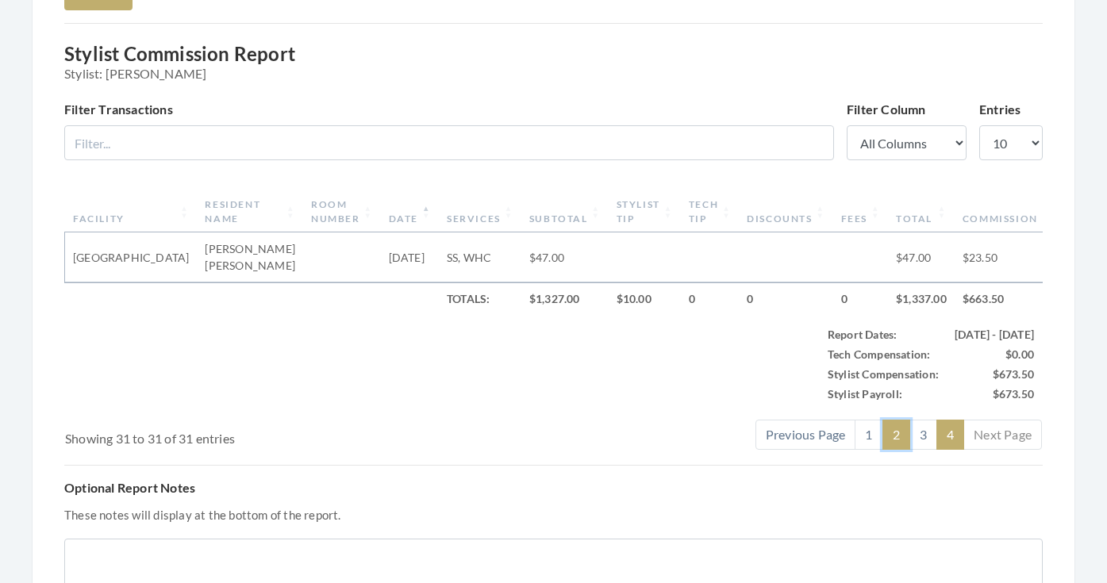
click at [895, 441] on link "2" at bounding box center [897, 435] width 28 height 30
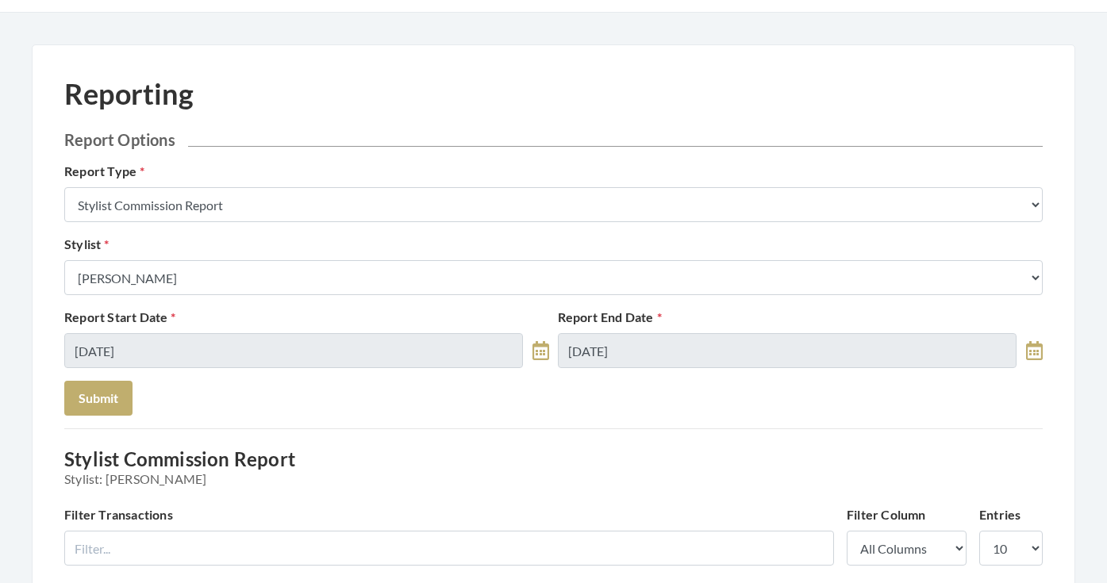
scroll to position [34, 0]
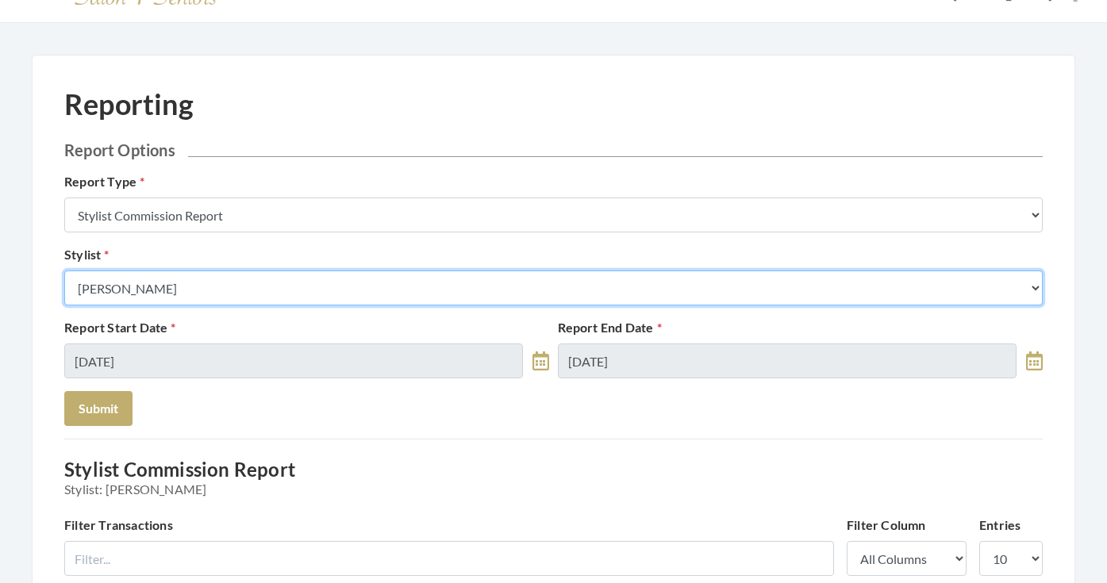
select select "18"
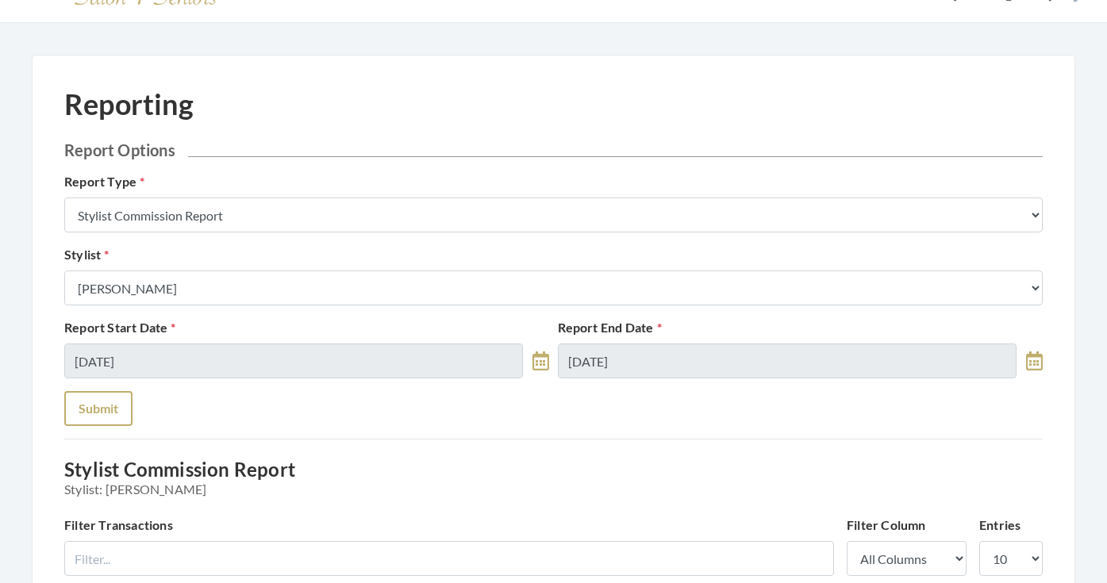
click at [117, 399] on button "Submit" at bounding box center [98, 408] width 68 height 35
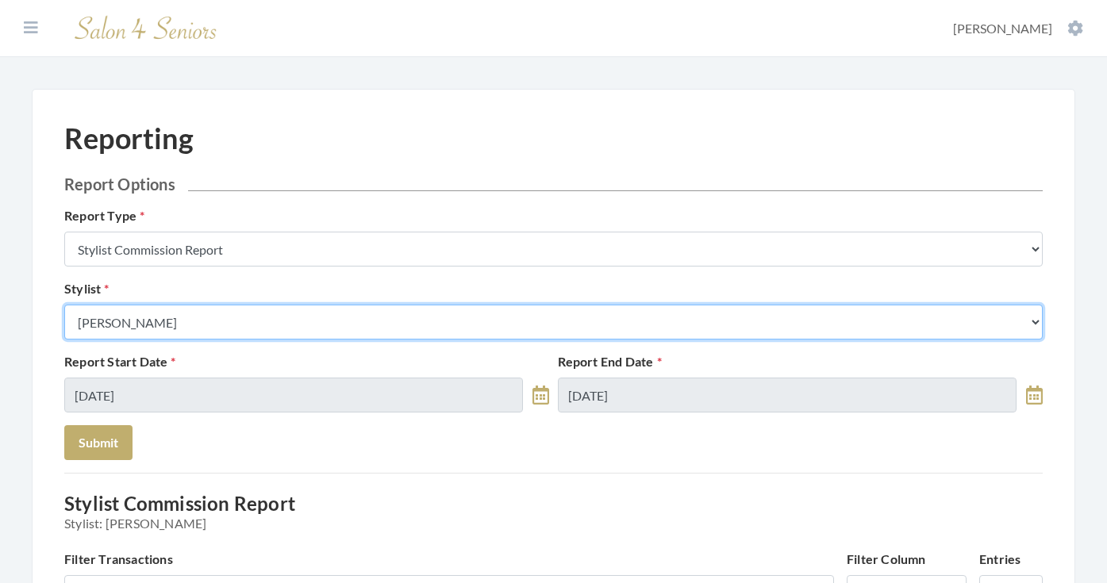
select select "181"
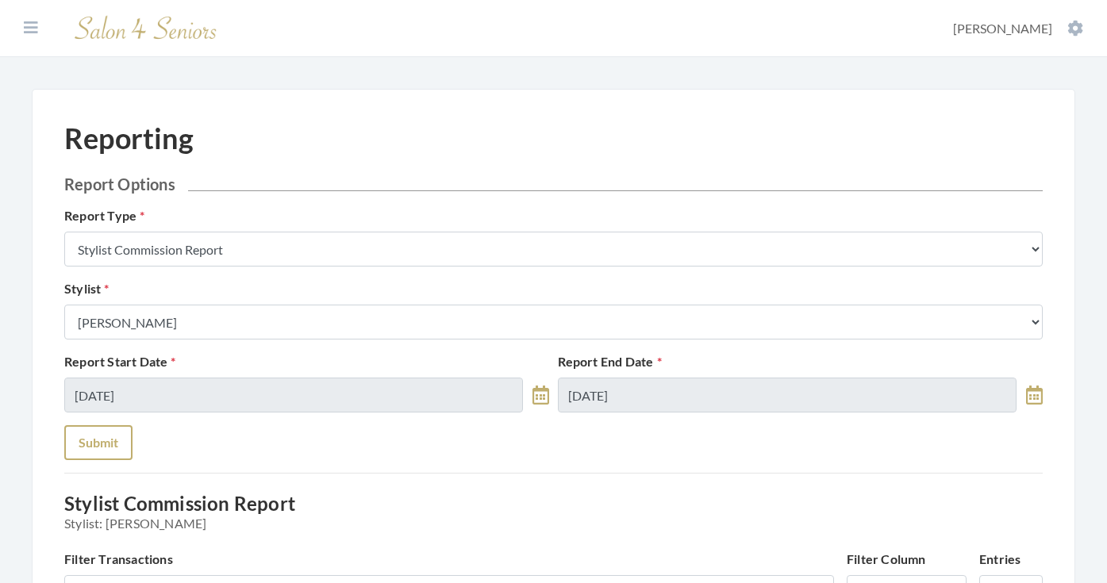
click at [126, 440] on button "Submit" at bounding box center [98, 442] width 68 height 35
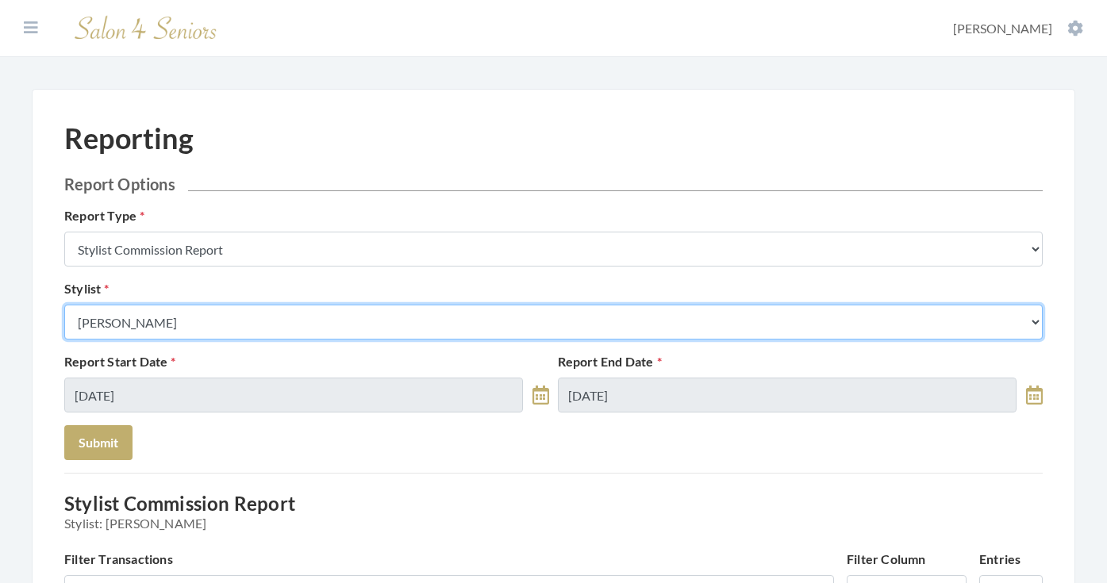
select select "170"
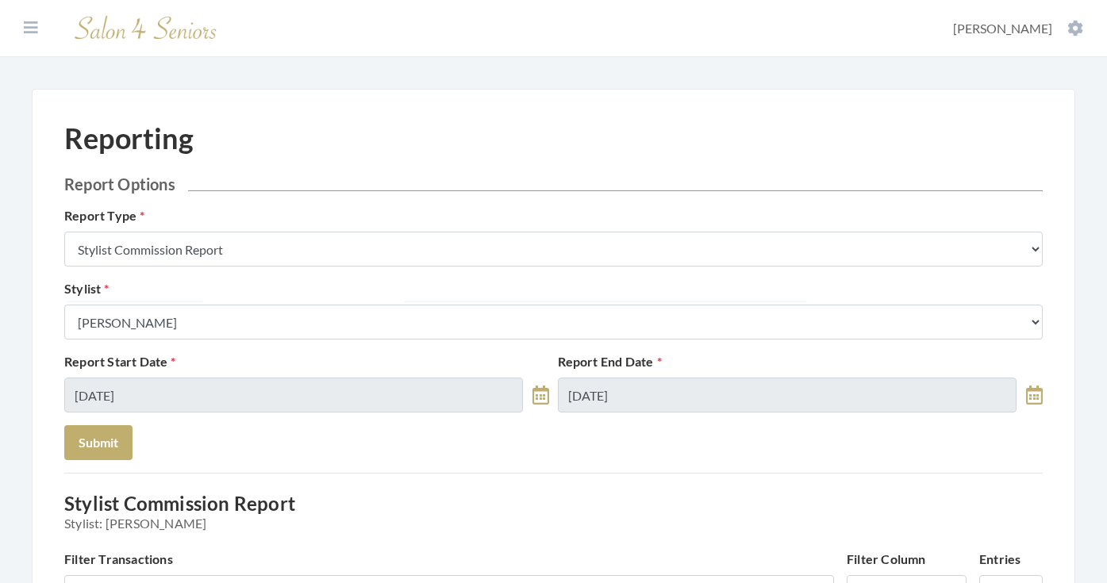
click at [111, 437] on button "Submit" at bounding box center [98, 442] width 68 height 35
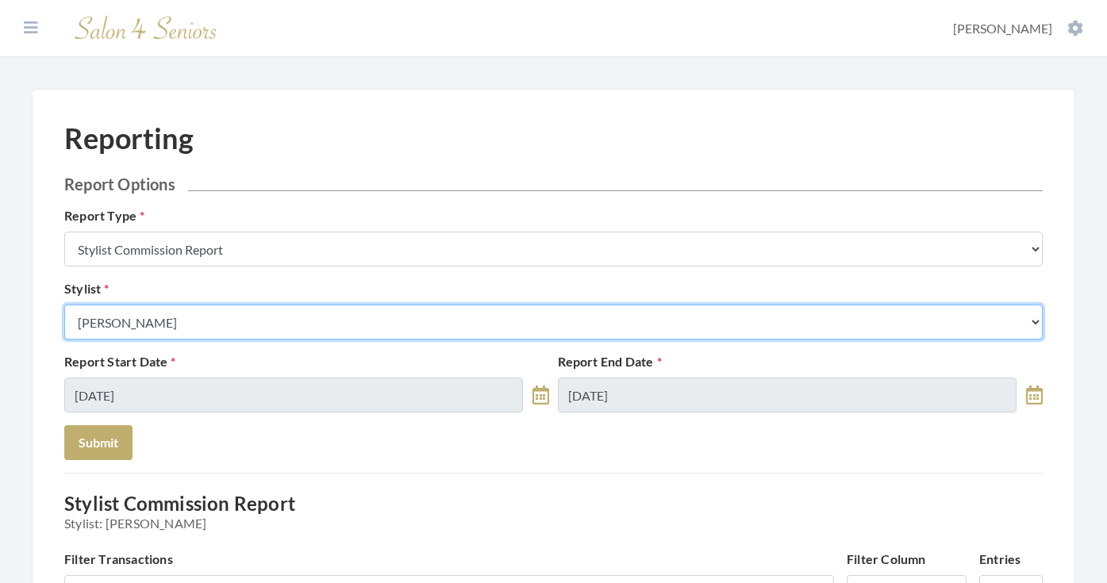
select select "44"
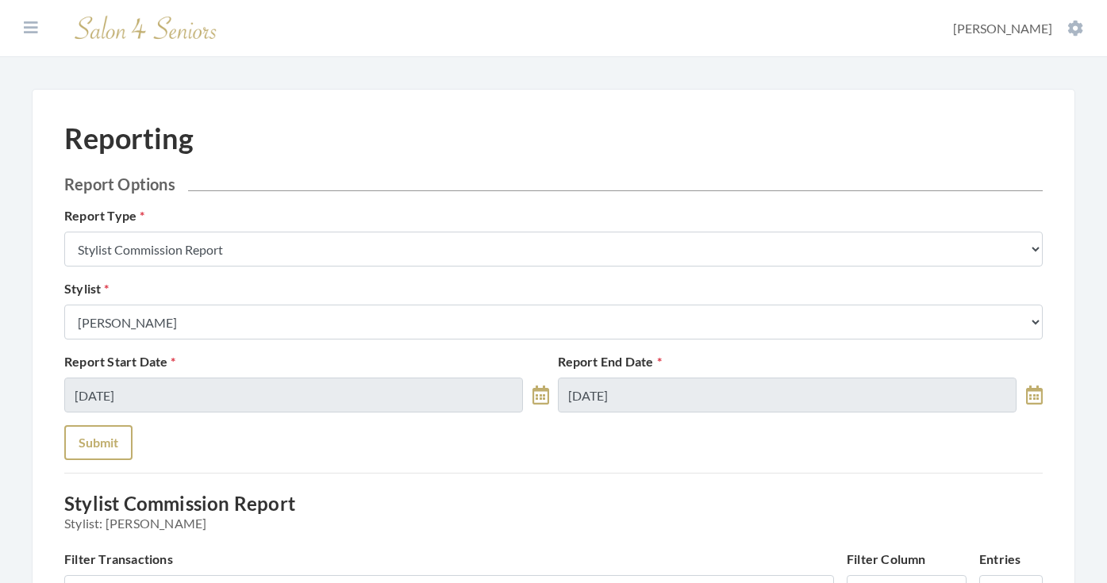
click at [101, 426] on button "Submit" at bounding box center [98, 442] width 68 height 35
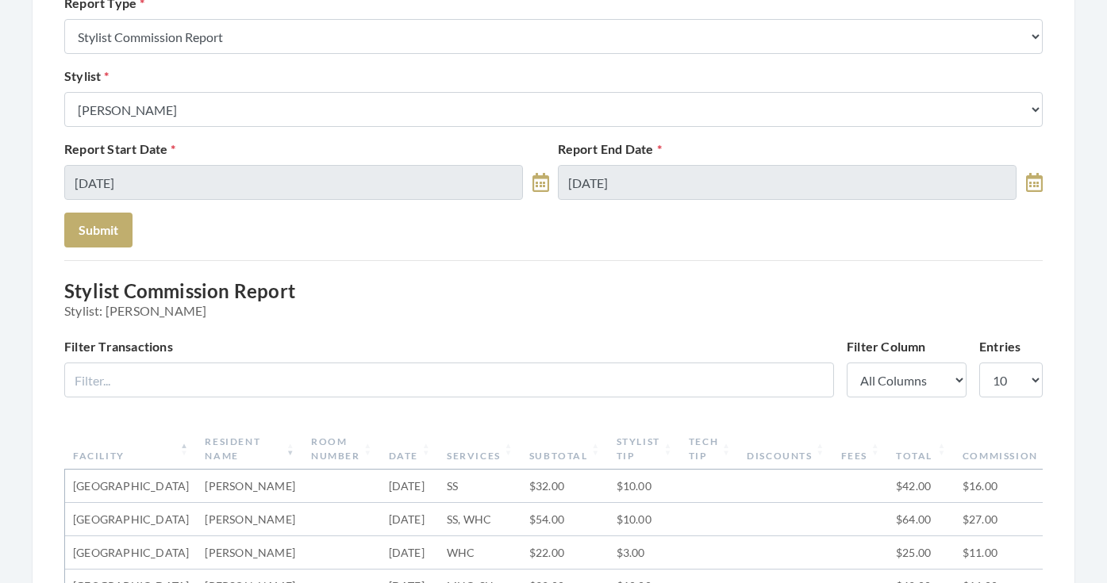
scroll to position [167, 0]
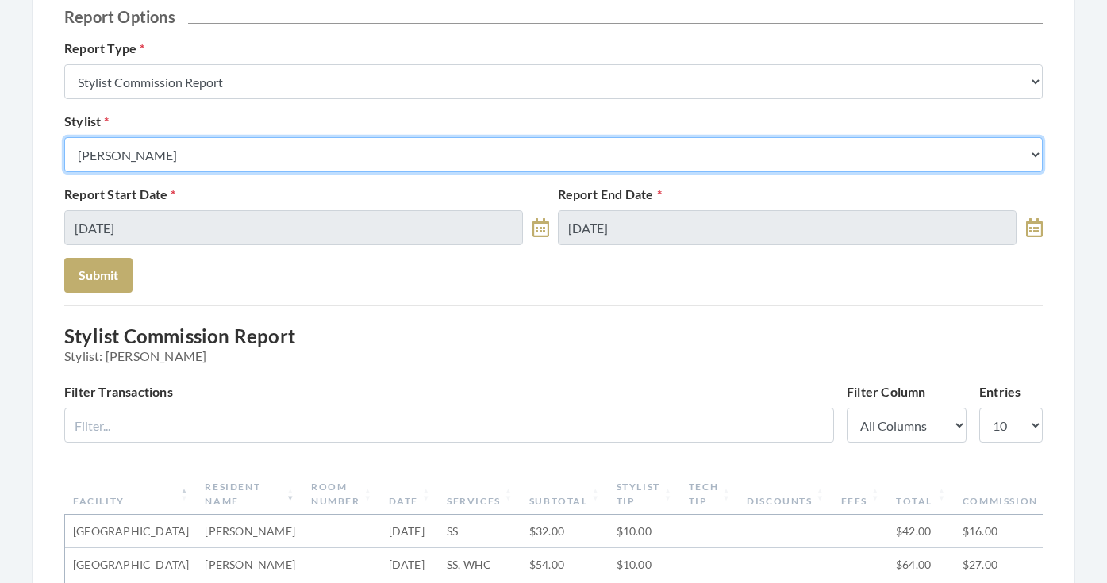
select select "23"
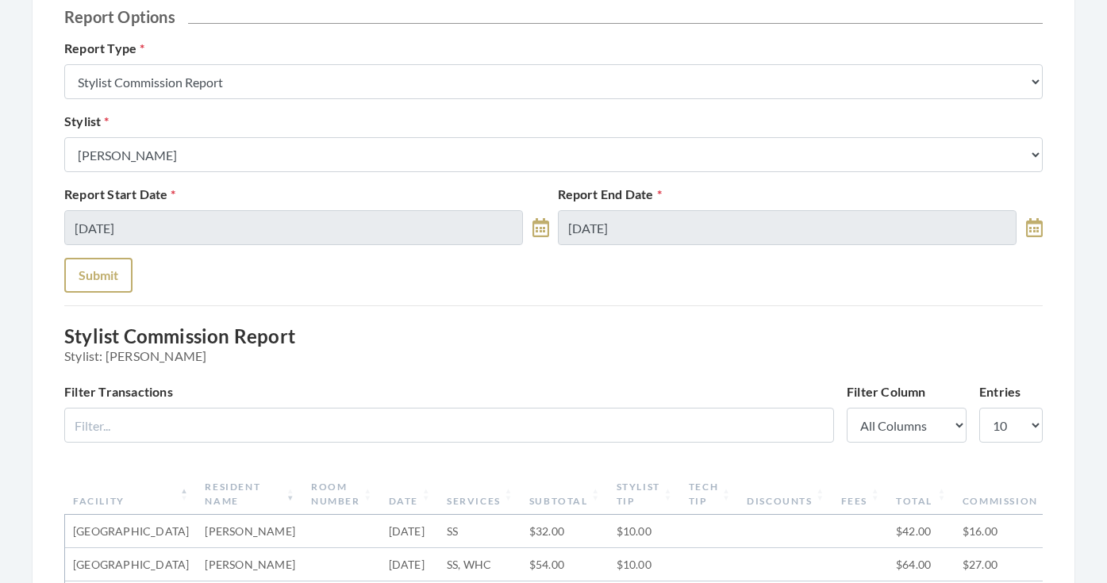
click at [105, 273] on button "Submit" at bounding box center [98, 275] width 68 height 35
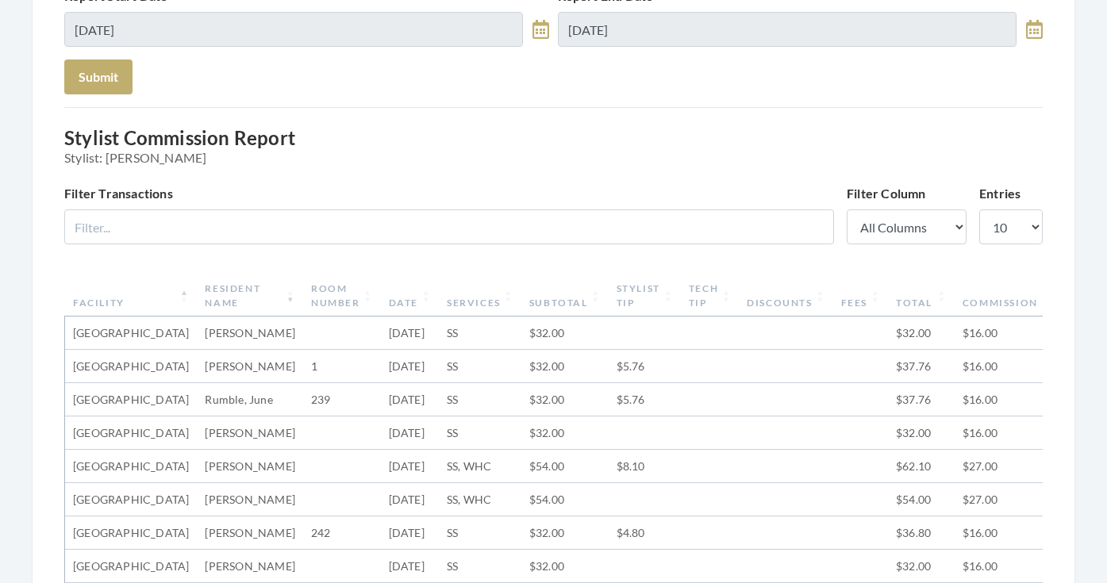
scroll to position [42, 0]
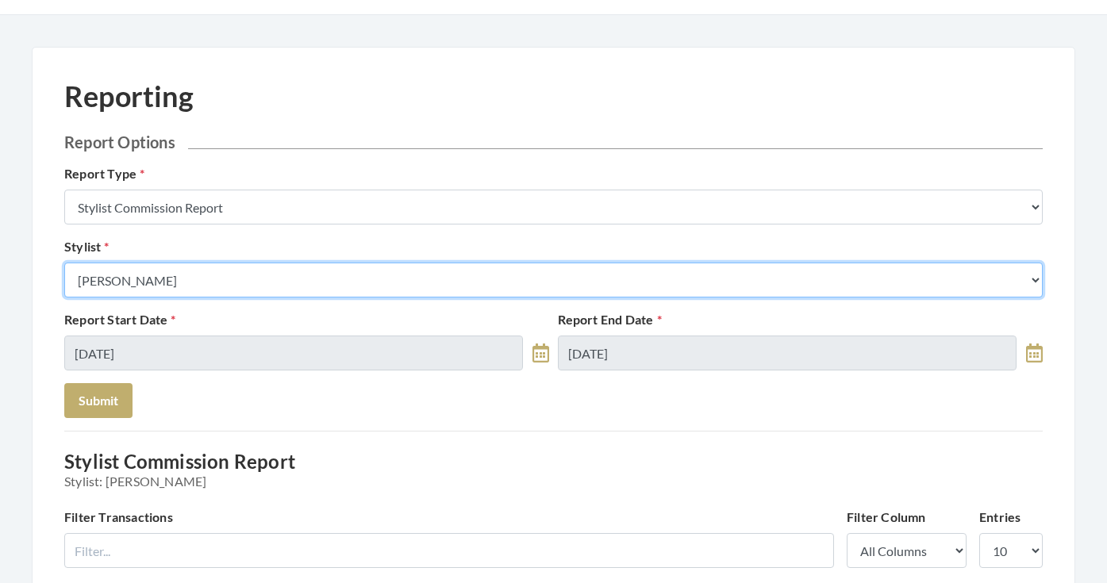
select select "126"
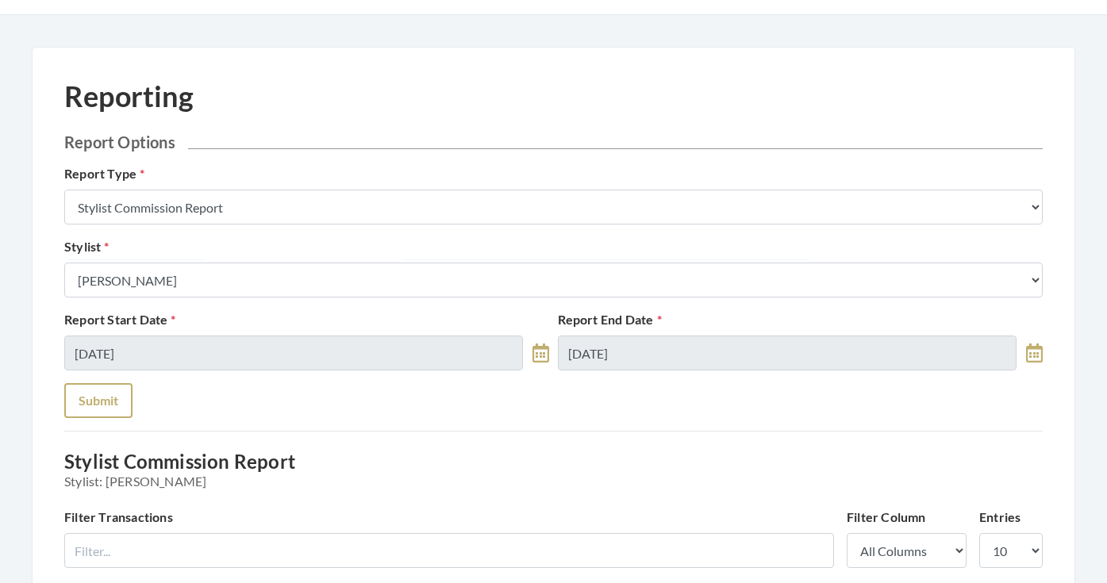
click at [106, 412] on button "Submit" at bounding box center [98, 400] width 68 height 35
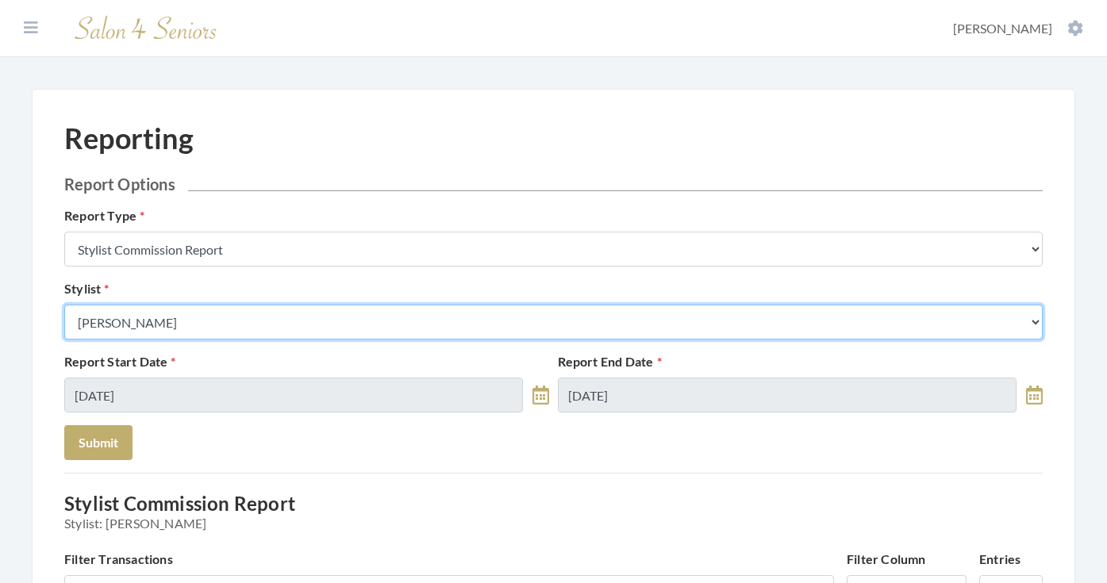
select select "182"
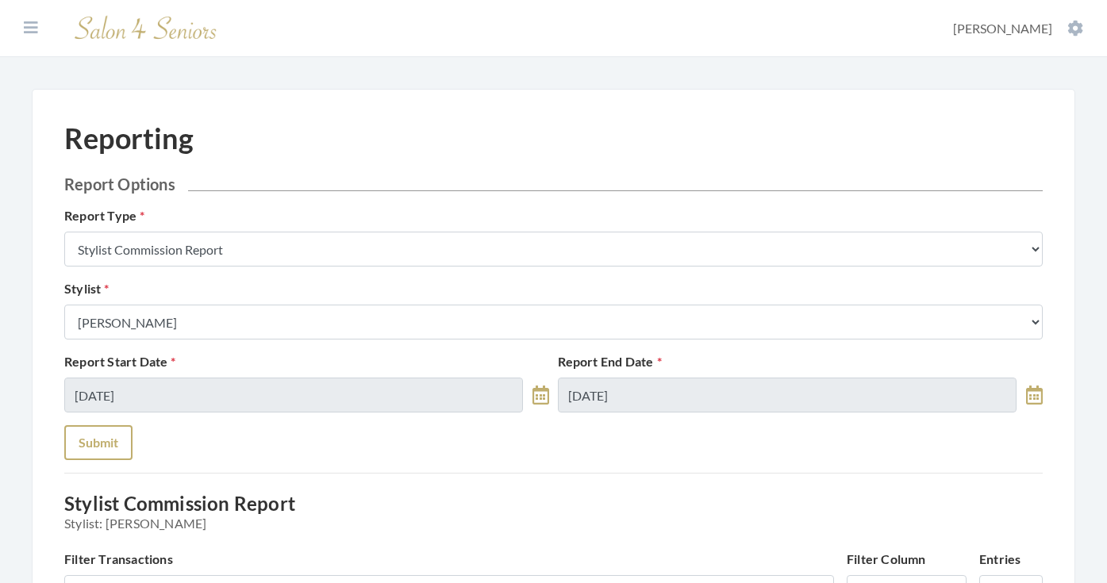
click at [106, 437] on button "Submit" at bounding box center [98, 442] width 68 height 35
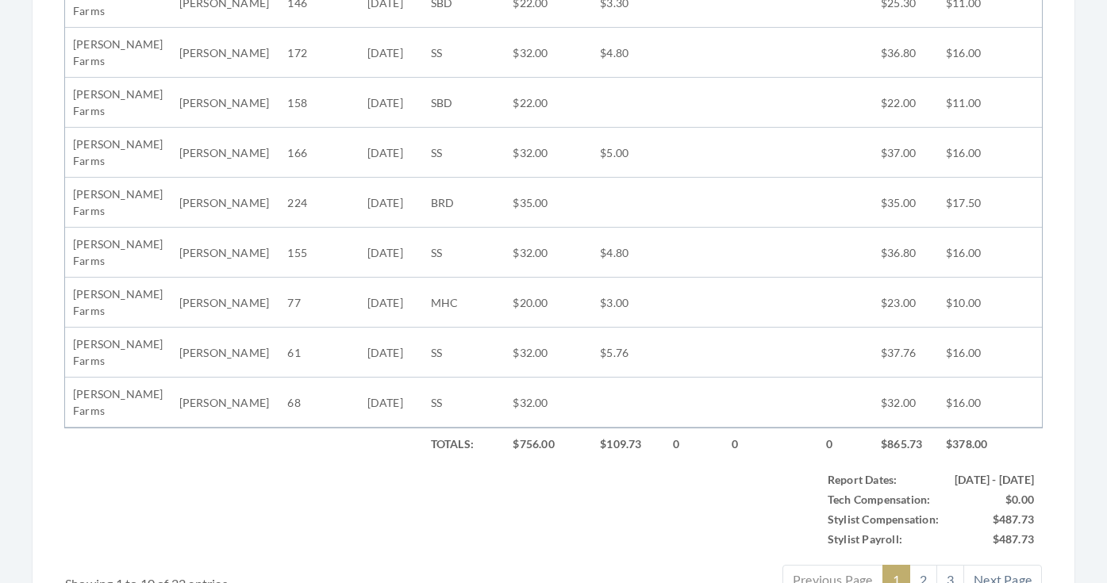
scroll to position [963, 0]
